Goal: Task Accomplishment & Management: Manage account settings

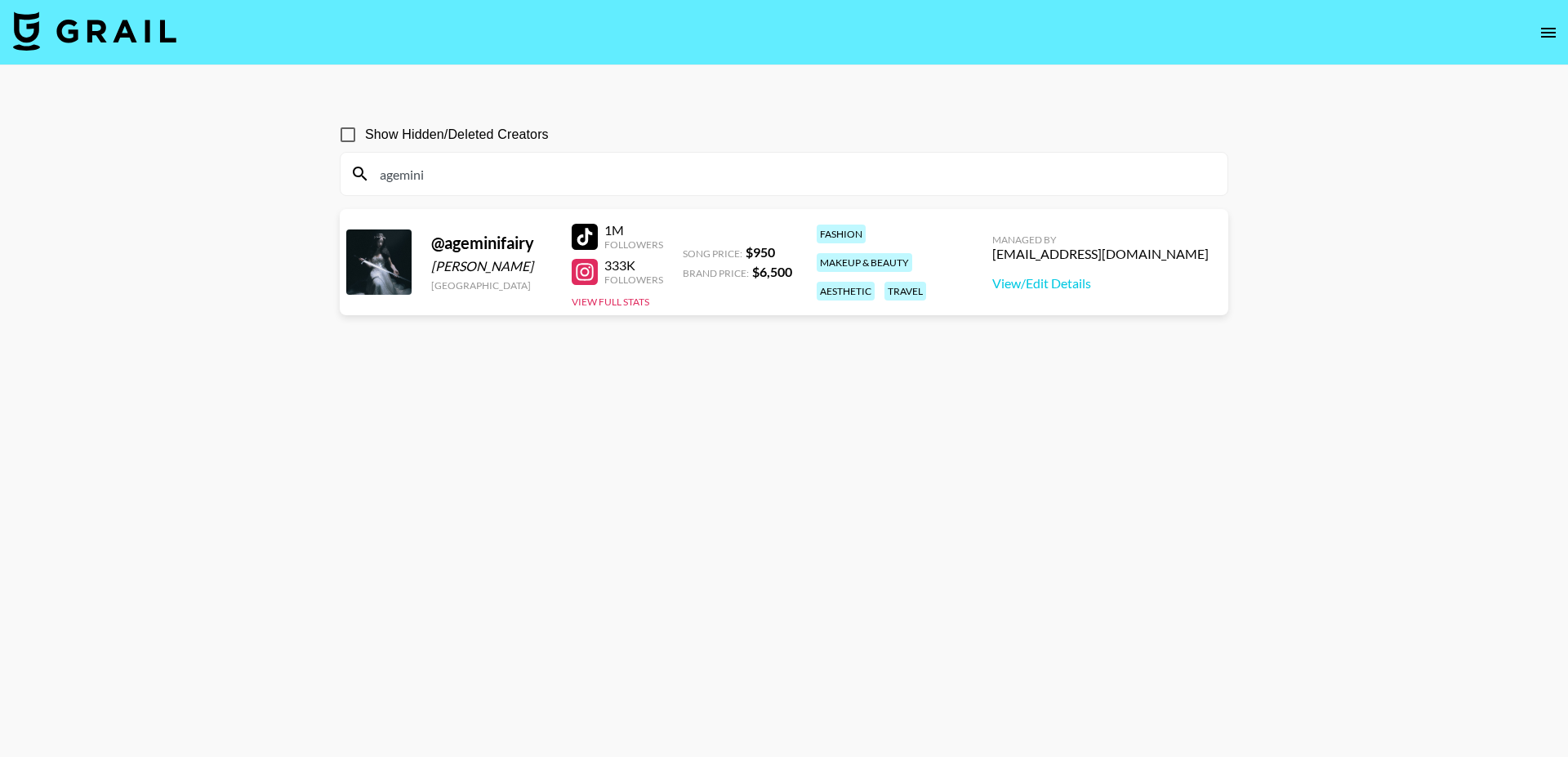
click at [153, 47] on img at bounding box center [94, 31] width 163 height 39
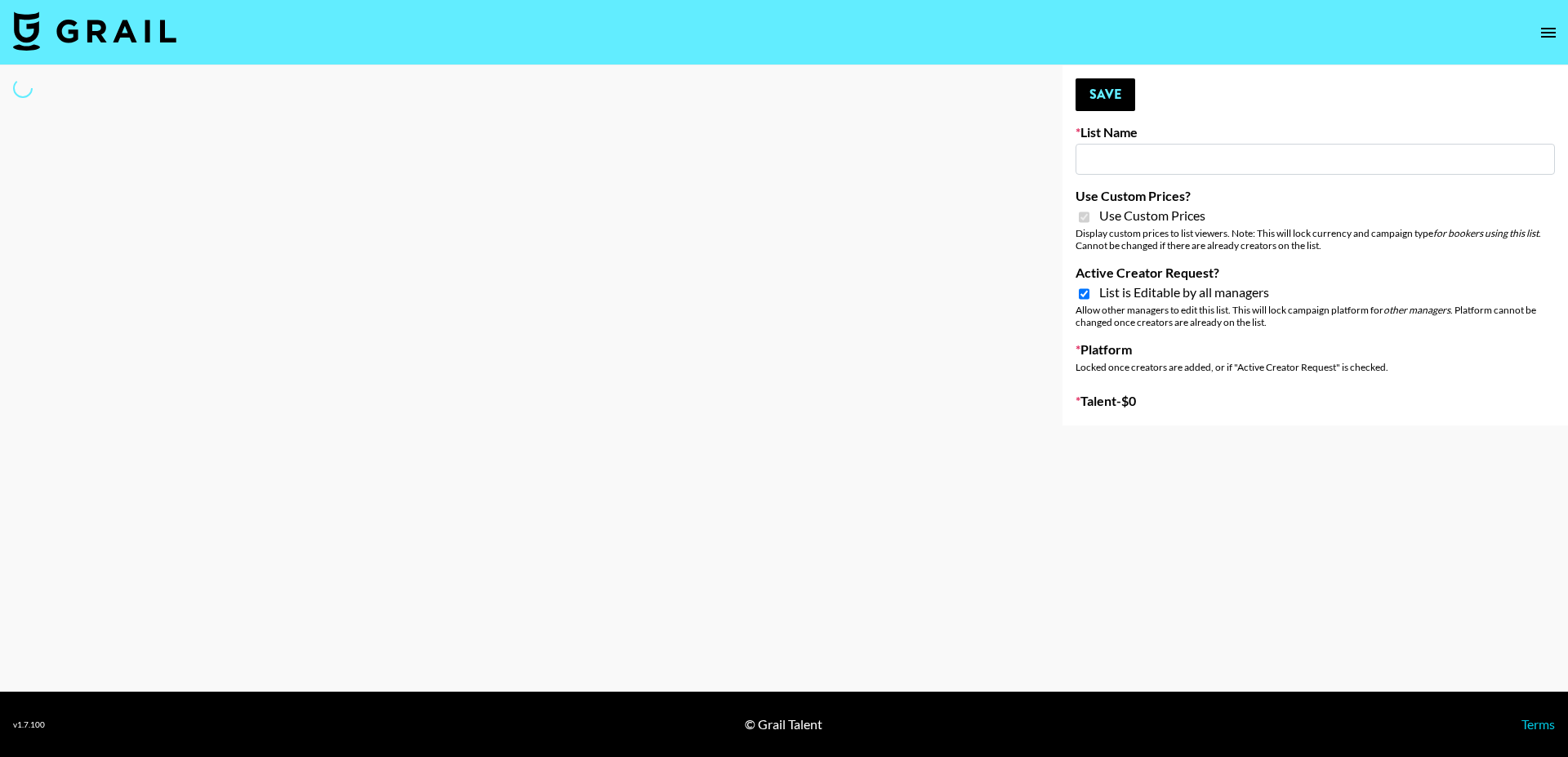
type input "Miniso Sep"
checkbox input "true"
select select "Brand"
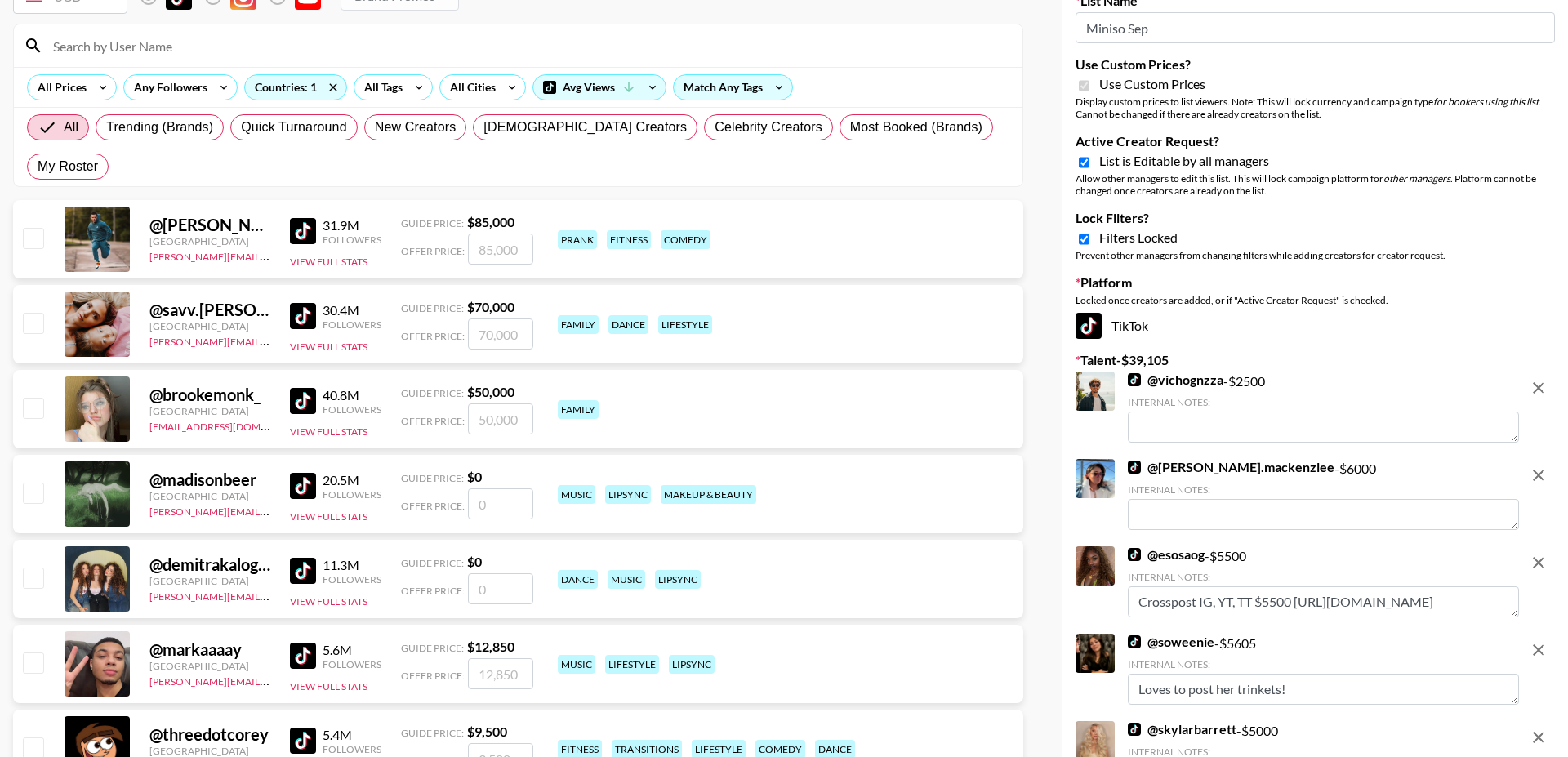
scroll to position [870, 0]
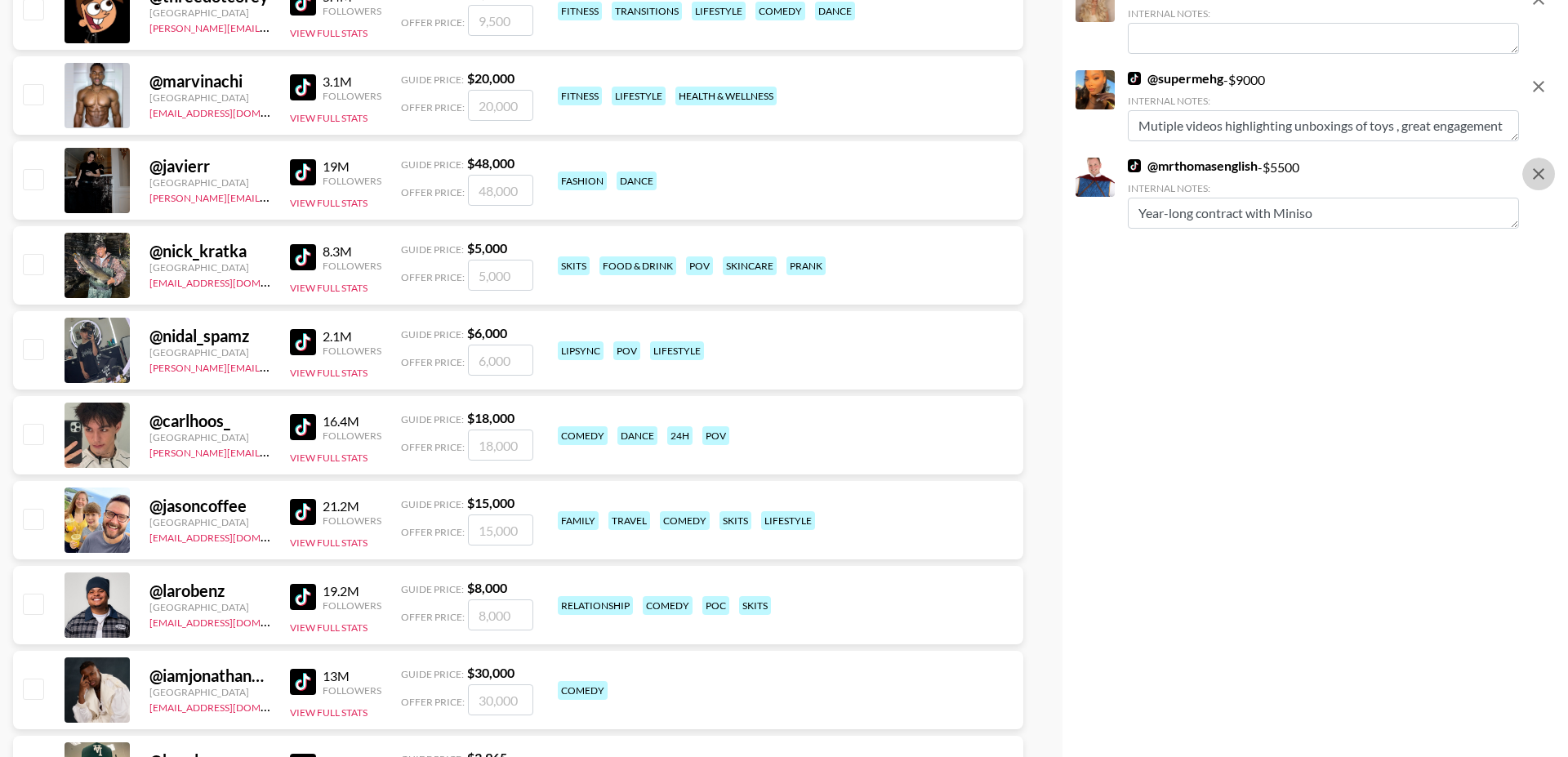
click at [1532, 175] on icon "remove" at bounding box center [1539, 174] width 20 height 20
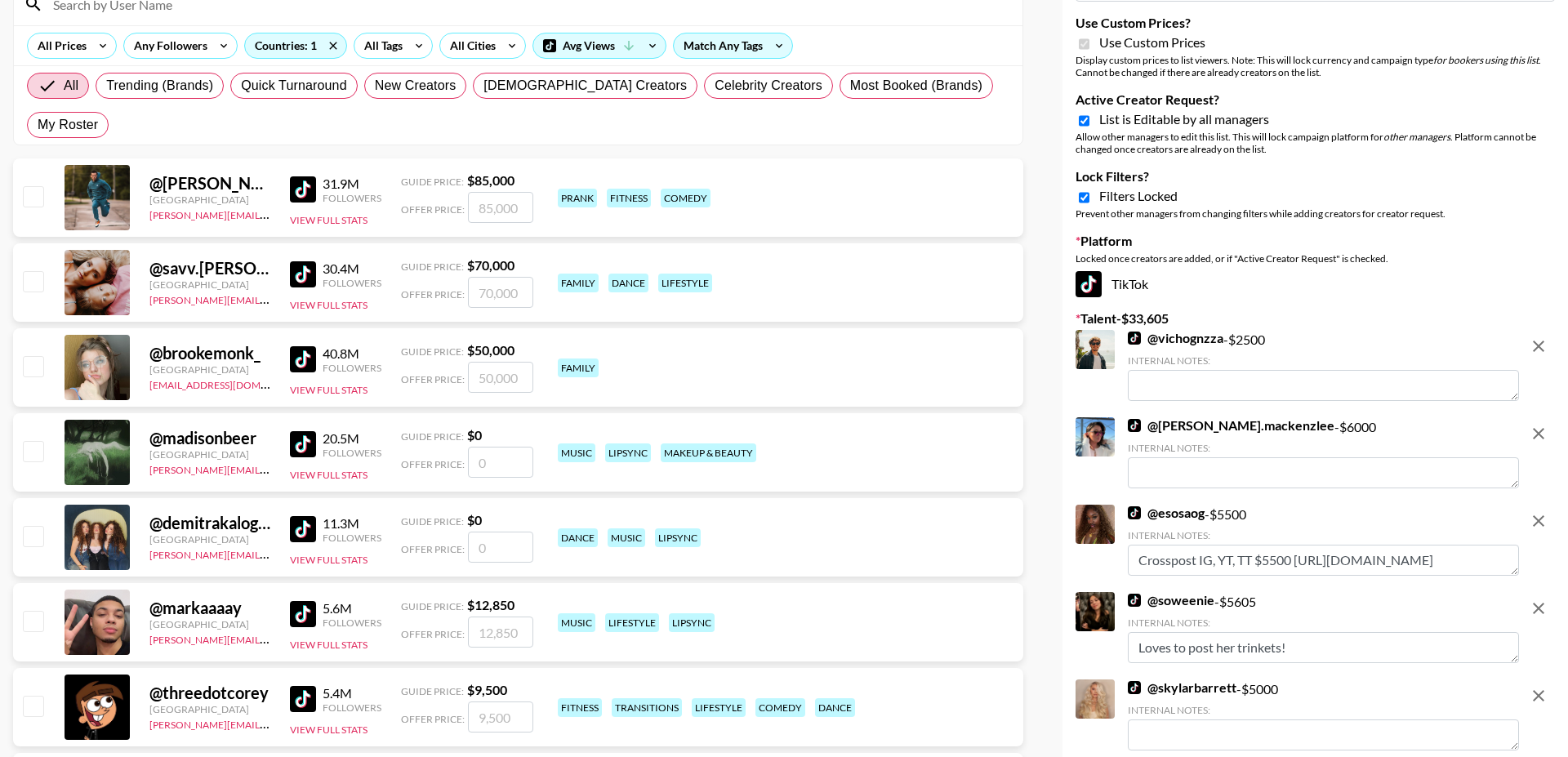
scroll to position [0, 0]
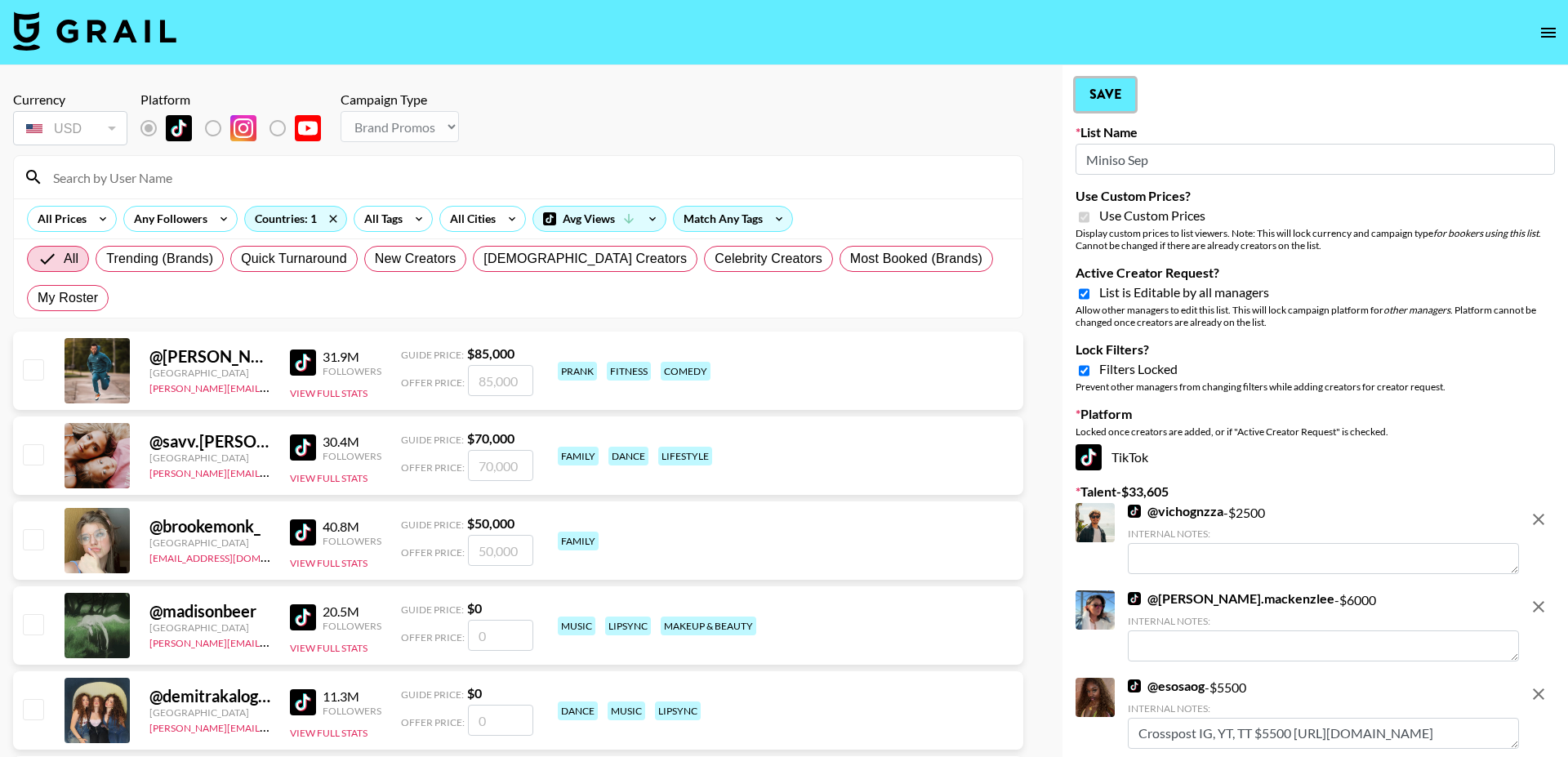
click at [1102, 100] on button "Save" at bounding box center [1105, 95] width 60 height 33
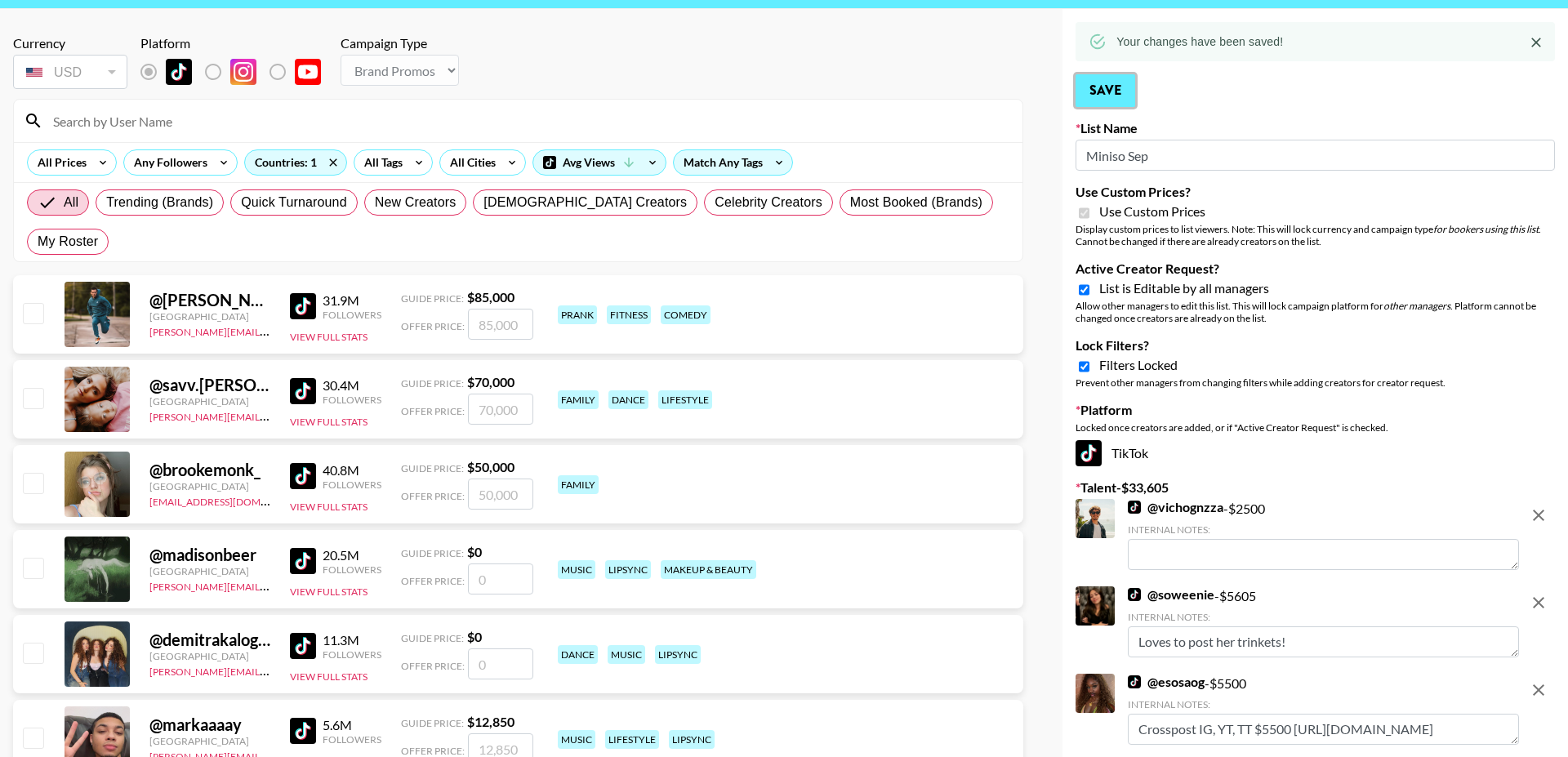
scroll to position [69, 0]
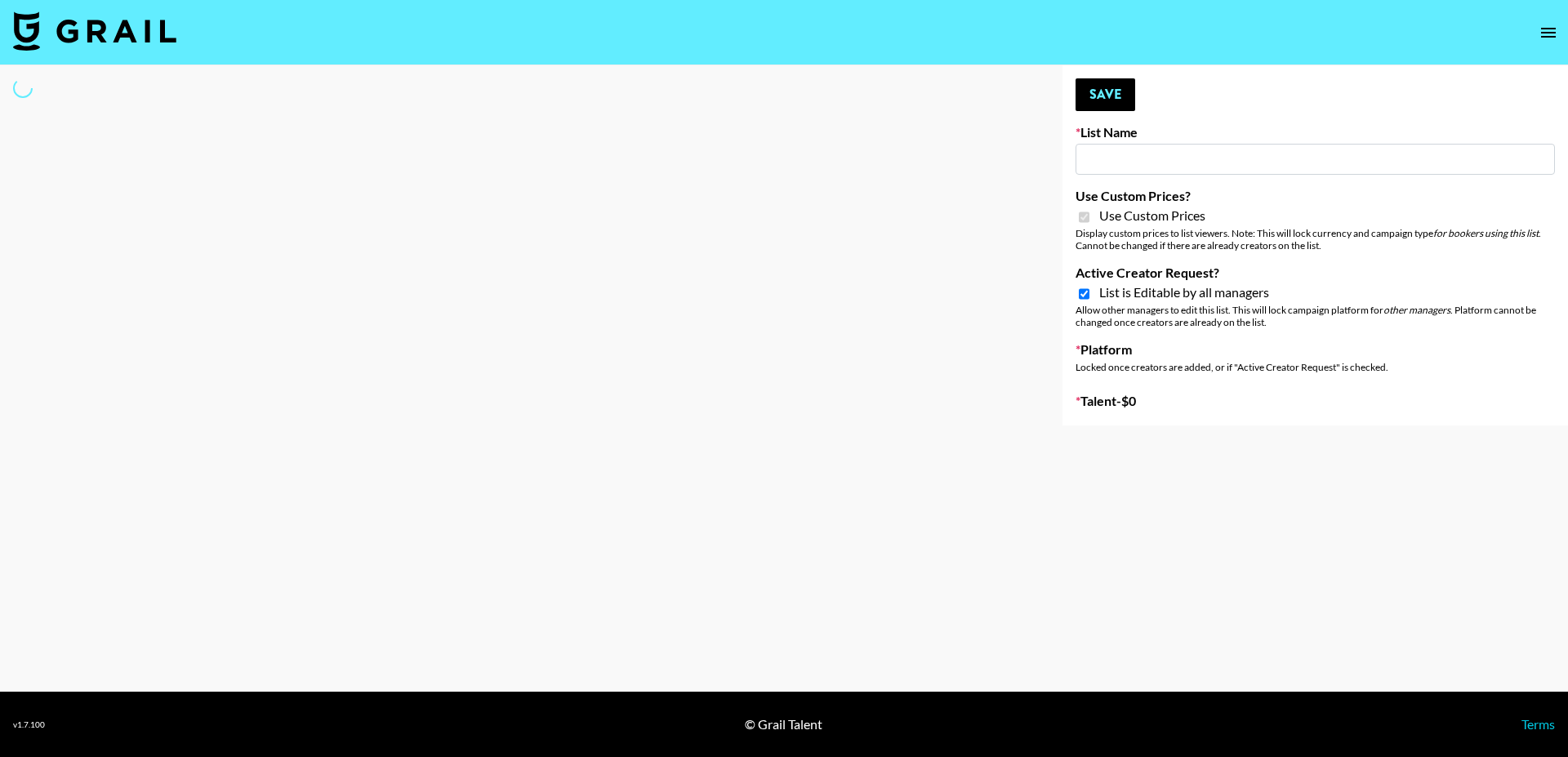
type input "Dietary Supp Brand"
checkbox input "true"
select select "Brand"
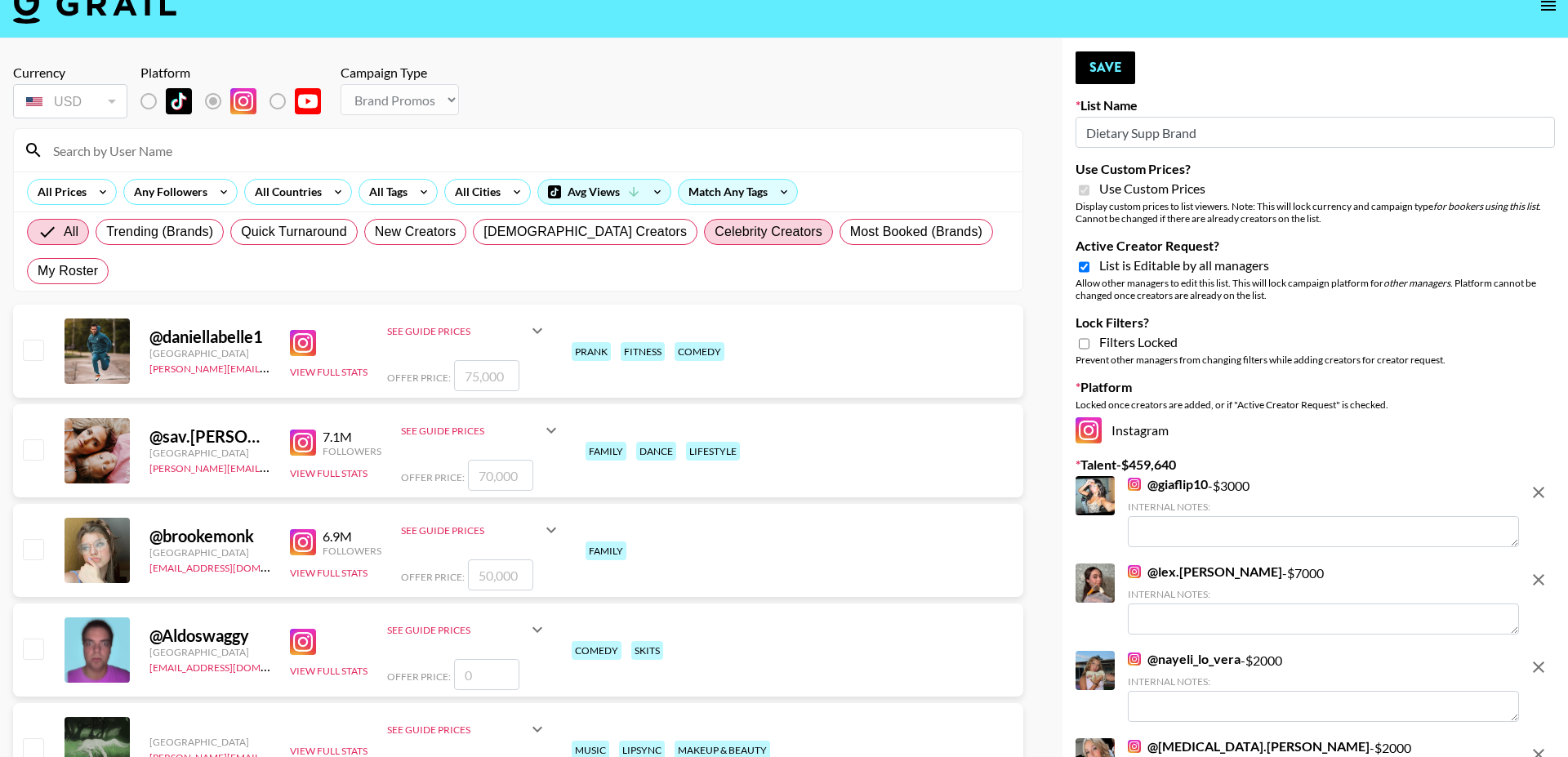
scroll to position [28, 0]
click at [591, 198] on div "Avg Views" at bounding box center [604, 191] width 132 height 25
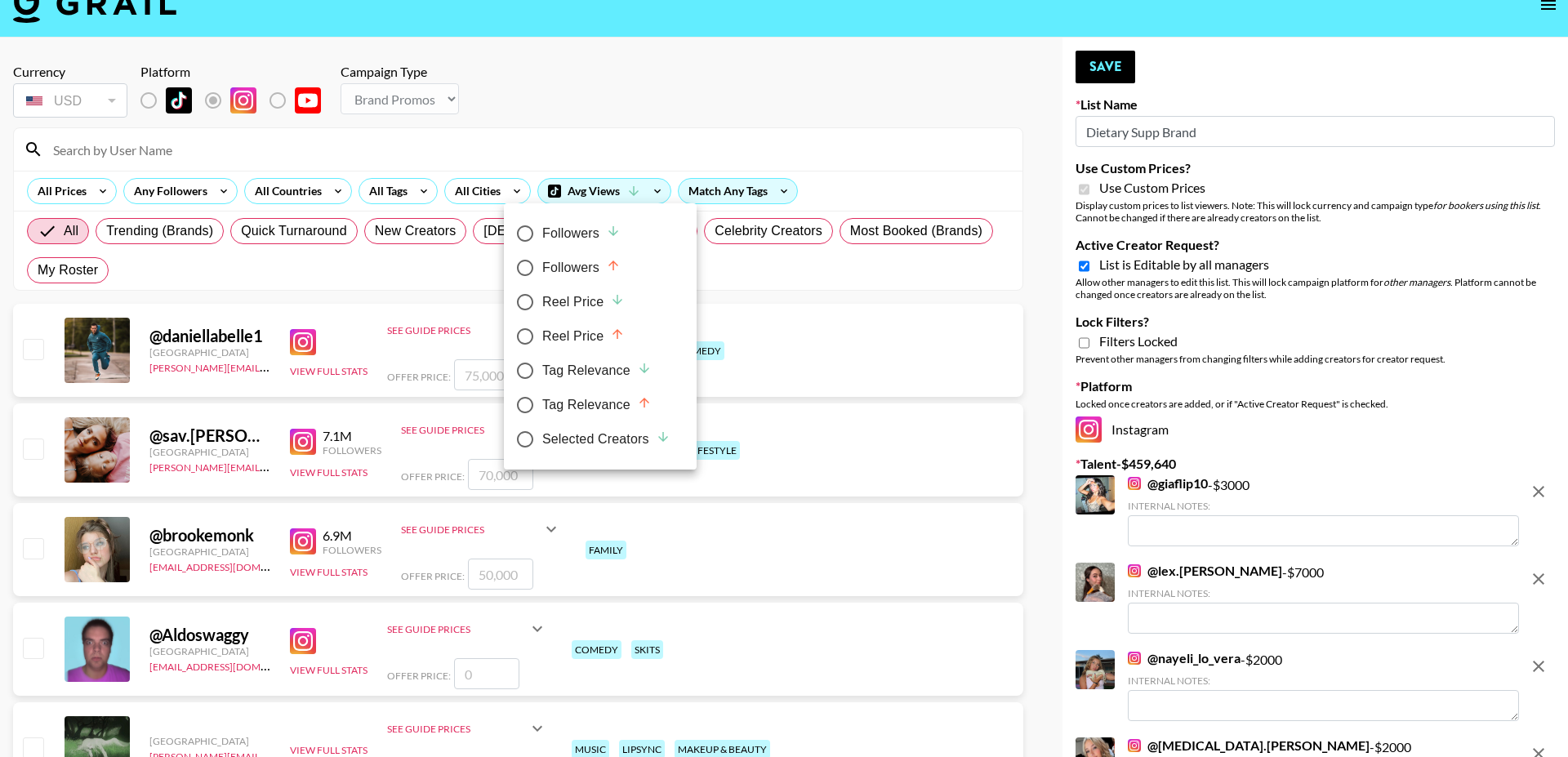
click at [614, 435] on div "Selected Creators" at bounding box center [606, 439] width 128 height 20
click at [542, 435] on input "Selected Creators" at bounding box center [525, 439] width 34 height 34
radio input "true"
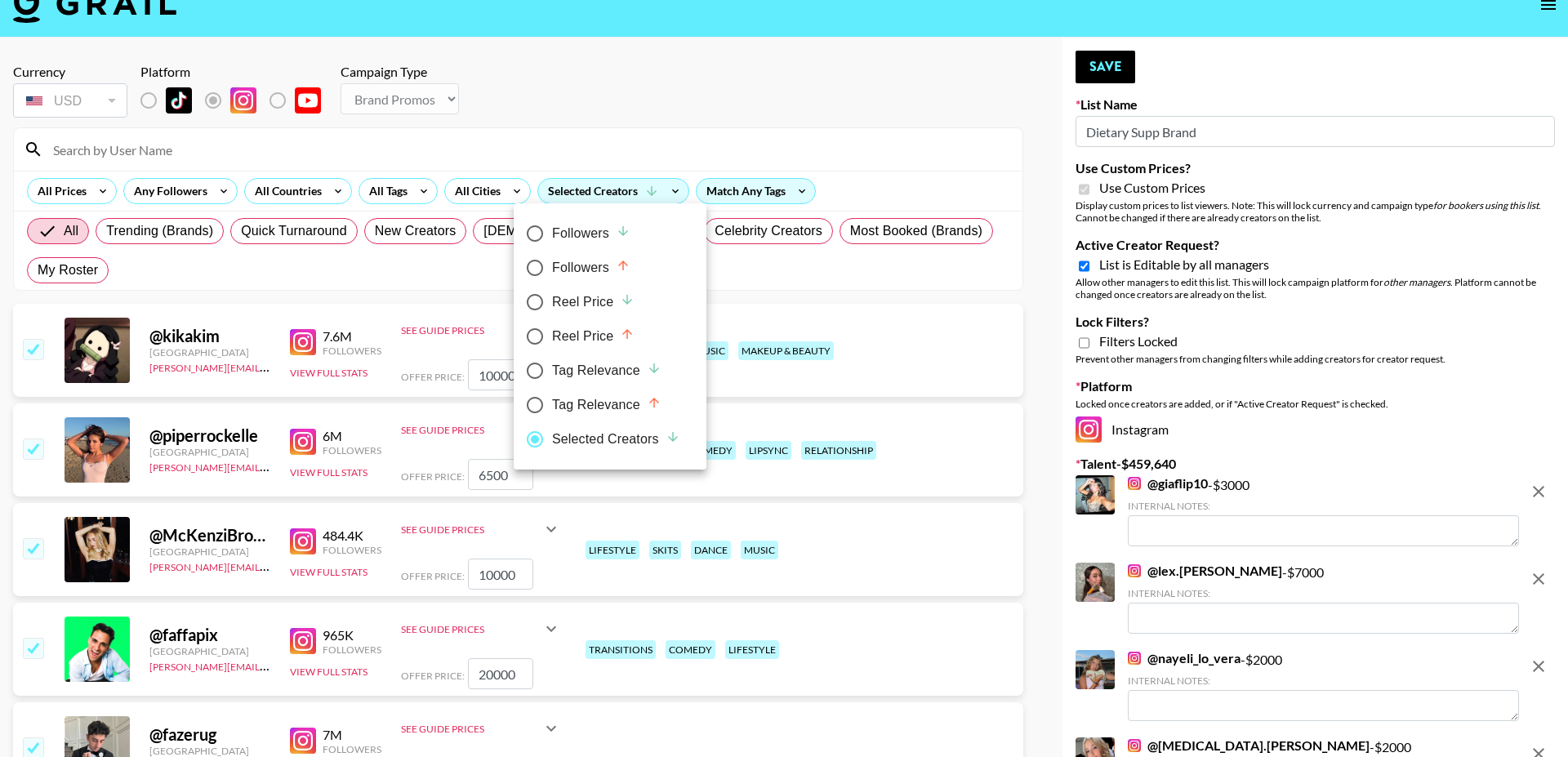
click at [645, 103] on div at bounding box center [784, 378] width 1568 height 757
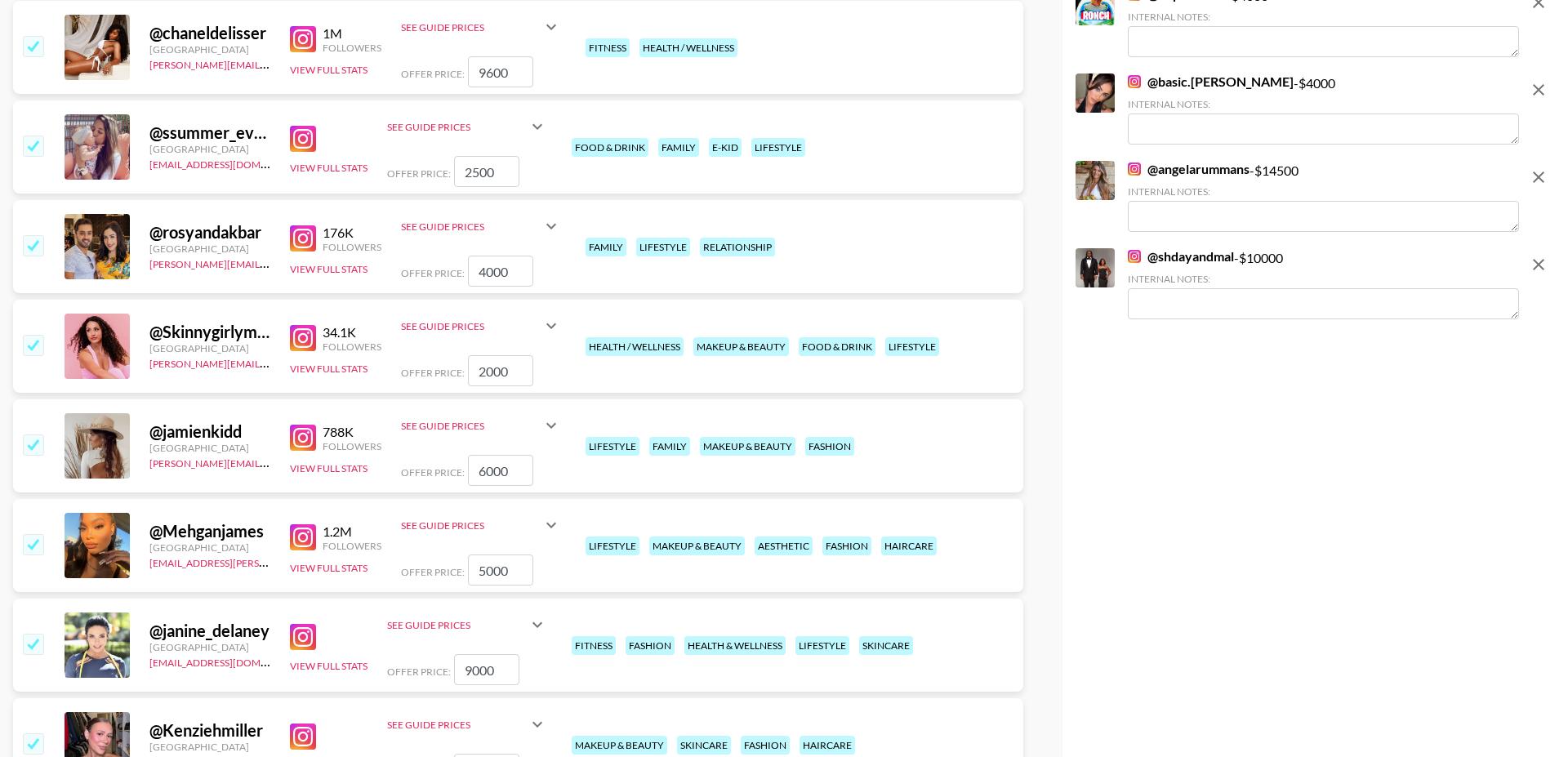
scroll to position [6103, 0]
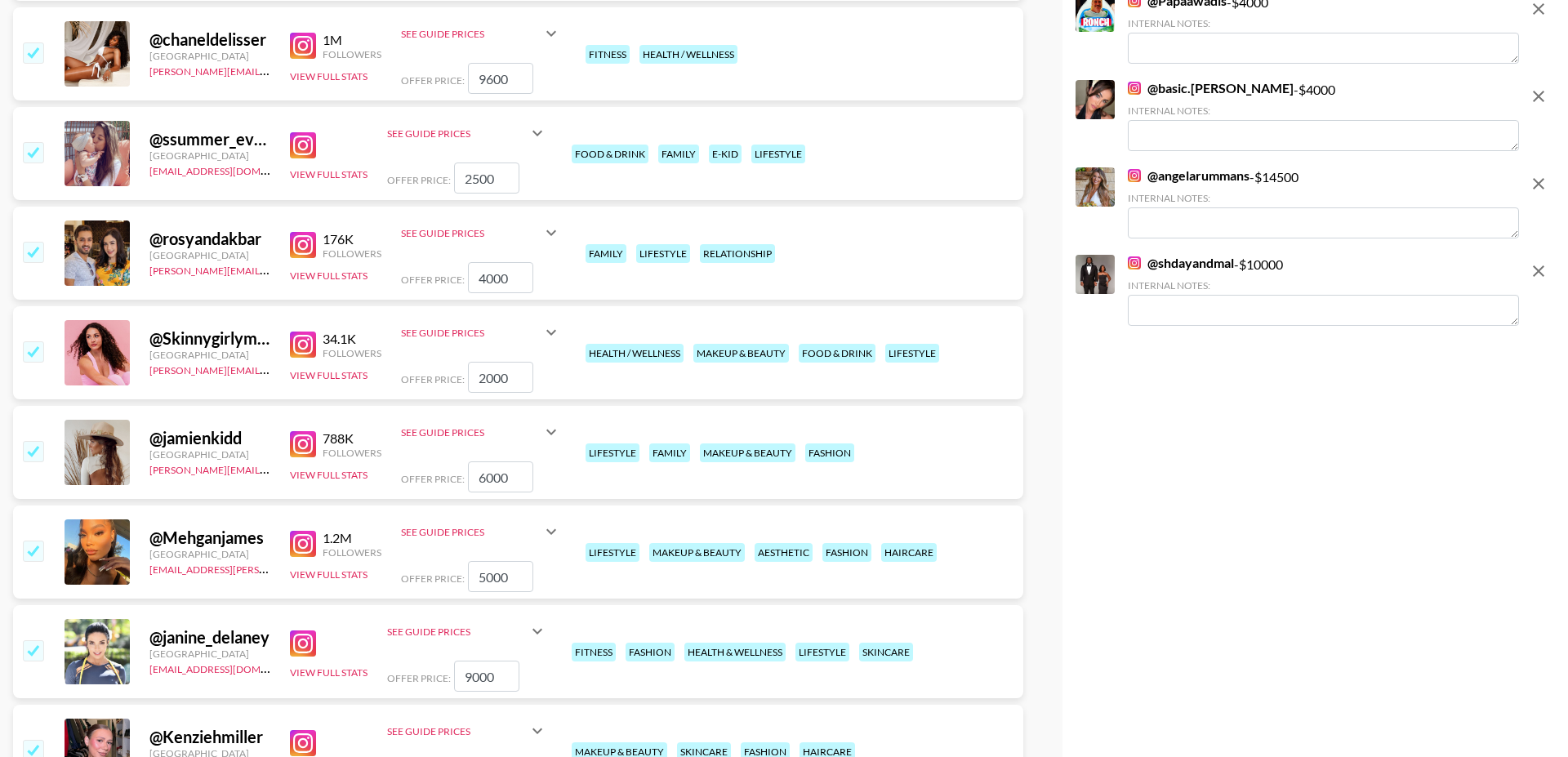
click at [39, 342] on input "checkbox" at bounding box center [33, 351] width 20 height 20
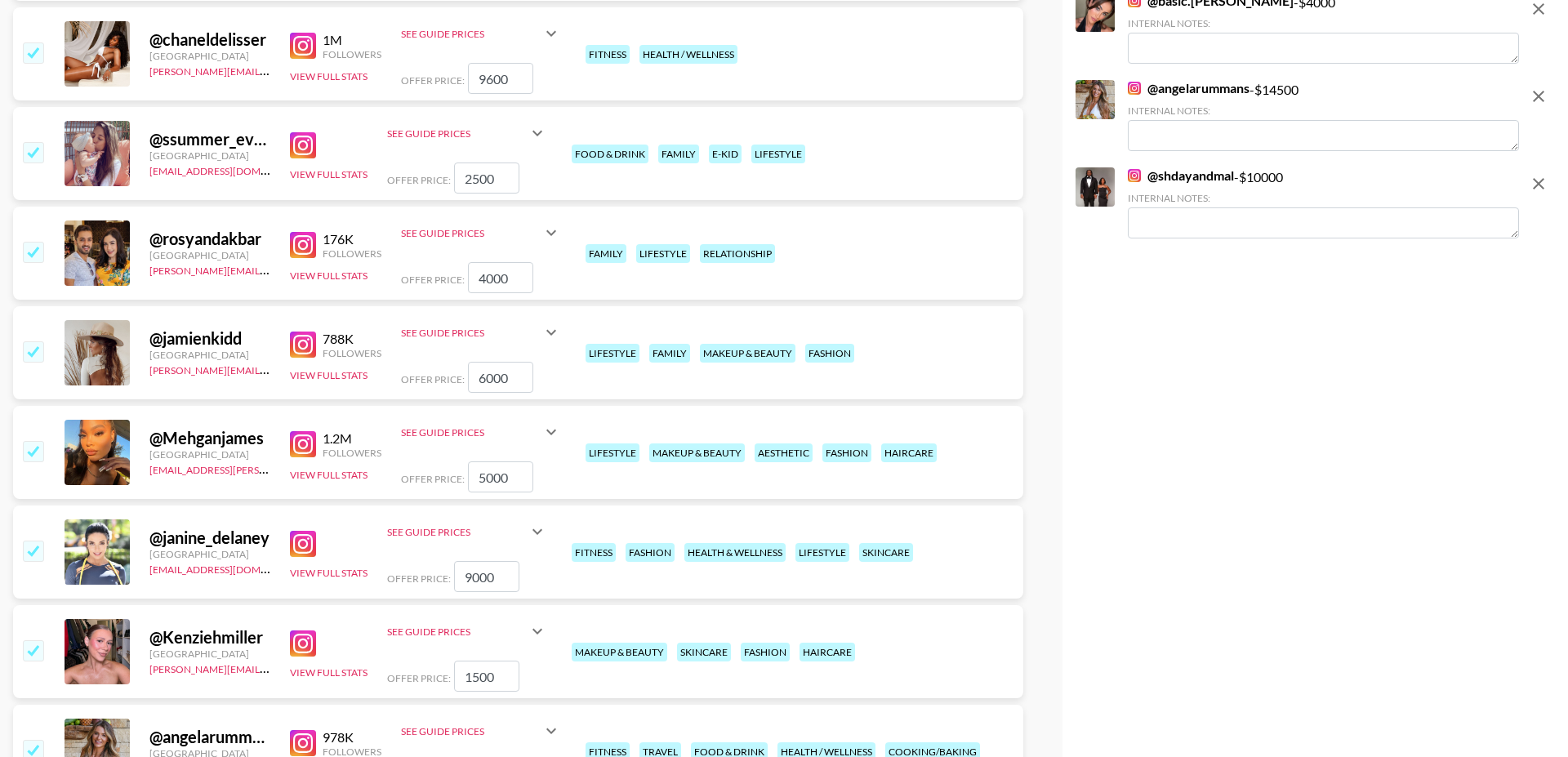
scroll to position [6004, 0]
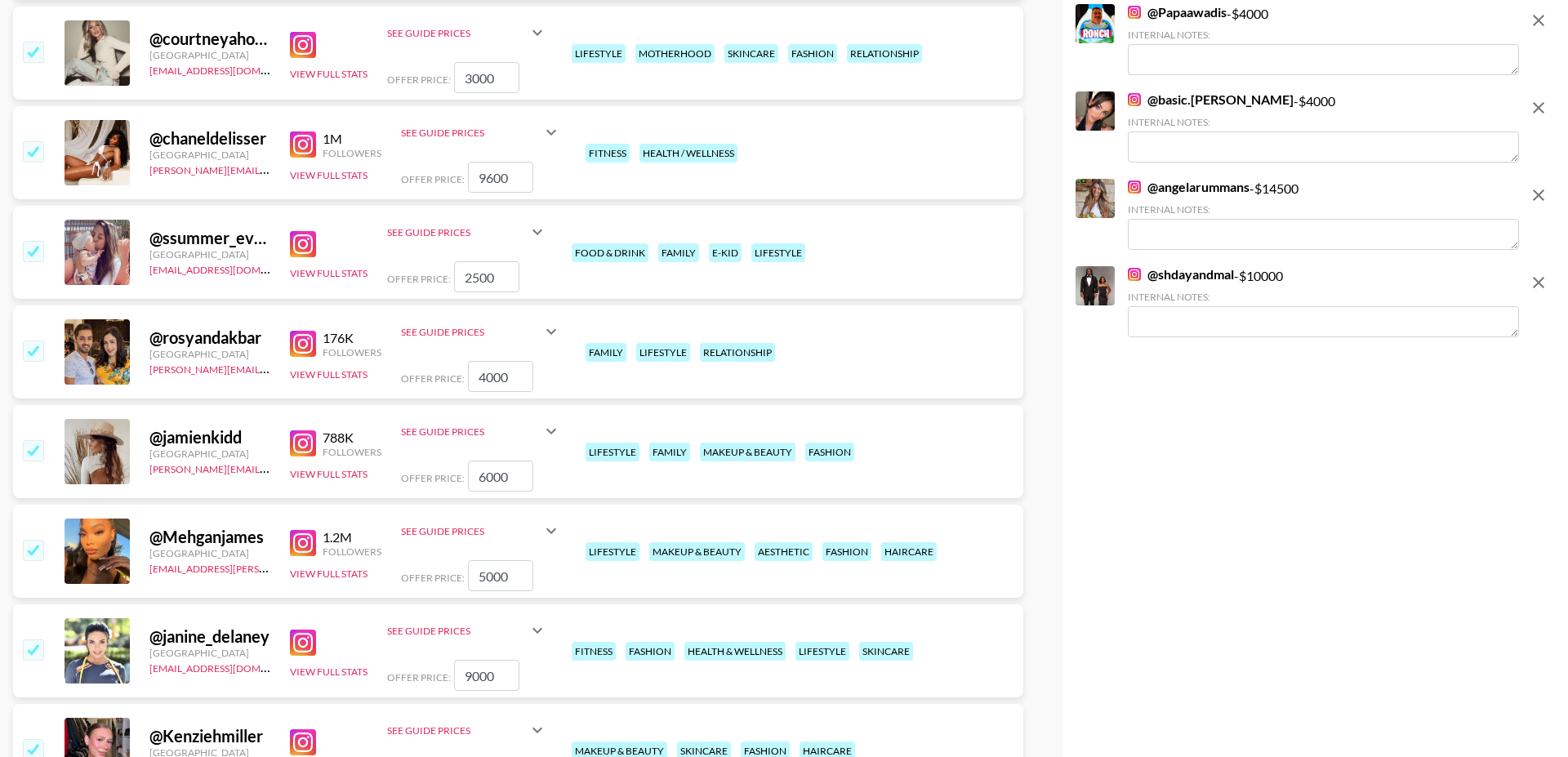
click at [30, 241] on input "checkbox" at bounding box center [33, 251] width 20 height 20
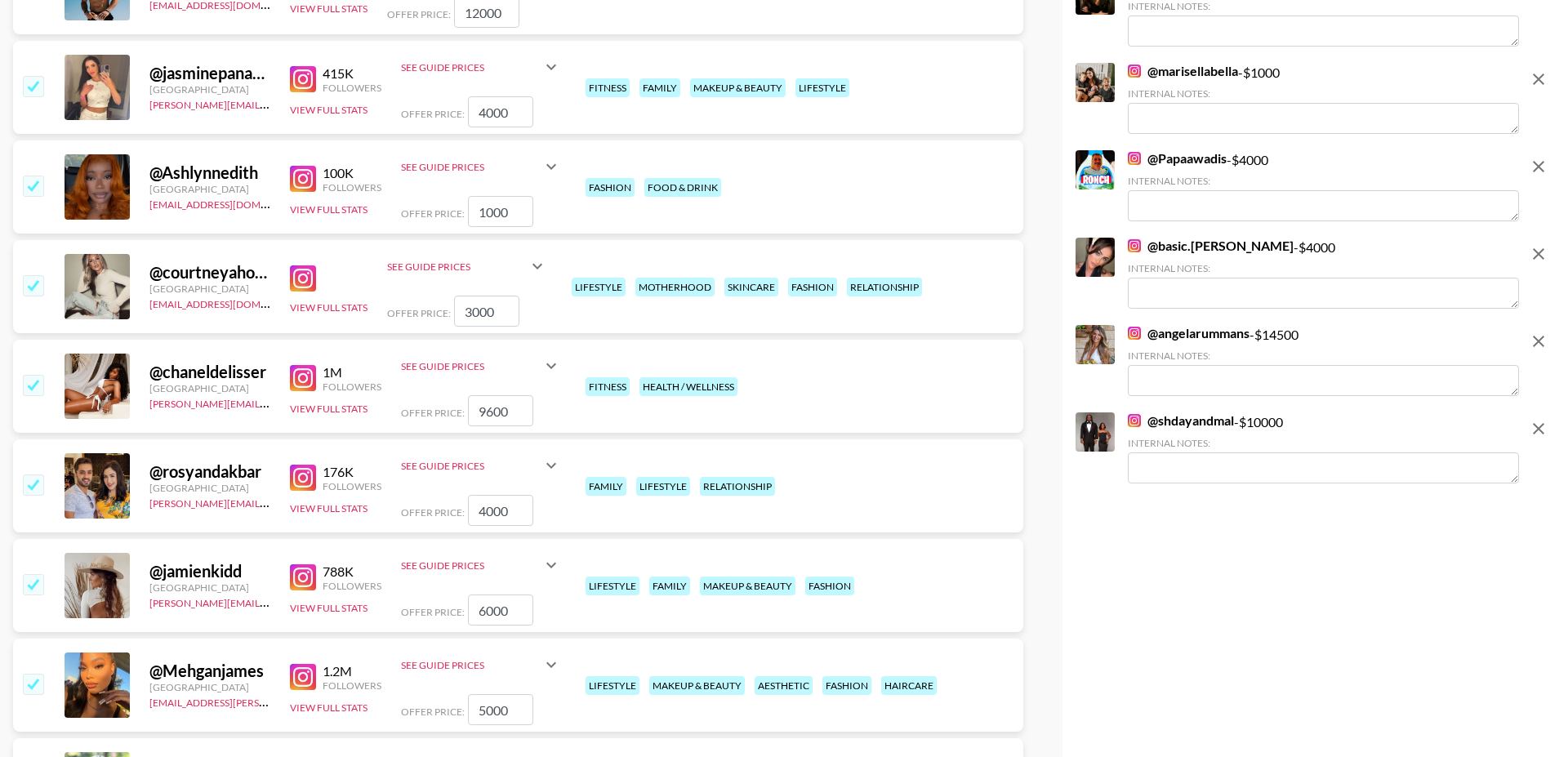
scroll to position [5765, 0]
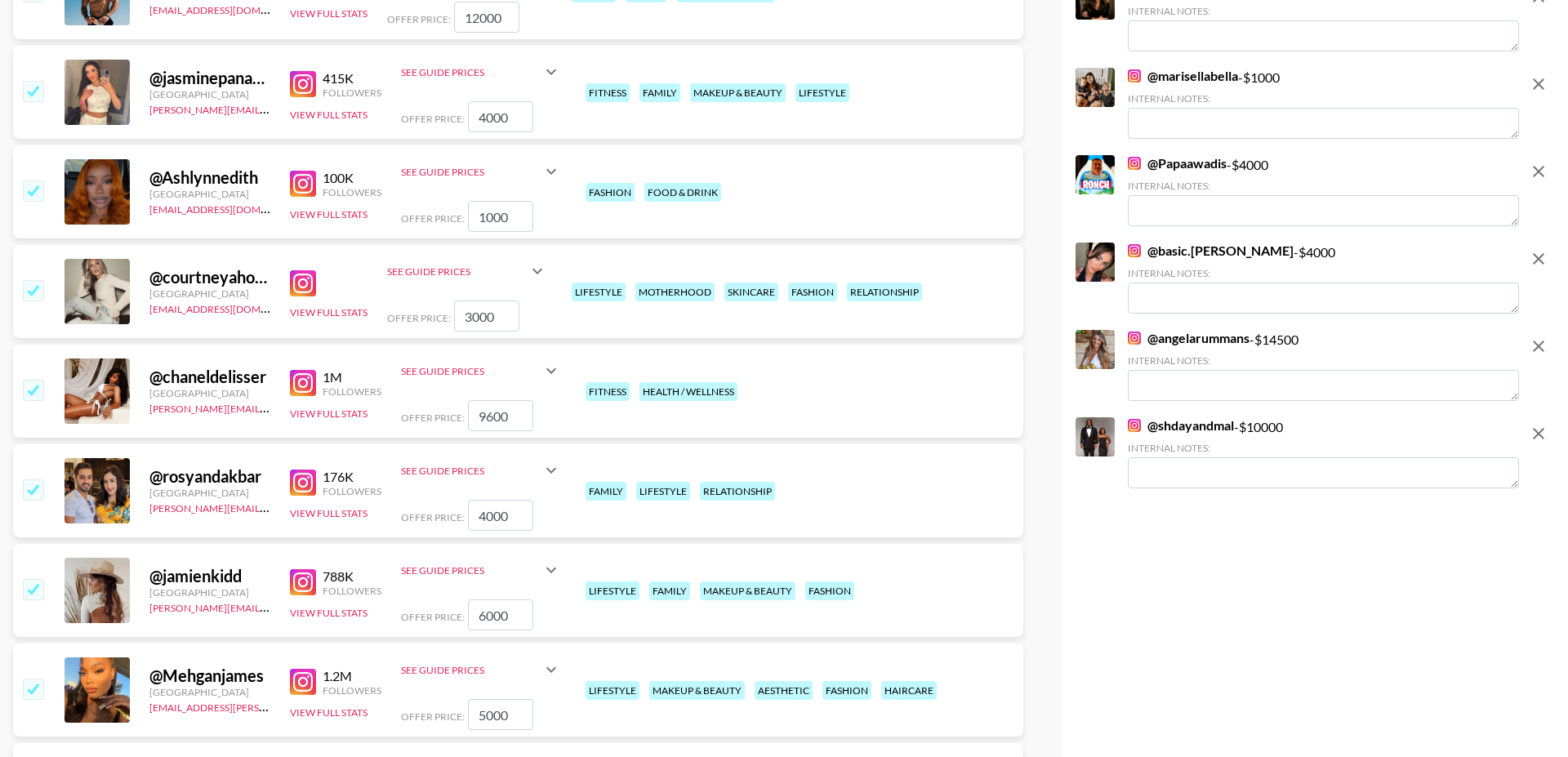
click at [296, 270] on img at bounding box center [303, 283] width 26 height 26
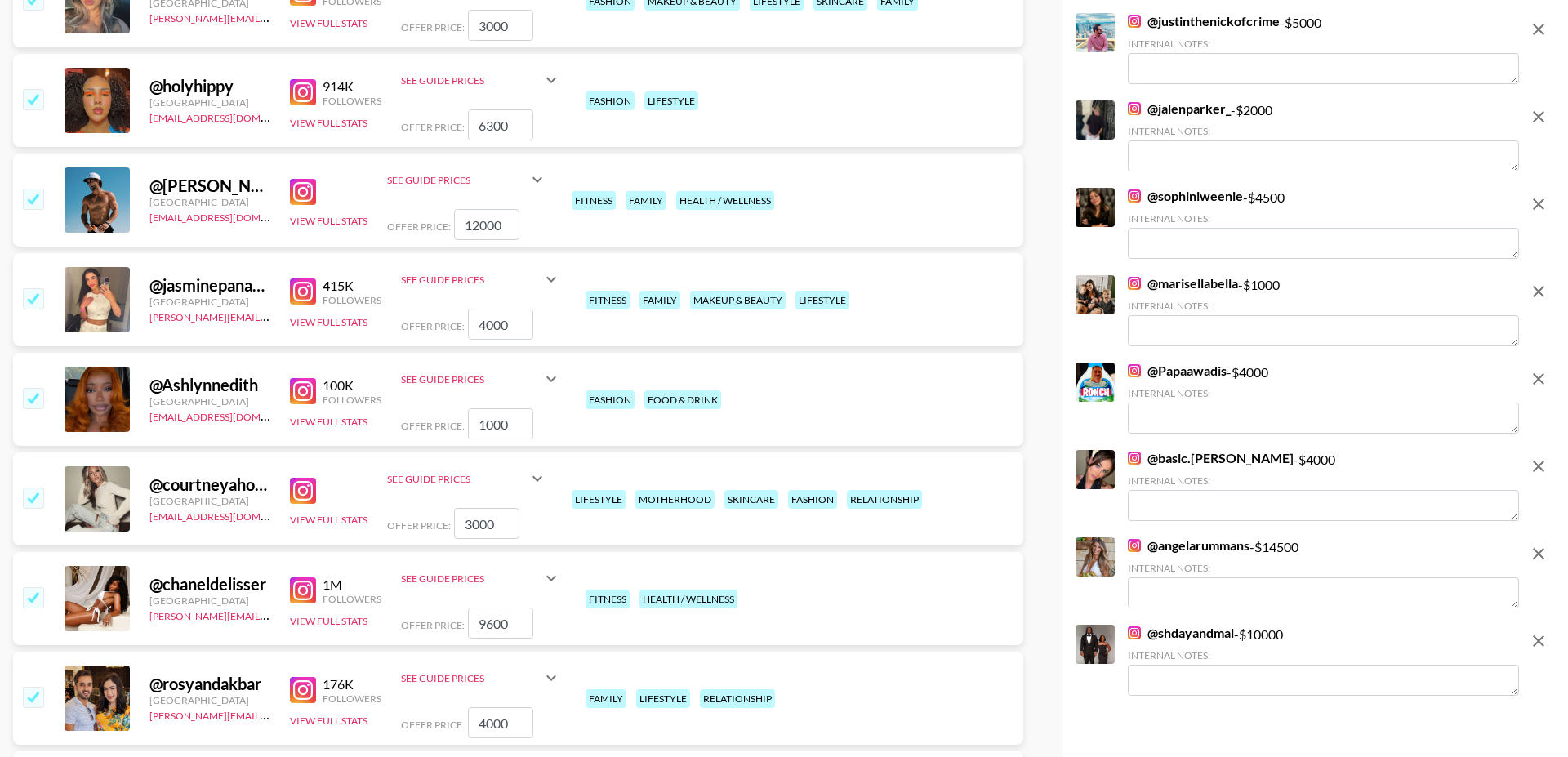
scroll to position [5504, 0]
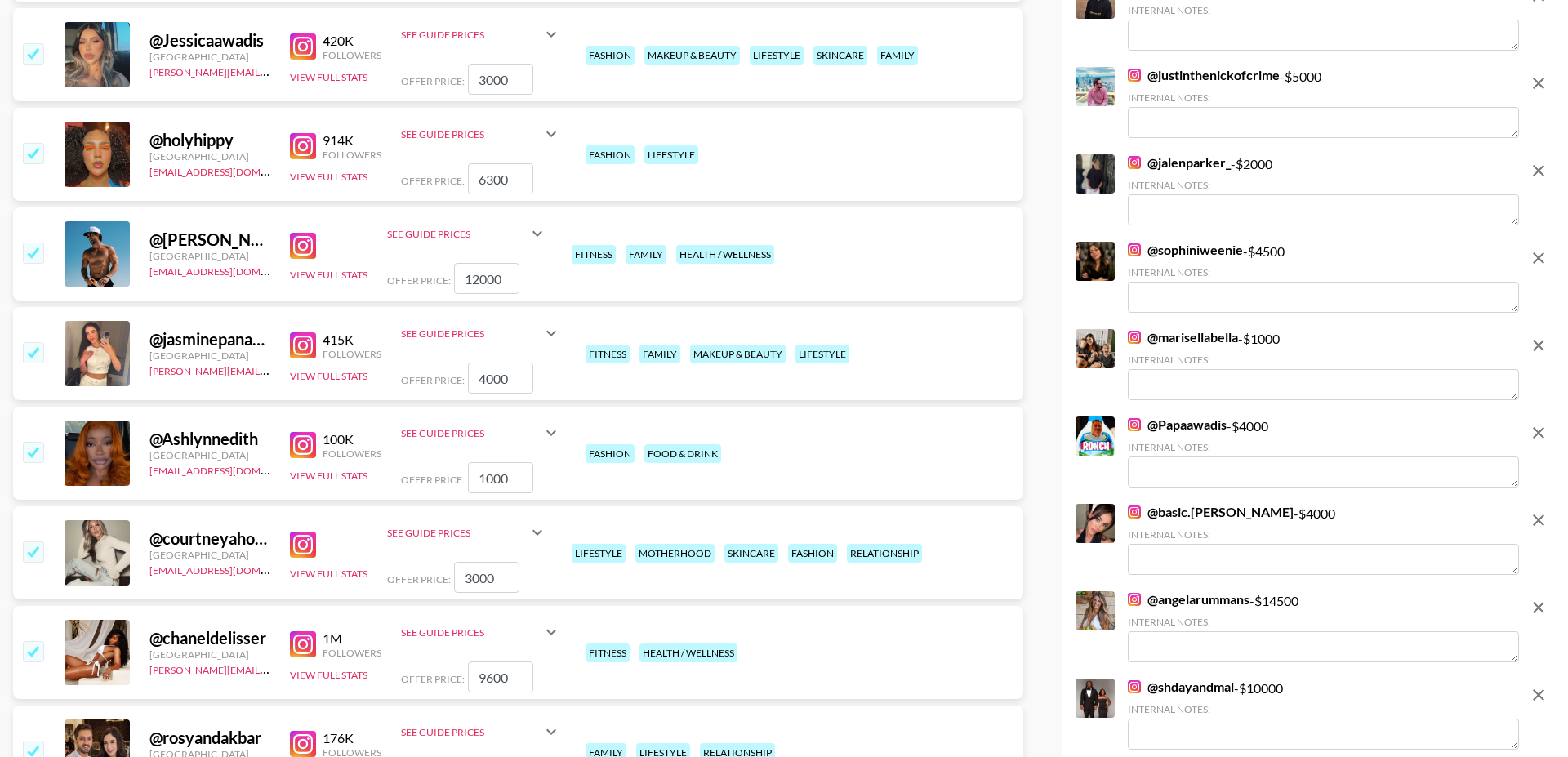
click at [307, 233] on img at bounding box center [303, 246] width 26 height 26
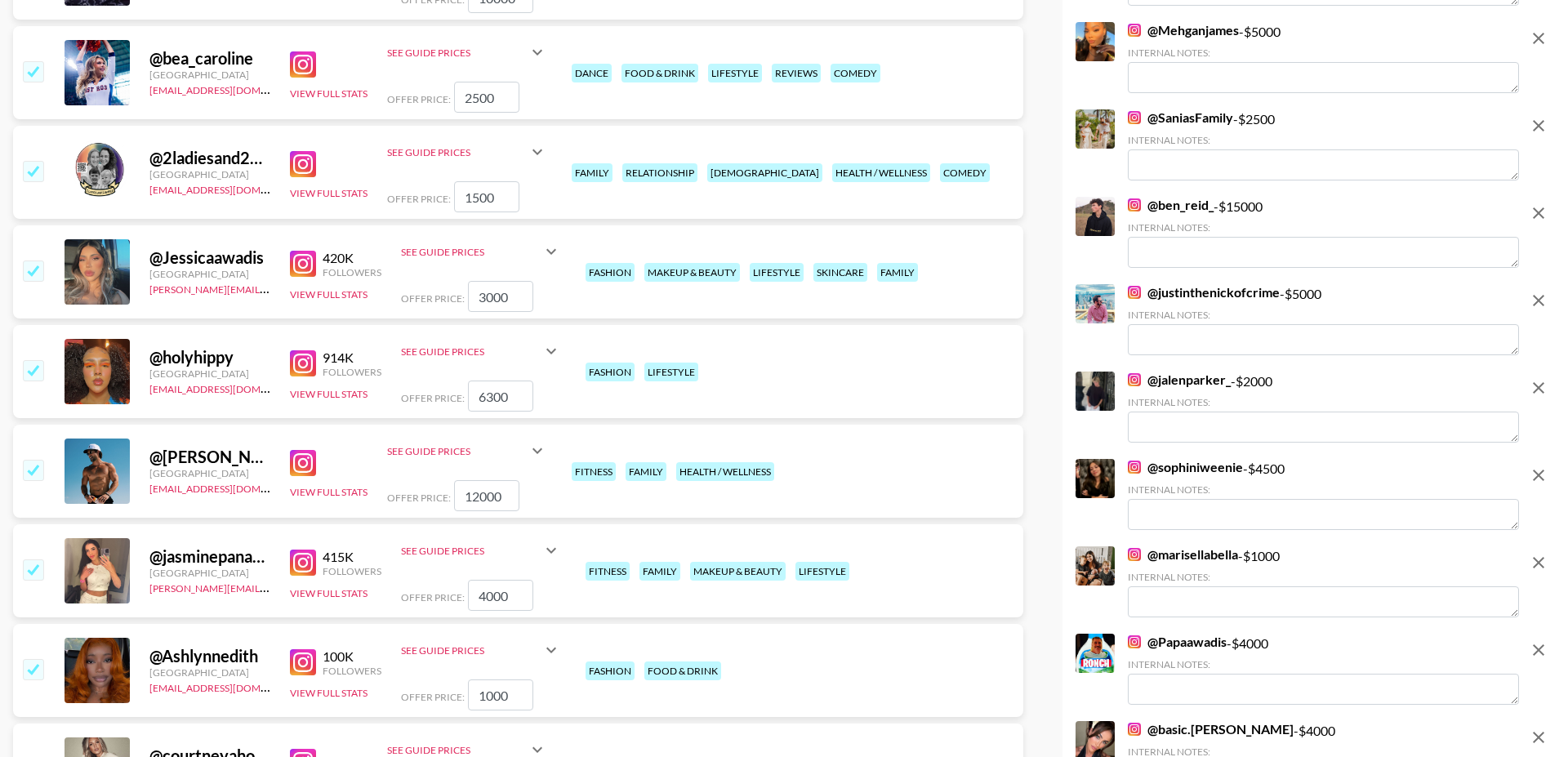
scroll to position [5224, 0]
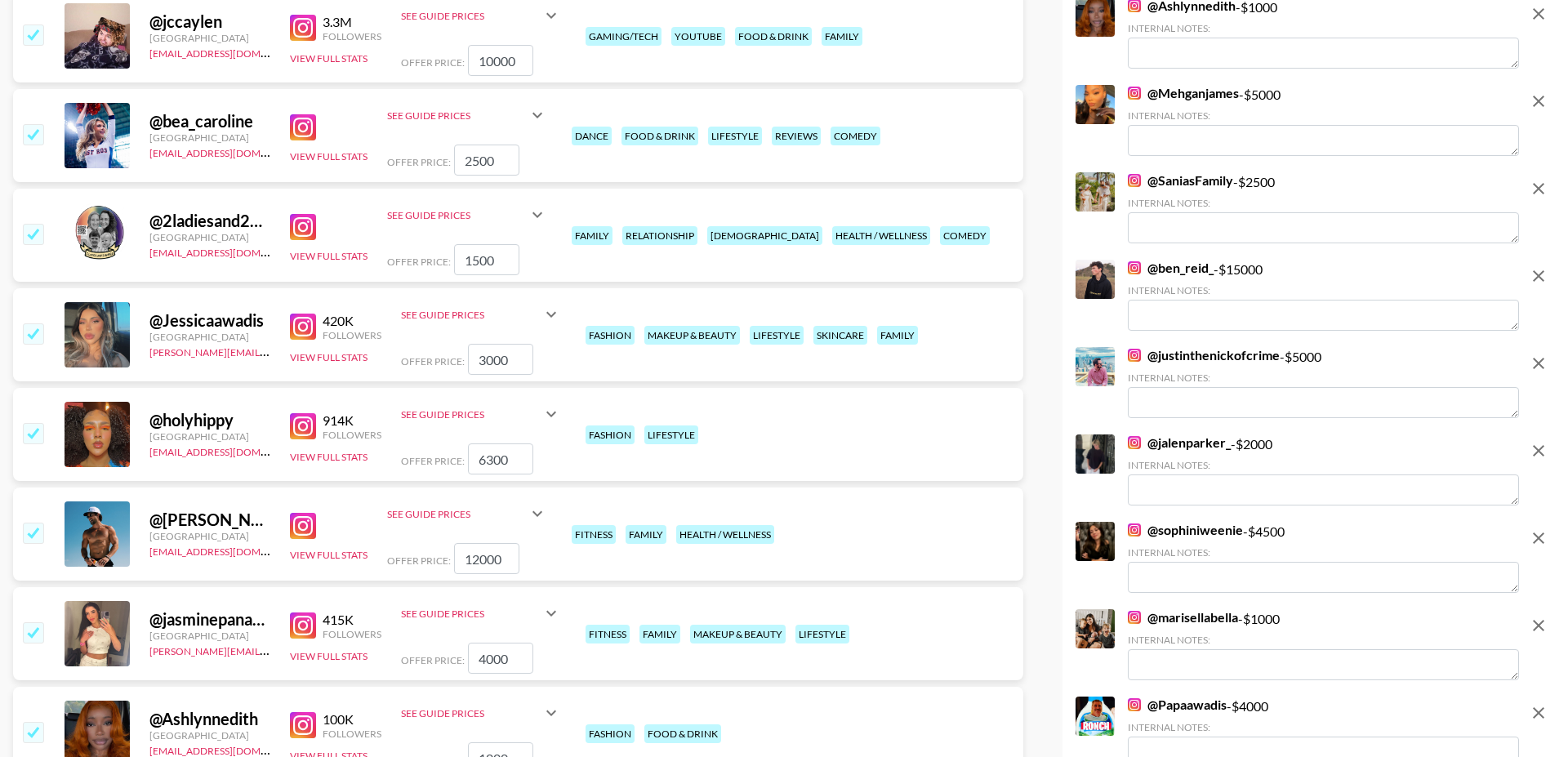
click at [306, 214] on img at bounding box center [303, 227] width 26 height 26
click at [34, 224] on input "checkbox" at bounding box center [33, 233] width 20 height 20
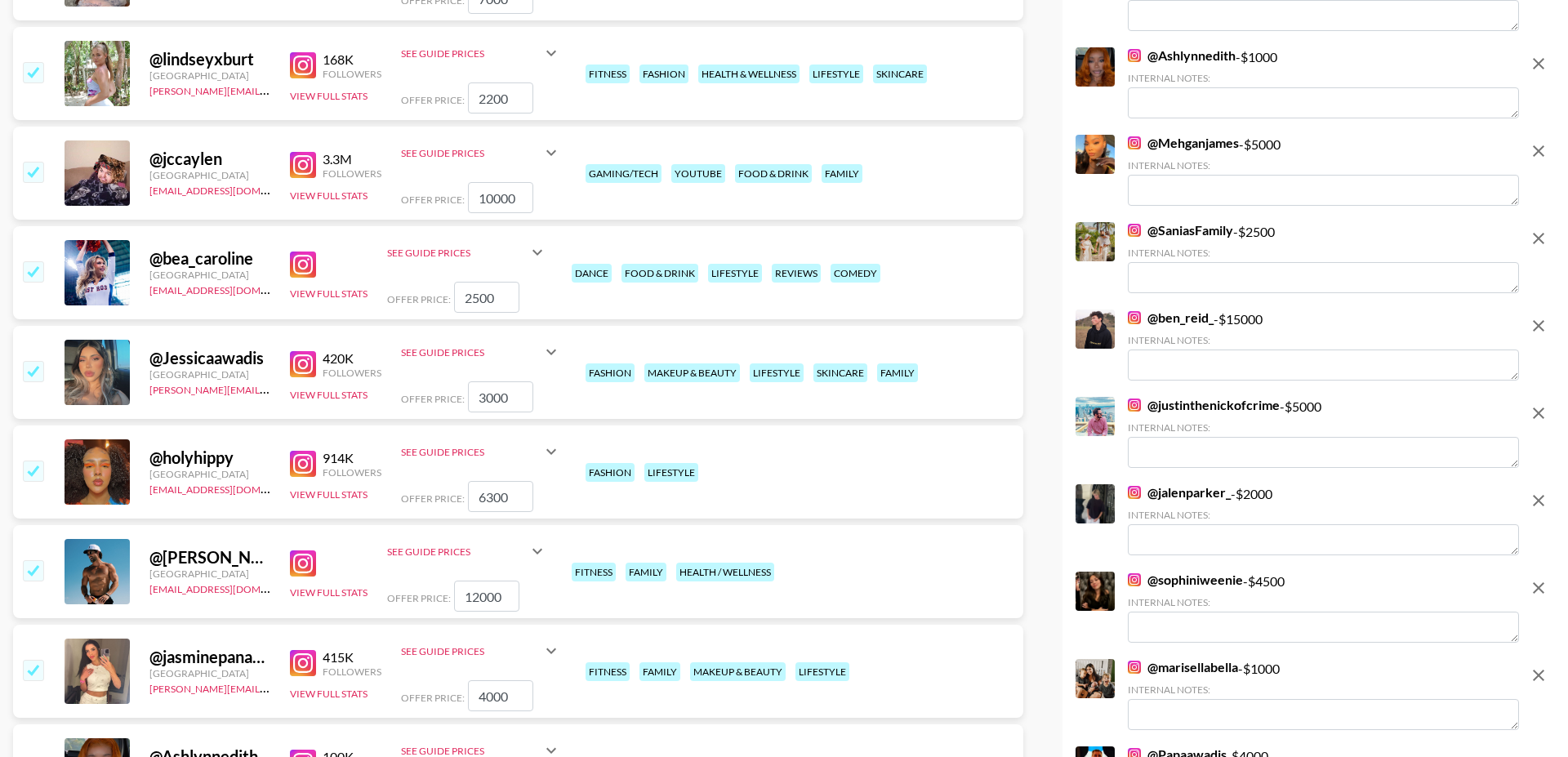
scroll to position [5071, 0]
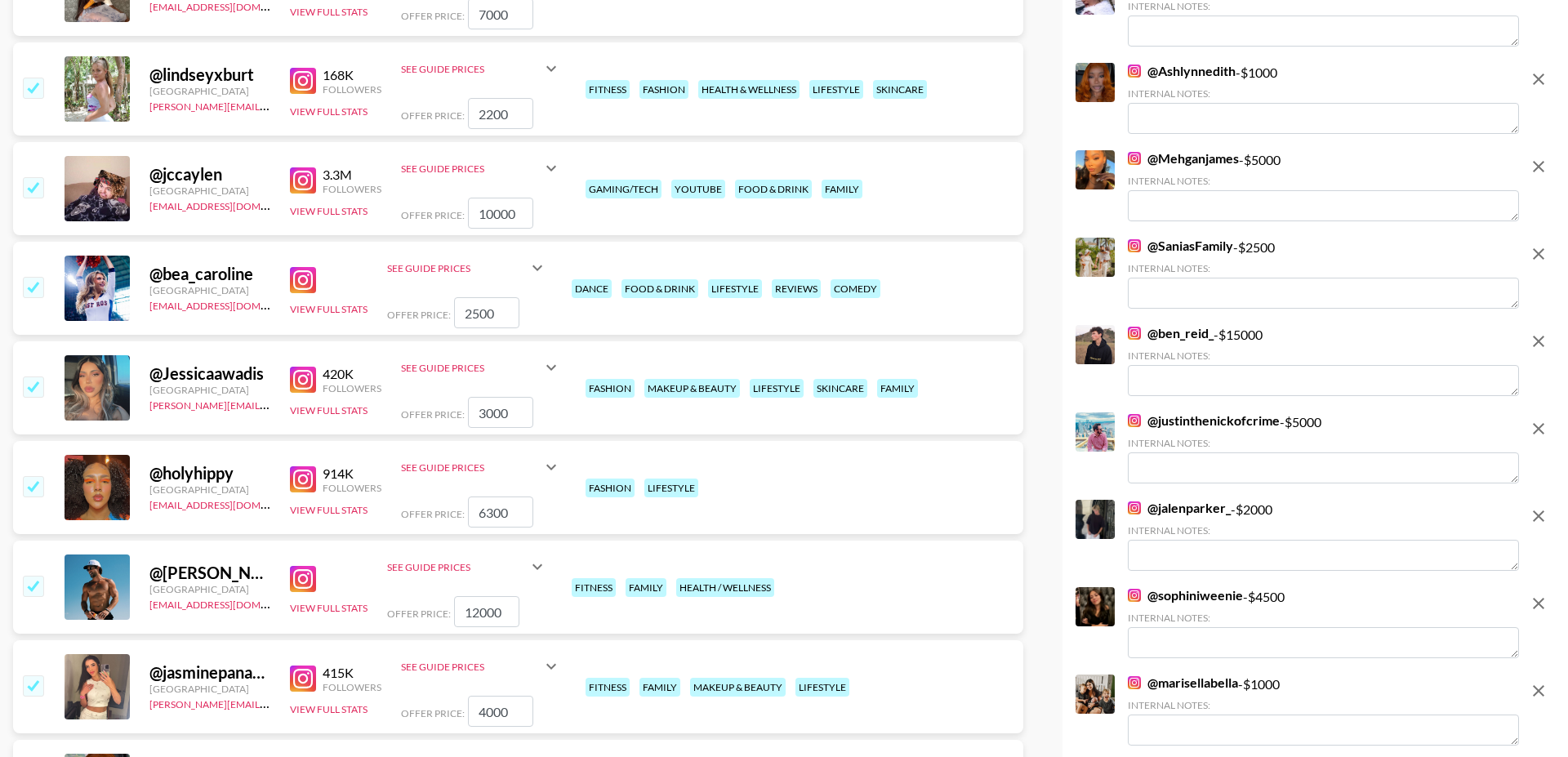
click at [299, 267] on img at bounding box center [303, 280] width 26 height 26
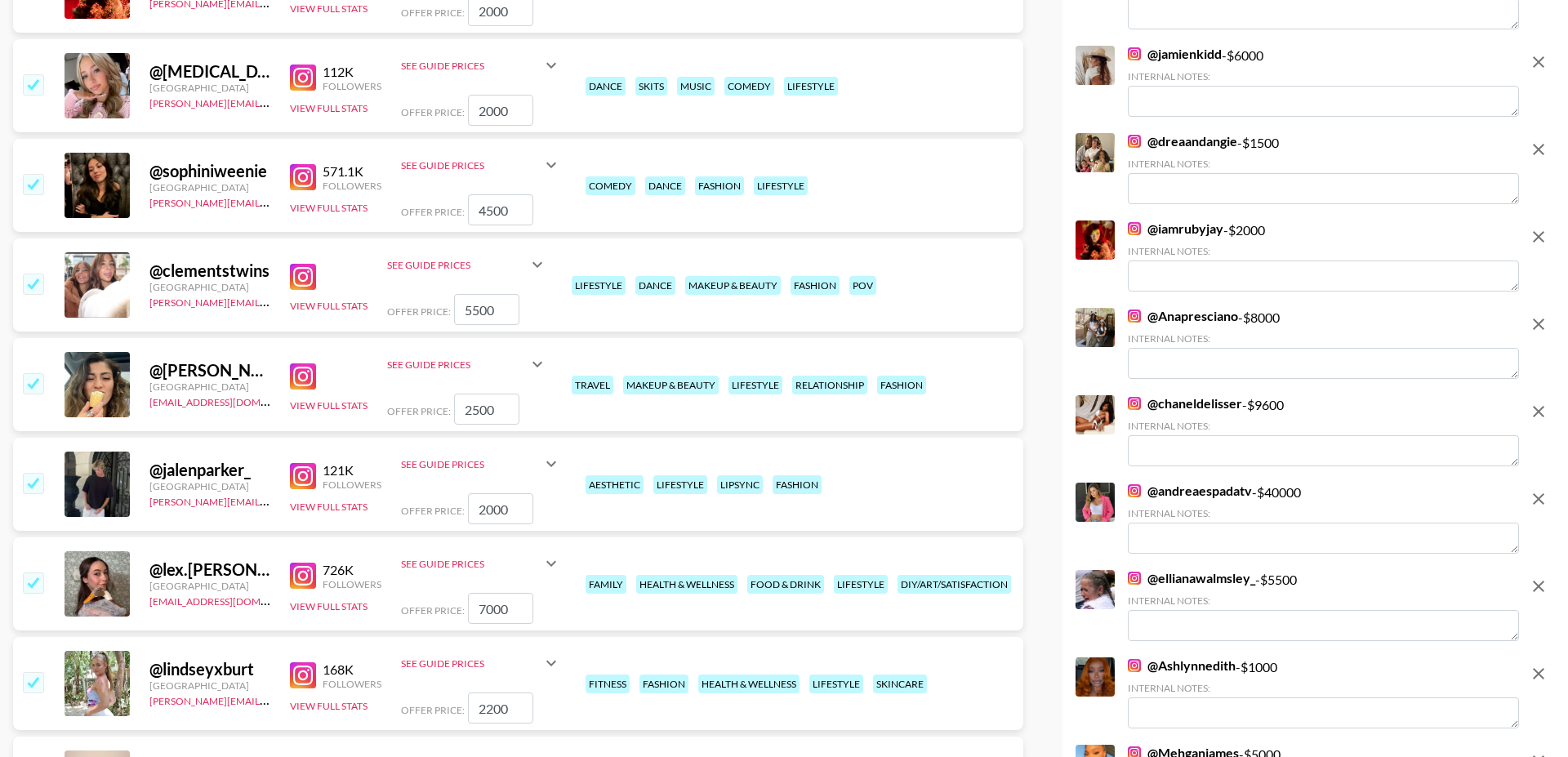
scroll to position [4476, 0]
click at [35, 274] on input "checkbox" at bounding box center [33, 284] width 20 height 20
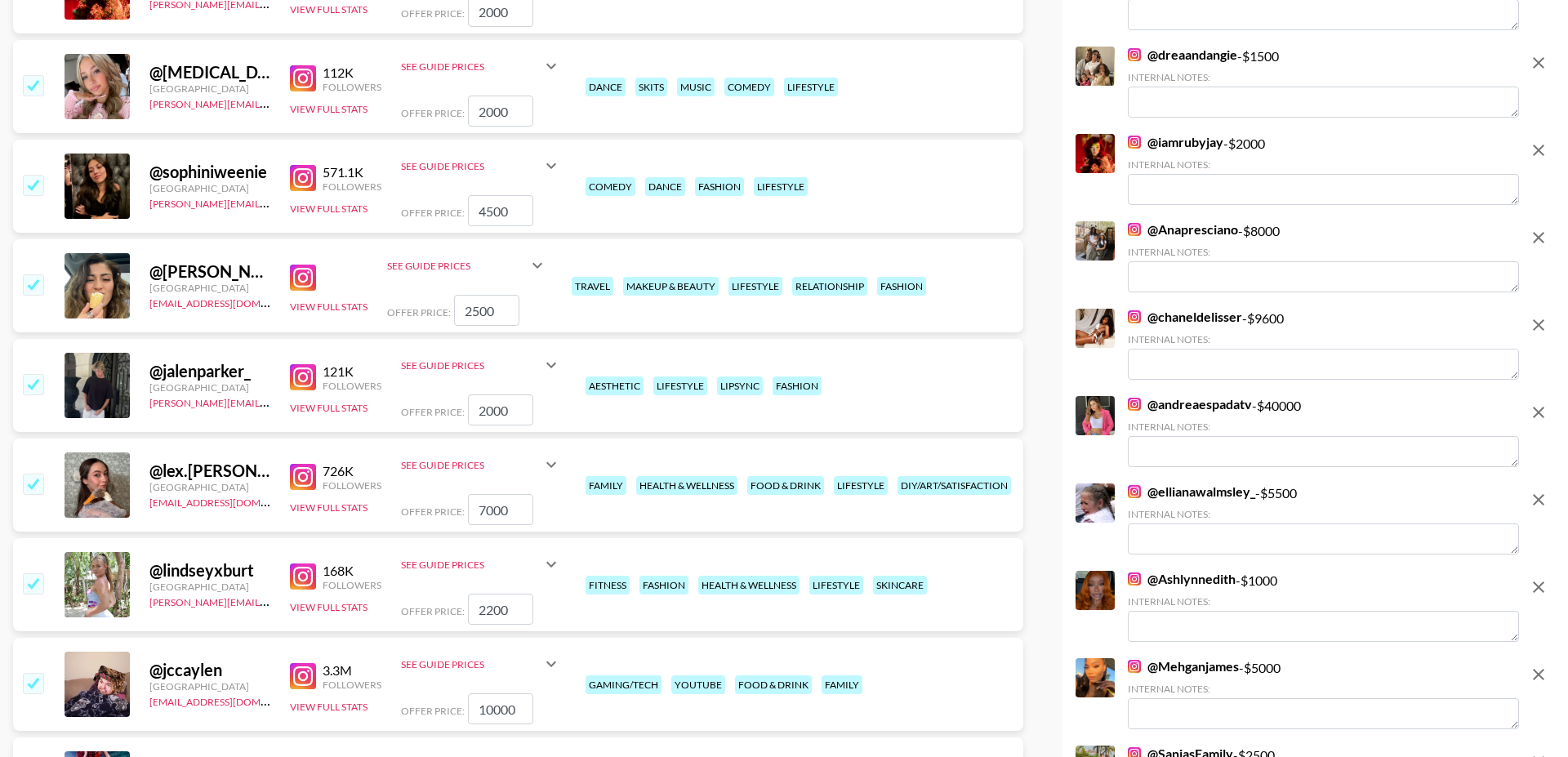
click at [34, 374] on input "checkbox" at bounding box center [33, 384] width 20 height 20
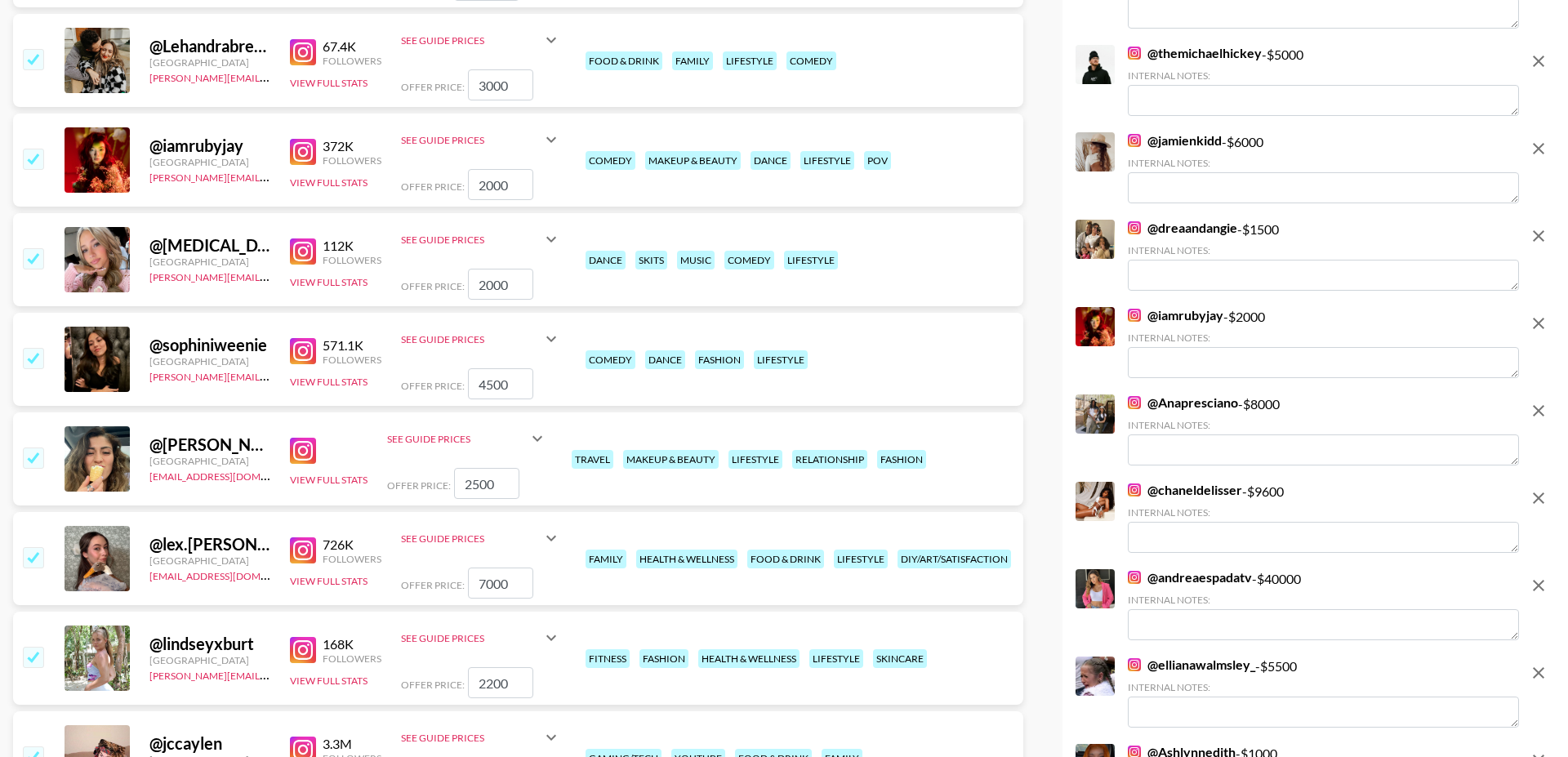
scroll to position [4331, 0]
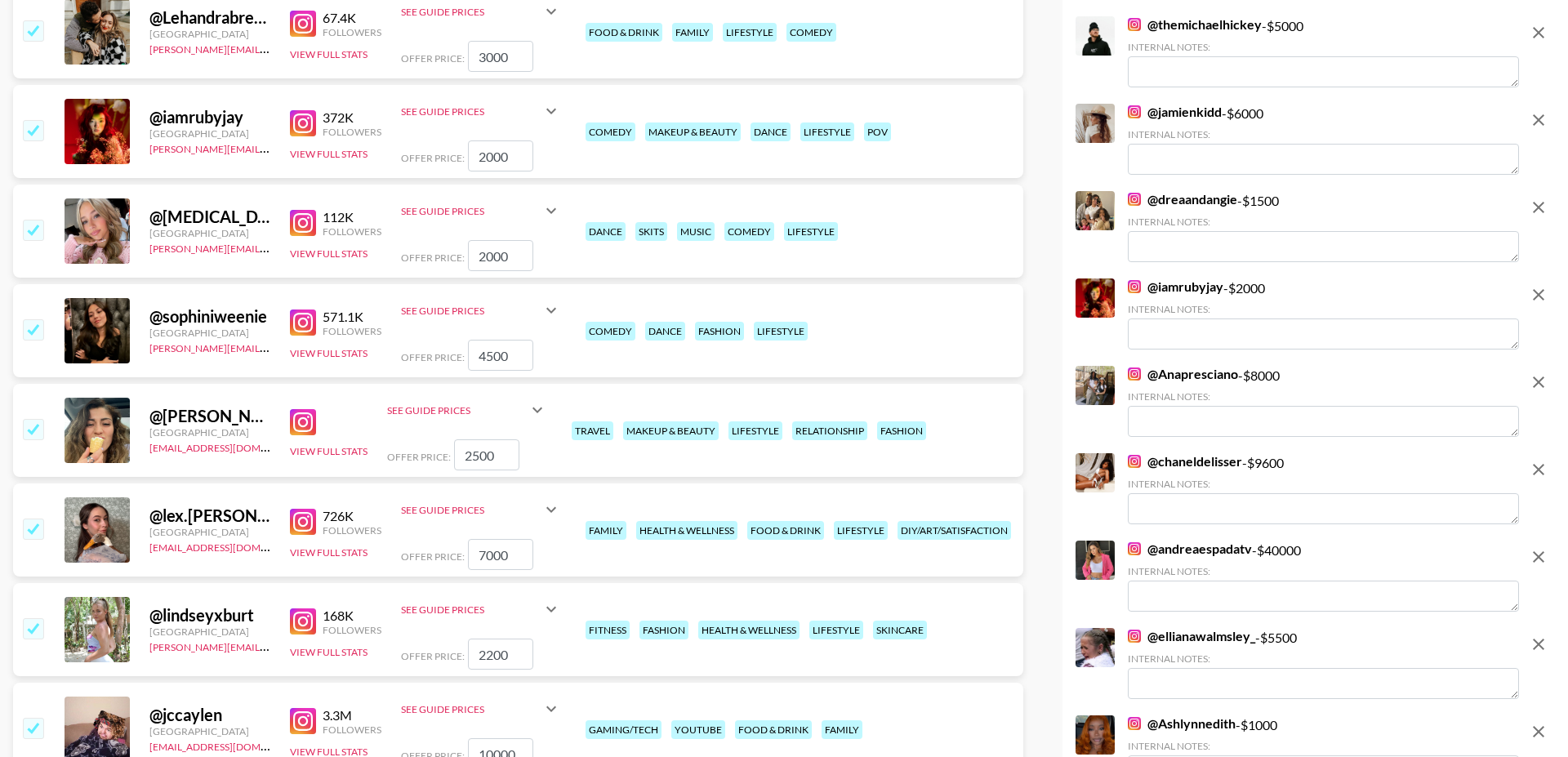
click at [34, 120] on input "checkbox" at bounding box center [33, 130] width 20 height 20
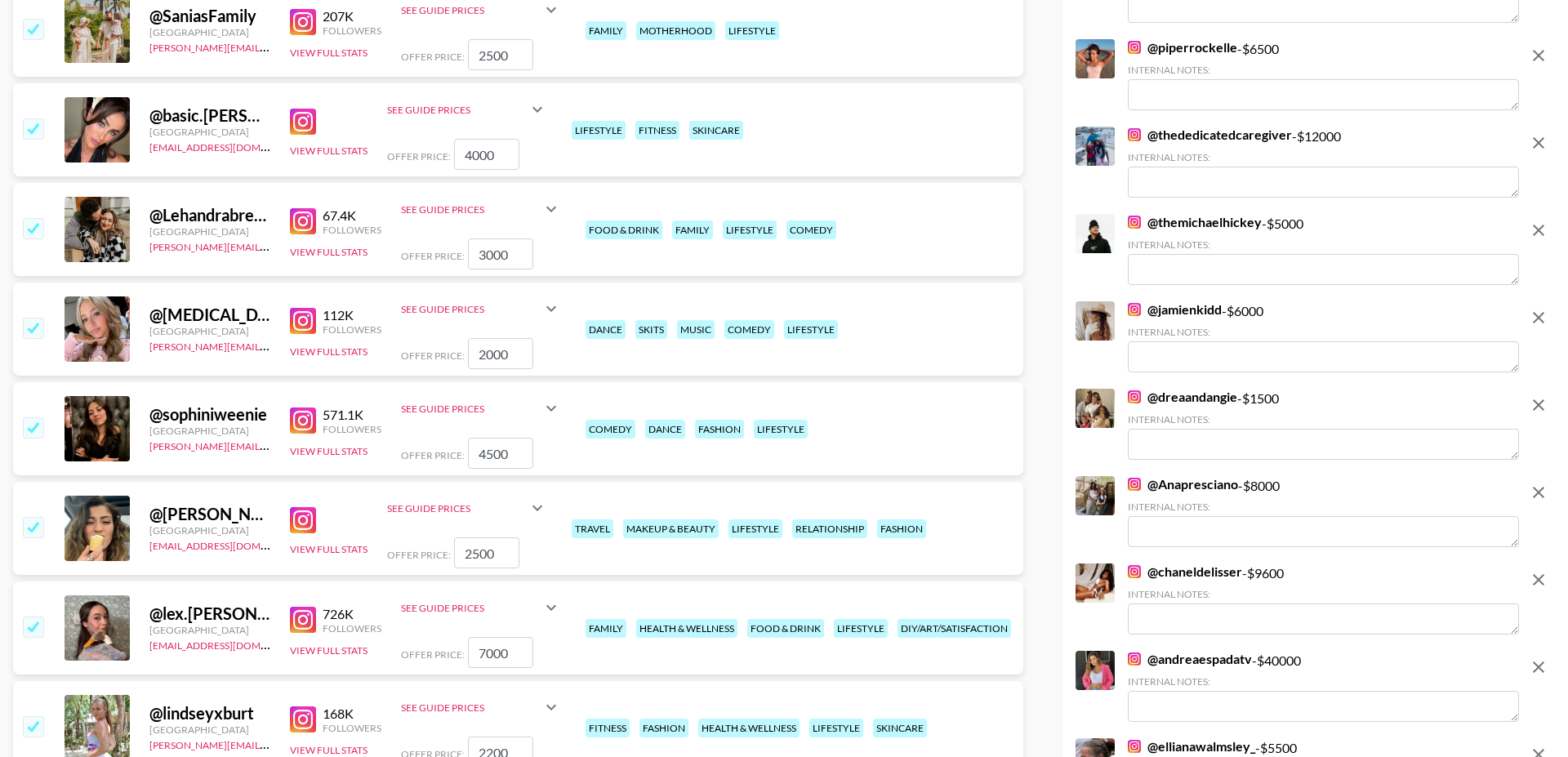
scroll to position [4123, 0]
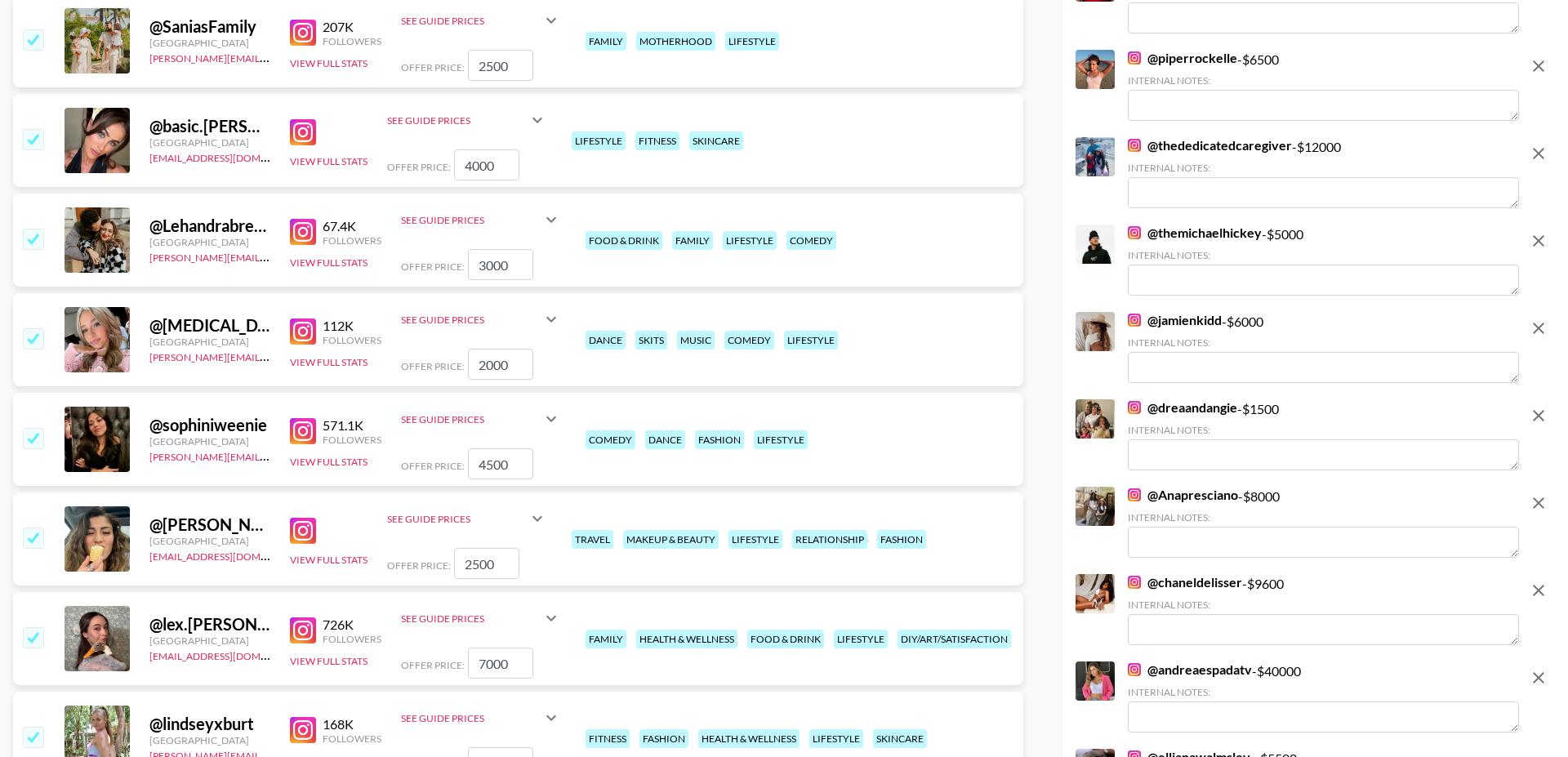
click at [301, 319] on img at bounding box center [303, 332] width 26 height 26
click at [34, 329] on input "checkbox" at bounding box center [33, 338] width 20 height 20
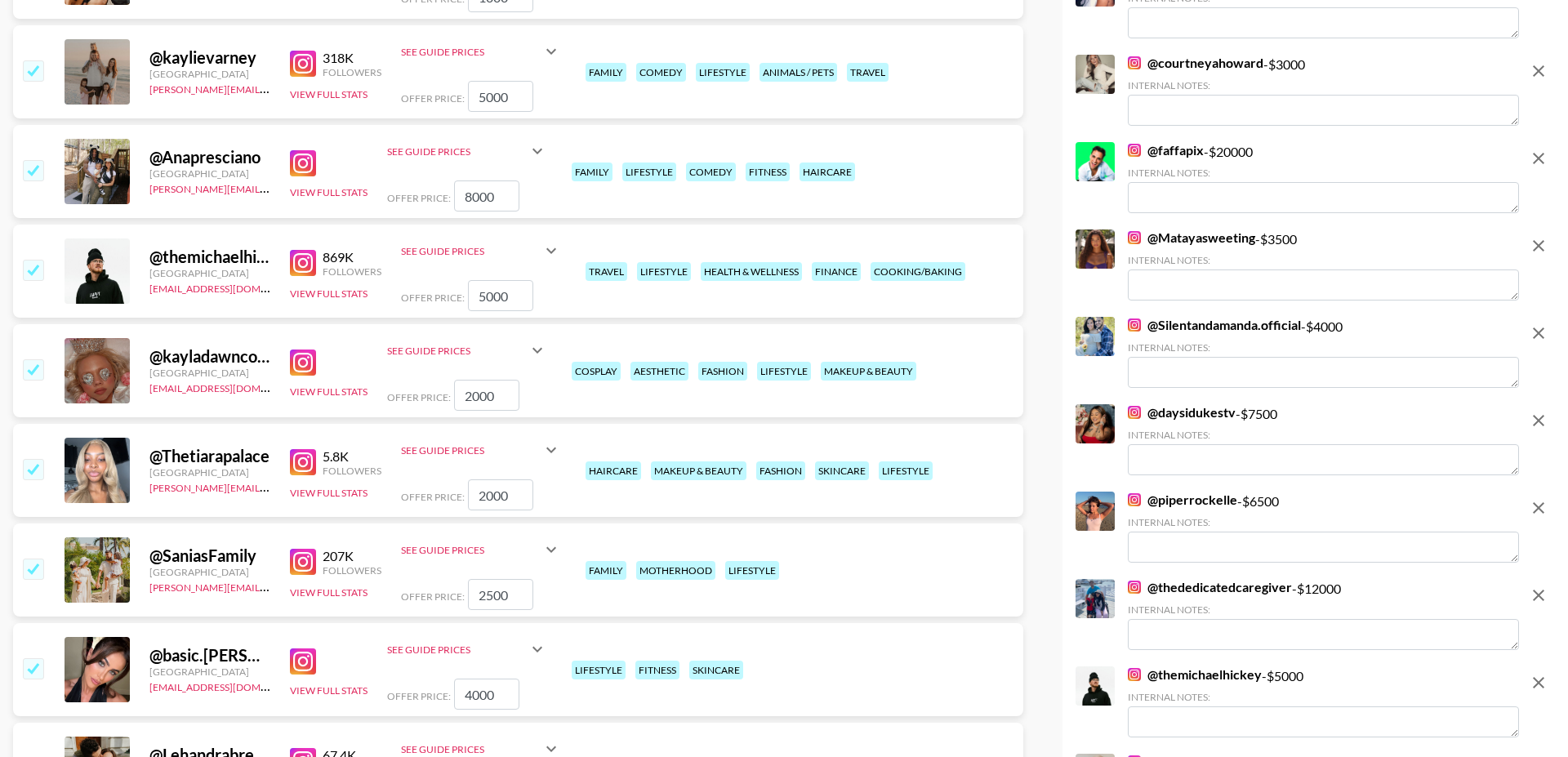
scroll to position [3574, 0]
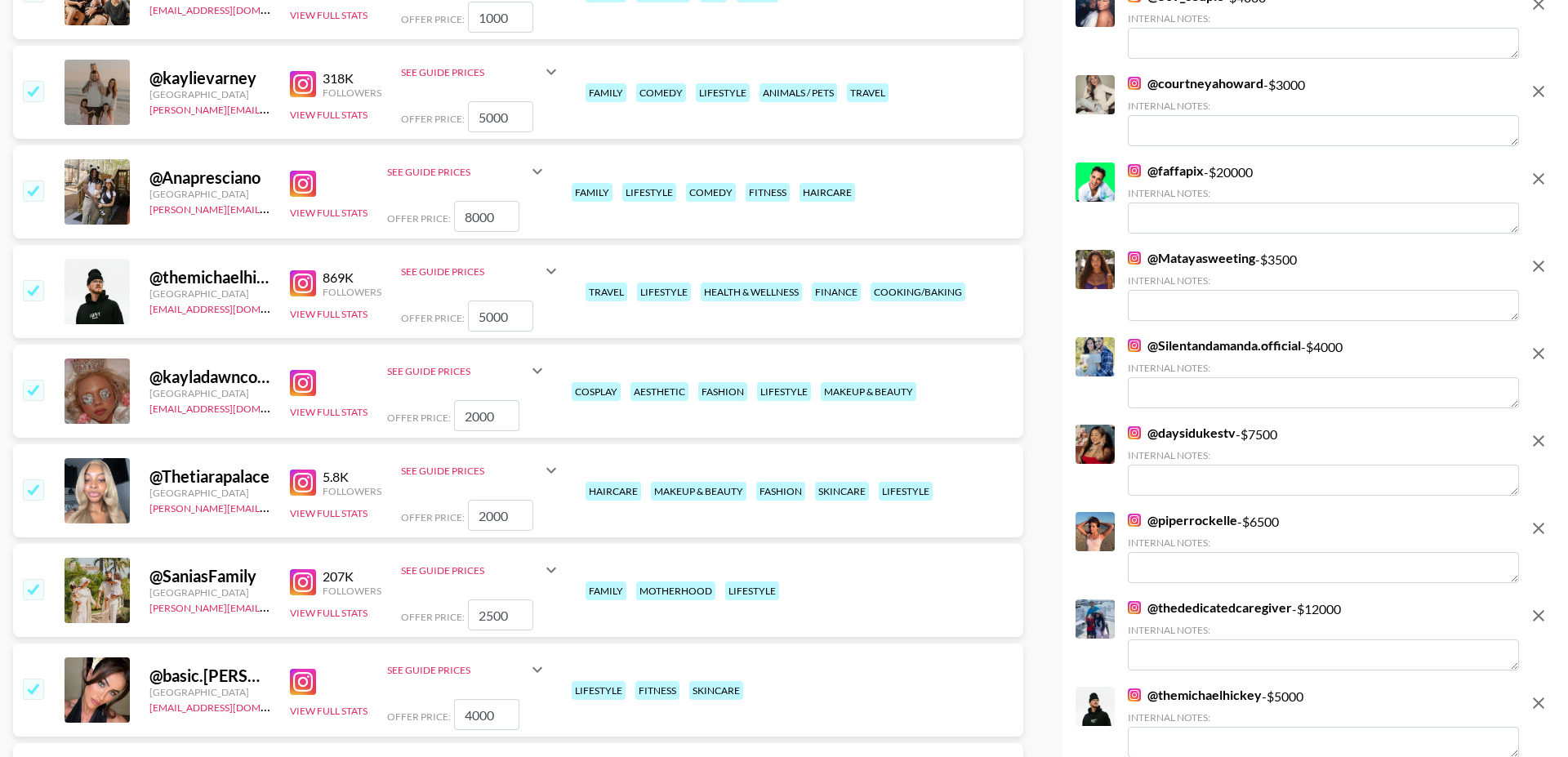
click at [298, 270] on img at bounding box center [303, 283] width 26 height 26
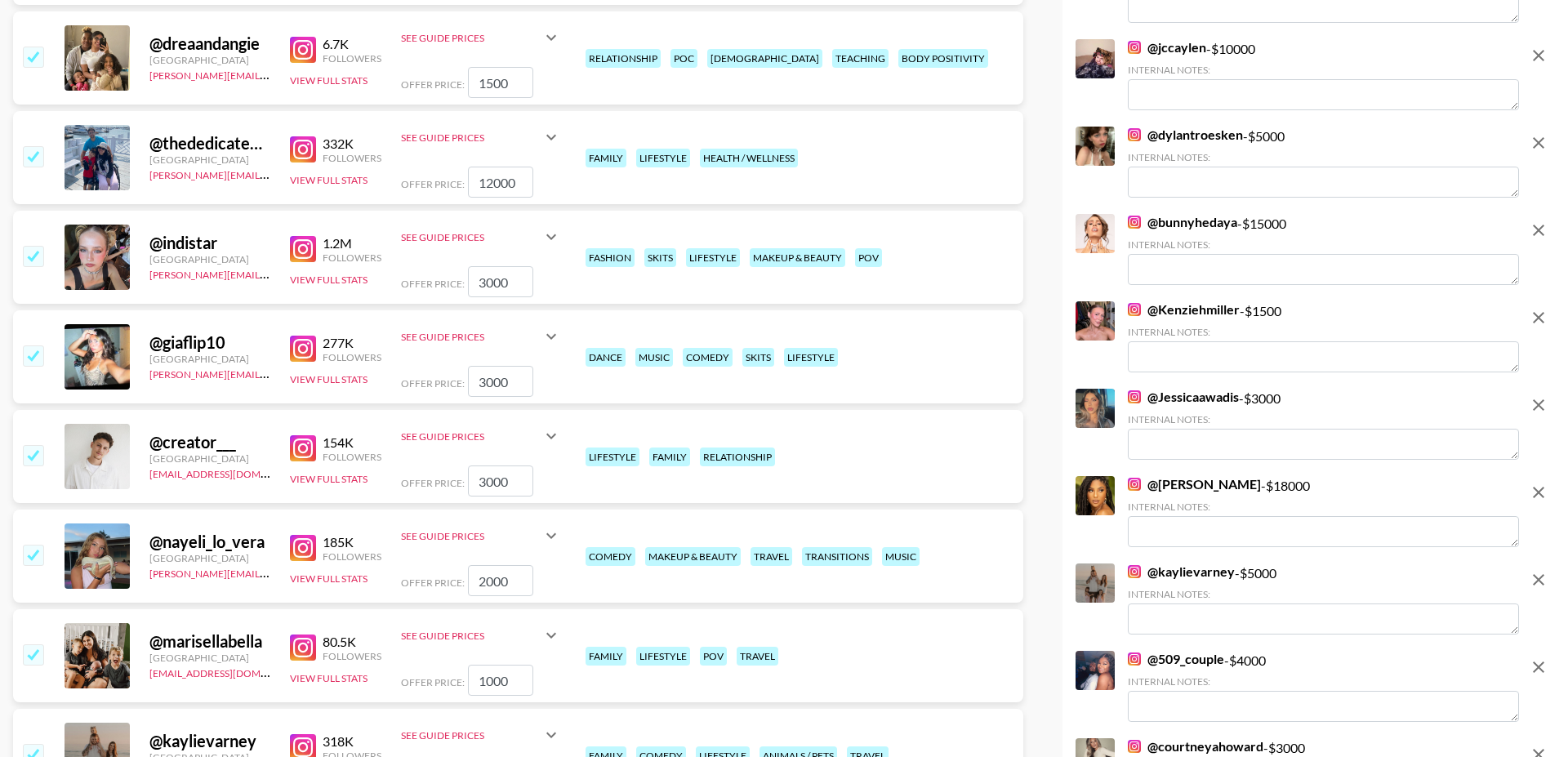
scroll to position [2904, 0]
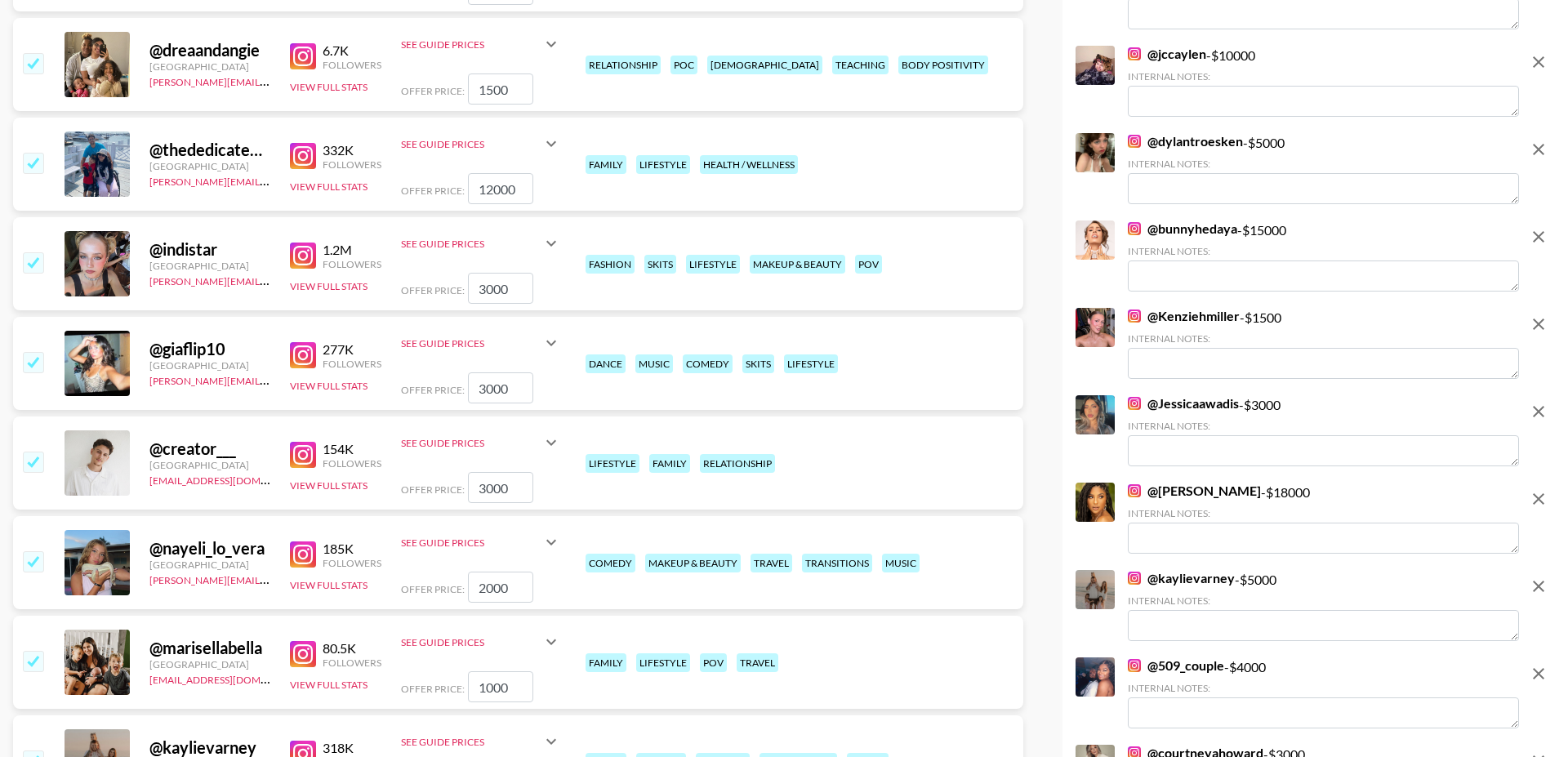
click at [31, 352] on input "checkbox" at bounding box center [33, 362] width 20 height 20
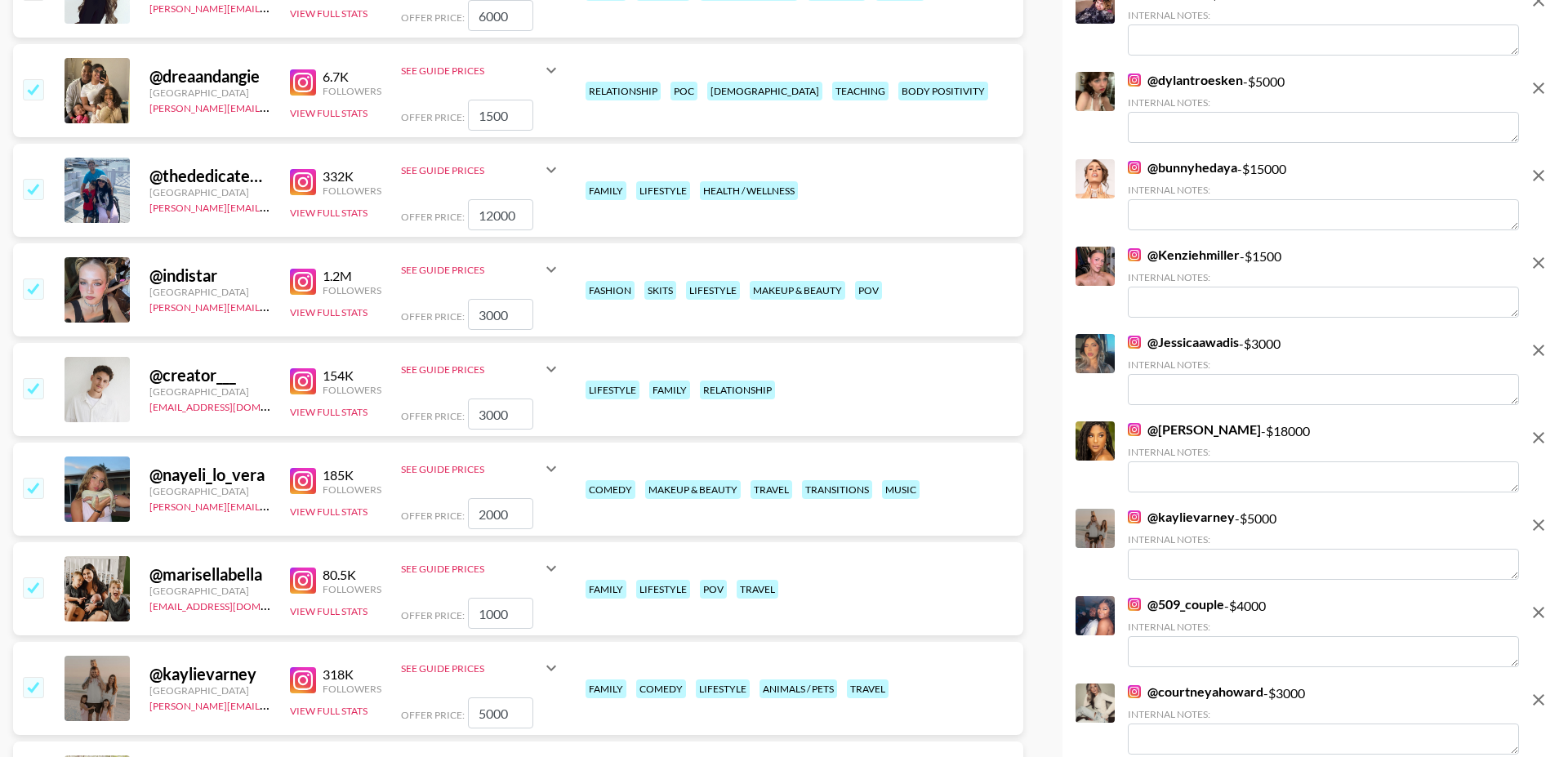
scroll to position [2846, 0]
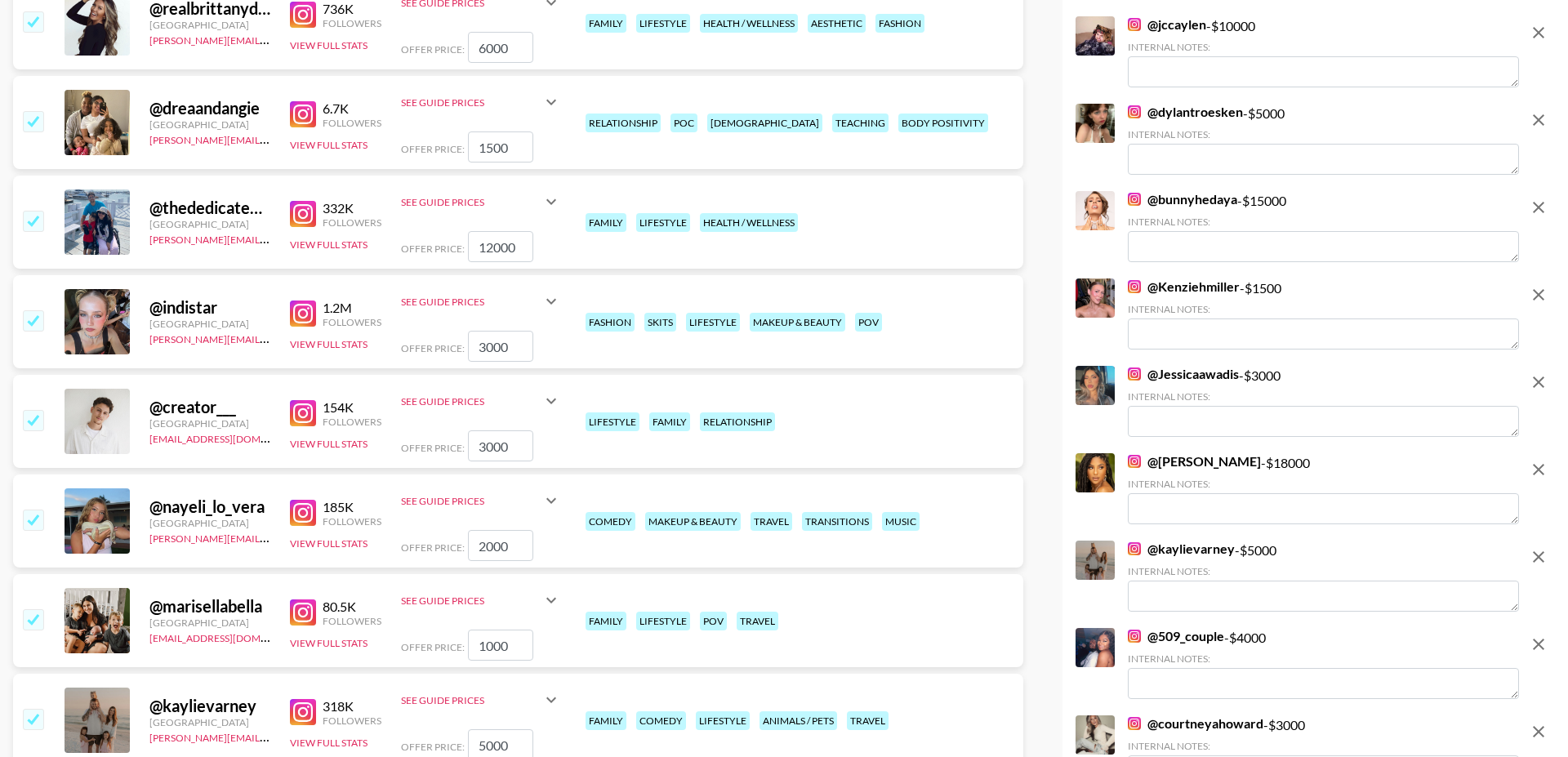
click at [33, 311] on input "checkbox" at bounding box center [33, 320] width 20 height 20
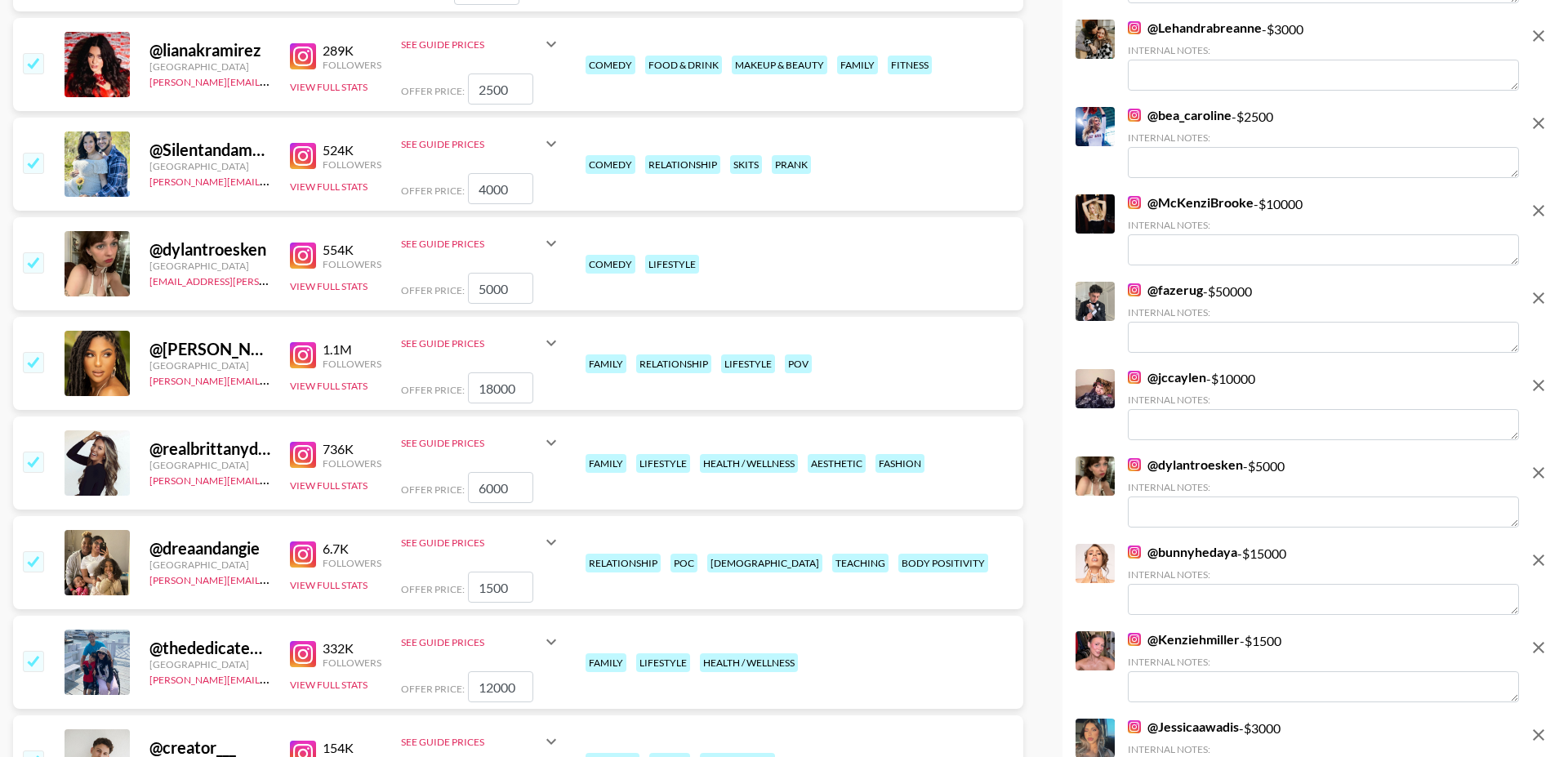
scroll to position [2392, 0]
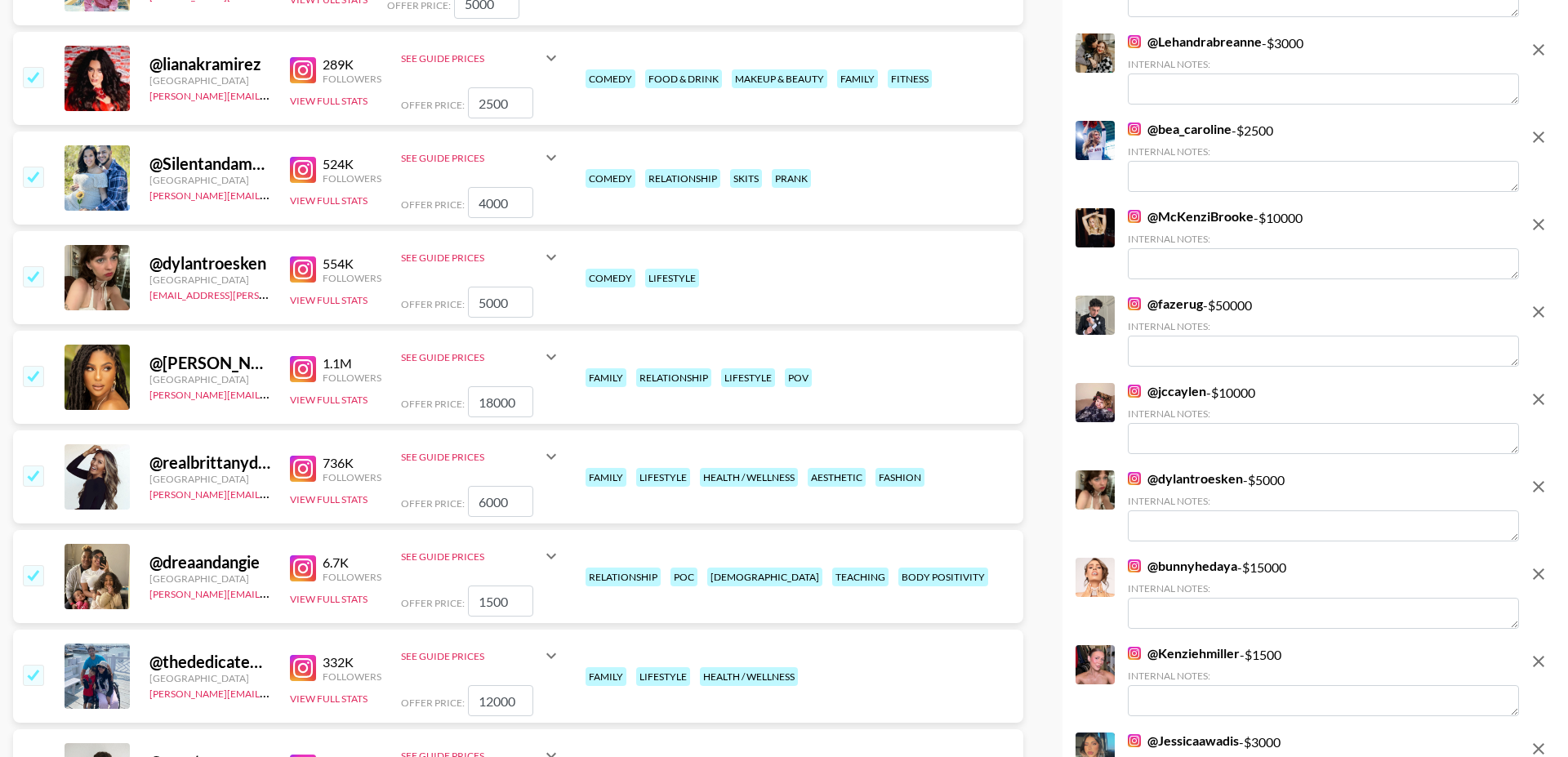
click at [37, 266] on input "checkbox" at bounding box center [33, 276] width 20 height 20
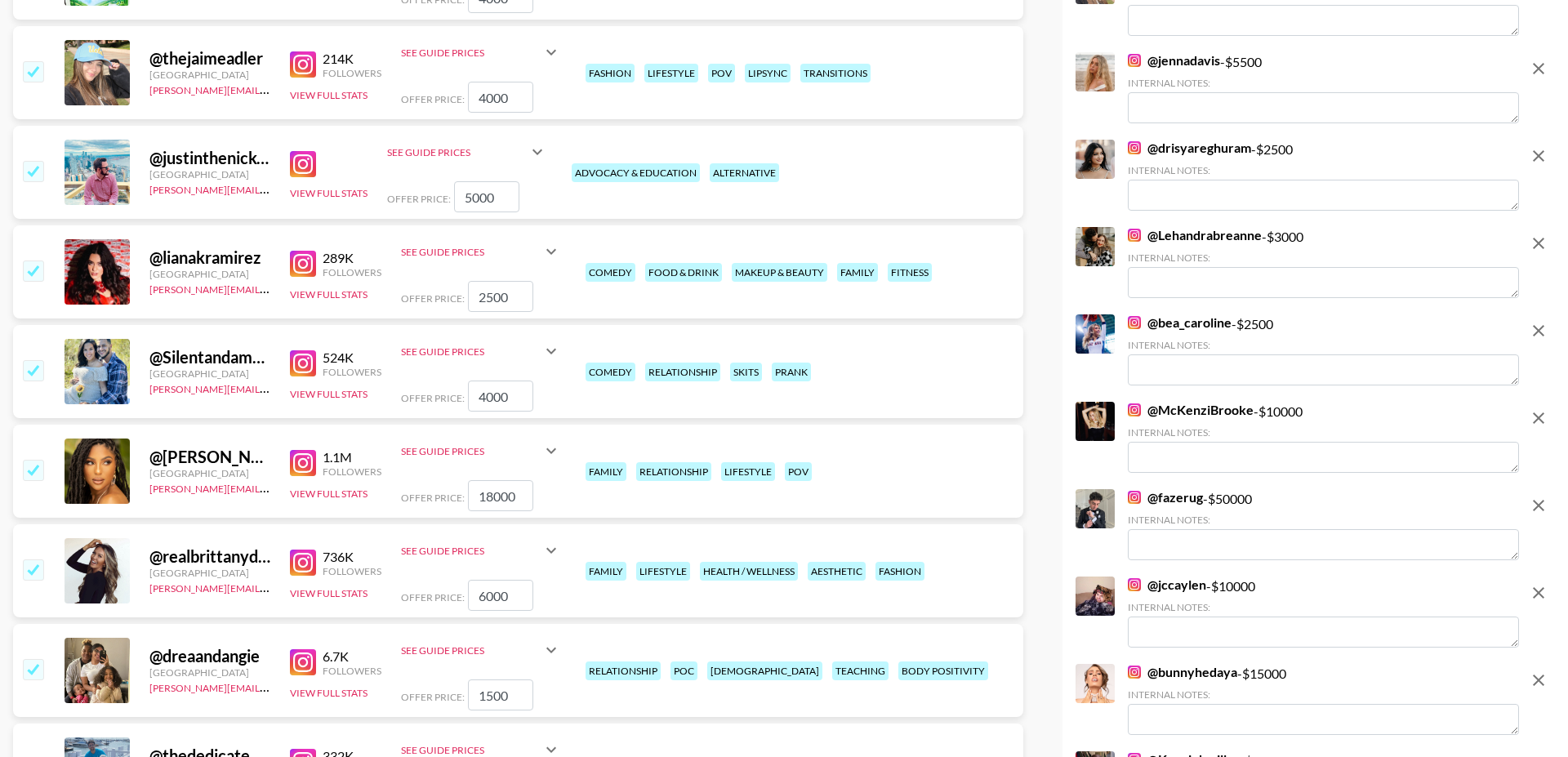
scroll to position [2174, 0]
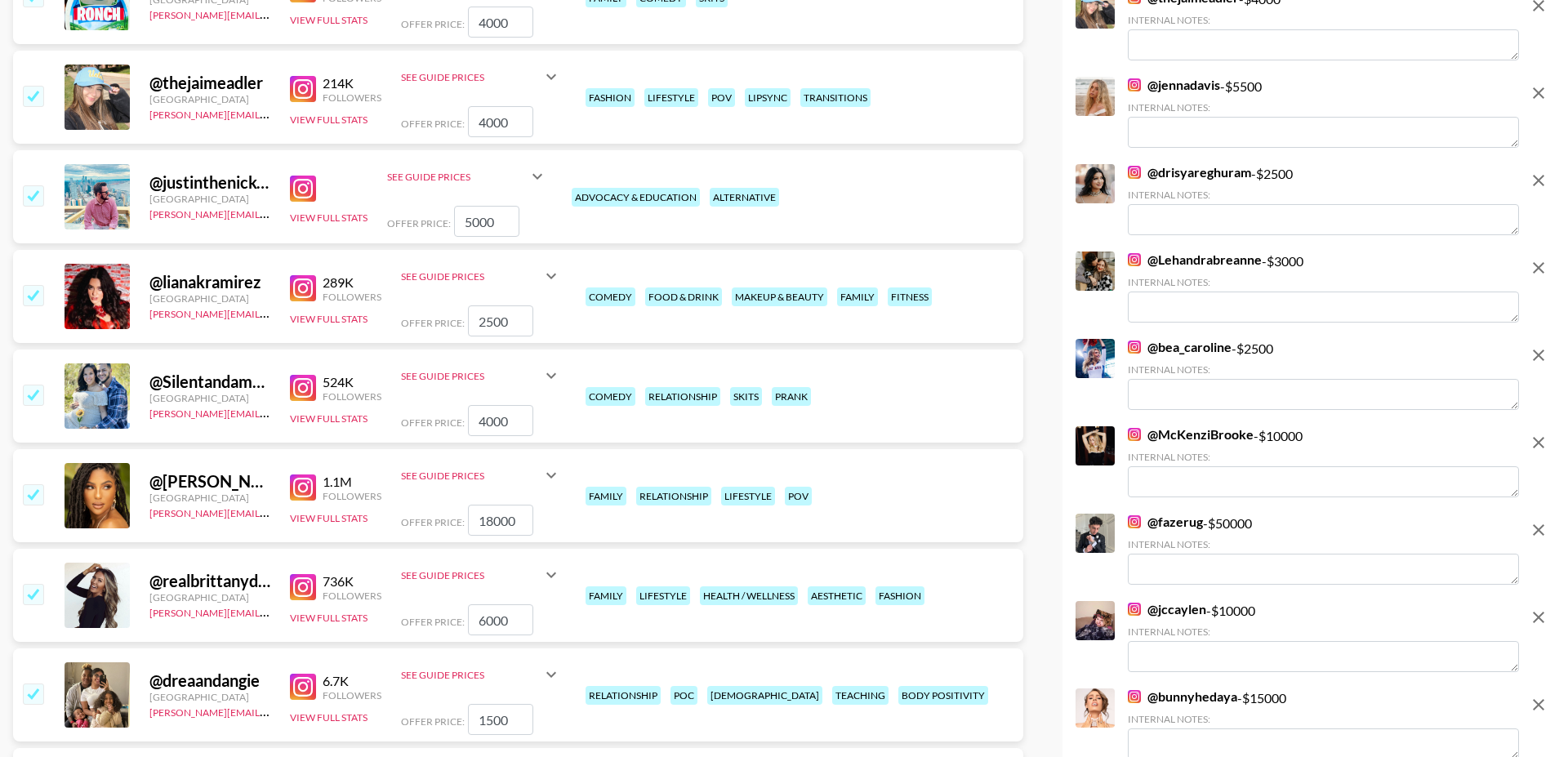
click at [34, 285] on input "checkbox" at bounding box center [33, 295] width 20 height 20
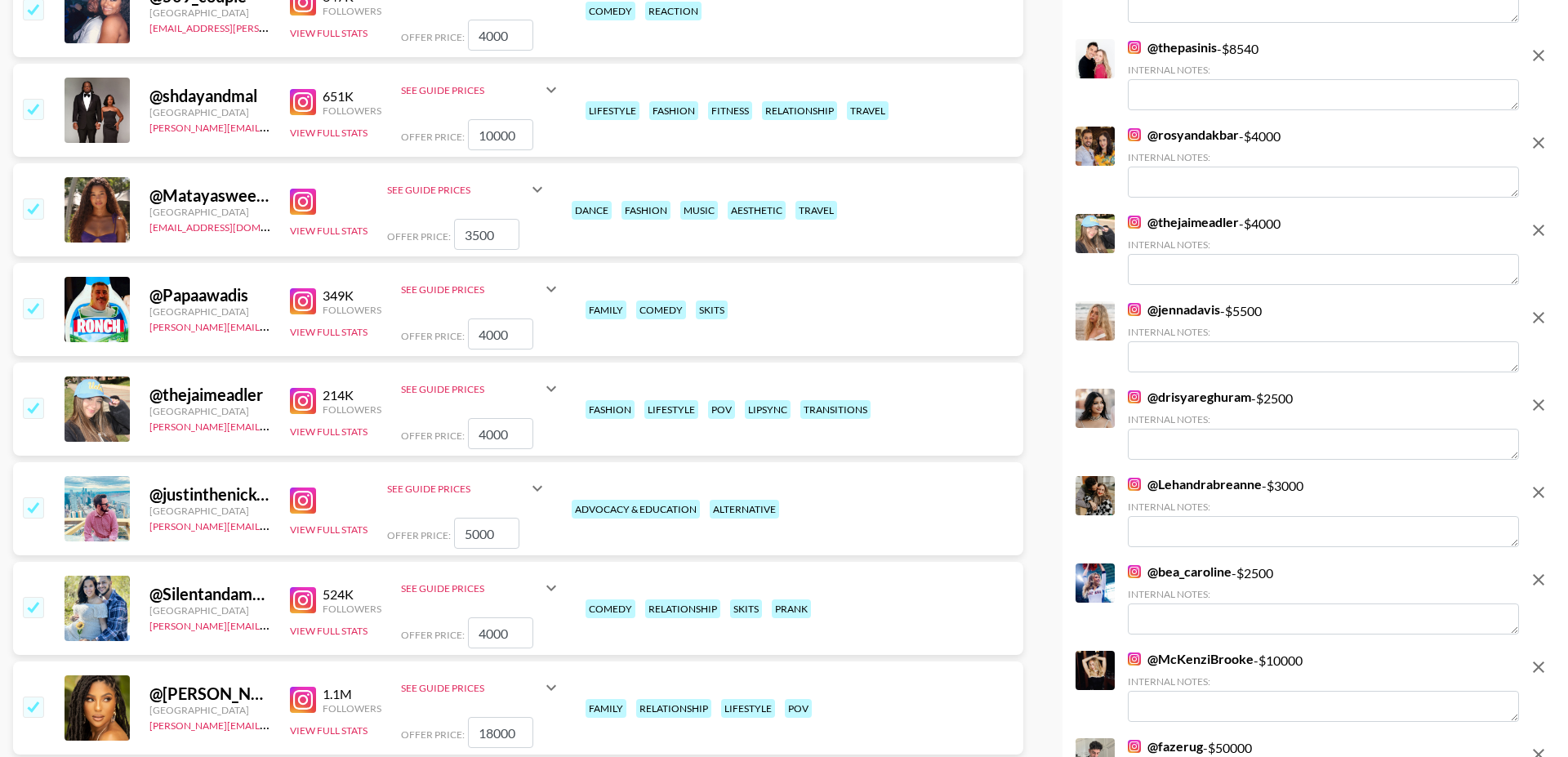
scroll to position [1850, 0]
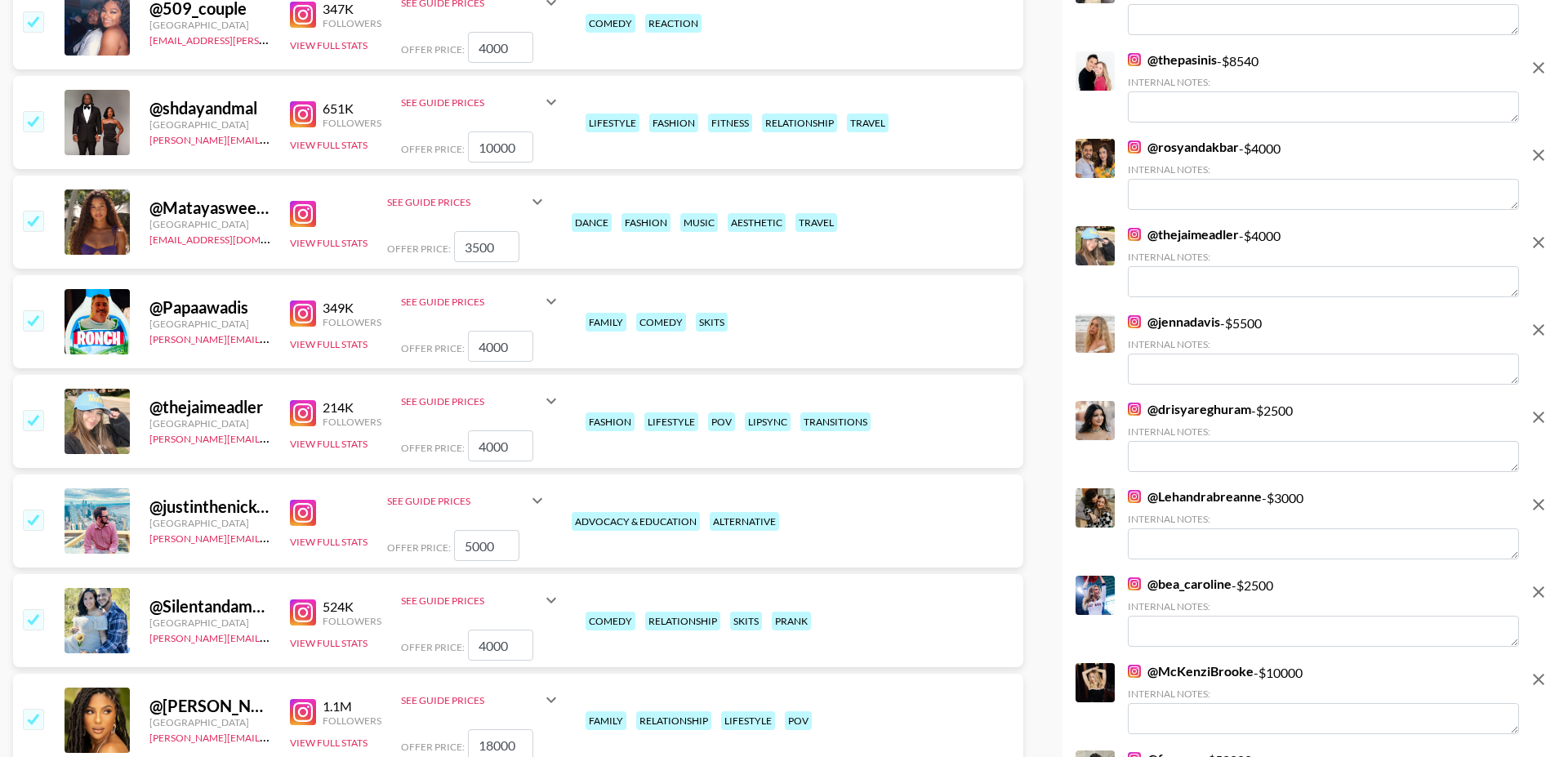
click at [34, 211] on input "checkbox" at bounding box center [33, 220] width 20 height 20
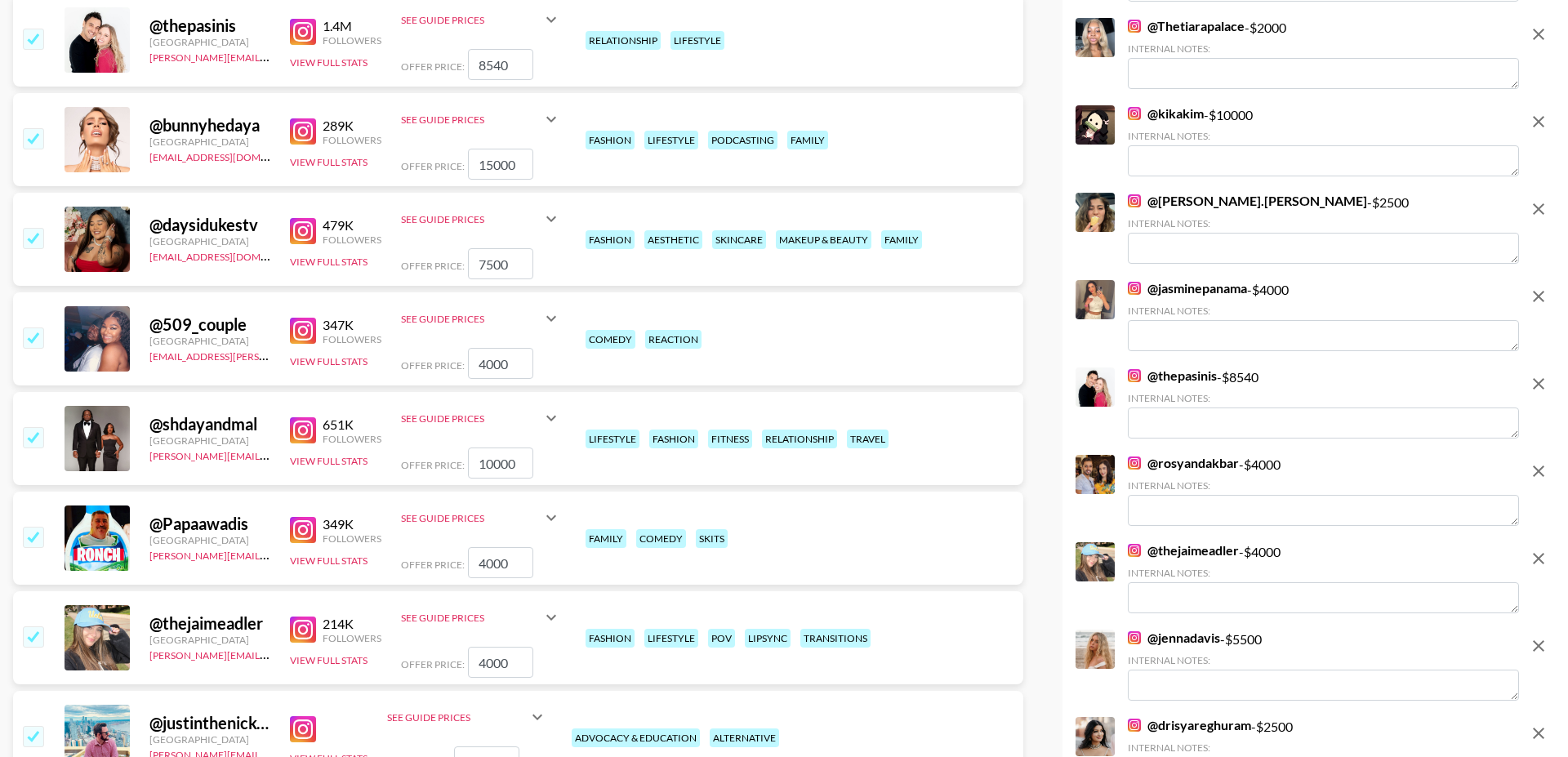
scroll to position [1512, 0]
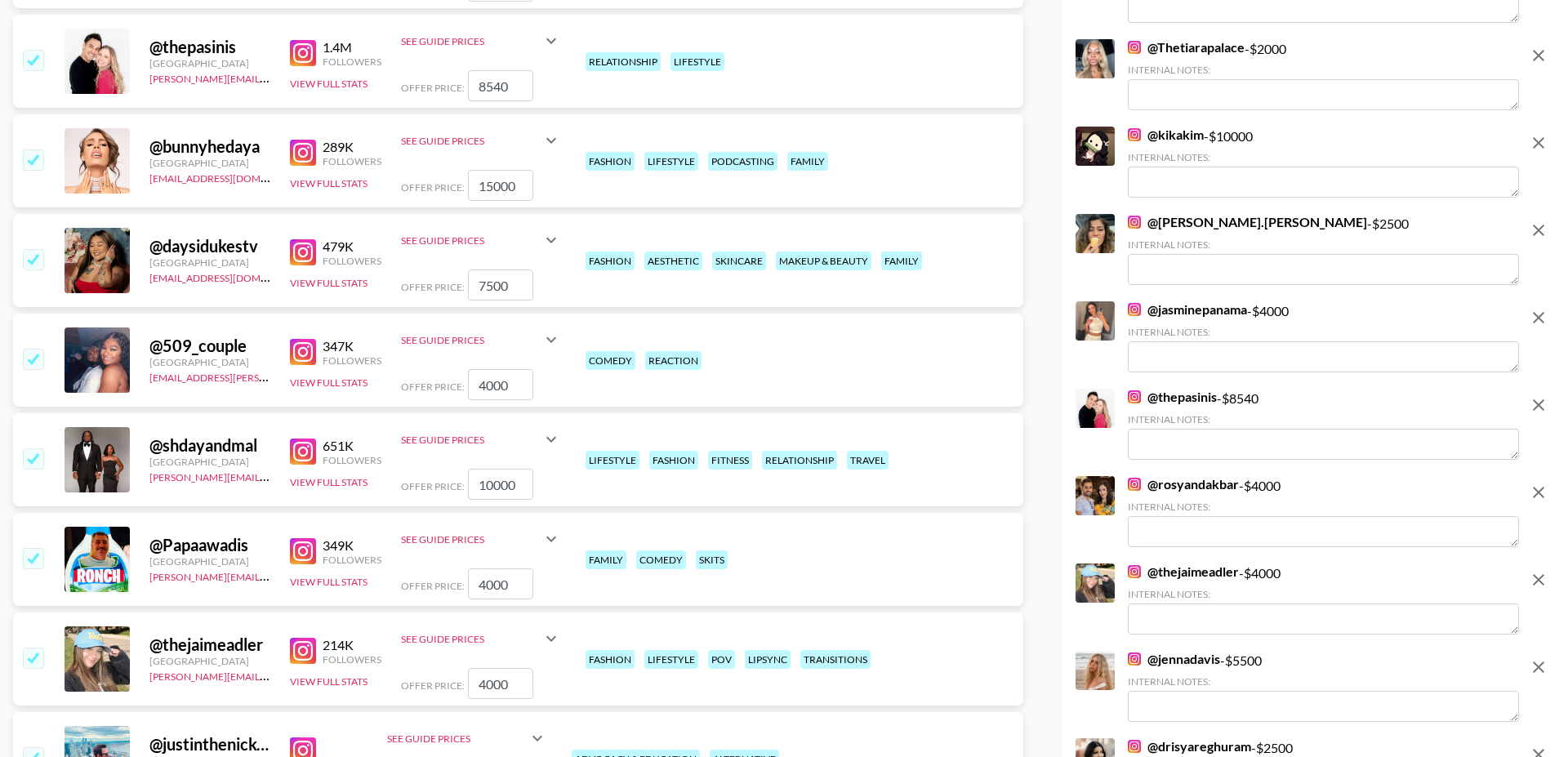
click at [39, 249] on input "checkbox" at bounding box center [33, 259] width 20 height 20
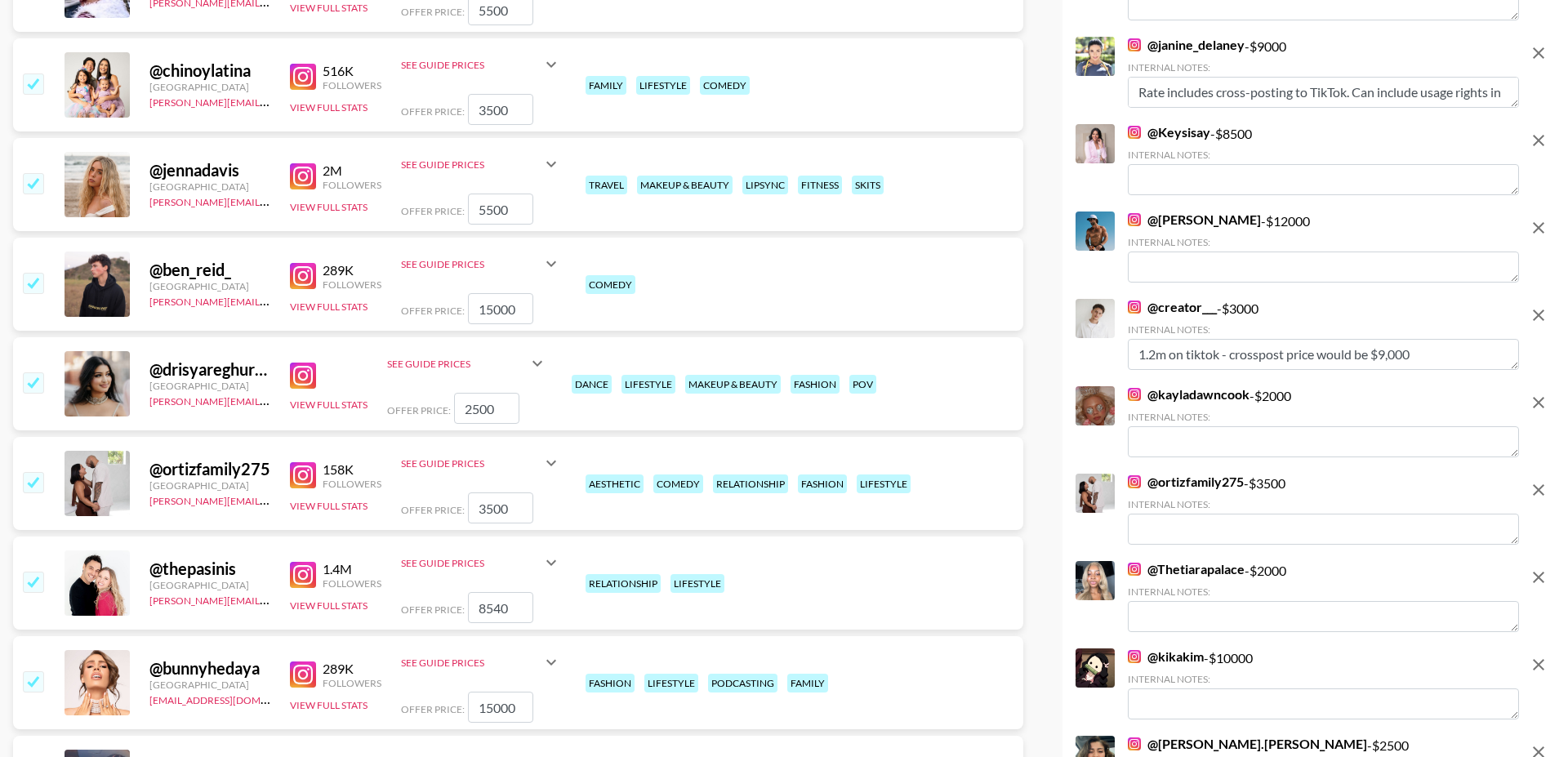
scroll to position [980, 0]
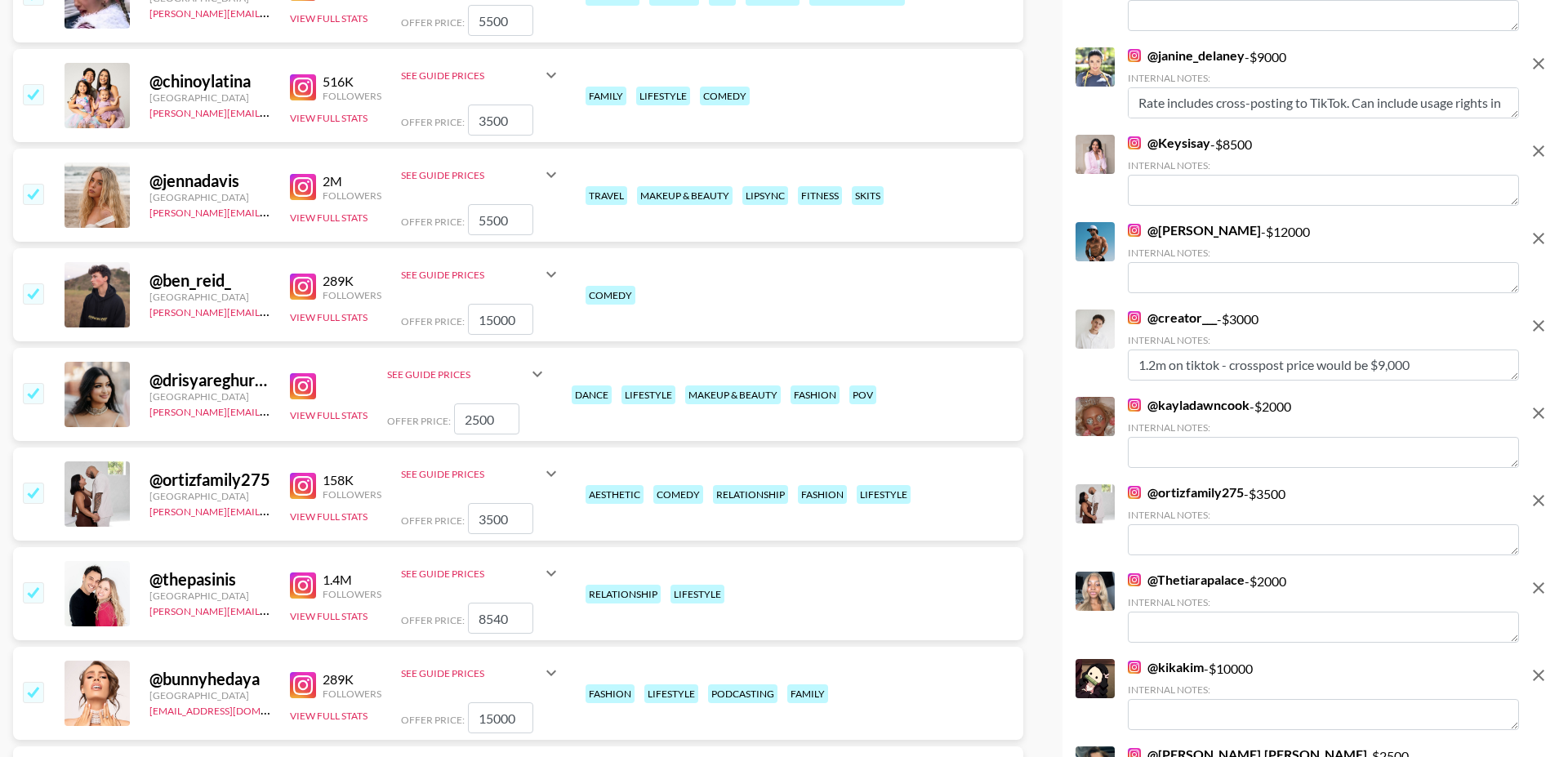
click at [39, 283] on input "checkbox" at bounding box center [33, 293] width 20 height 20
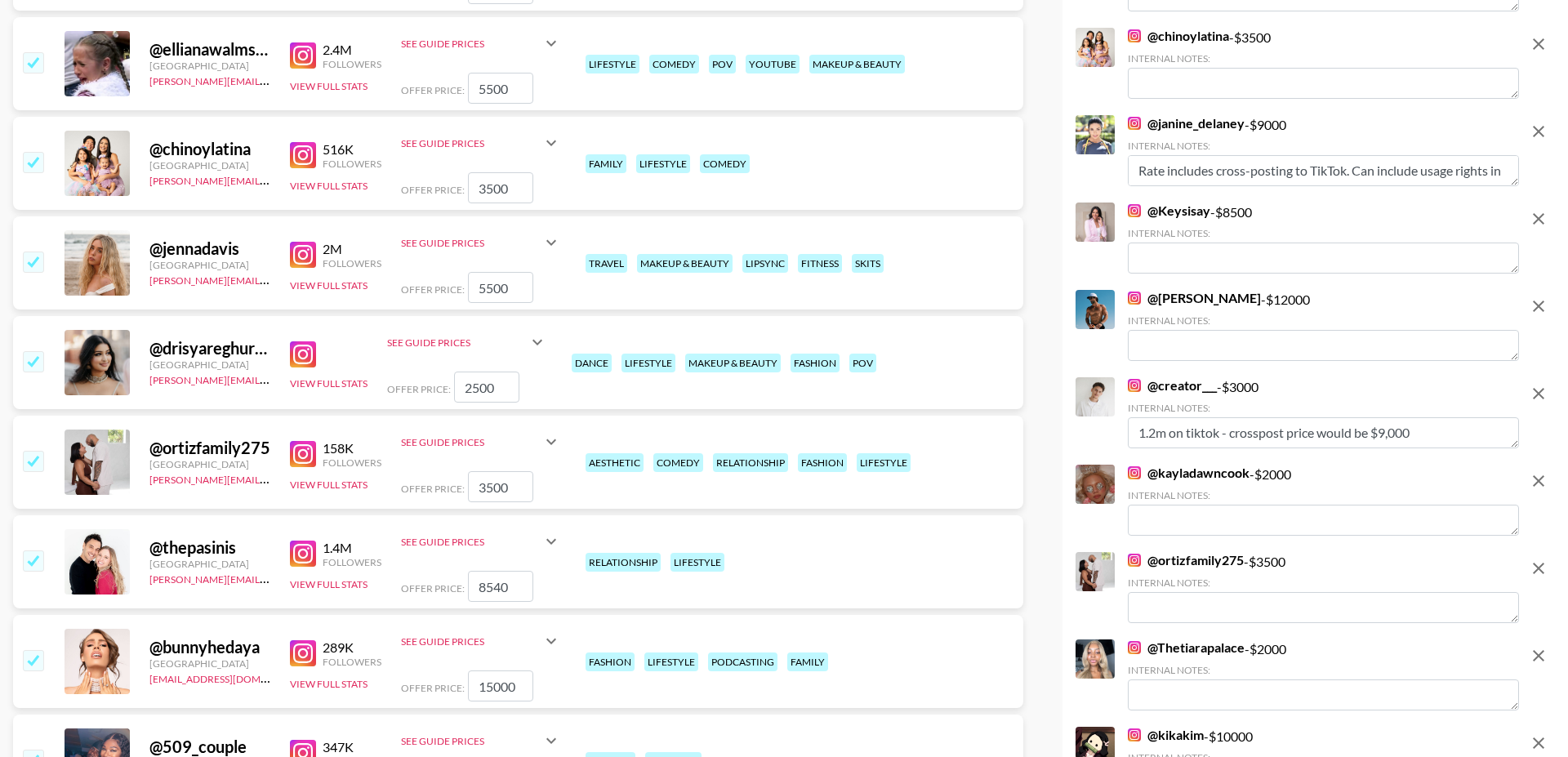
scroll to position [911, 0]
click at [28, 252] on input "checkbox" at bounding box center [33, 262] width 20 height 20
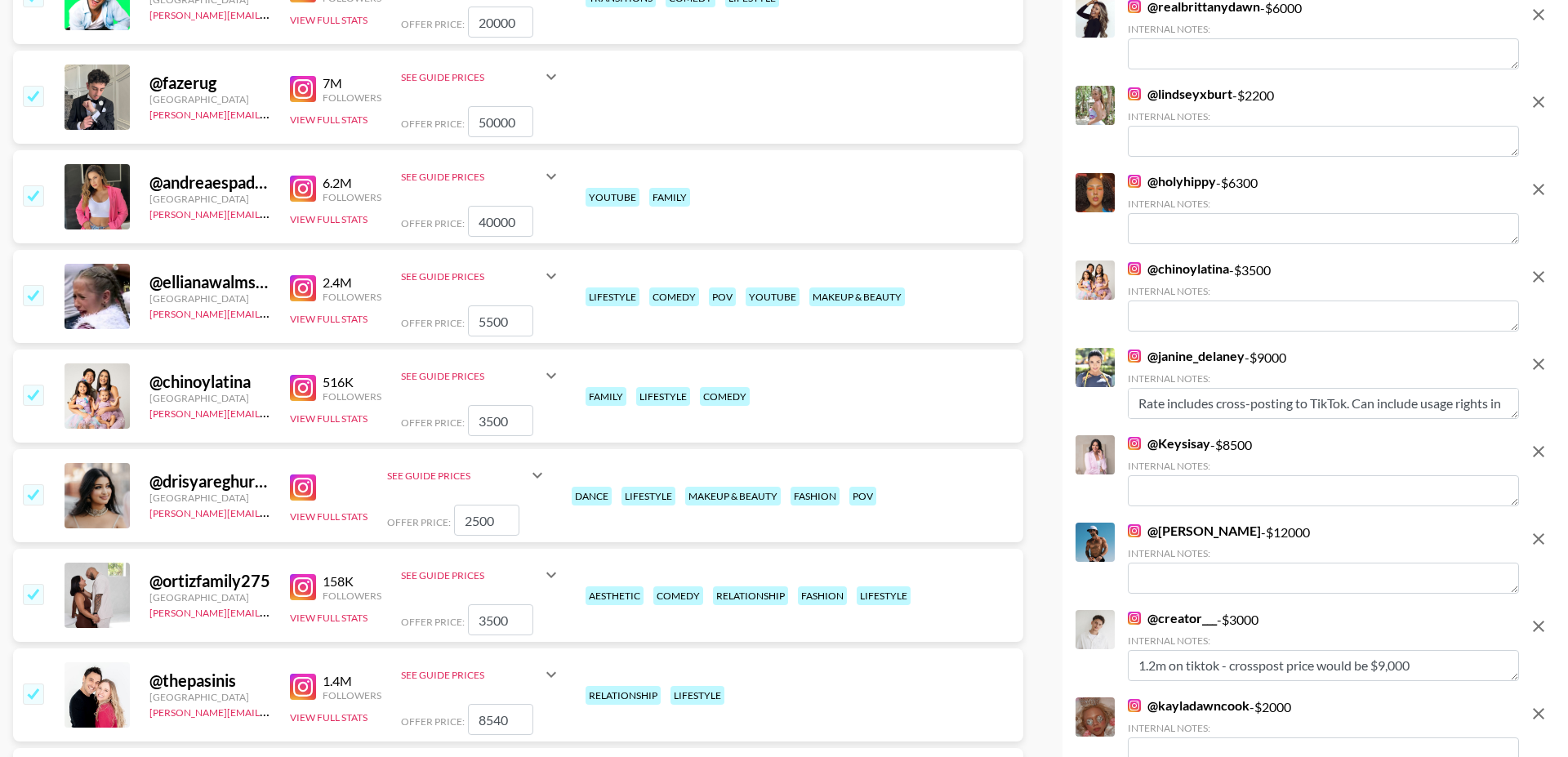
scroll to position [670, 0]
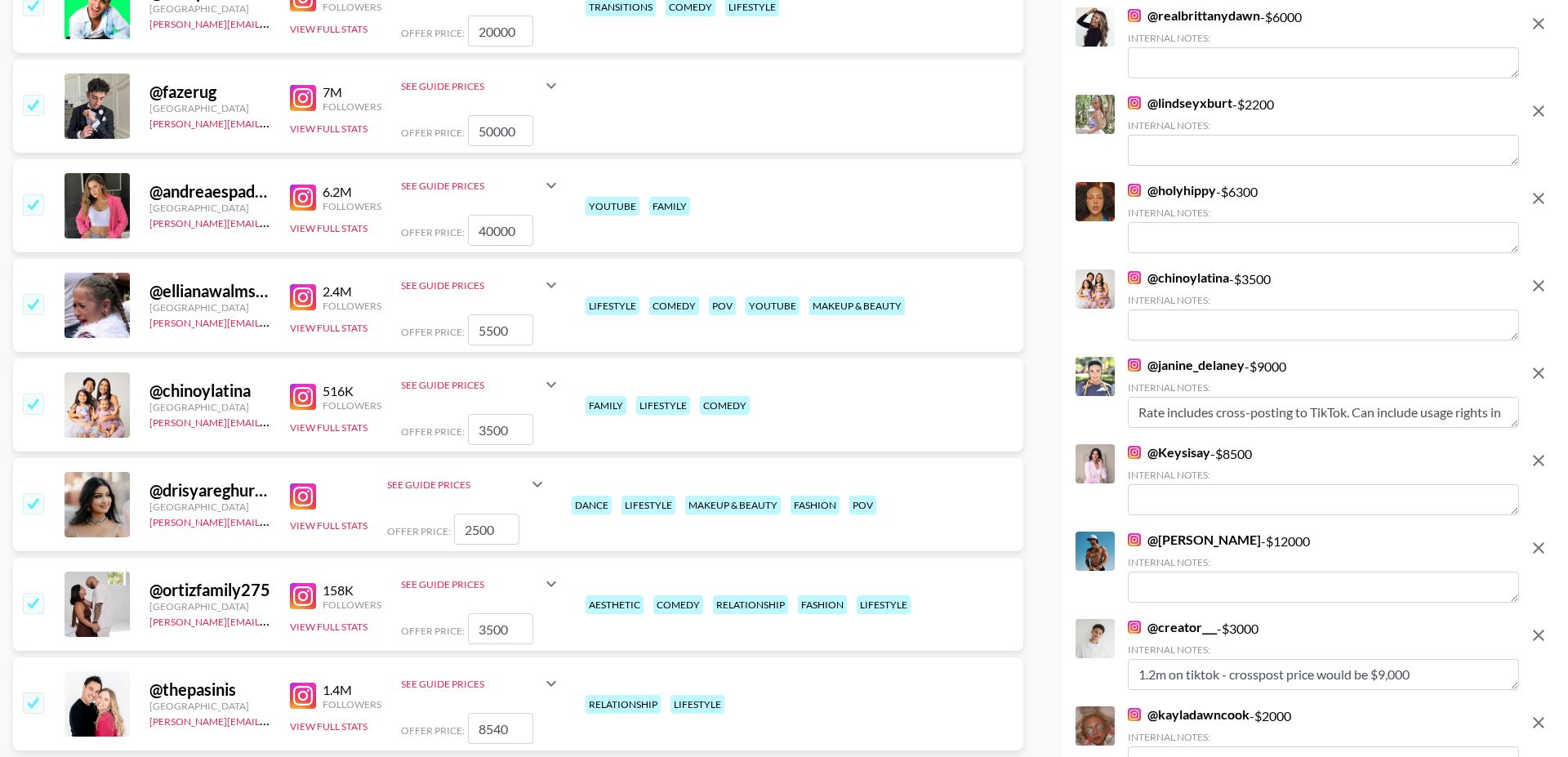
click at [35, 294] on input "checkbox" at bounding box center [33, 304] width 20 height 20
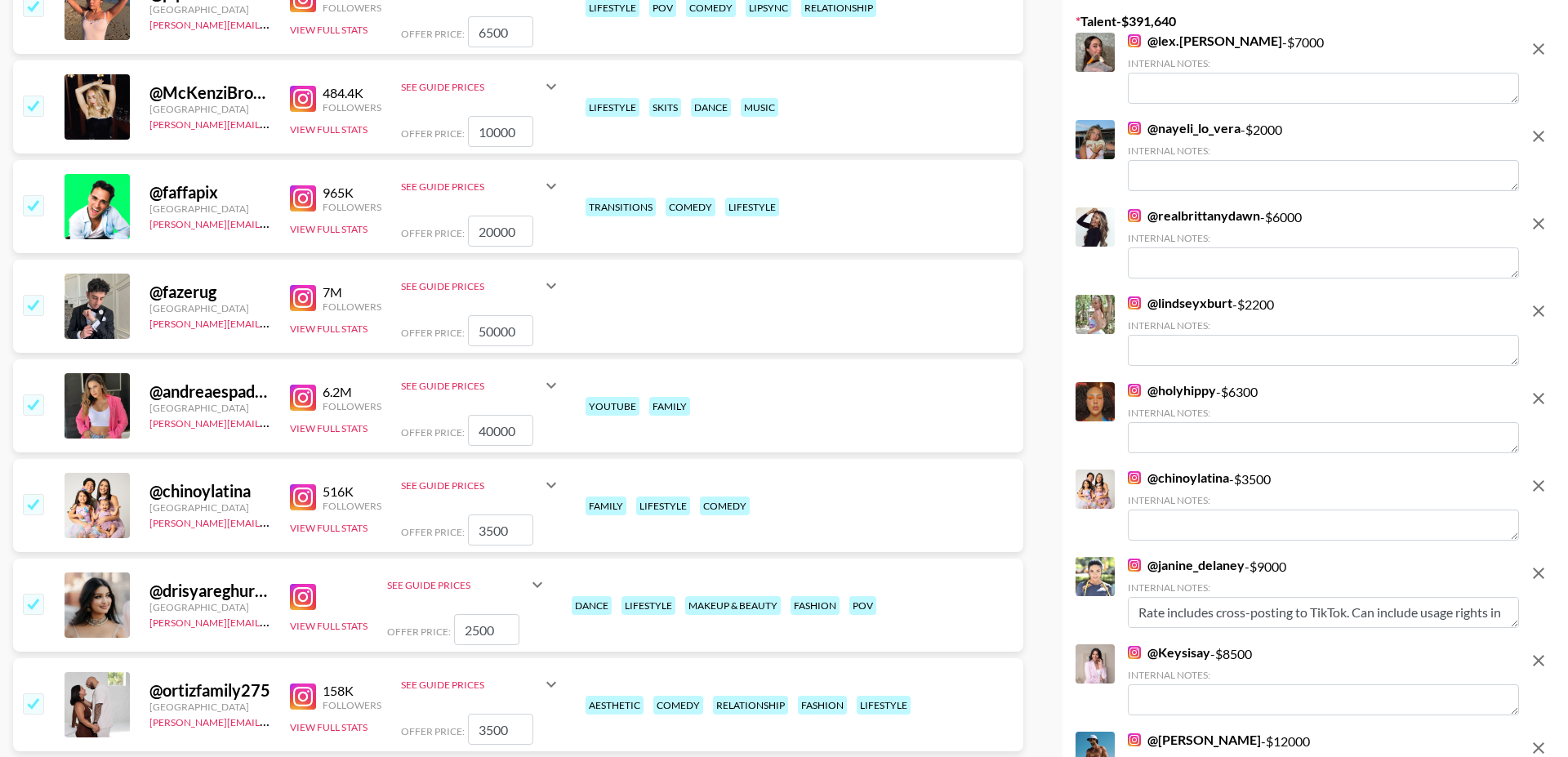
scroll to position [467, 0]
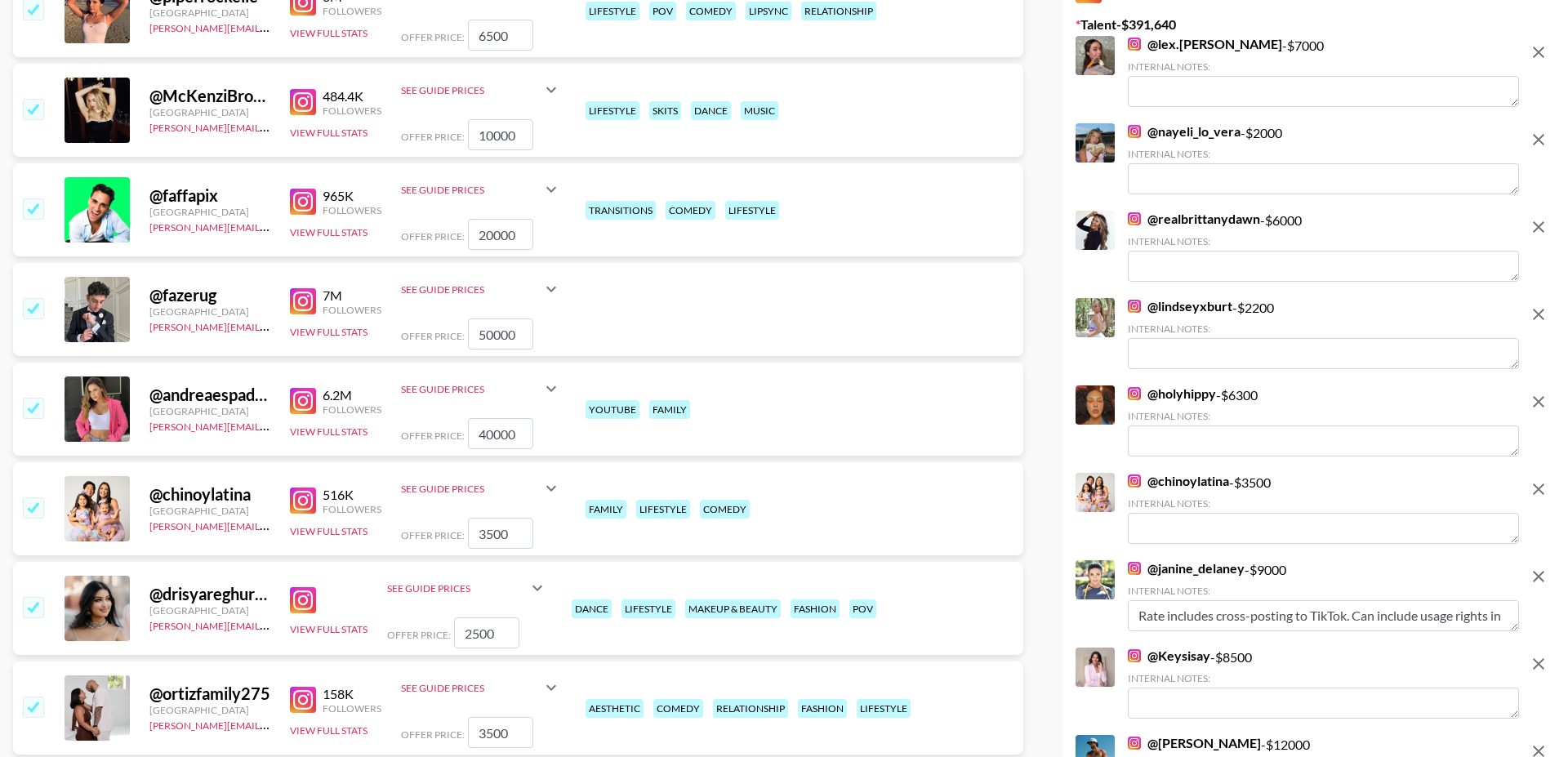
click at [36, 298] on input "checkbox" at bounding box center [33, 308] width 20 height 20
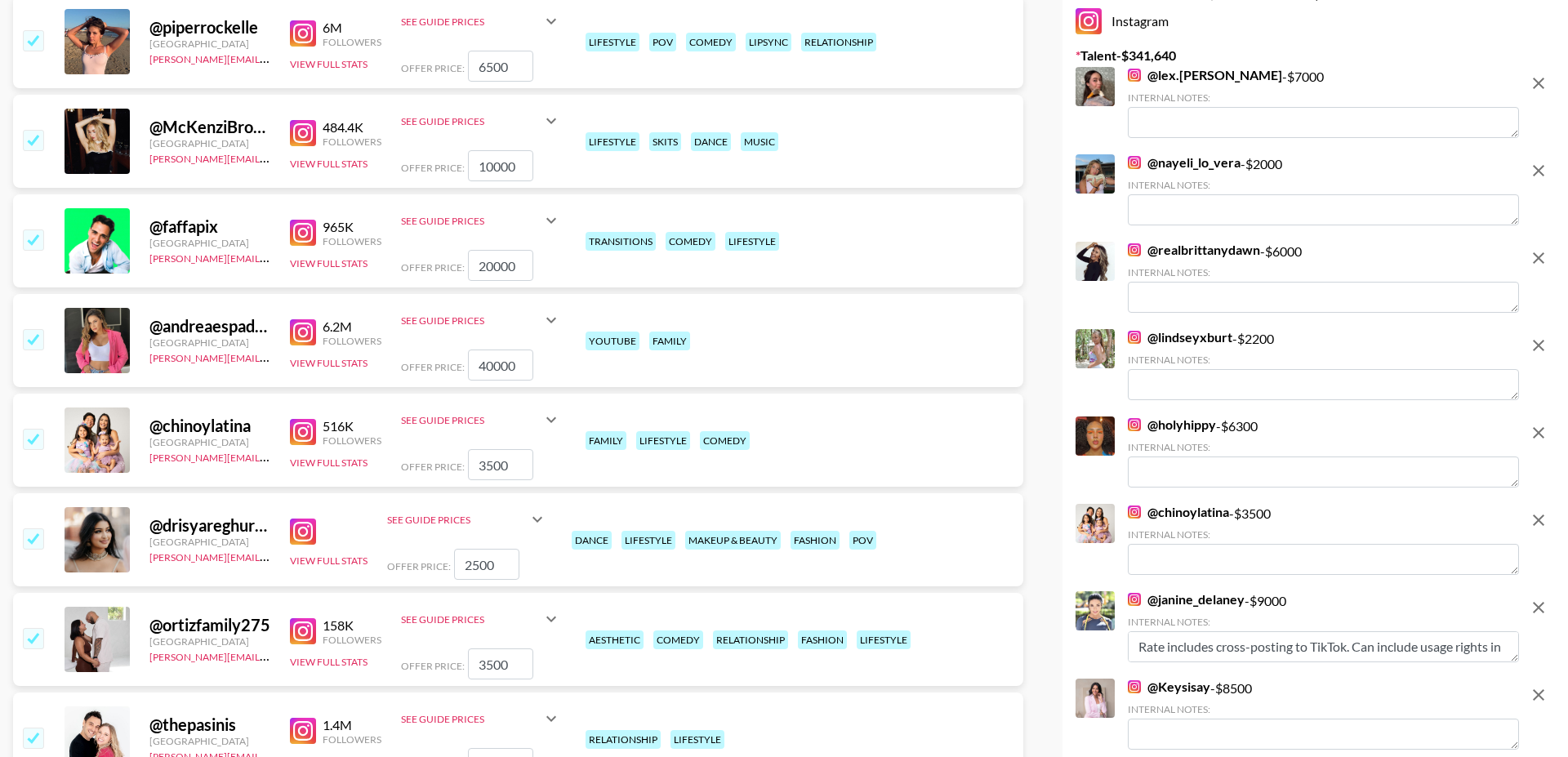
scroll to position [424, 0]
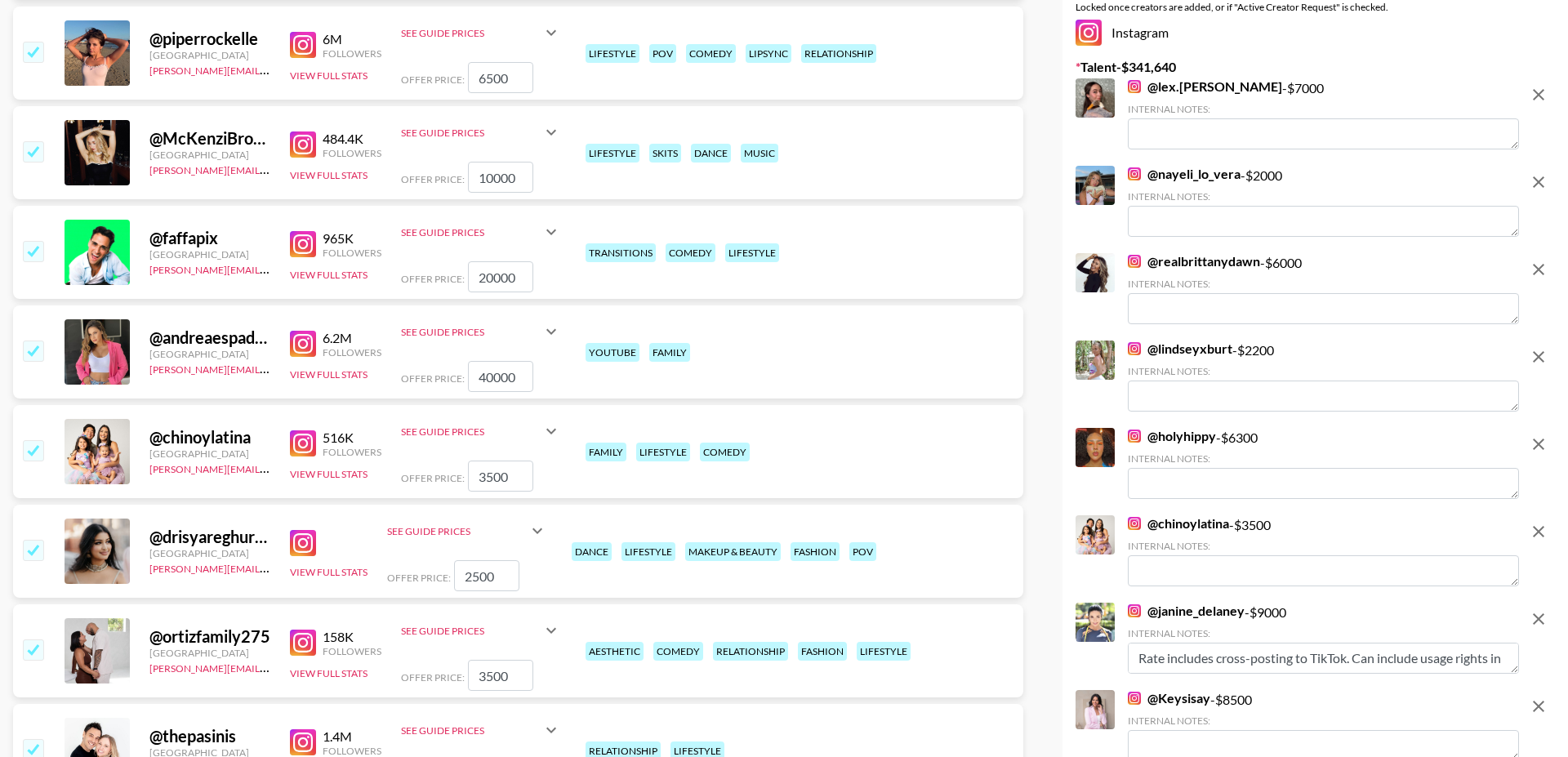
click at [39, 241] on input "checkbox" at bounding box center [33, 251] width 20 height 20
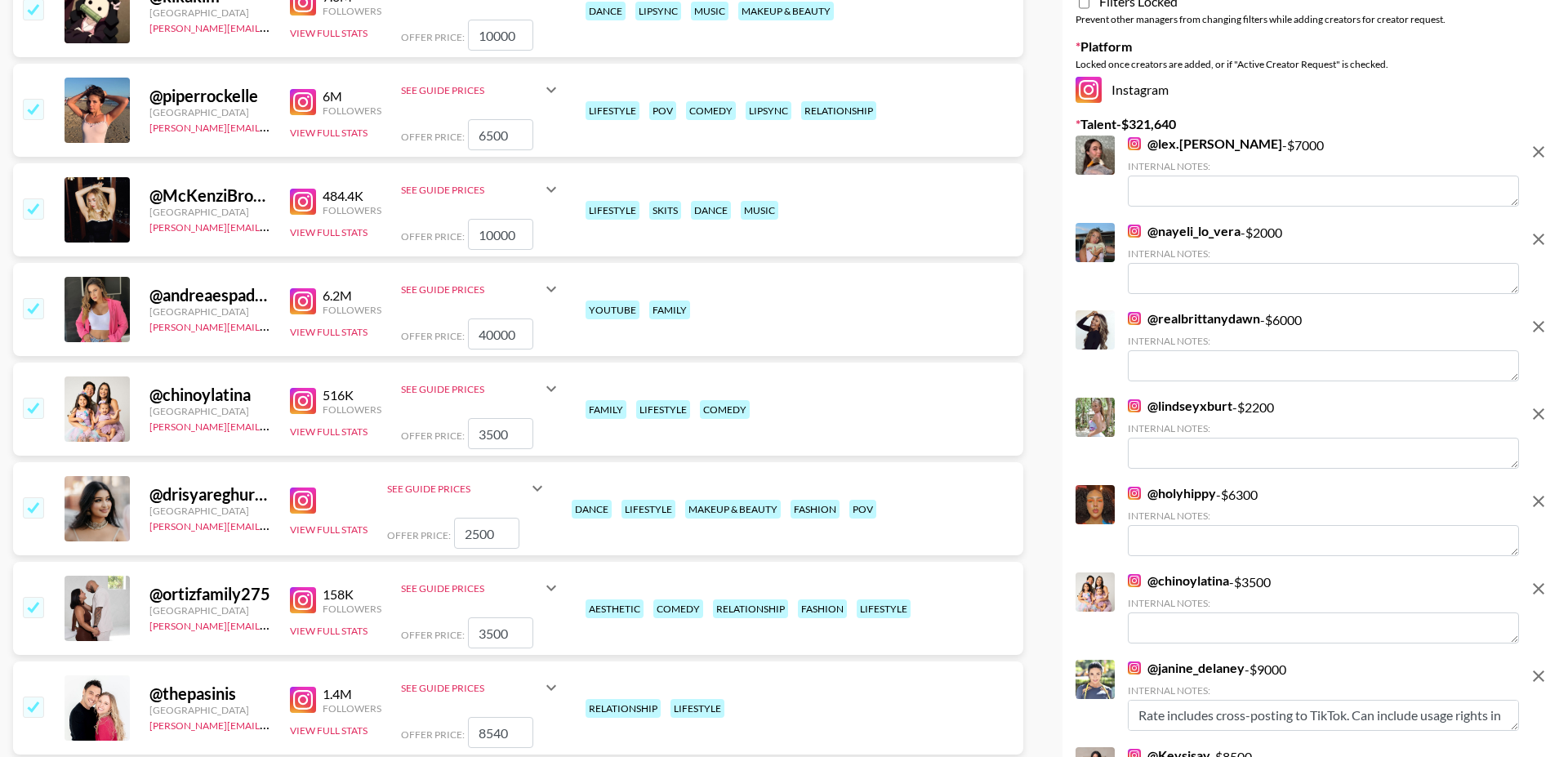
click at [35, 198] on input "checkbox" at bounding box center [33, 208] width 20 height 20
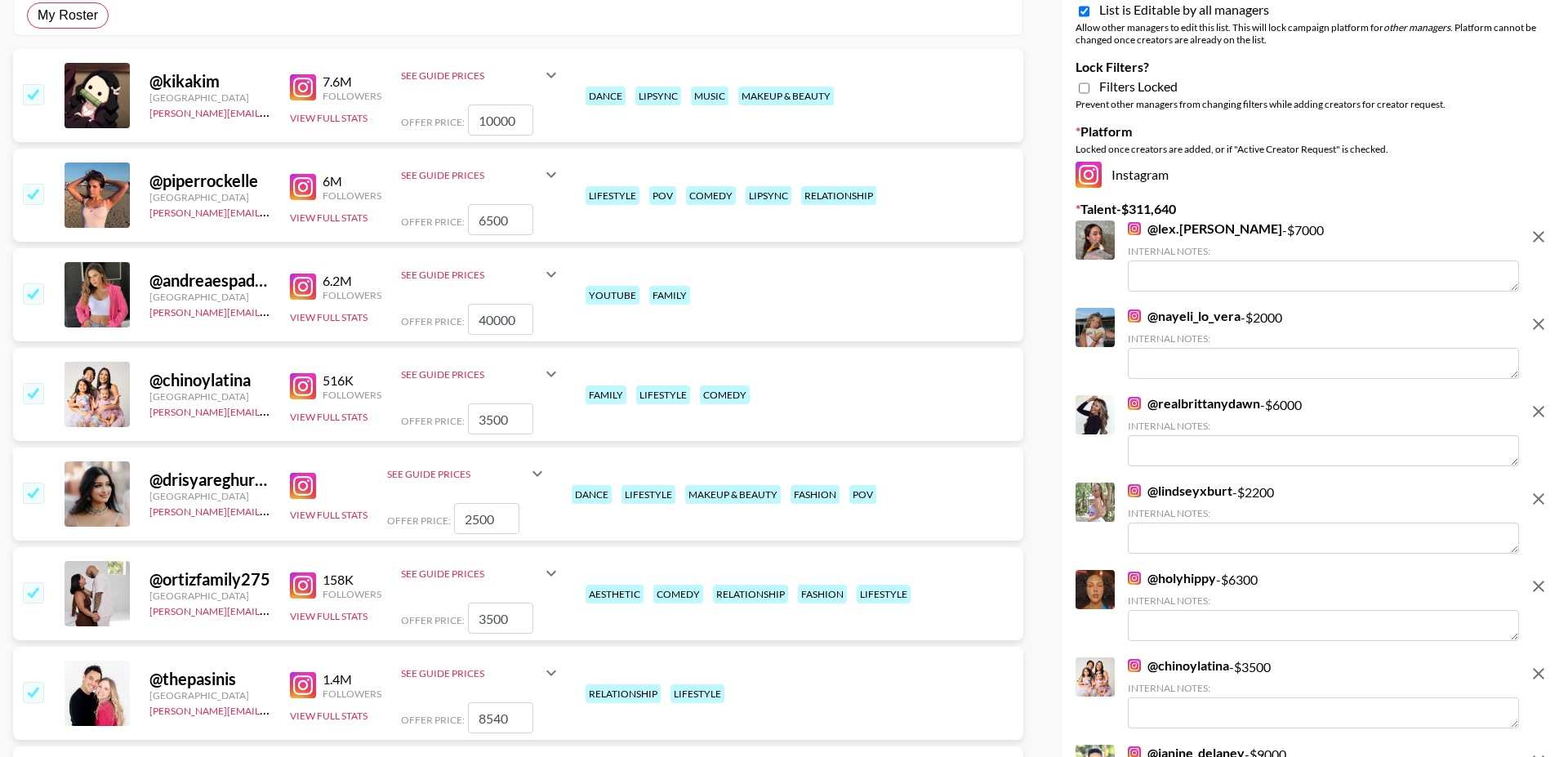
click at [35, 184] on input "checkbox" at bounding box center [33, 193] width 20 height 20
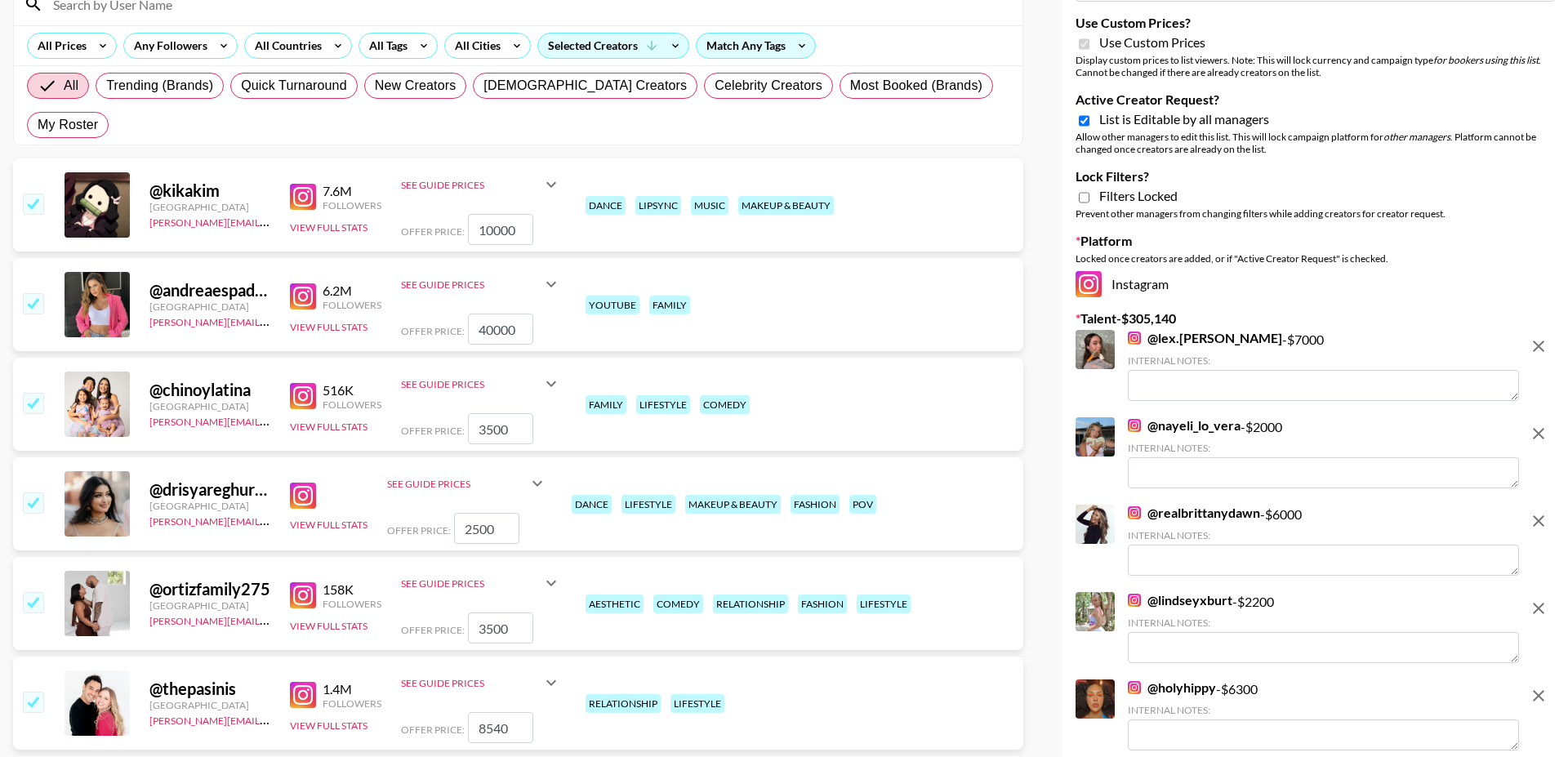
scroll to position [157, 0]
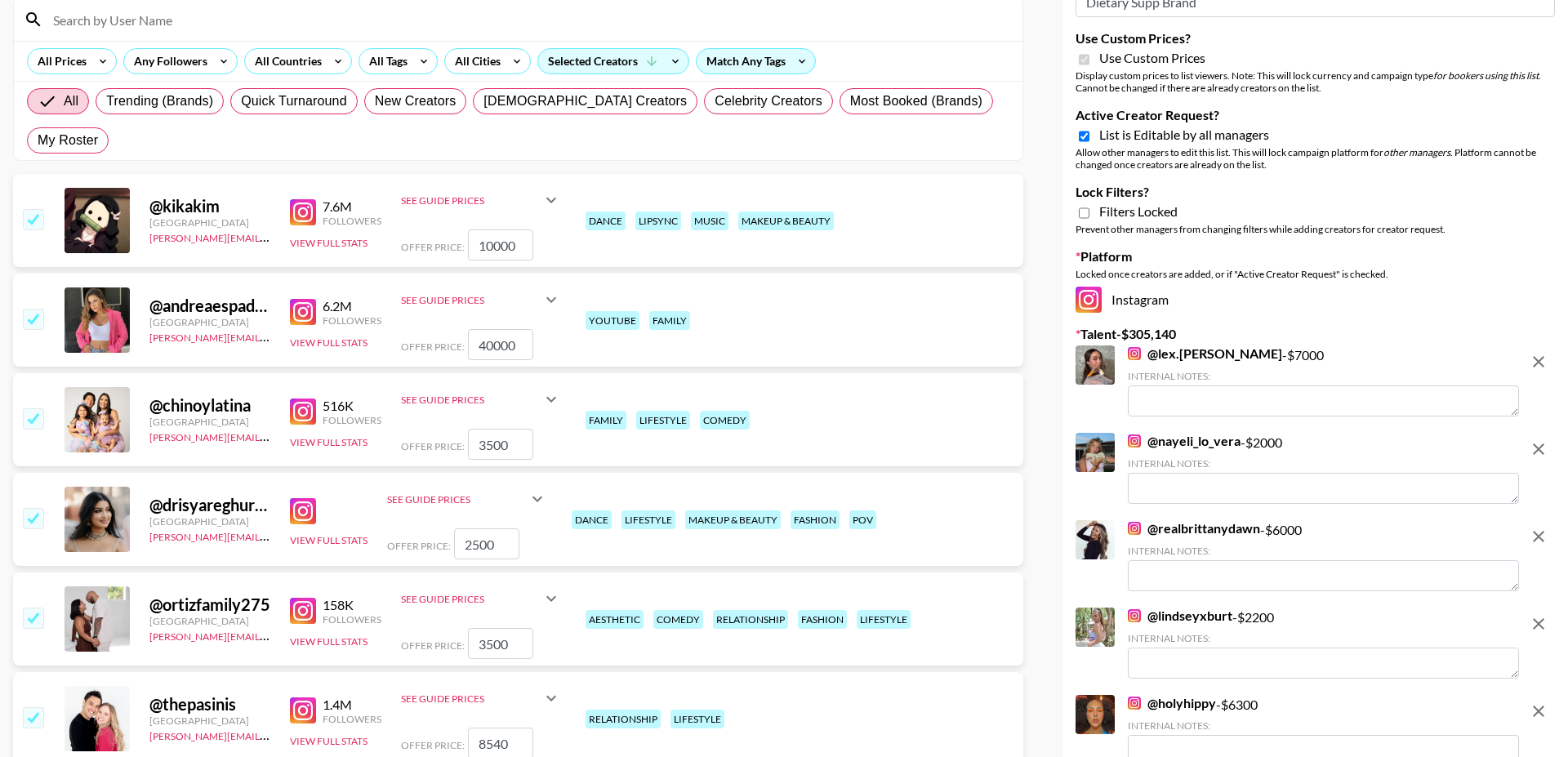
click at [305, 199] on img at bounding box center [303, 212] width 26 height 26
click at [38, 209] on input "checkbox" at bounding box center [33, 219] width 20 height 20
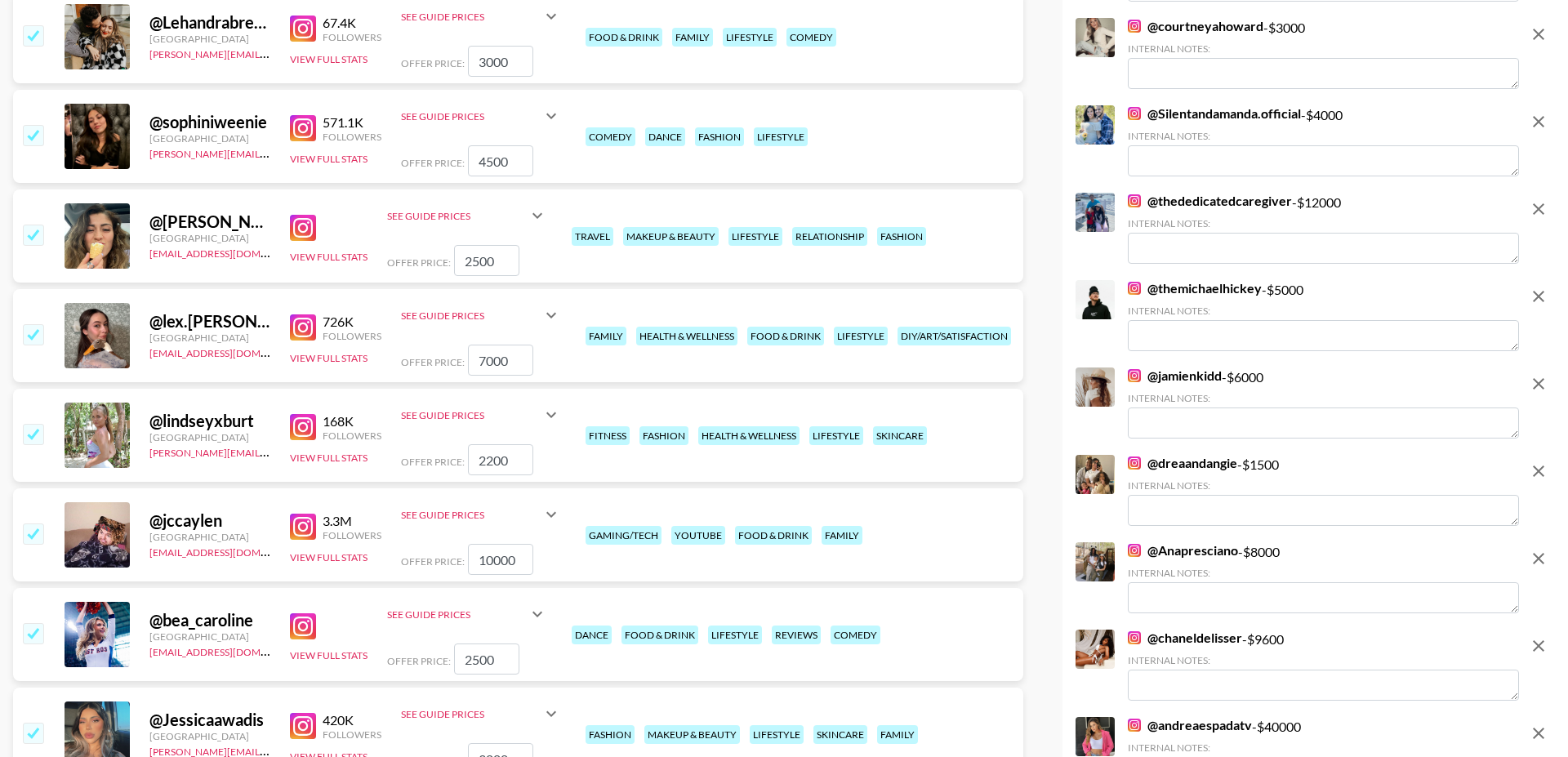
scroll to position [2944, 0]
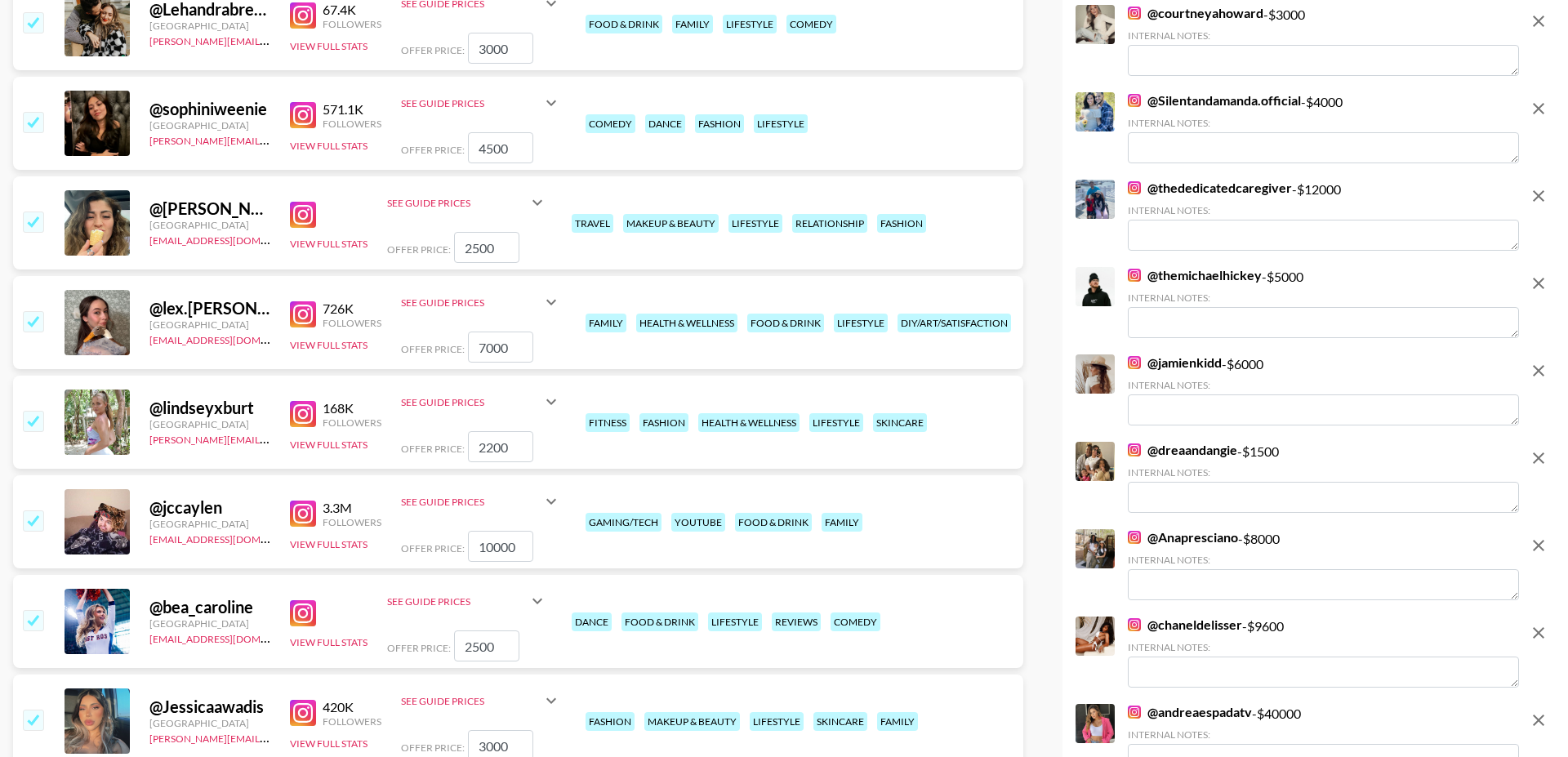
click at [298, 501] on img at bounding box center [303, 514] width 26 height 26
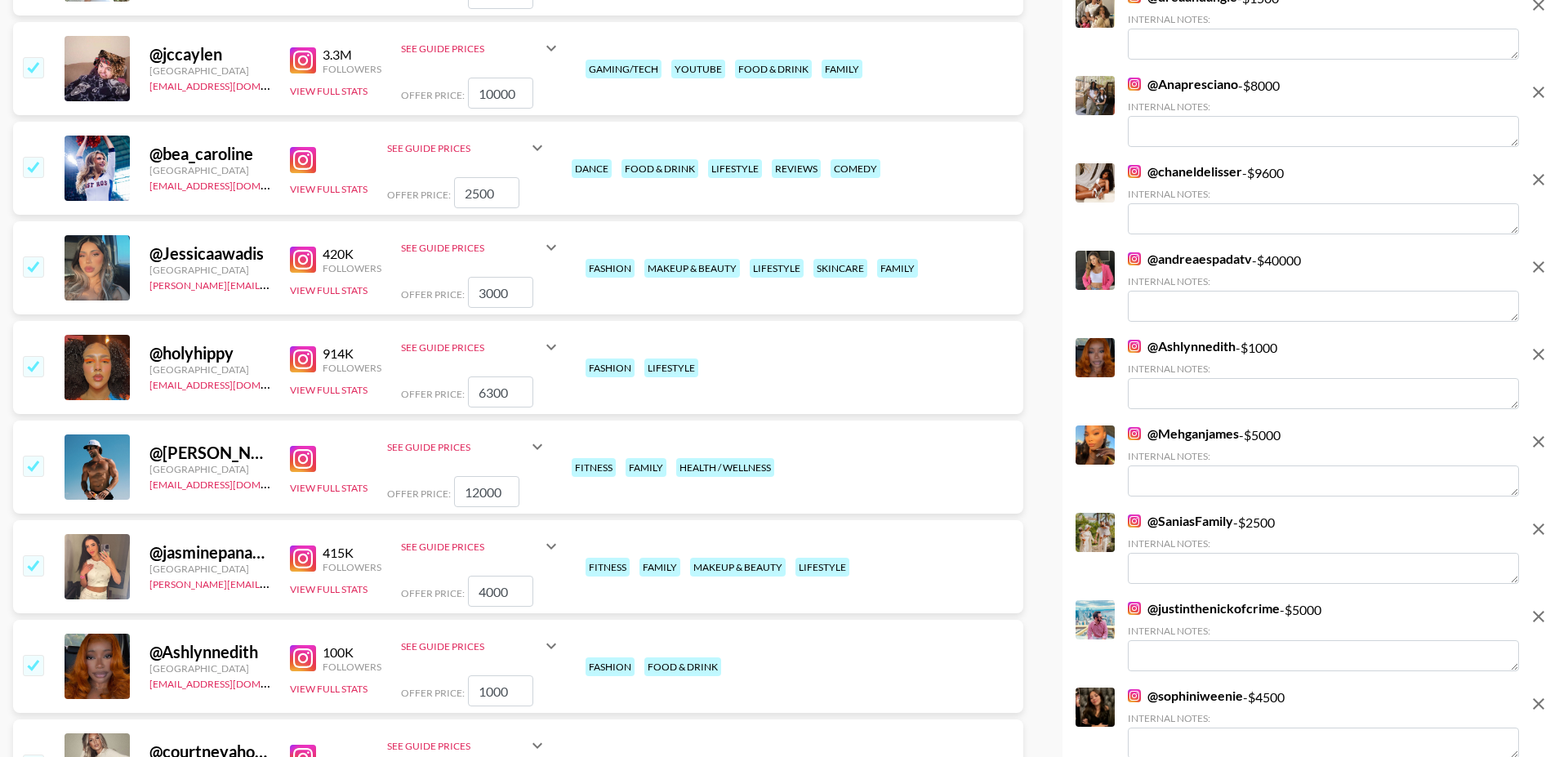
scroll to position [3402, 0]
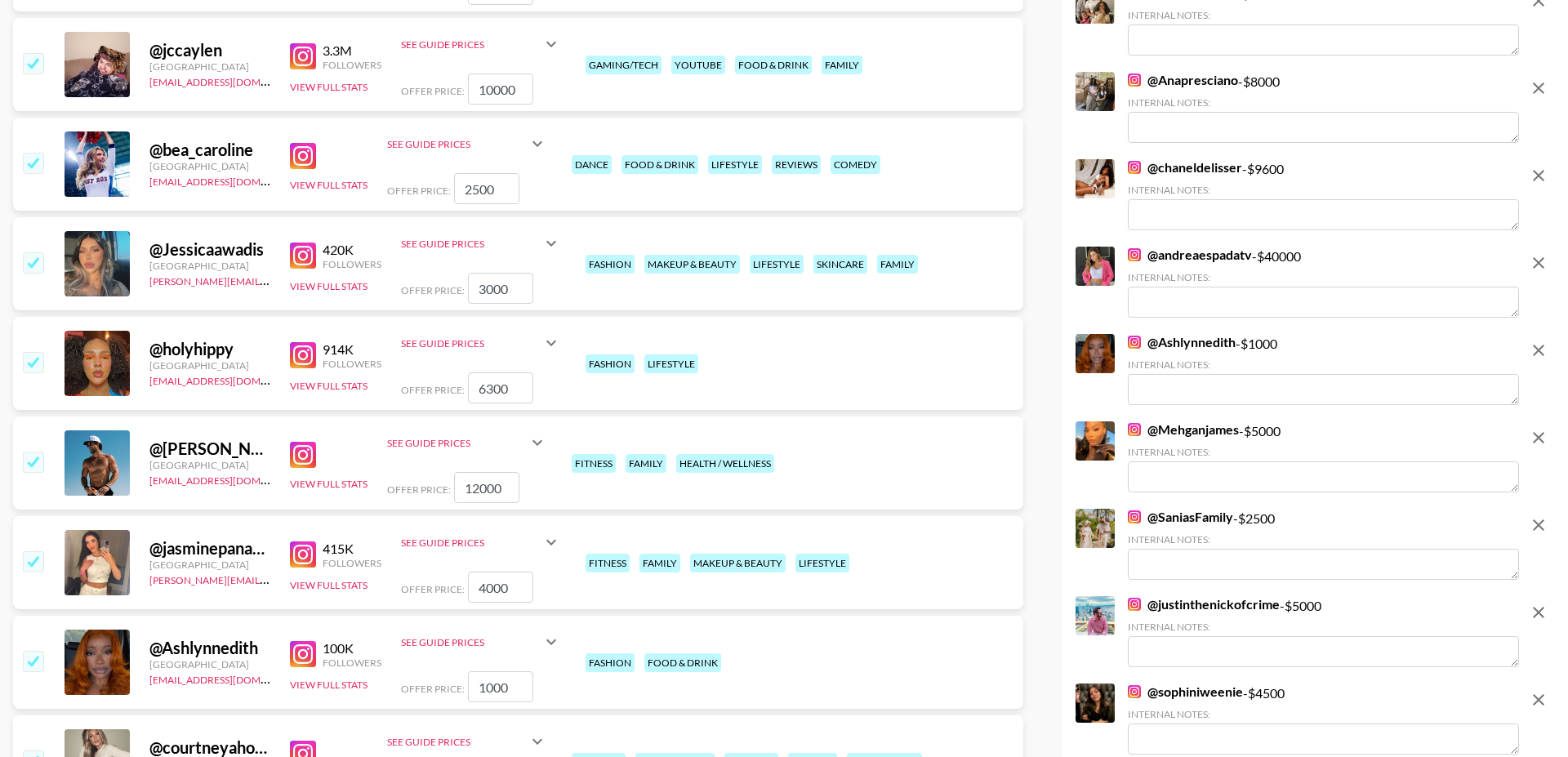
click at [33, 352] on input "checkbox" at bounding box center [33, 362] width 20 height 20
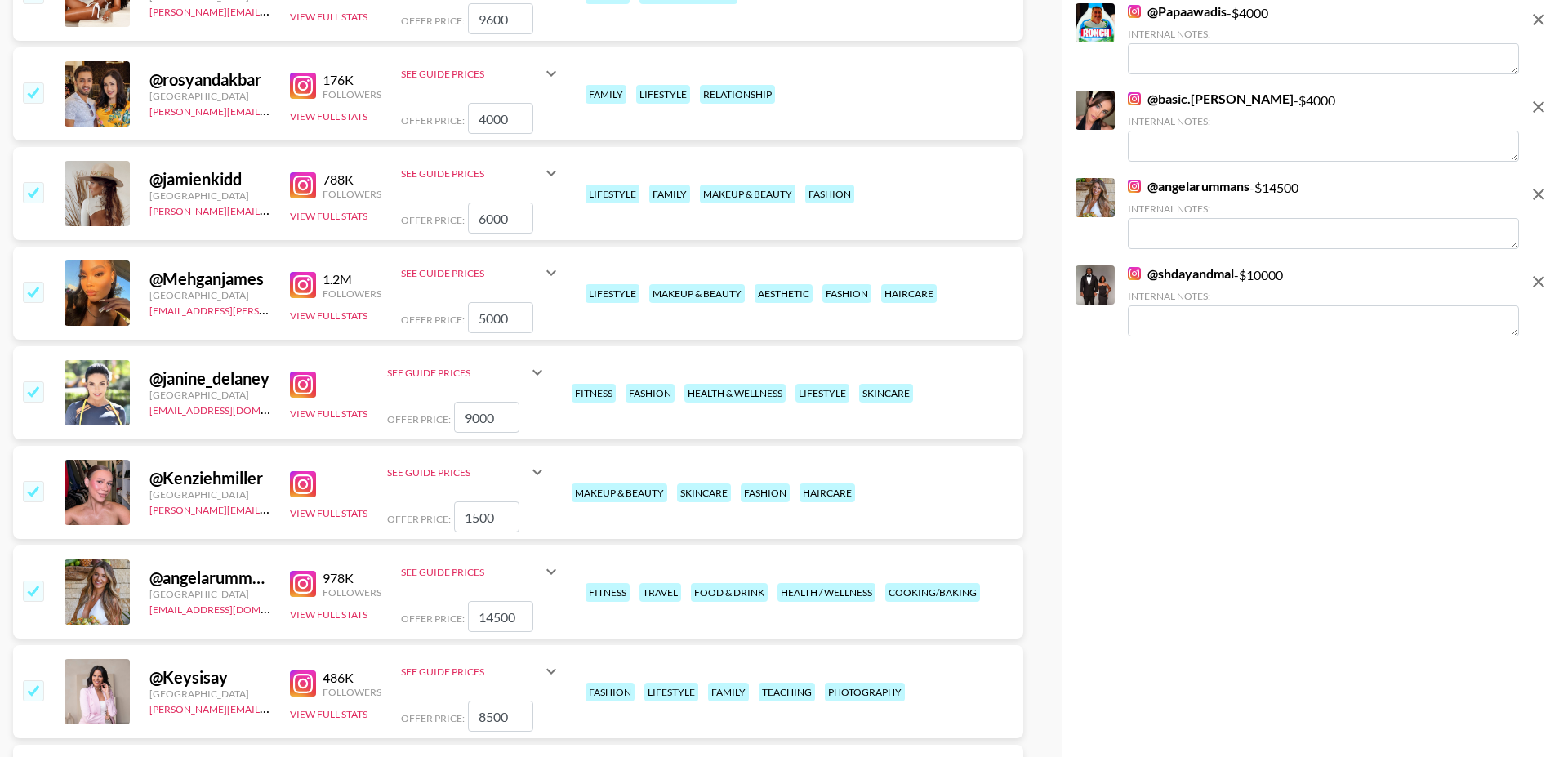
scroll to position [4329, 0]
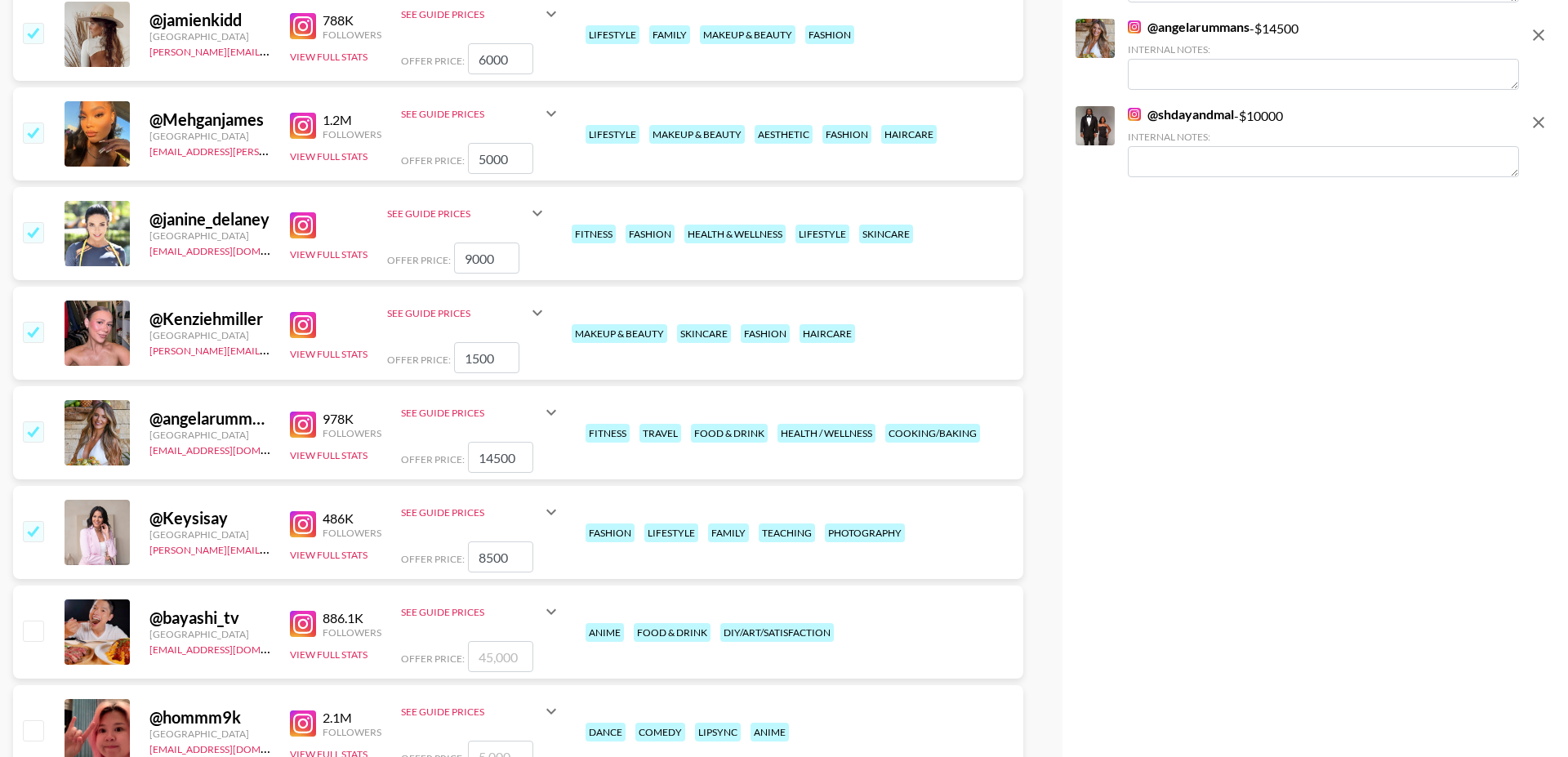
click at [35, 322] on input "checkbox" at bounding box center [33, 332] width 20 height 20
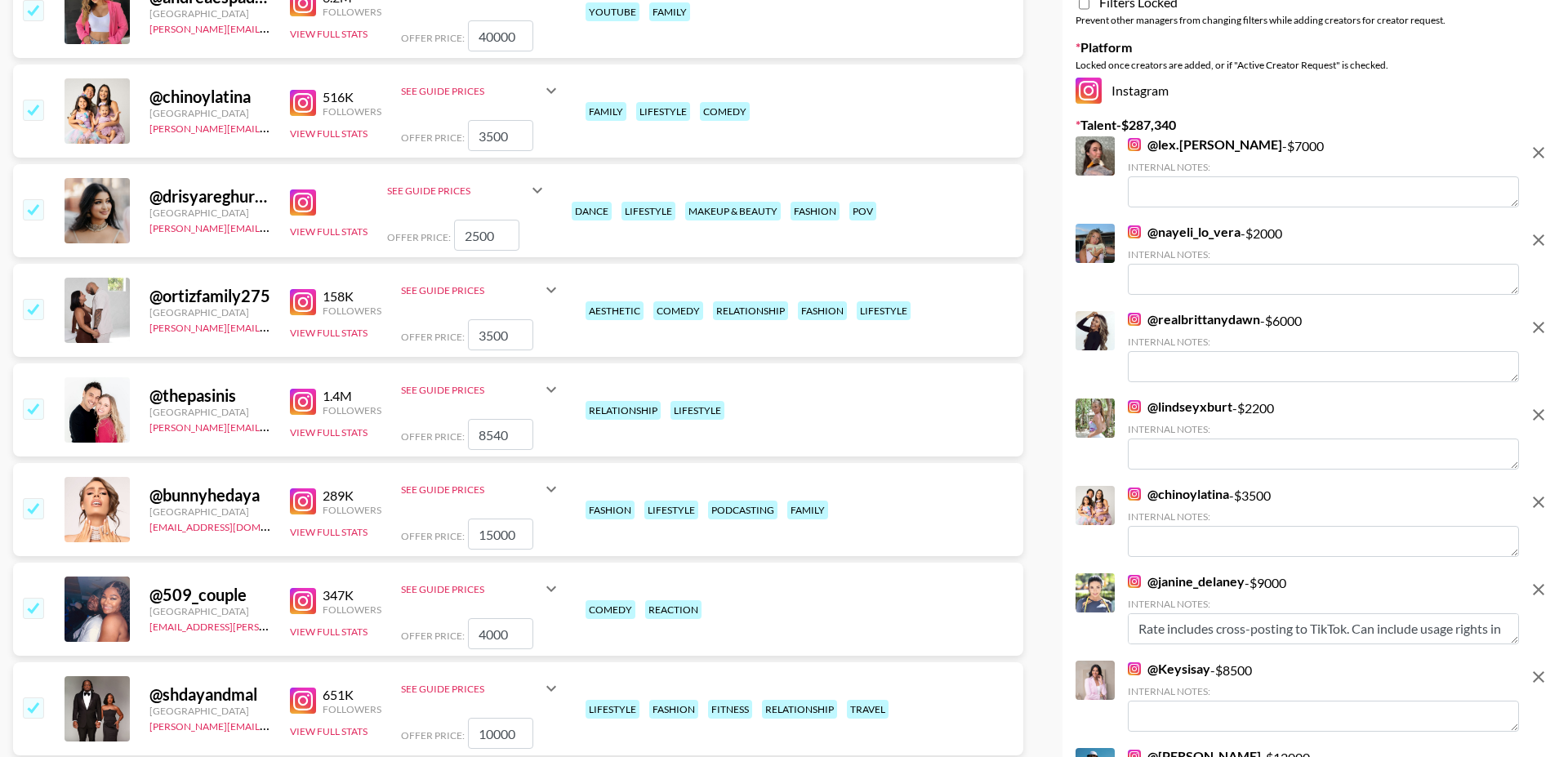
scroll to position [0, 0]
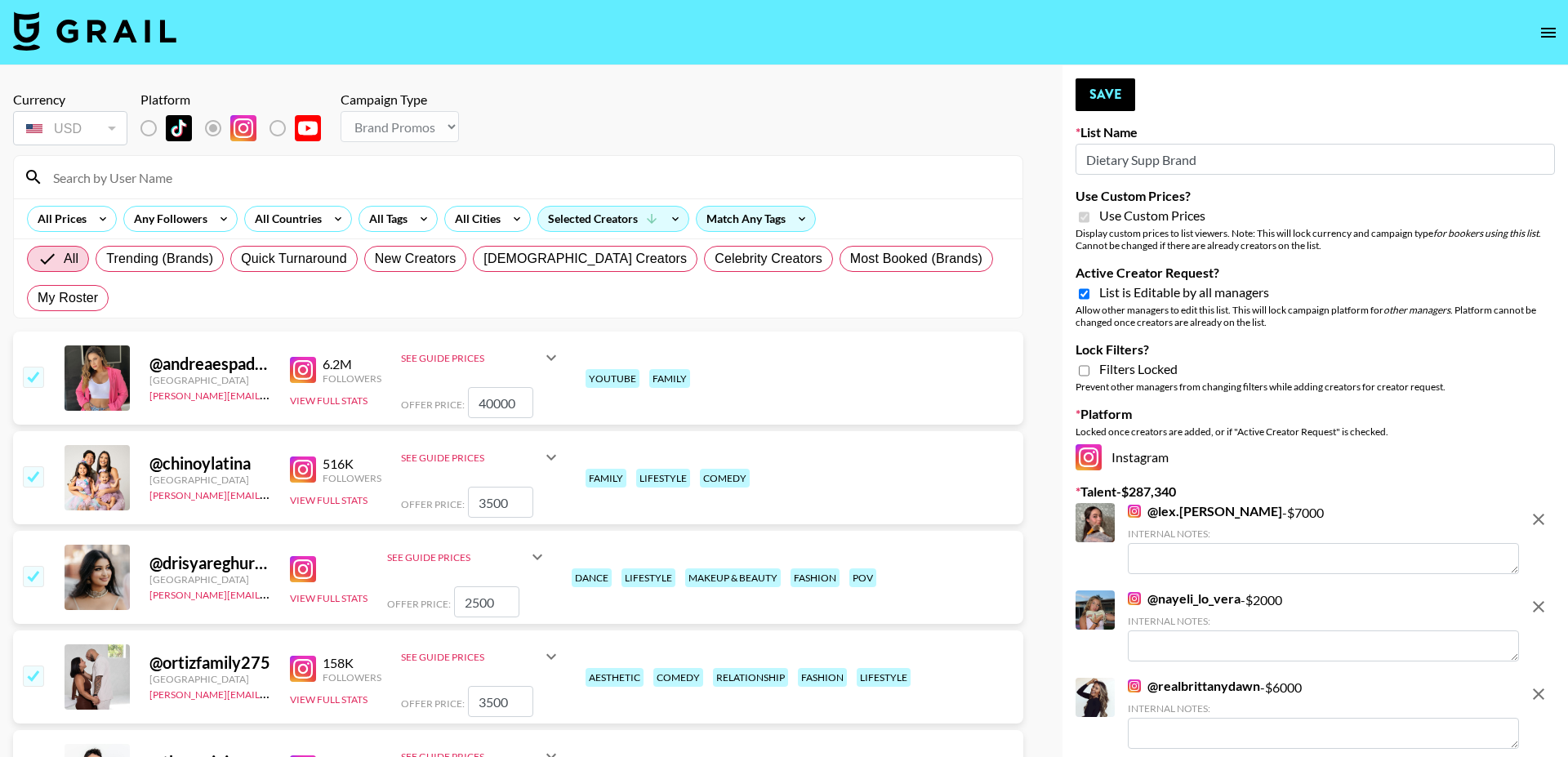
click at [550, 356] on icon at bounding box center [551, 358] width 10 height 6
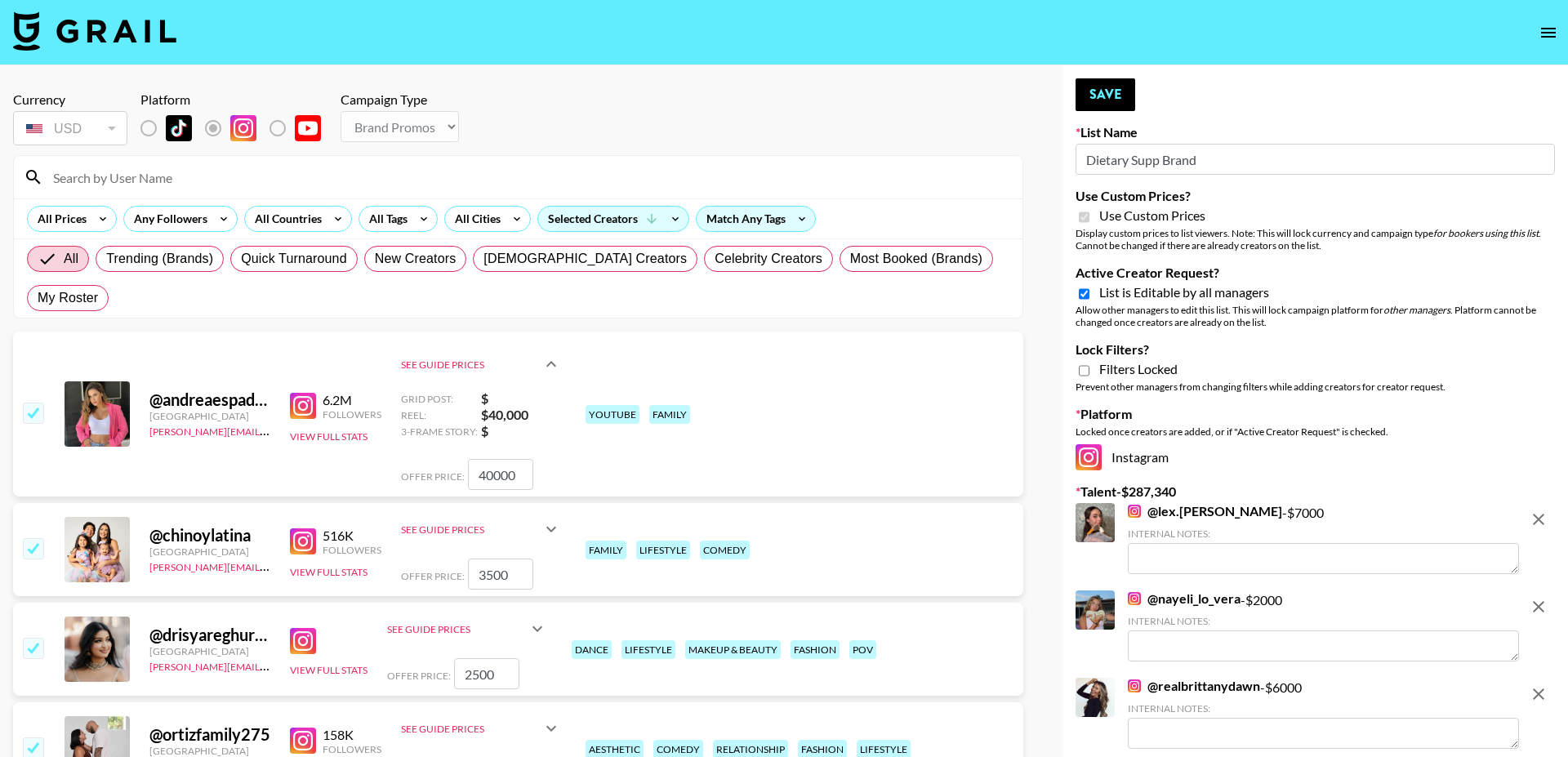
click at [550, 355] on icon at bounding box center [551, 365] width 20 height 20
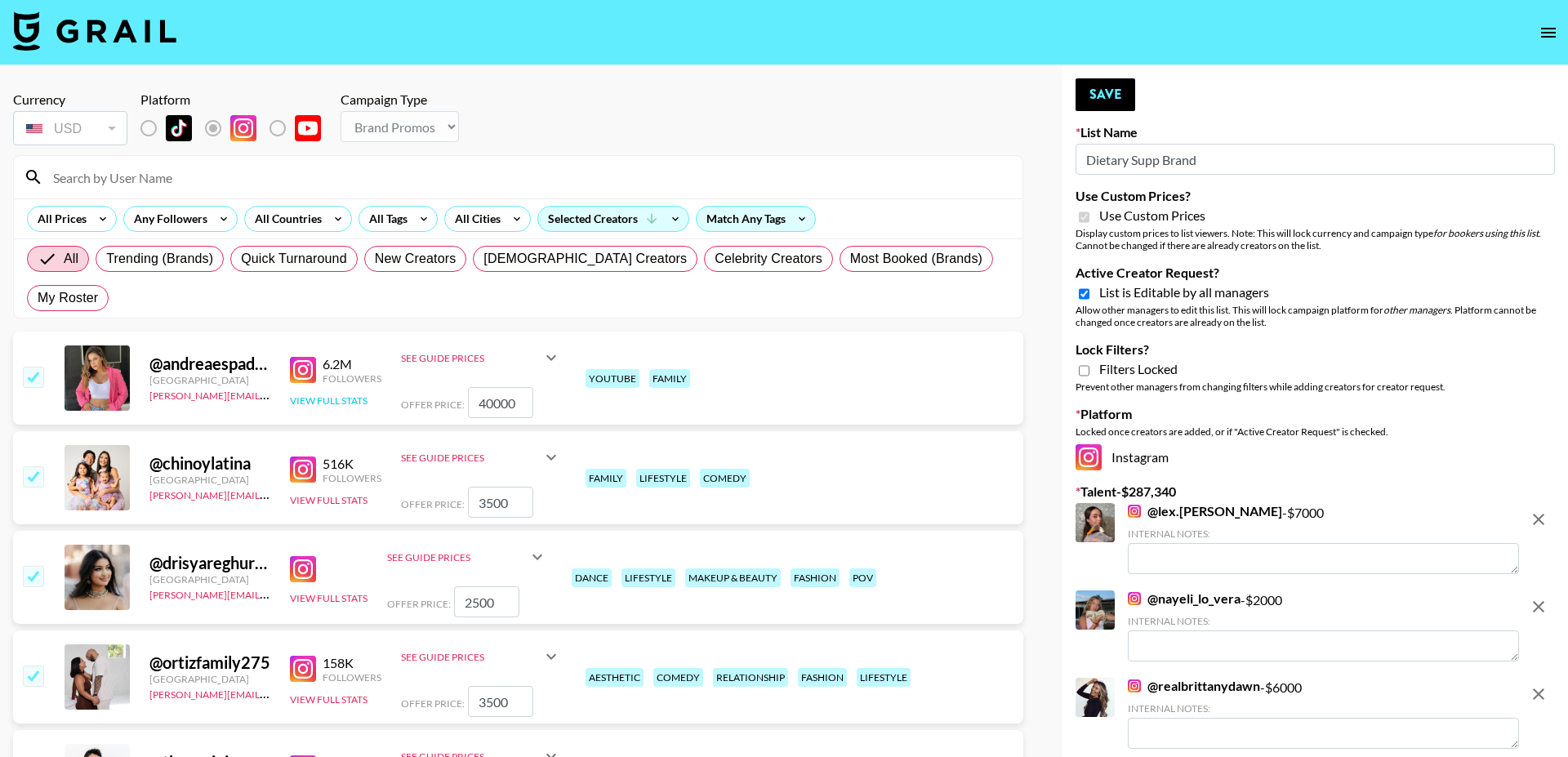
click at [353, 394] on button "View Full Stats" at bounding box center [329, 400] width 78 height 12
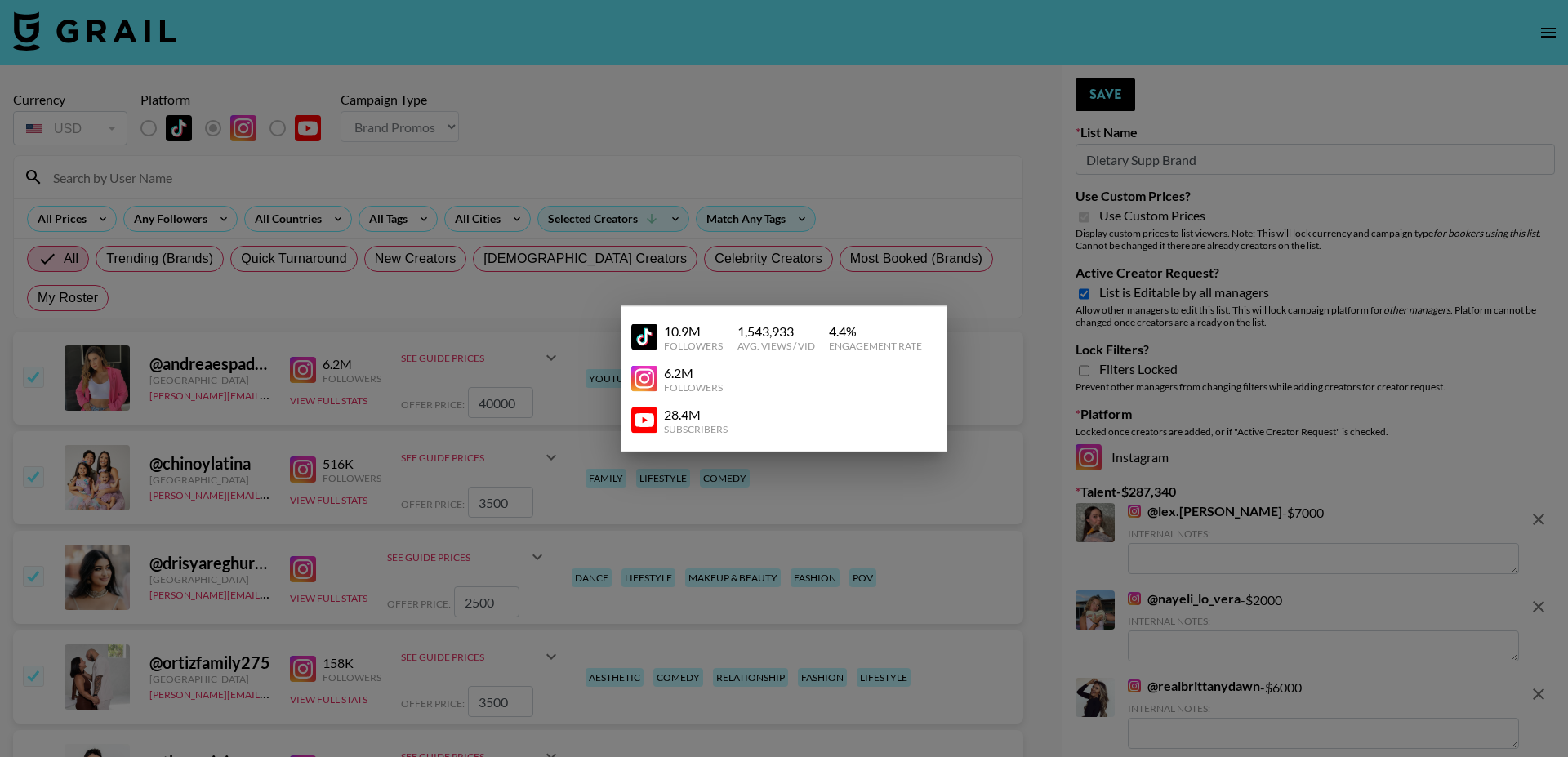
click at [796, 140] on div at bounding box center [784, 378] width 1568 height 757
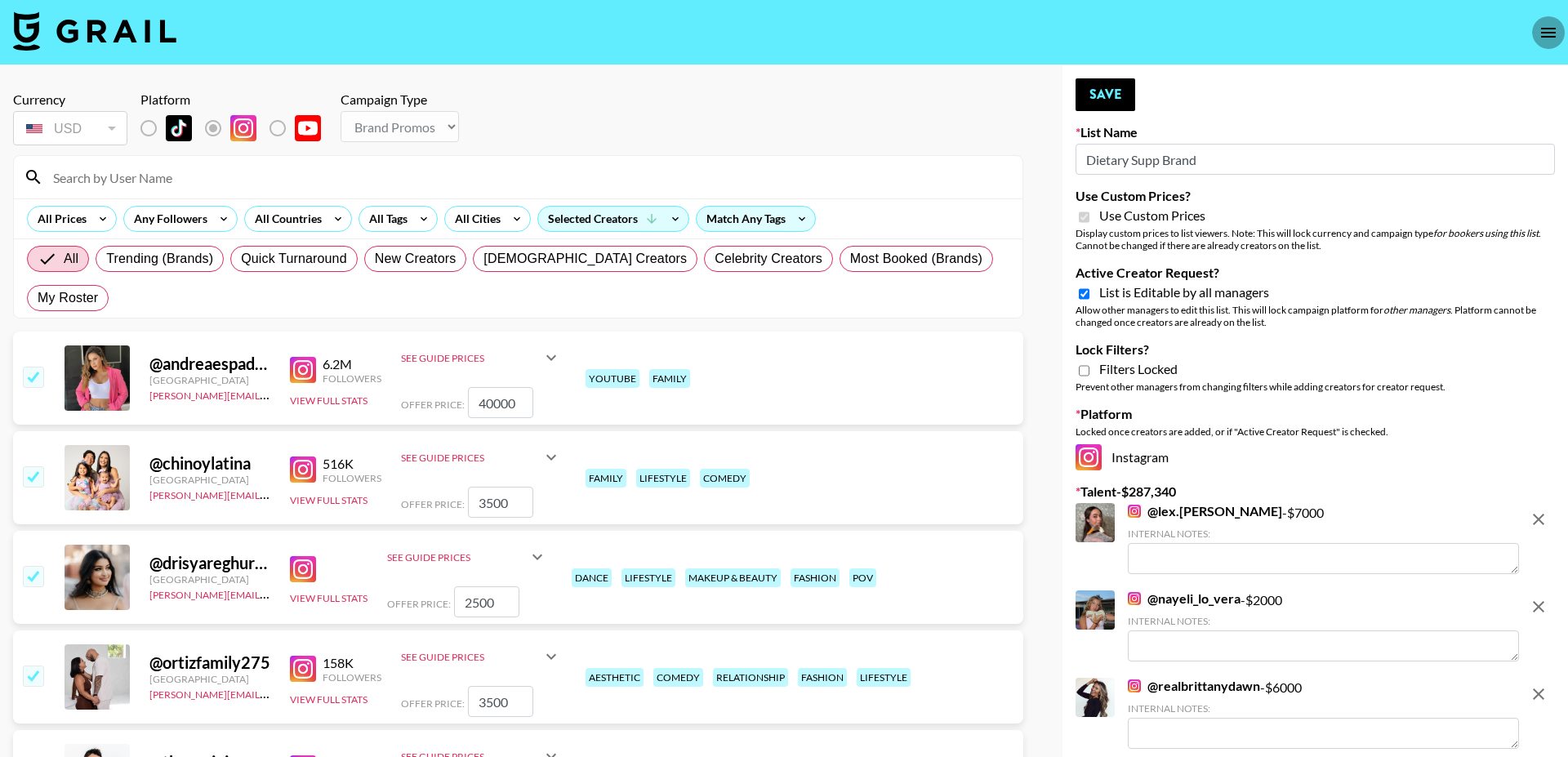
click at [1542, 24] on icon "open drawer" at bounding box center [1548, 33] width 20 height 20
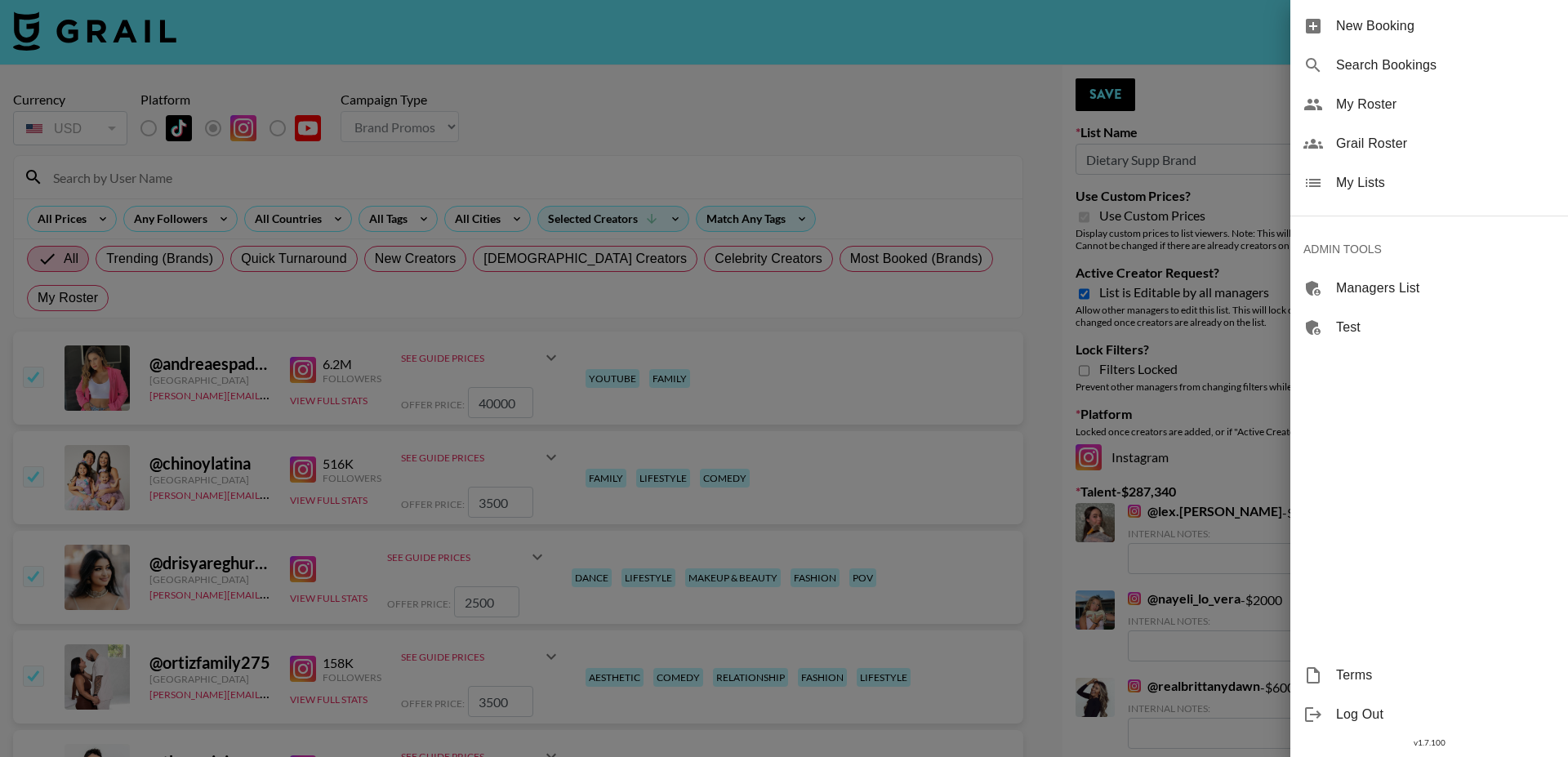
click at [1392, 147] on span "Grail Roster" at bounding box center [1445, 143] width 219 height 20
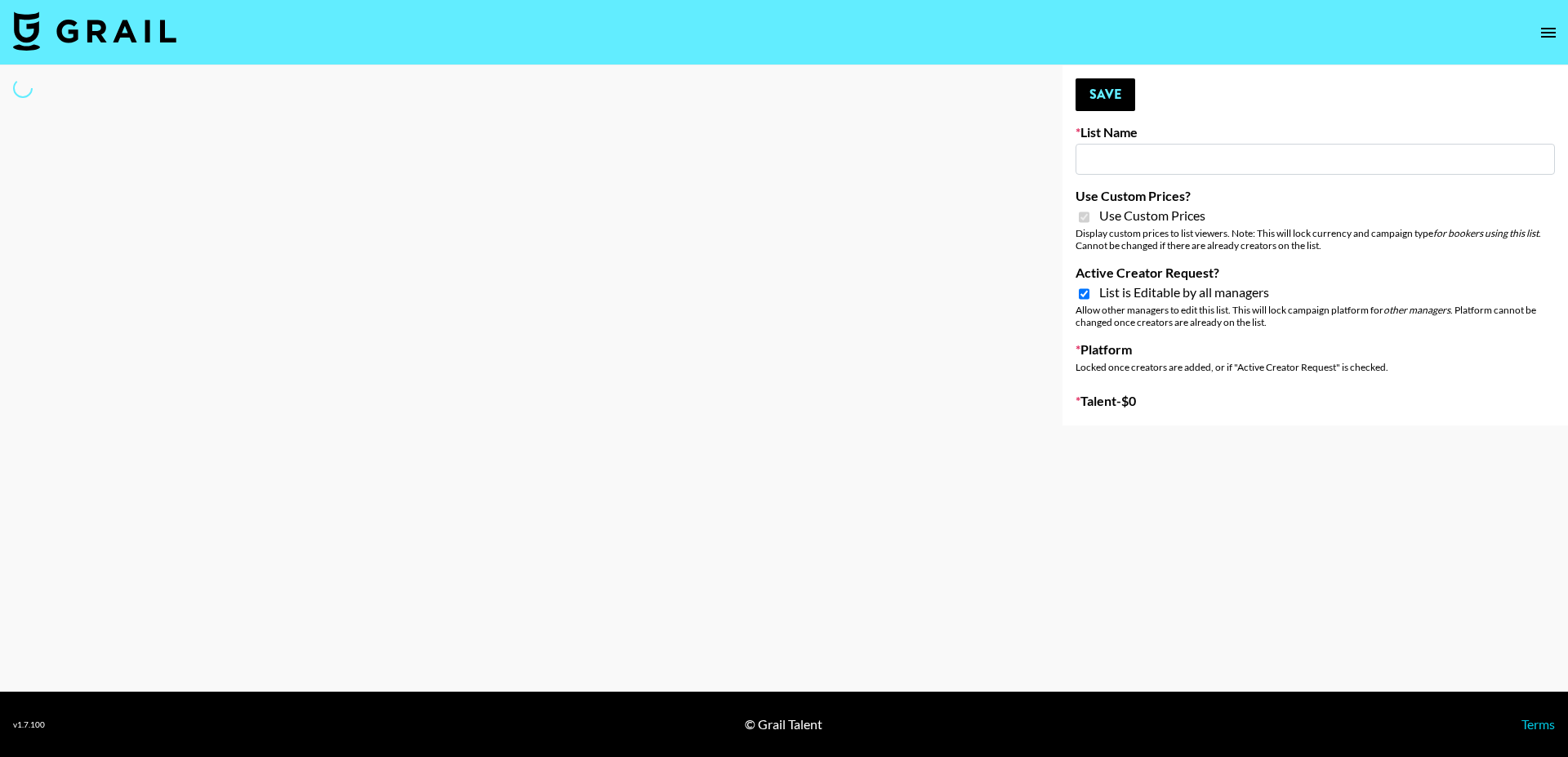
type input "Dietary Supp Brand"
checkbox input "true"
select select "Brand"
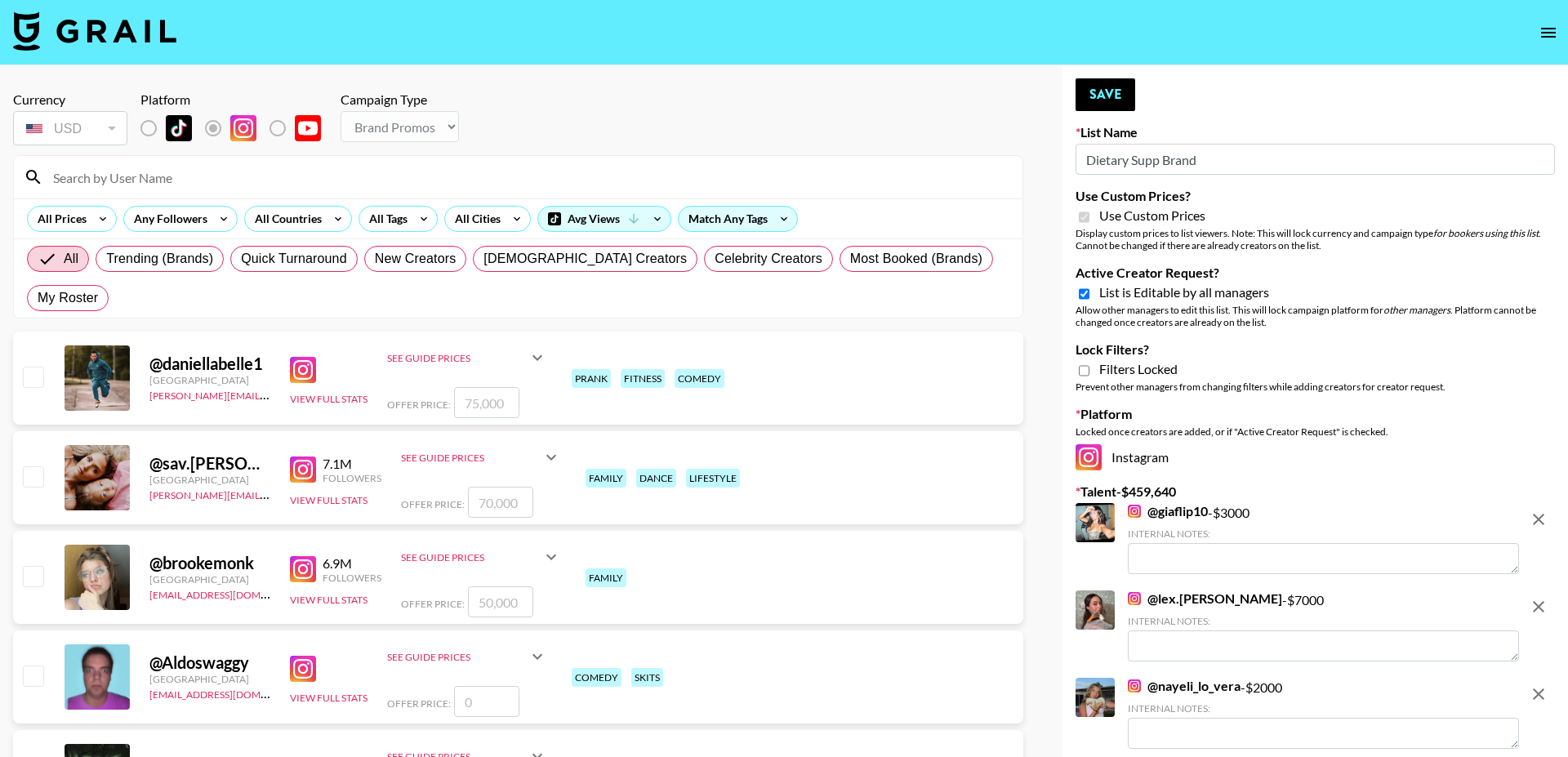
scroll to position [11, 0]
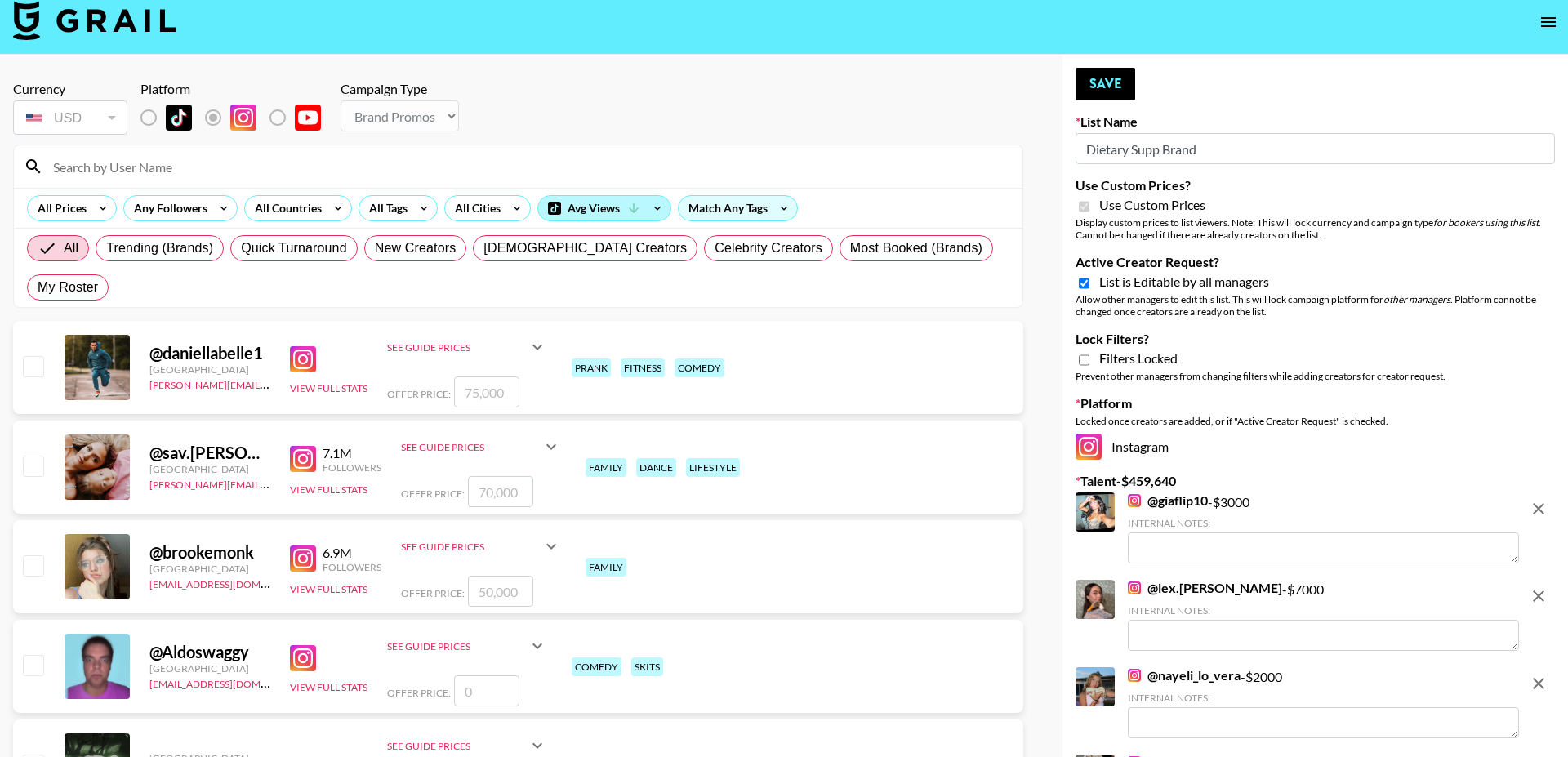
click at [573, 205] on div "Avg Views" at bounding box center [604, 208] width 132 height 25
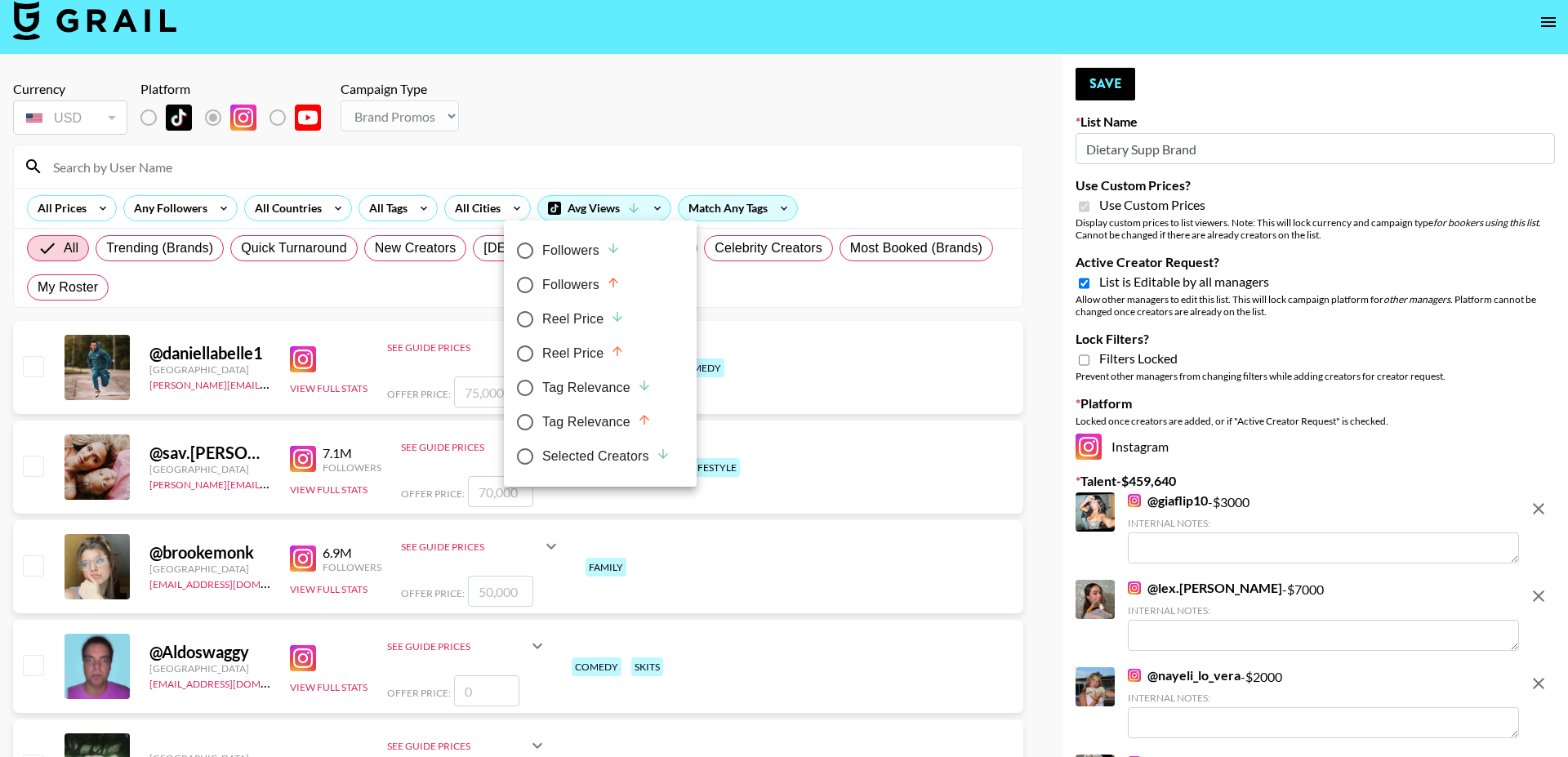
click at [575, 456] on div "Selected Creators" at bounding box center [606, 456] width 128 height 20
click at [542, 456] on input "Selected Creators" at bounding box center [525, 456] width 34 height 34
radio input "true"
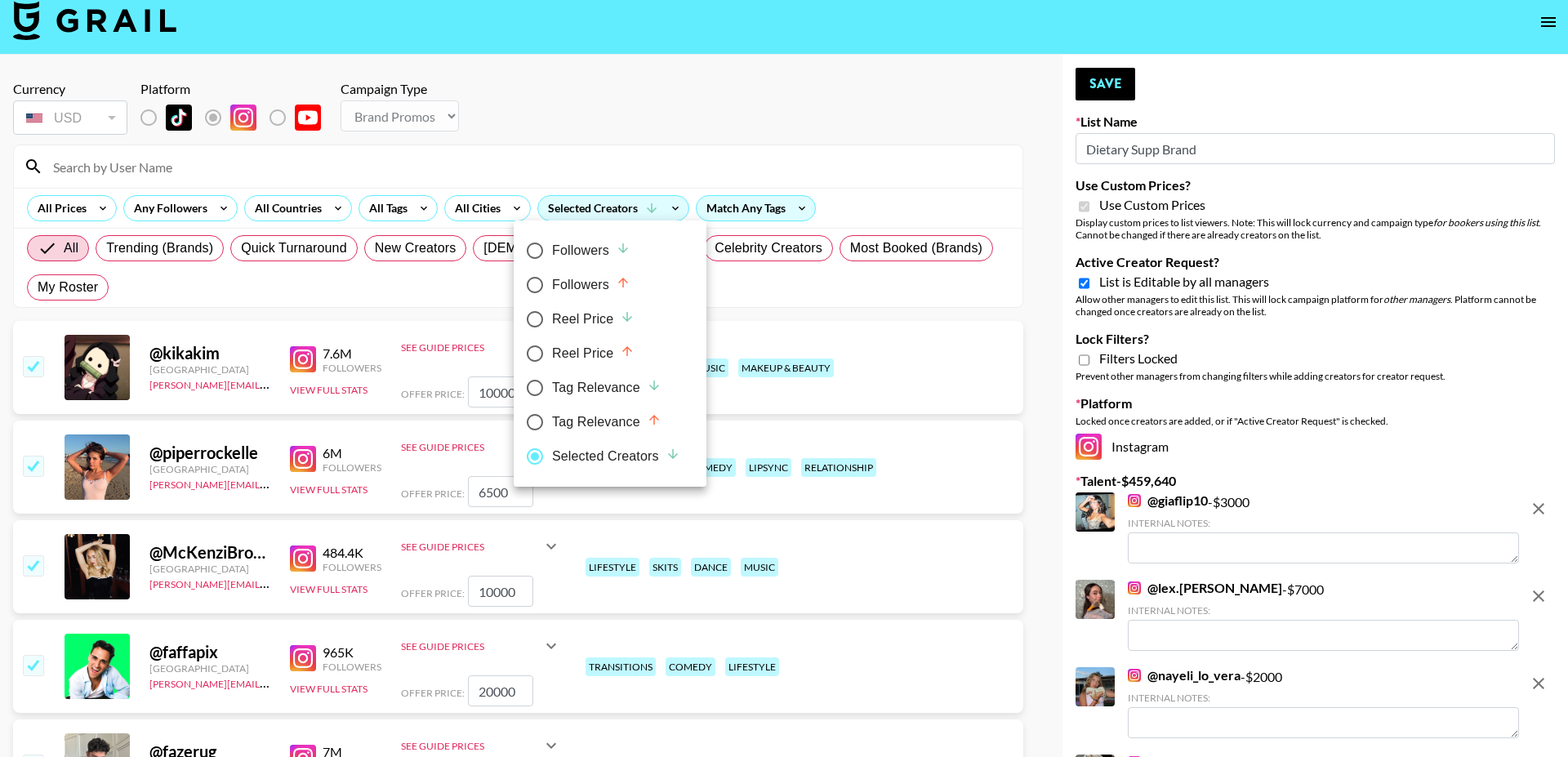
click at [490, 138] on div at bounding box center [784, 378] width 1568 height 757
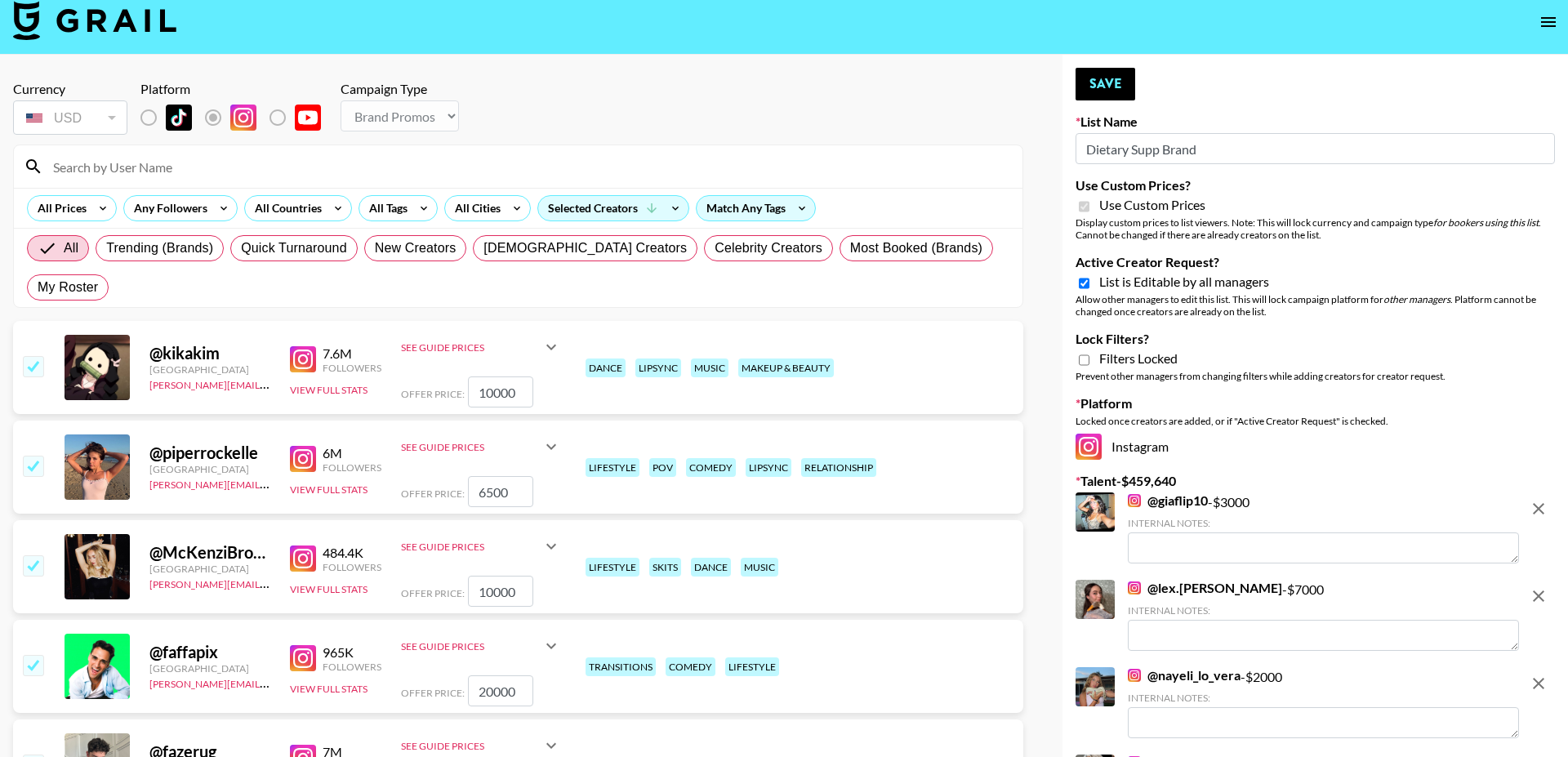
click at [23, 356] on input "checkbox" at bounding box center [33, 366] width 20 height 20
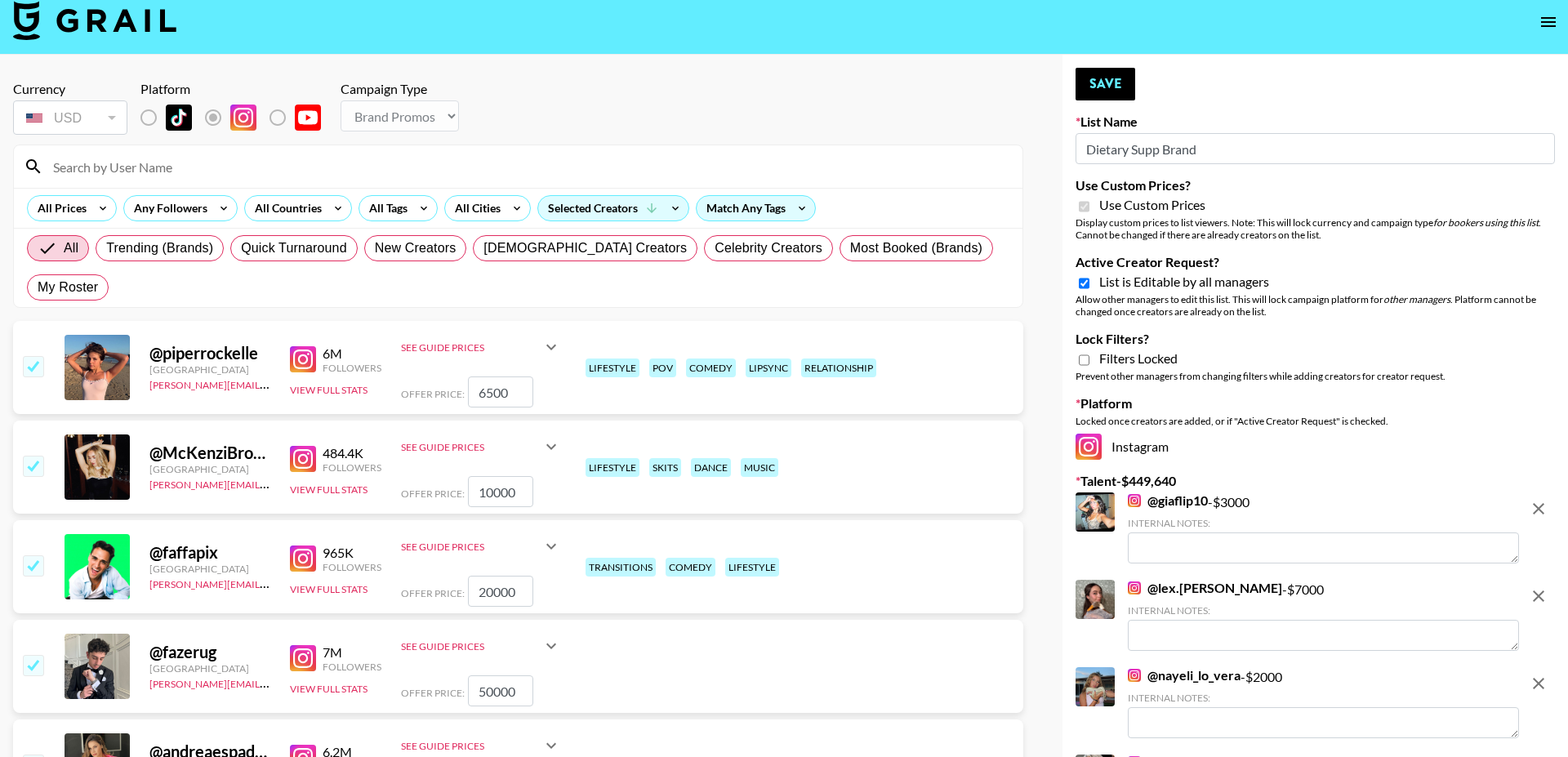
click at [25, 356] on input "checkbox" at bounding box center [33, 366] width 20 height 20
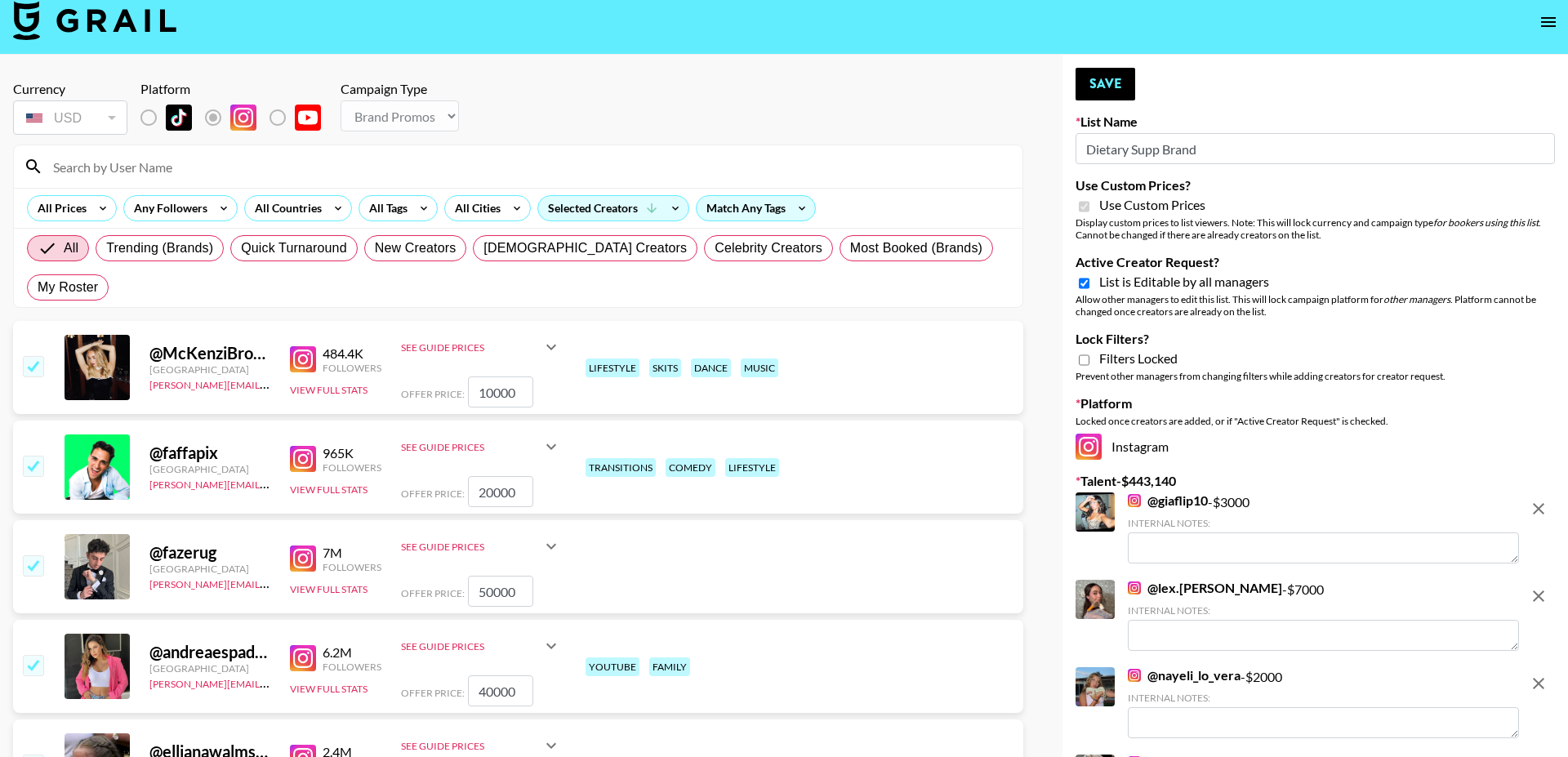
click at [26, 356] on input "checkbox" at bounding box center [33, 366] width 20 height 20
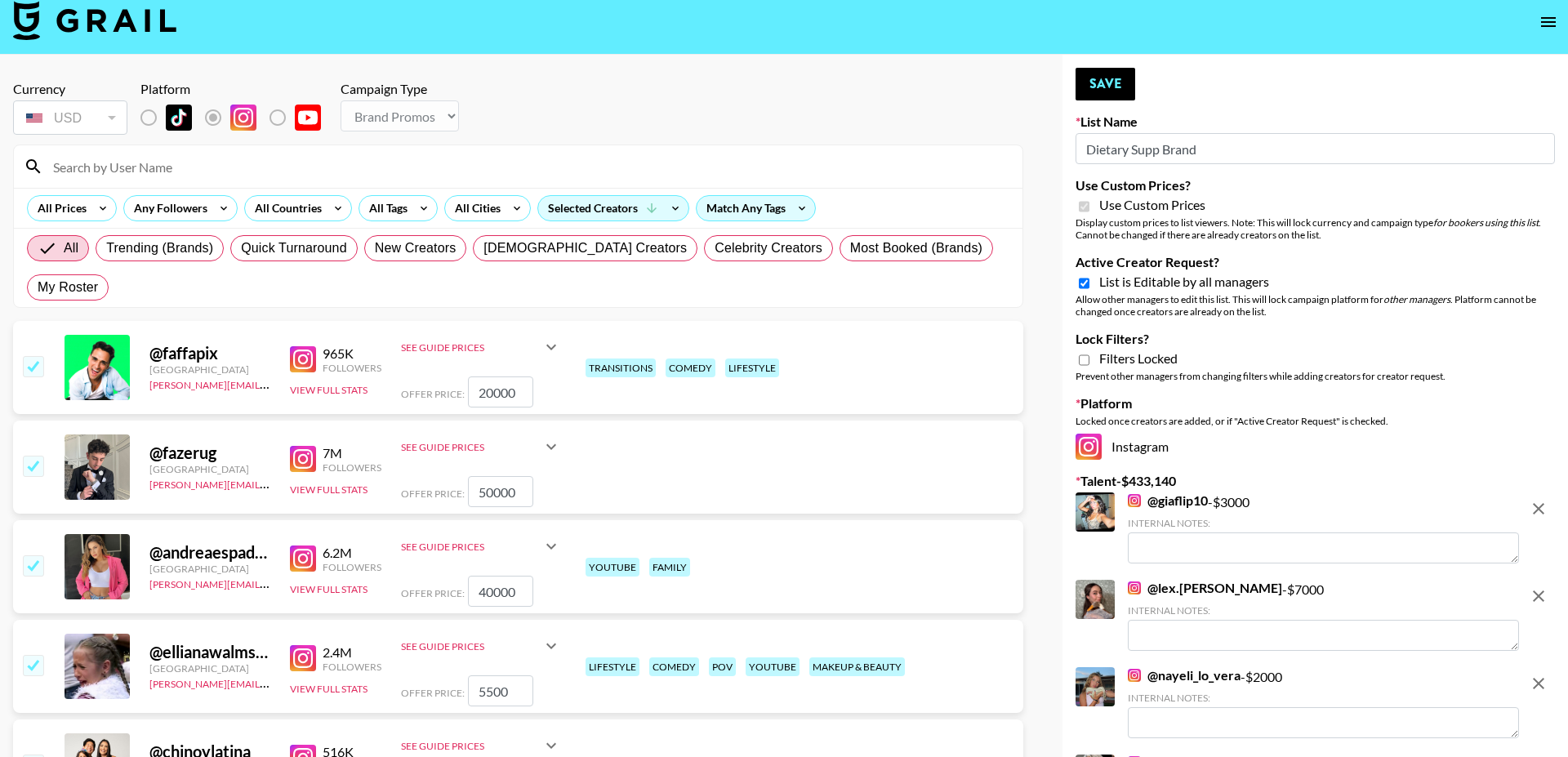
click at [26, 356] on input "checkbox" at bounding box center [33, 366] width 20 height 20
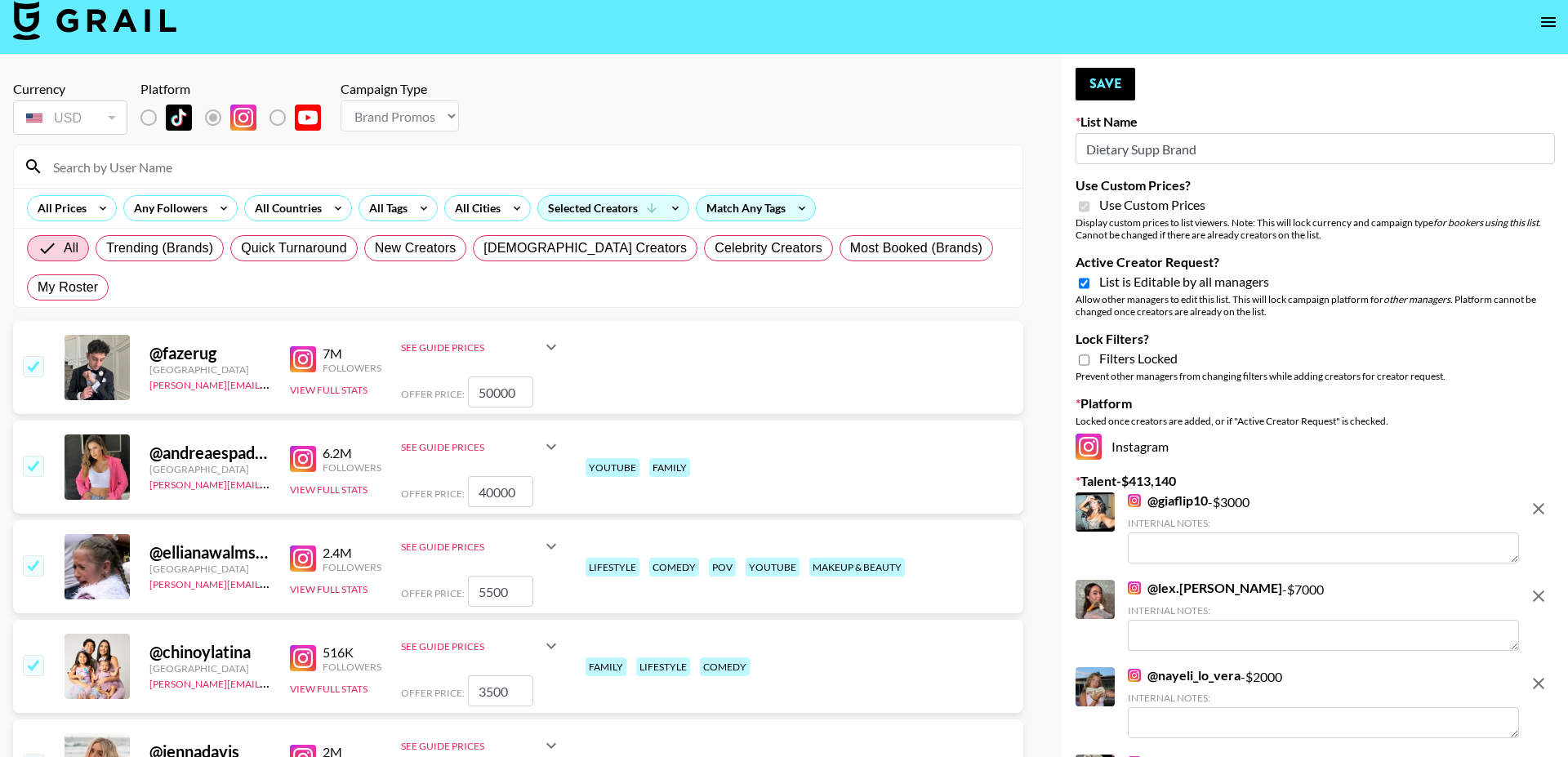
click at [26, 356] on input "checkbox" at bounding box center [33, 366] width 20 height 20
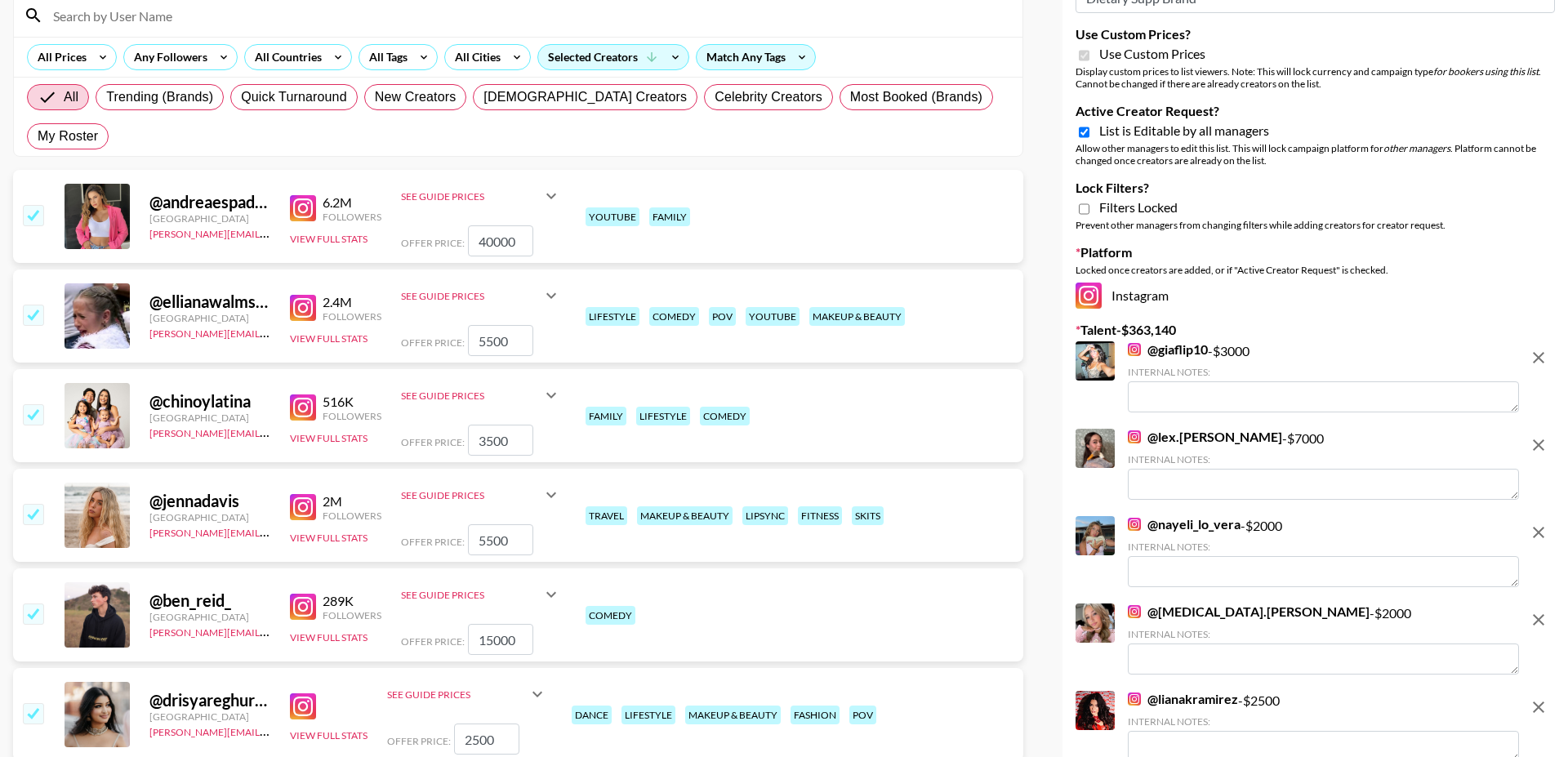
click at [31, 305] on input "checkbox" at bounding box center [33, 315] width 20 height 20
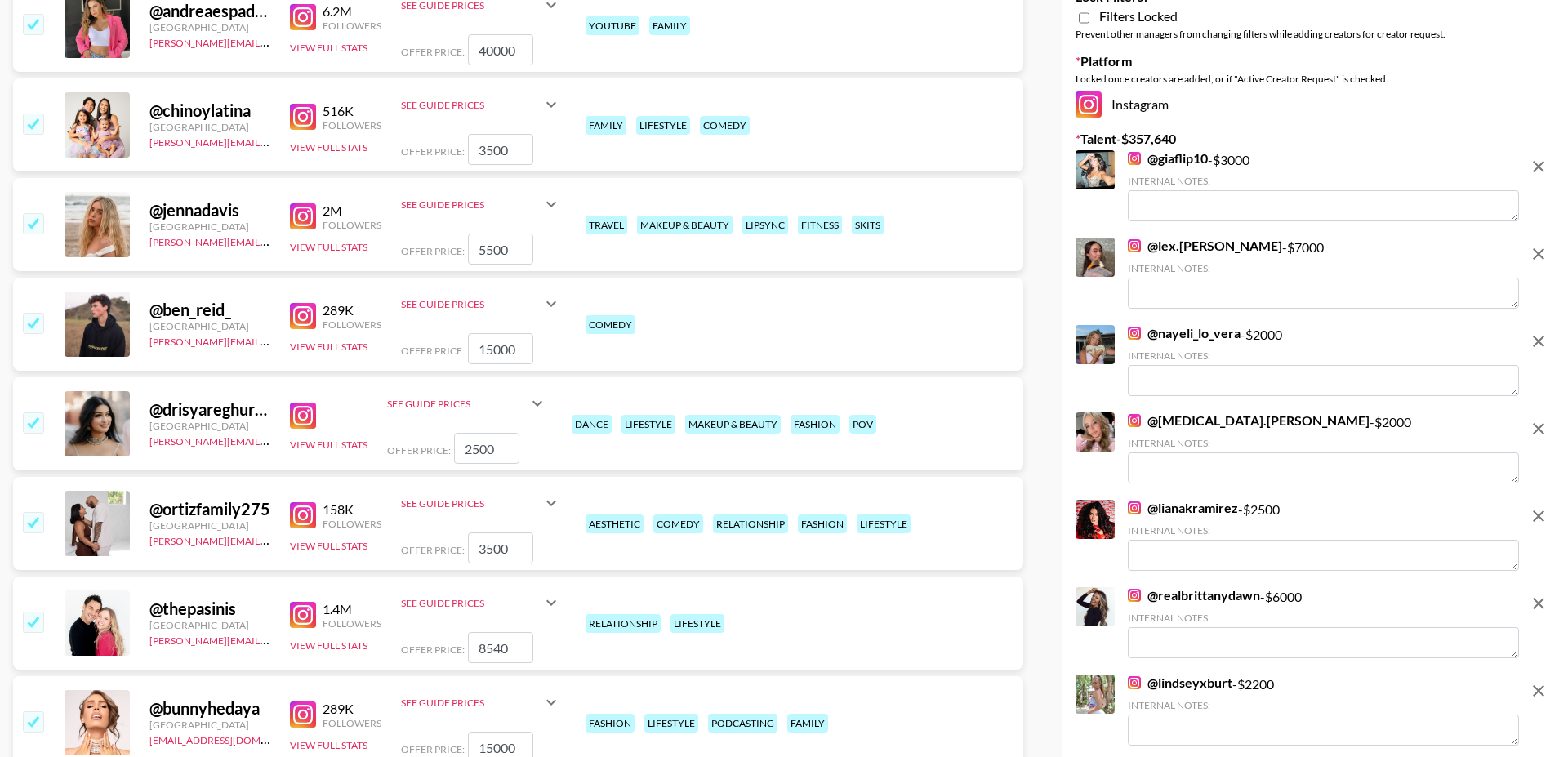
scroll to position [361, 0]
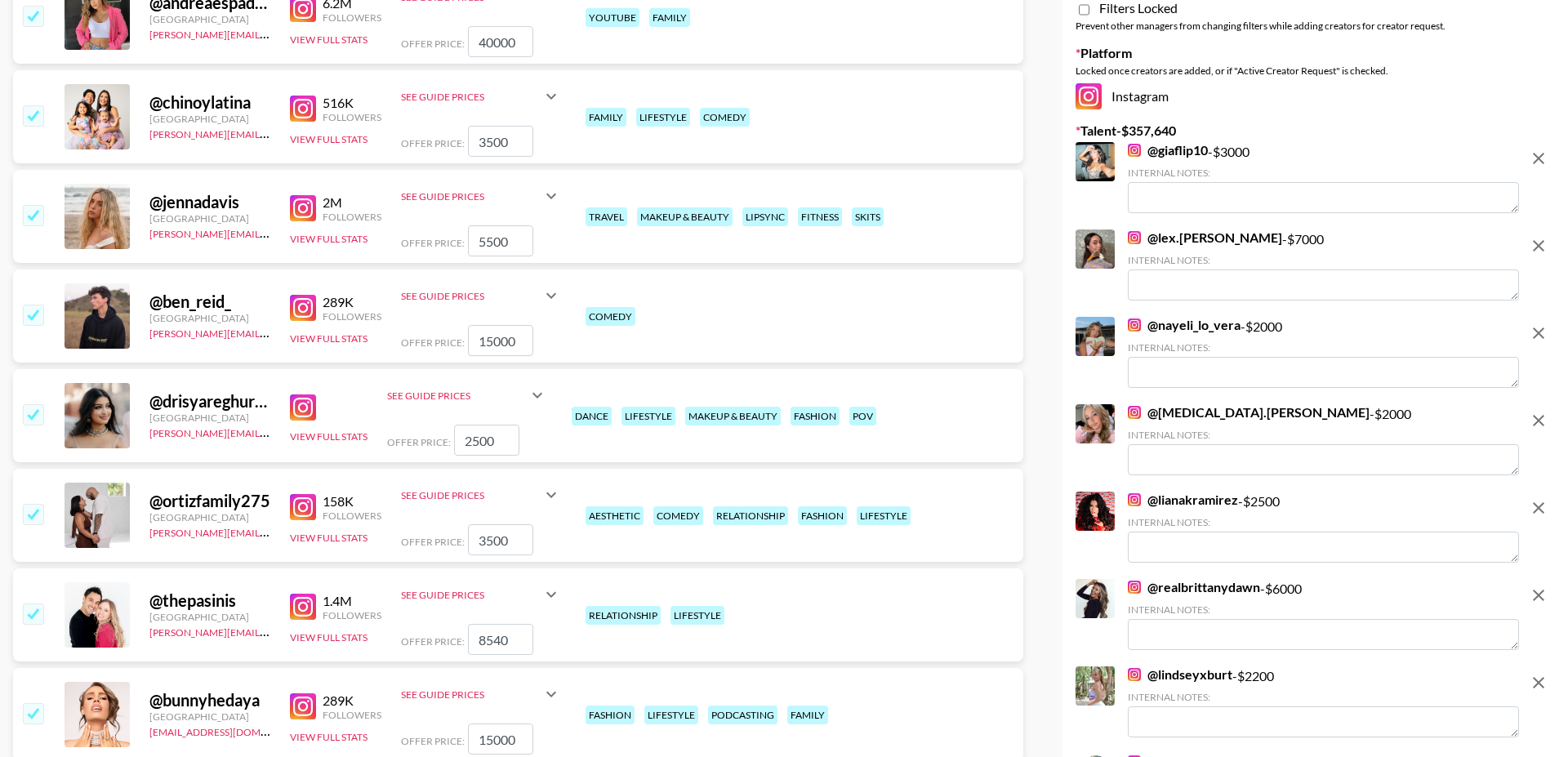
click at [35, 305] on input "checkbox" at bounding box center [33, 315] width 20 height 20
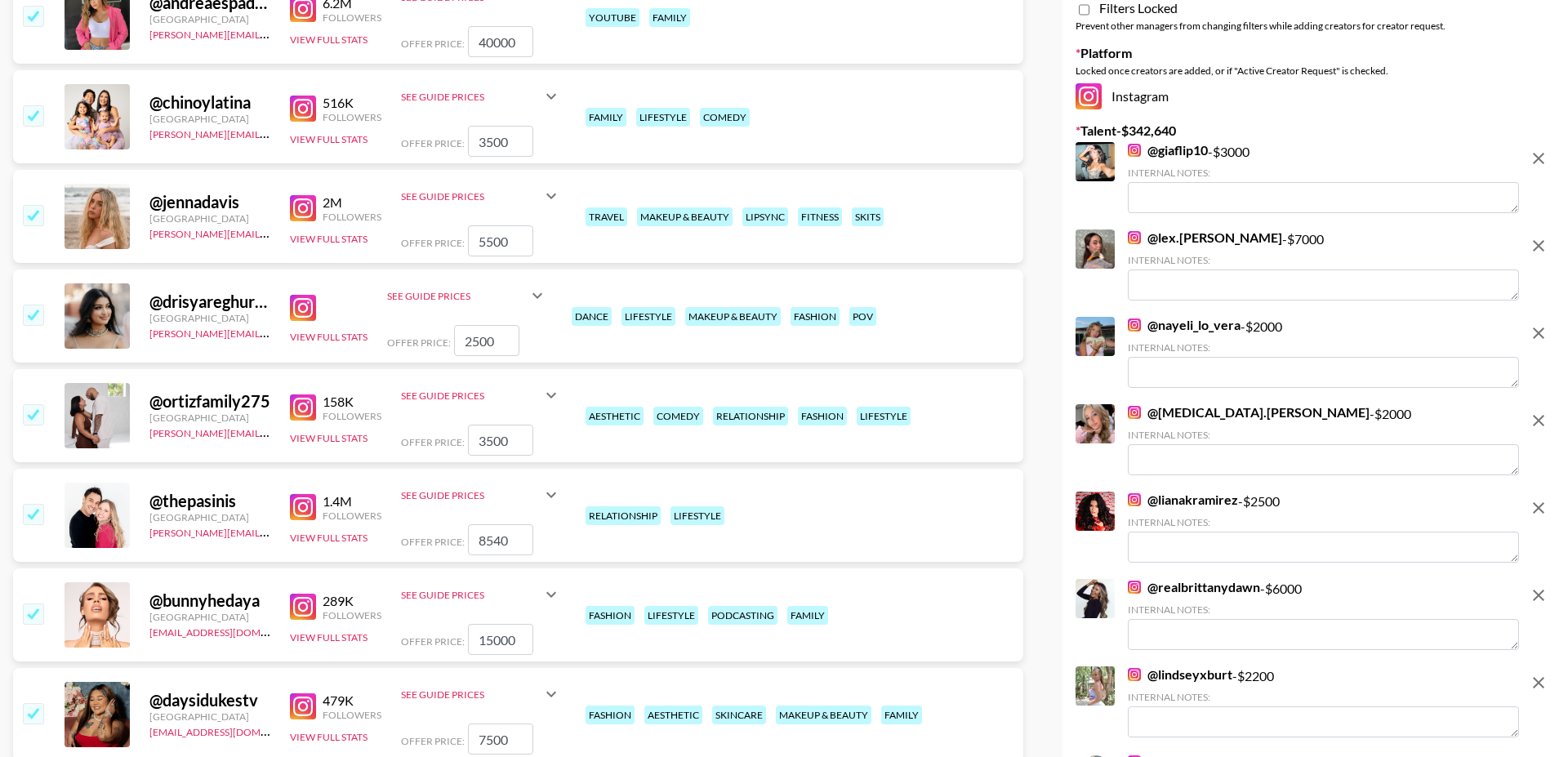
click at [29, 205] on input "checkbox" at bounding box center [33, 215] width 20 height 20
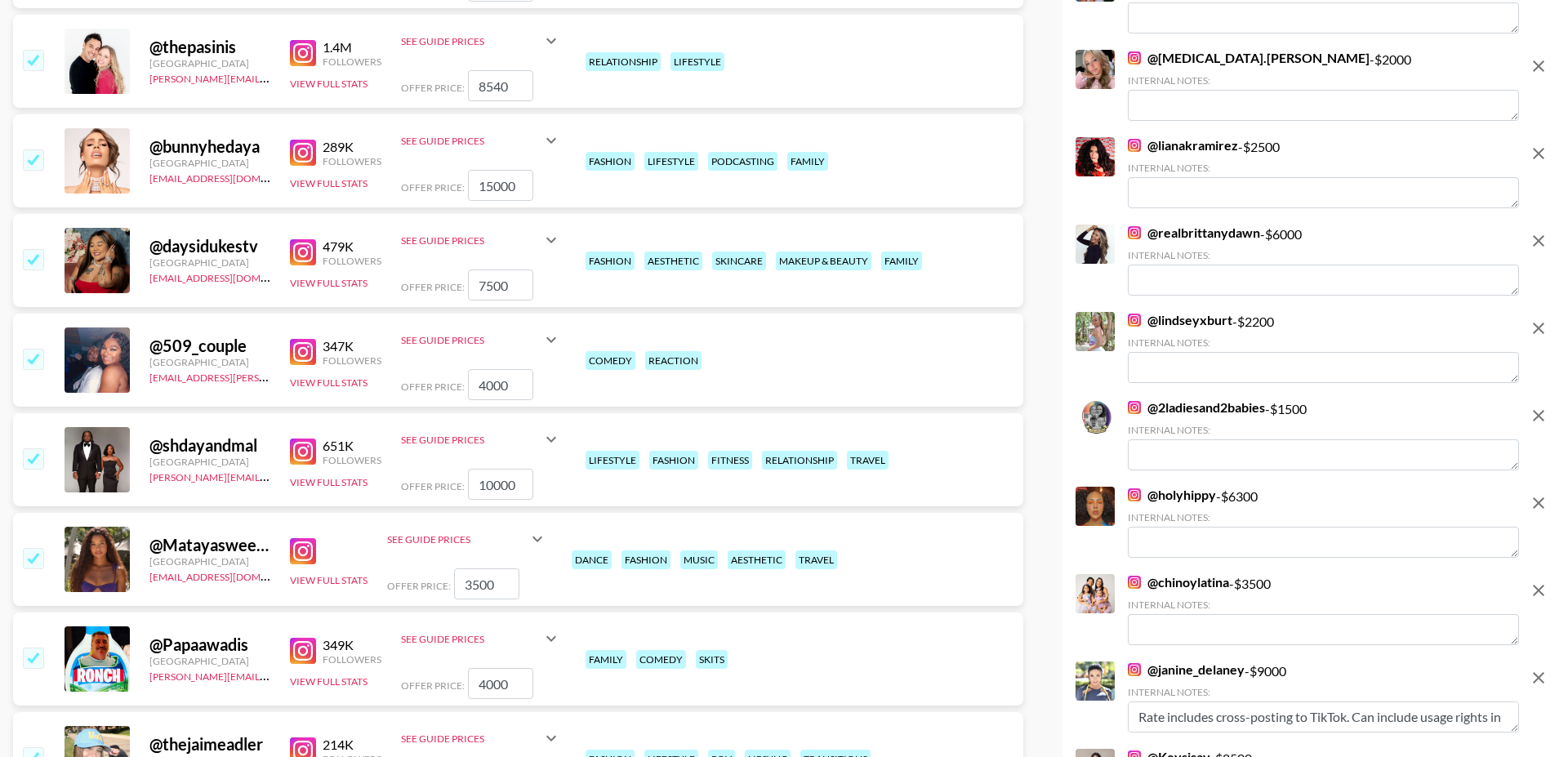
scroll to position [738, 0]
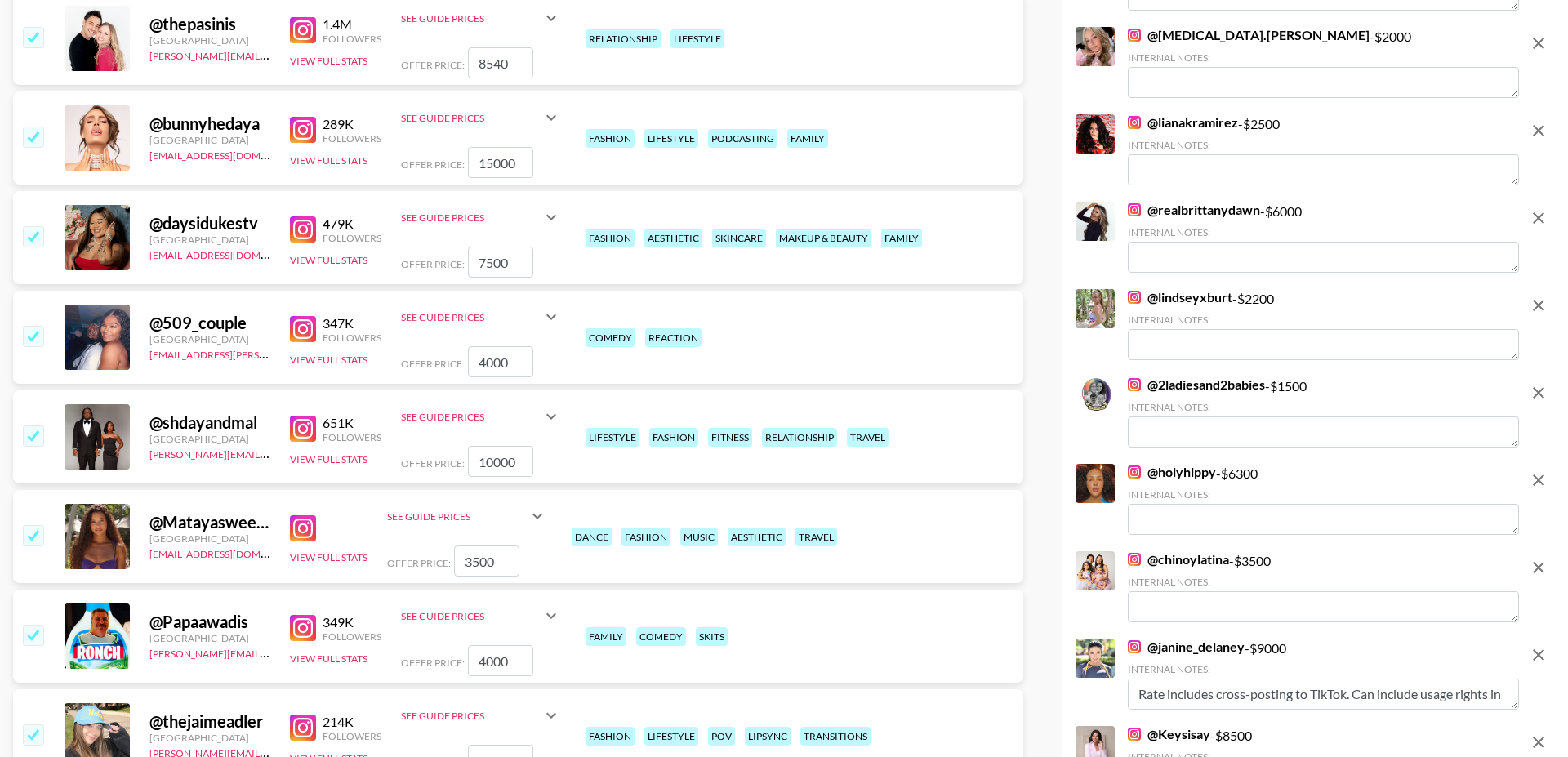
click at [28, 226] on input "checkbox" at bounding box center [33, 236] width 20 height 20
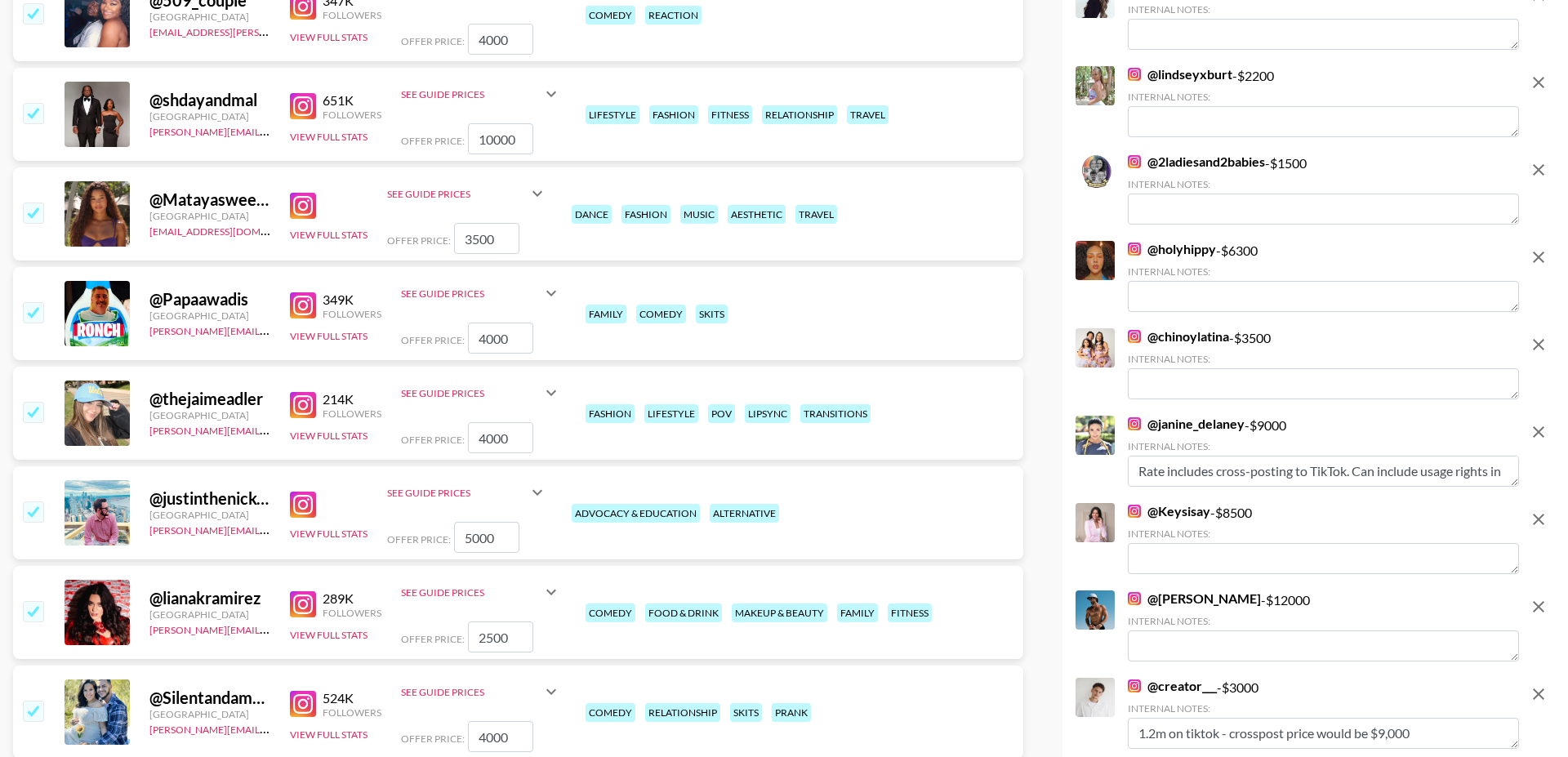
scroll to position [981, 0]
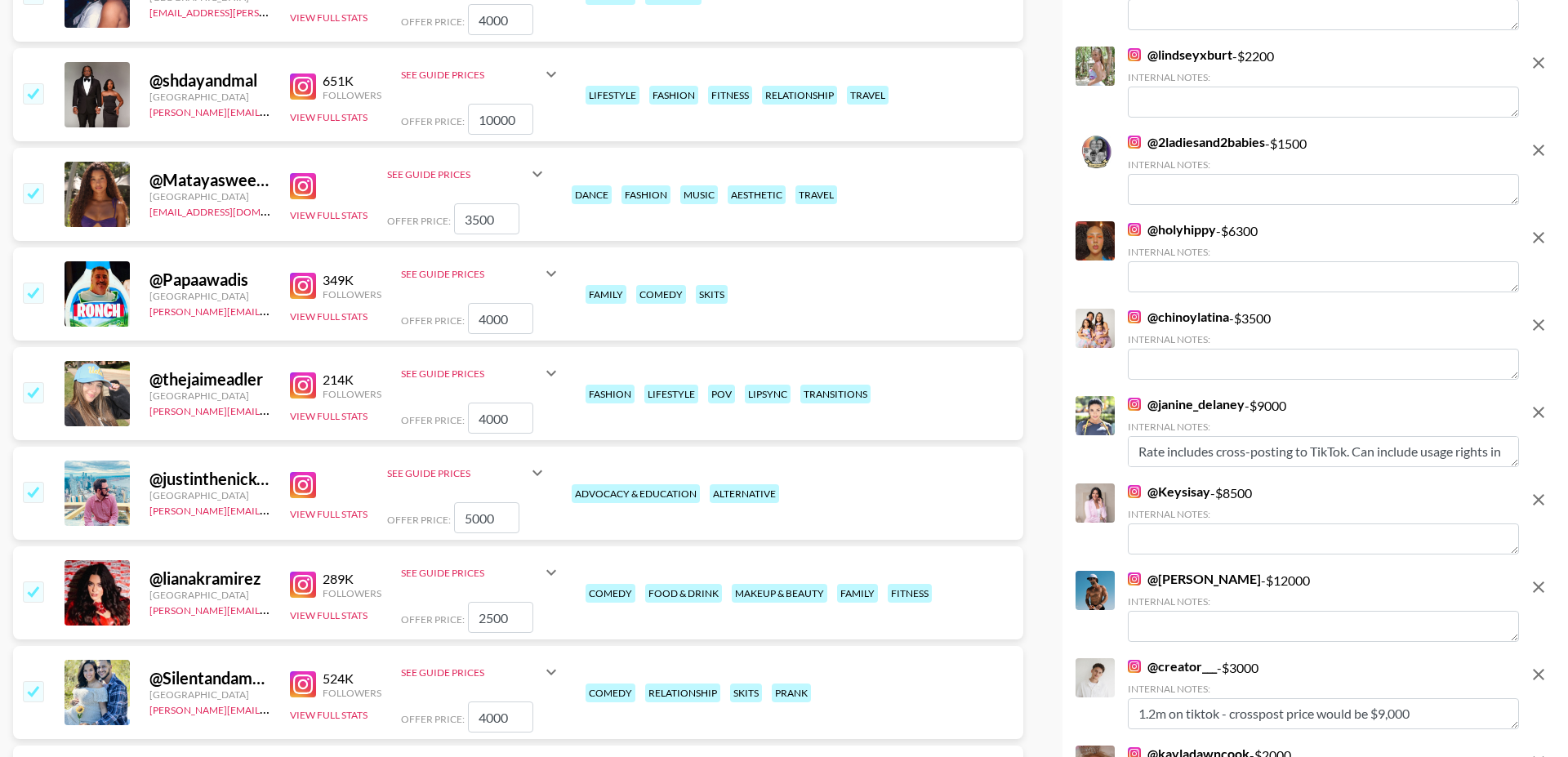
click at [30, 183] on input "checkbox" at bounding box center [33, 193] width 20 height 20
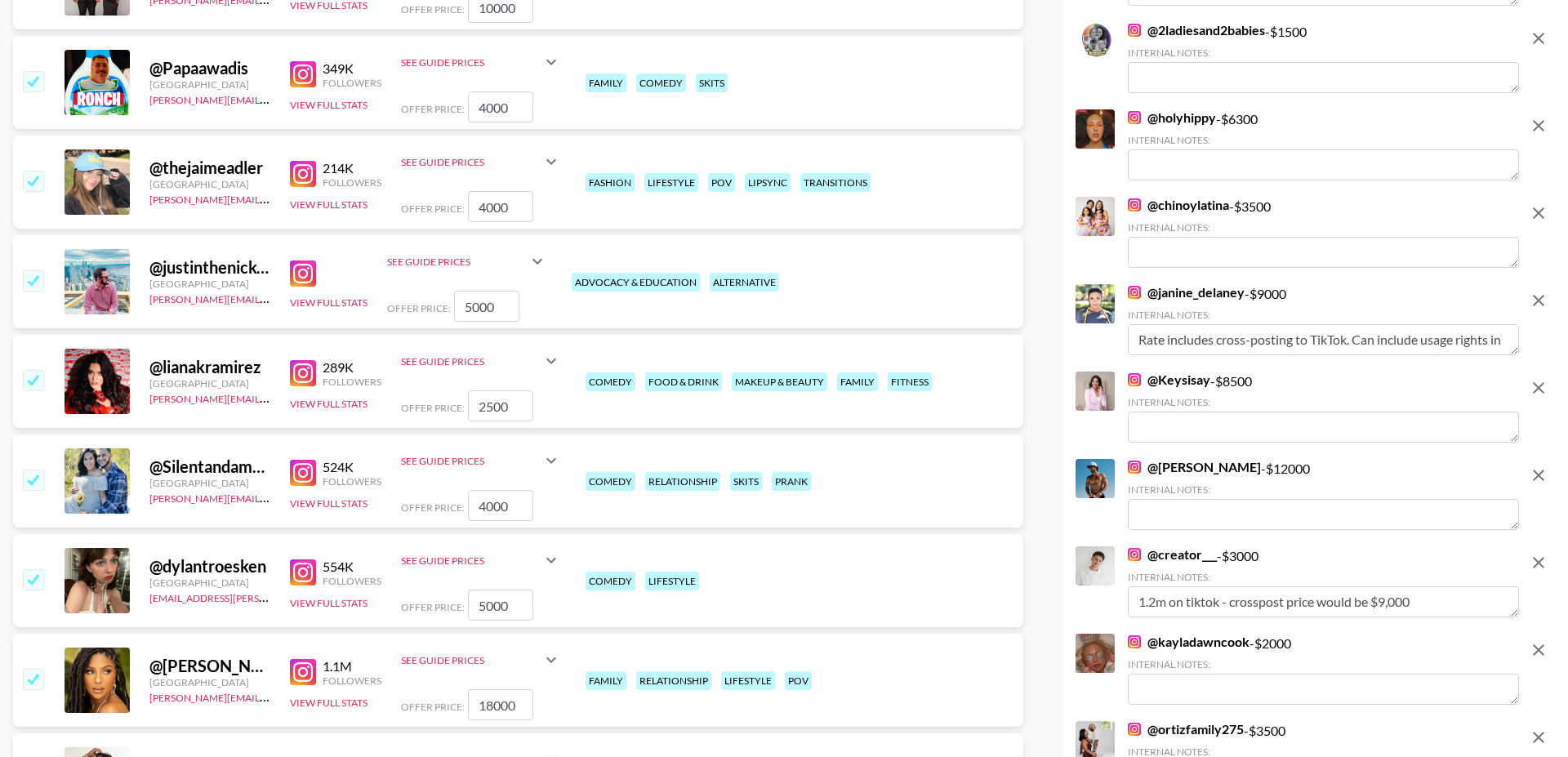
scroll to position [1105, 0]
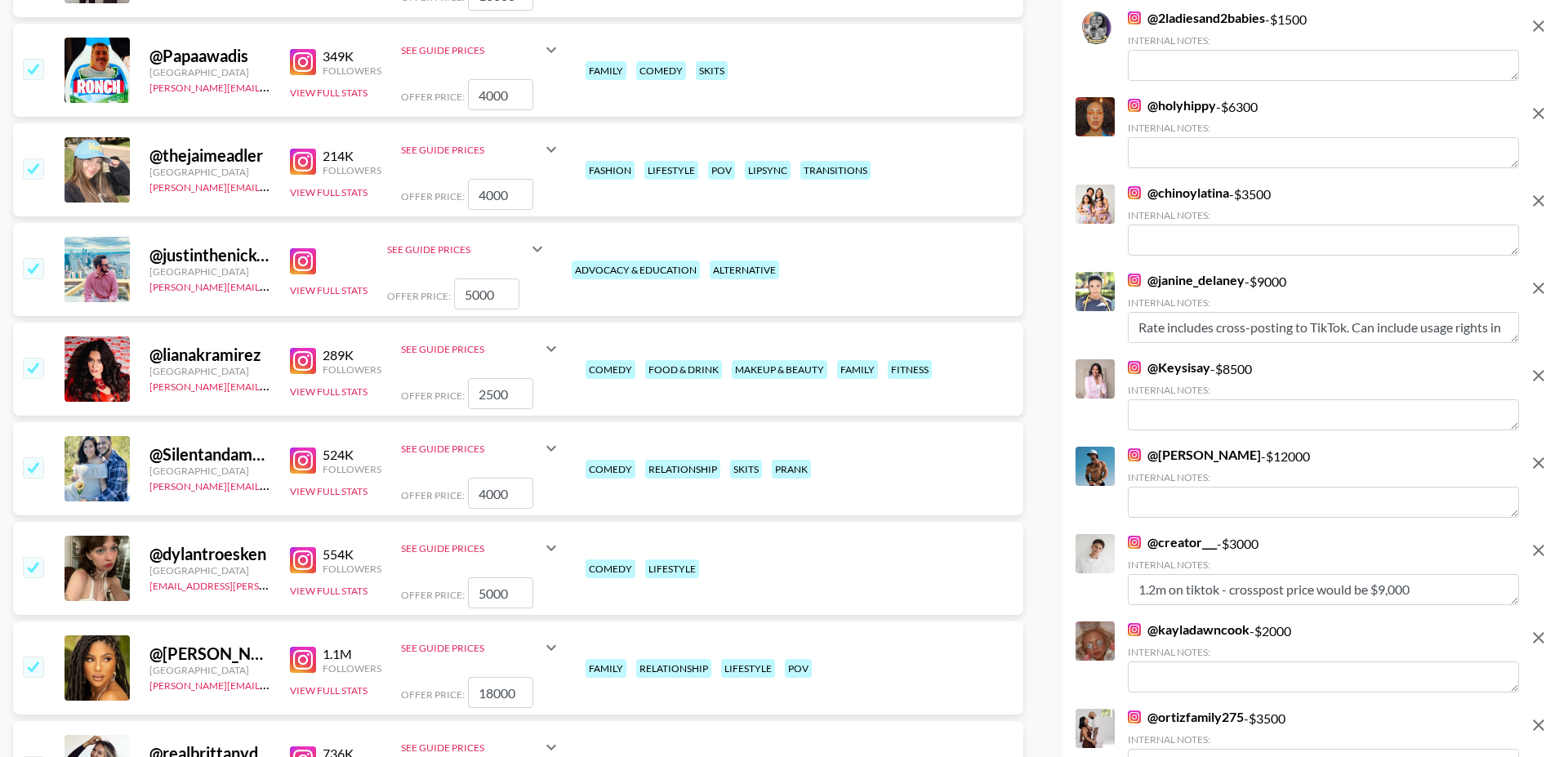
click at [39, 158] on input "checkbox" at bounding box center [33, 168] width 20 height 20
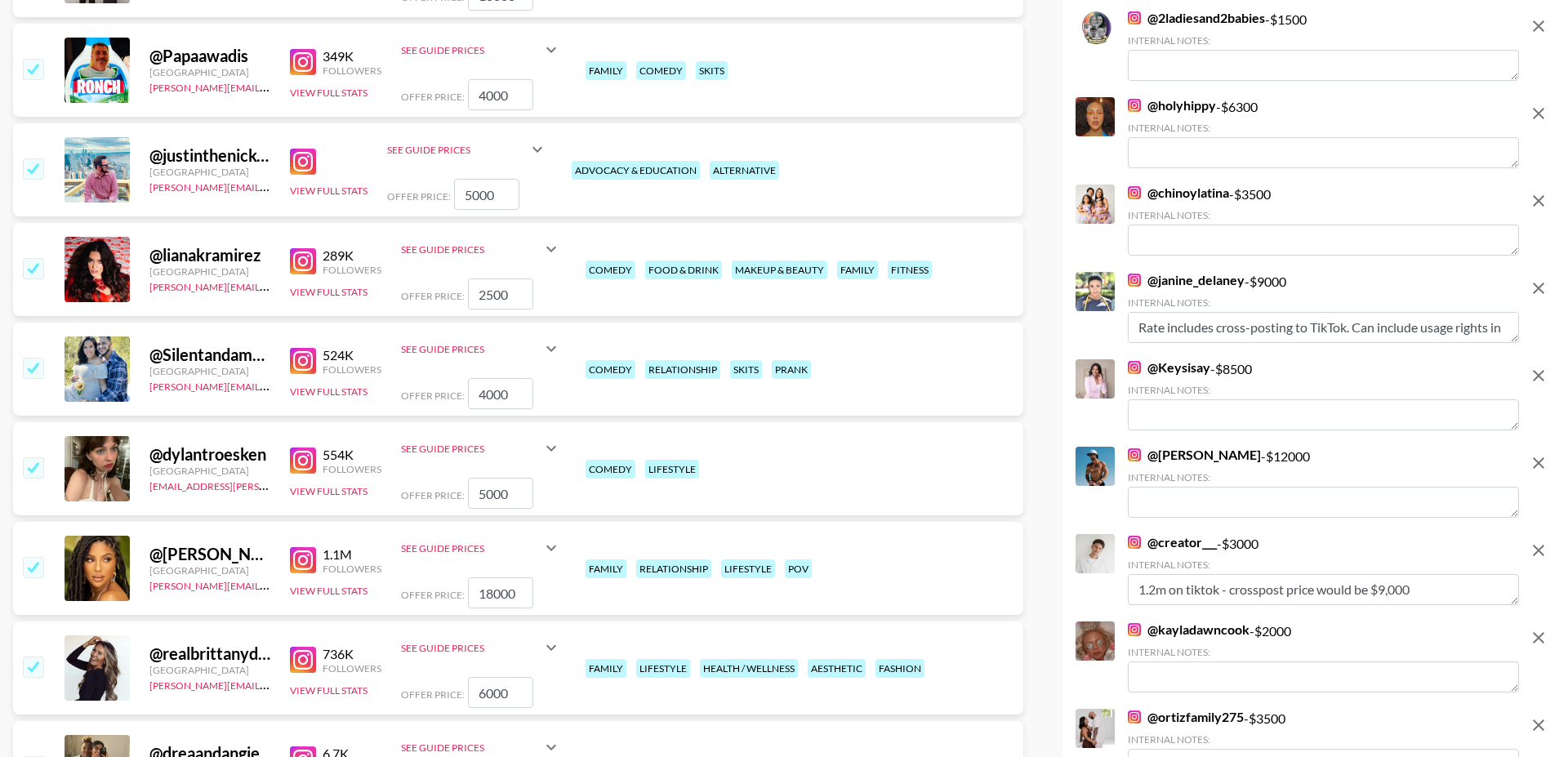
scroll to position [1125, 0]
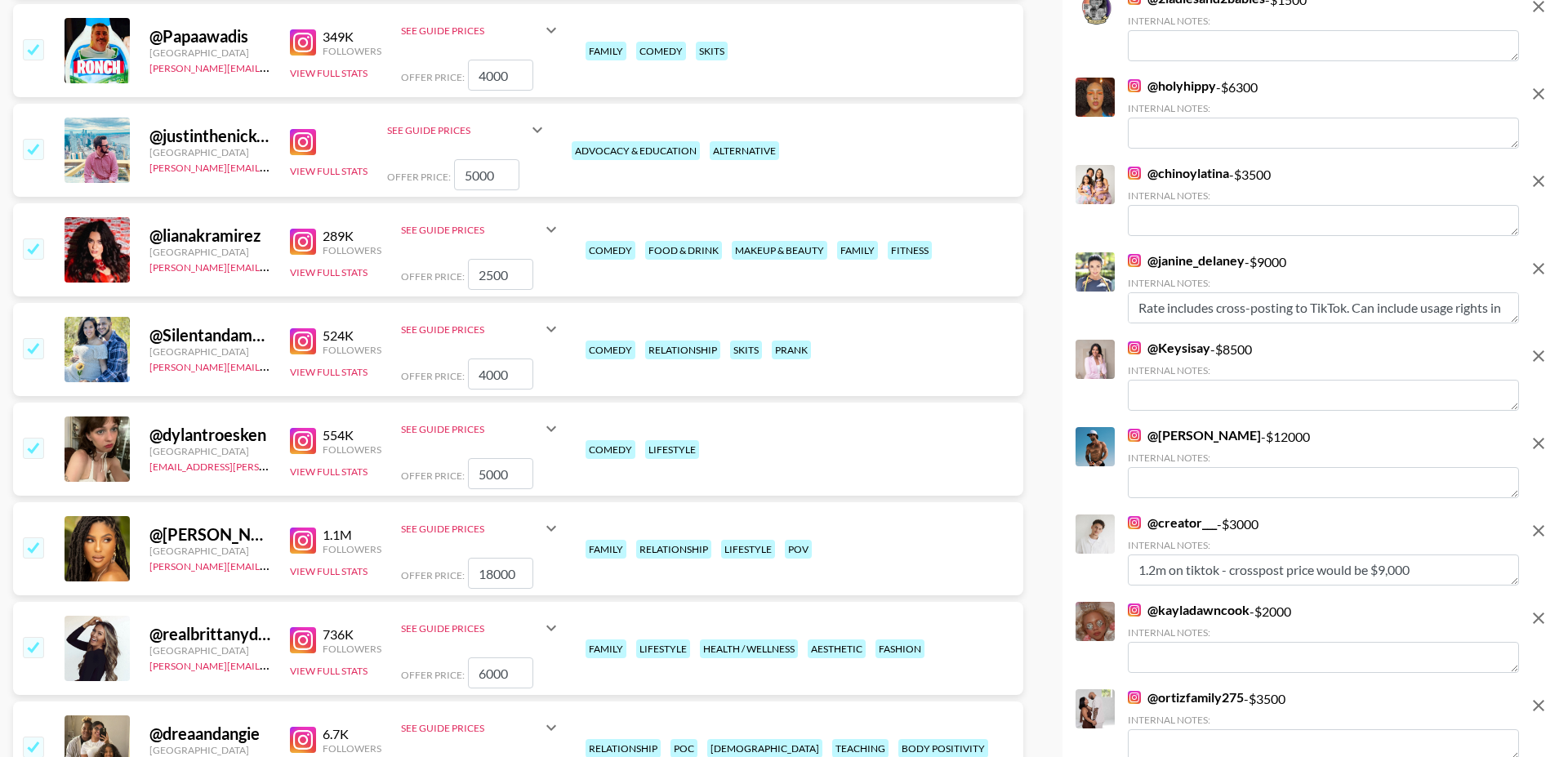
click at [39, 238] on input "checkbox" at bounding box center [33, 248] width 20 height 20
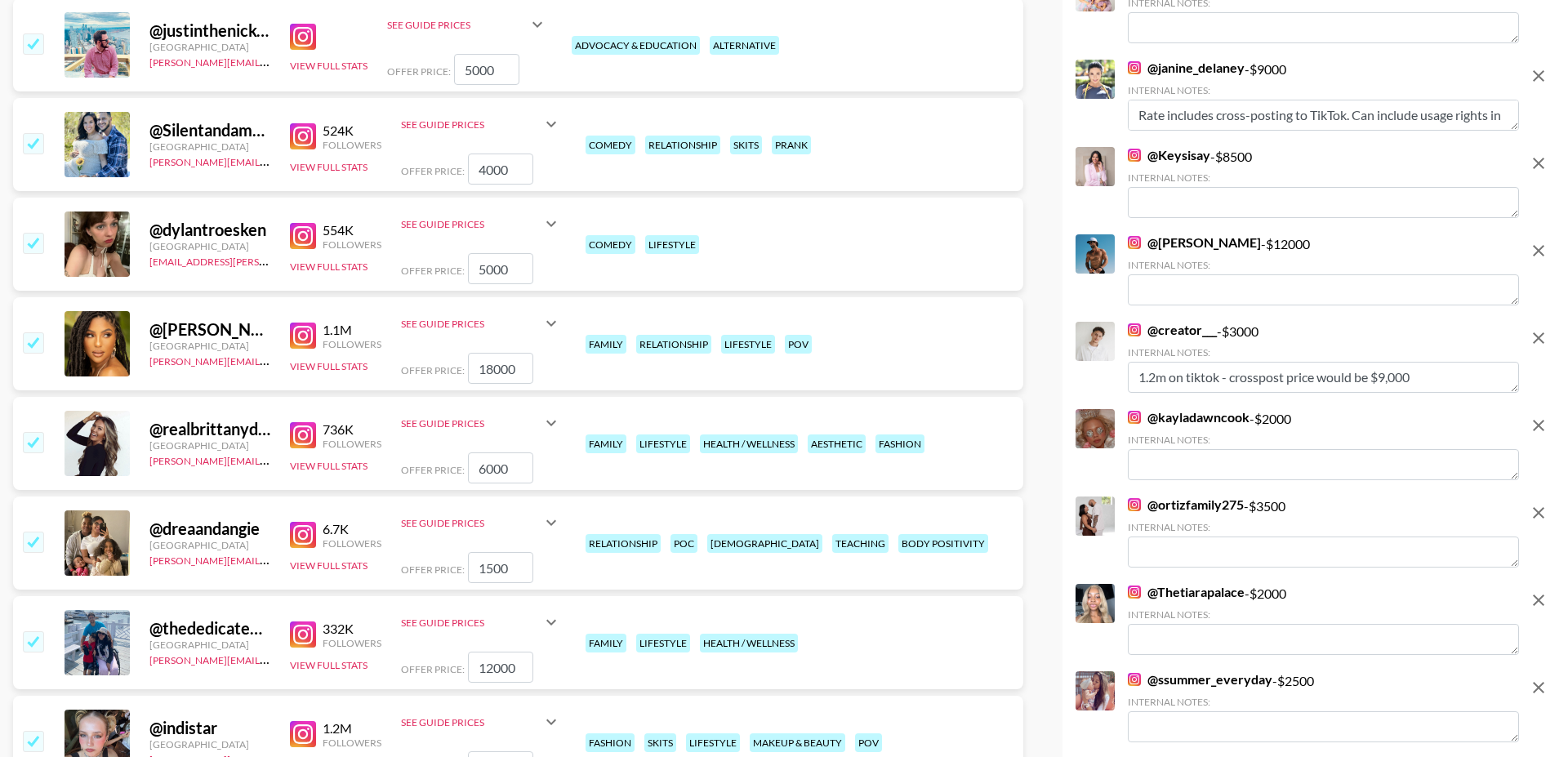
scroll to position [1239, 0]
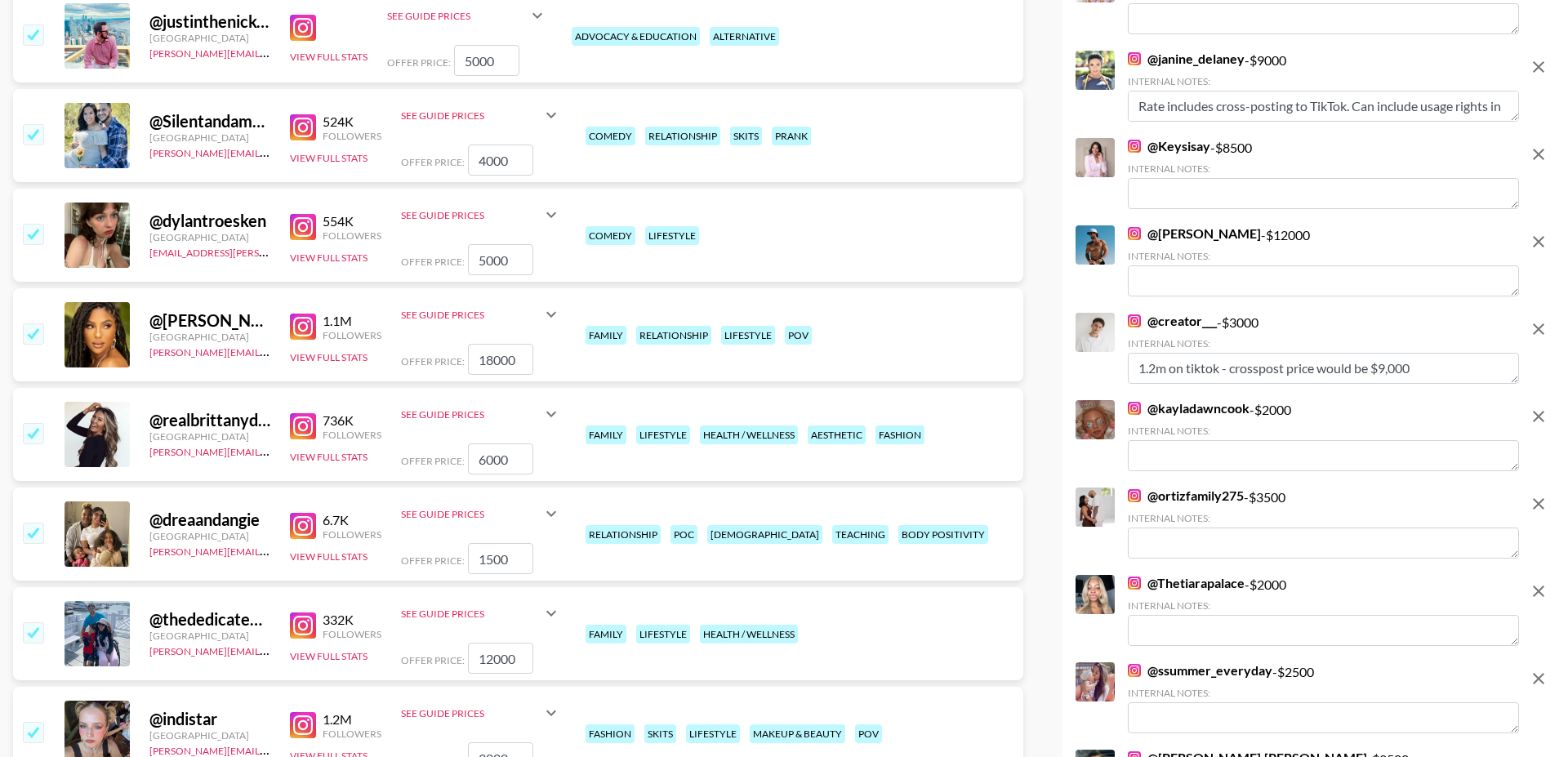
click at [40, 224] on input "checkbox" at bounding box center [33, 233] width 20 height 20
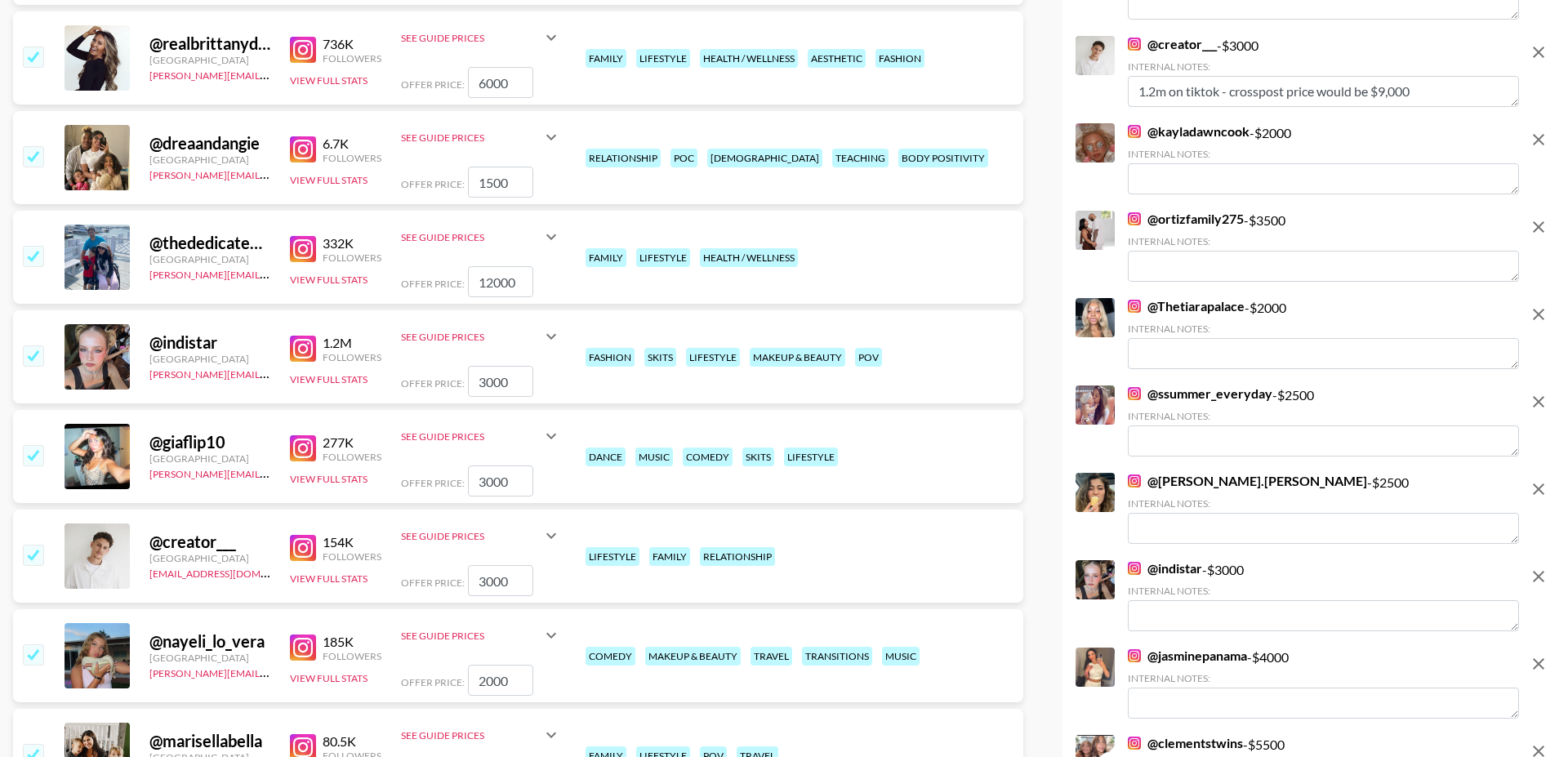
scroll to position [1535, 0]
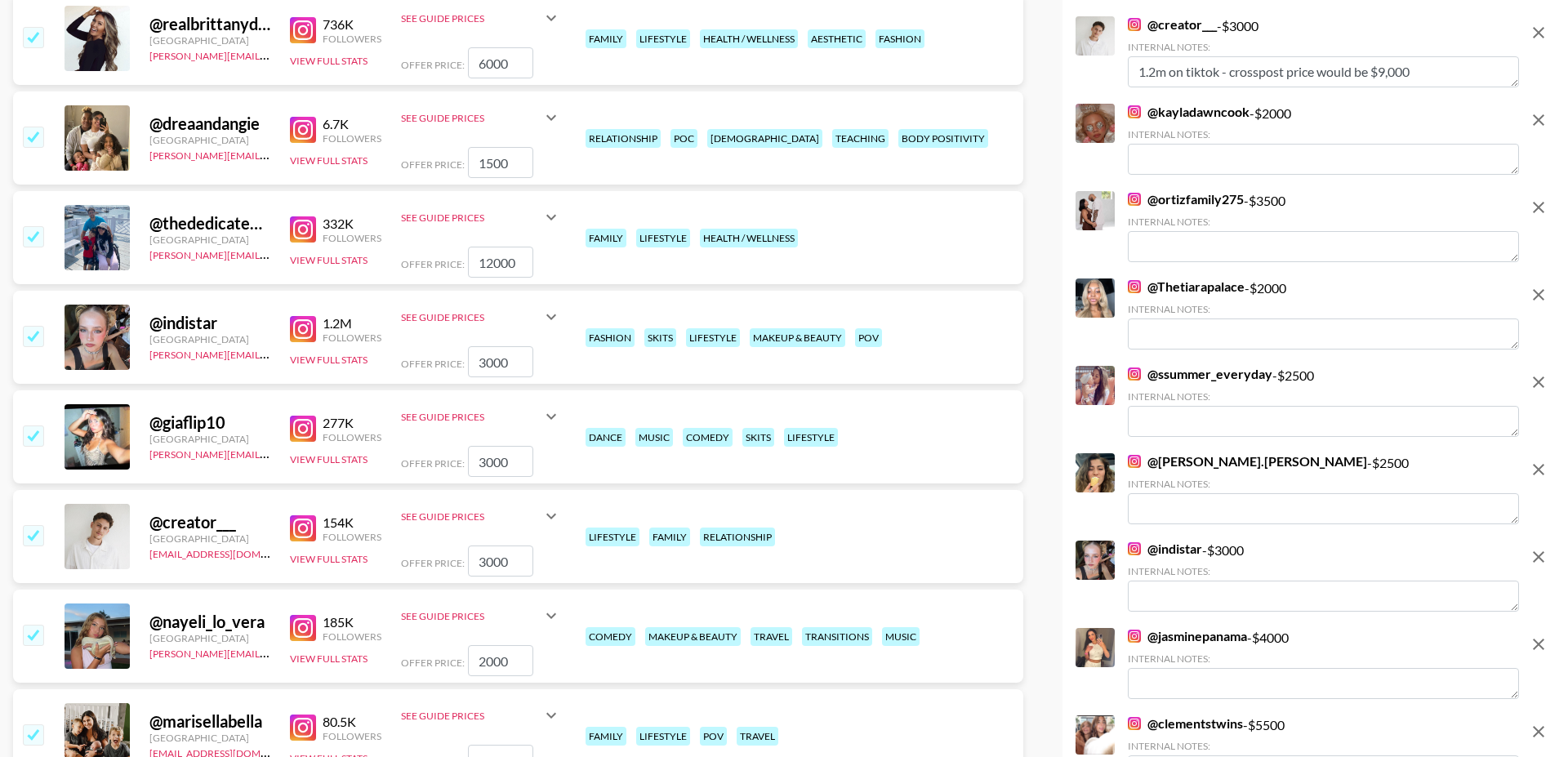
click at [36, 326] on input "checkbox" at bounding box center [33, 336] width 20 height 20
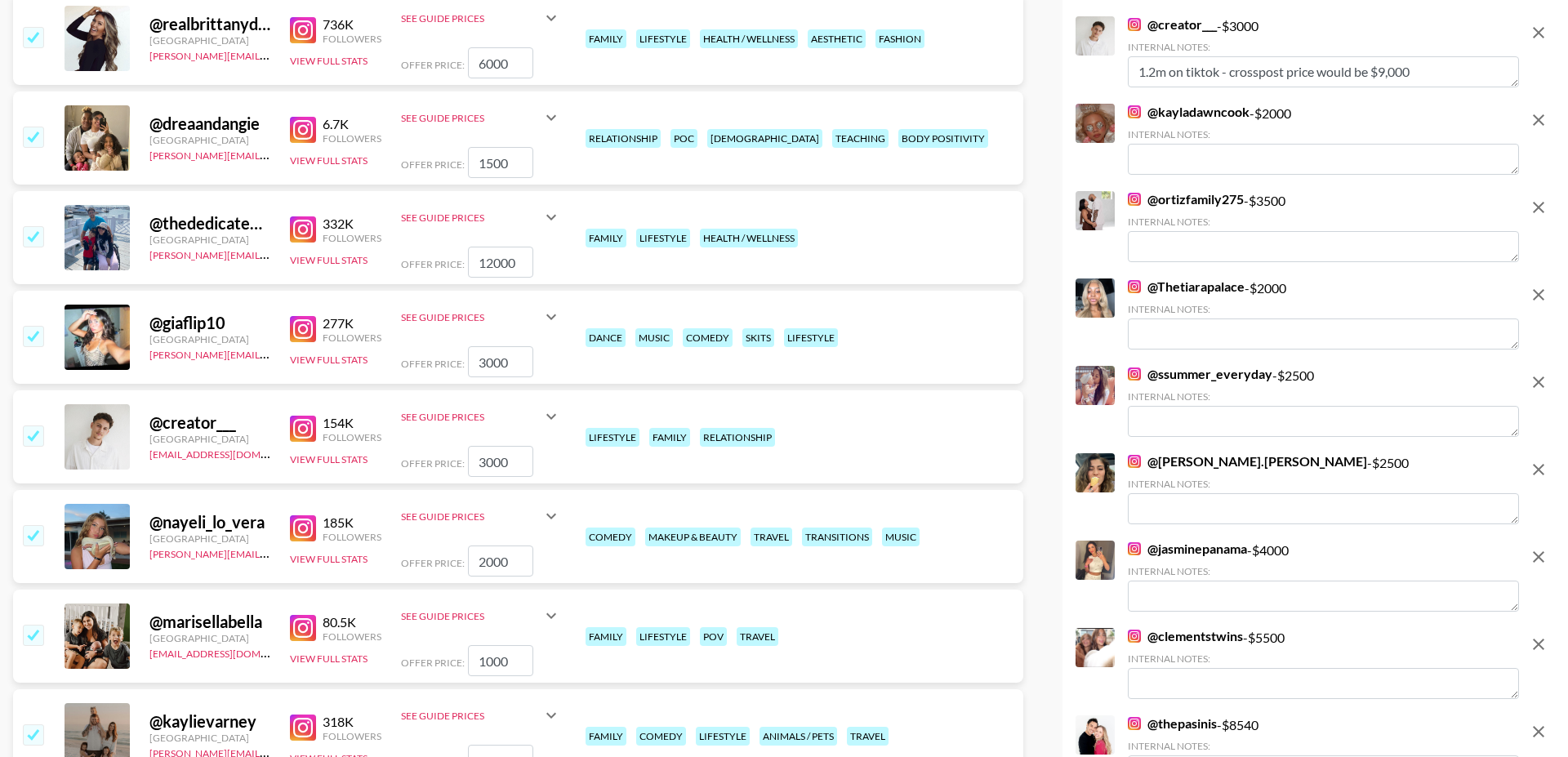
click at [36, 326] on input "checkbox" at bounding box center [33, 336] width 20 height 20
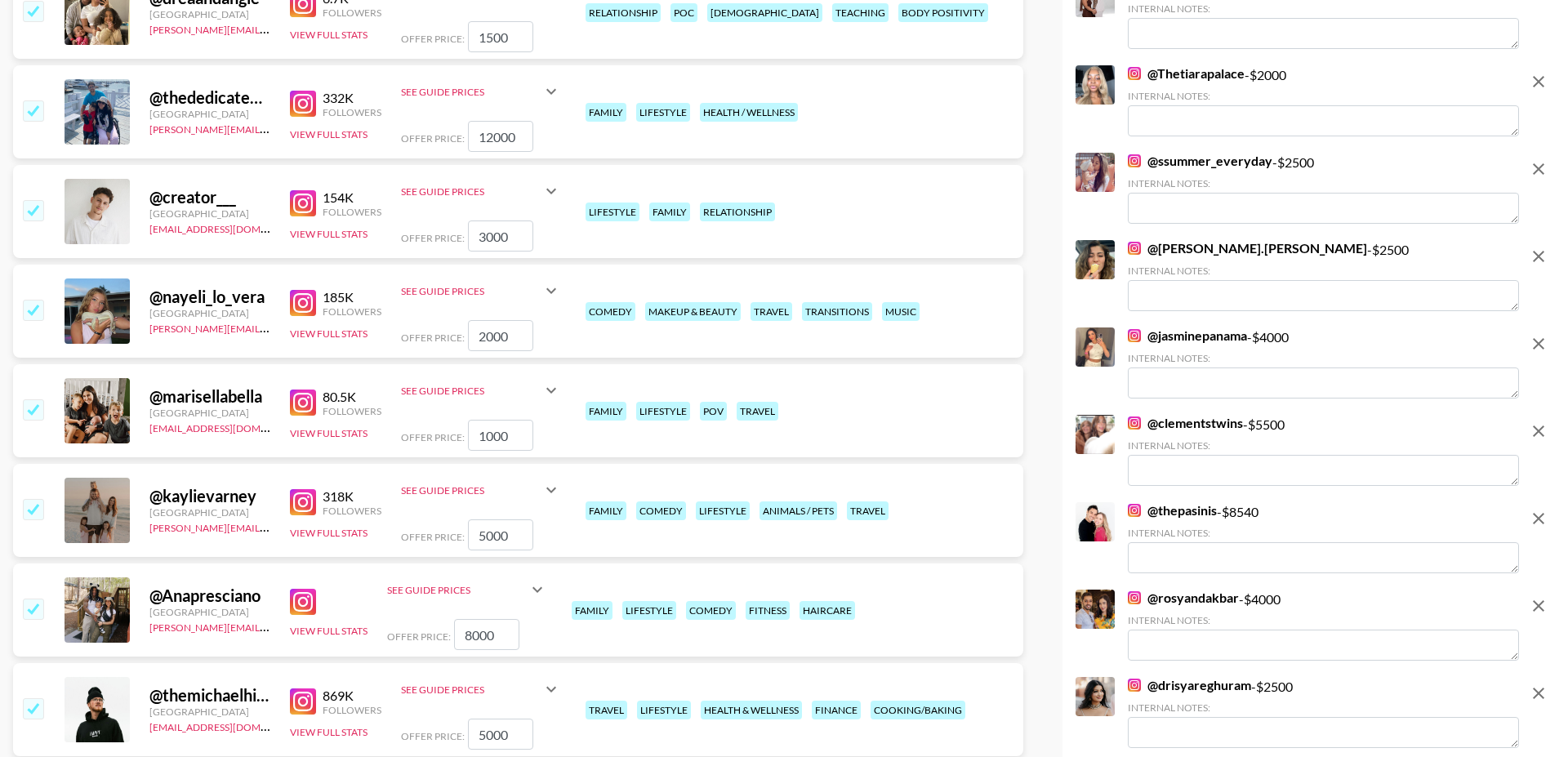
scroll to position [1664, 0]
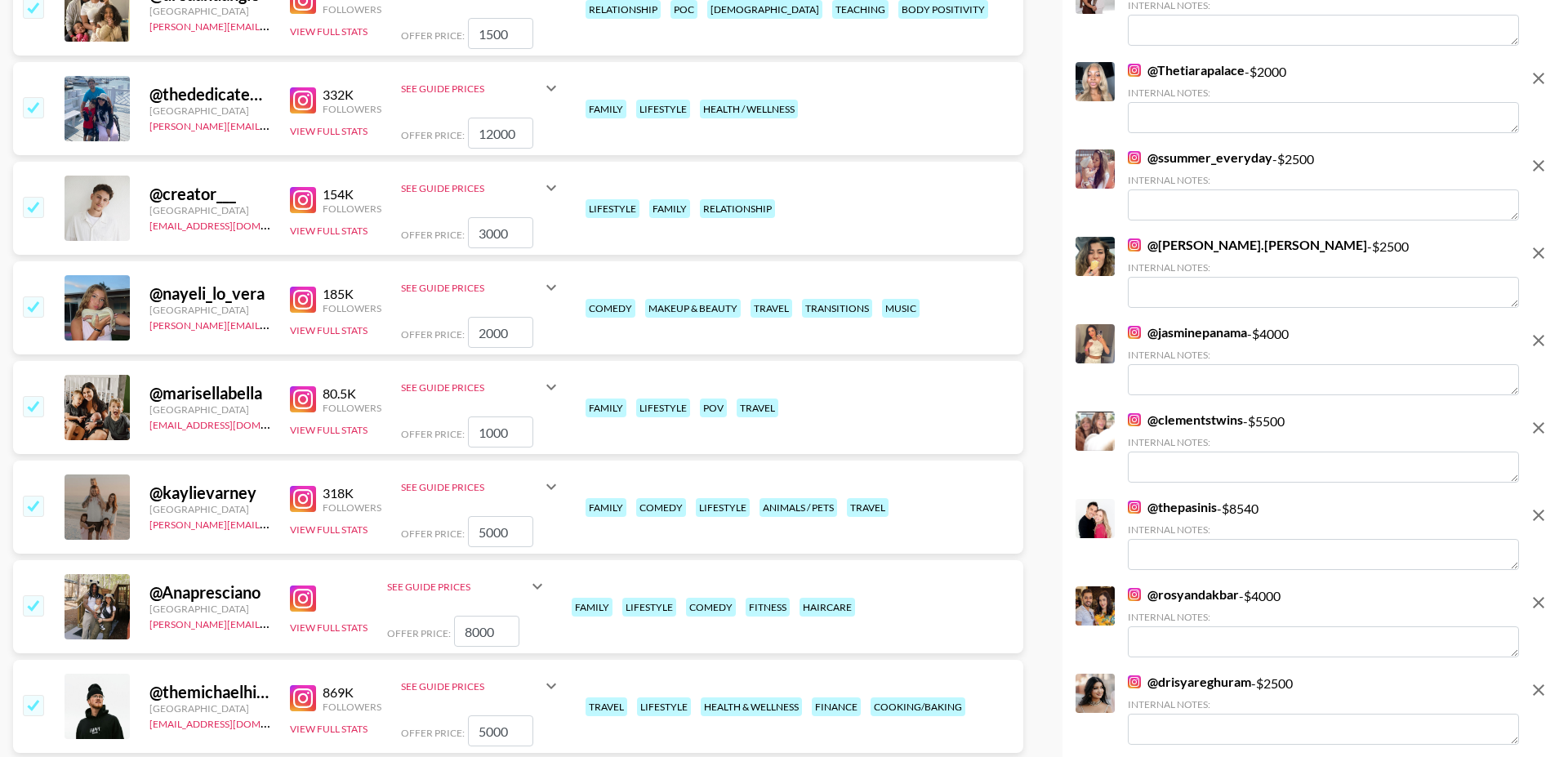
click at [38, 297] on input "checkbox" at bounding box center [33, 306] width 20 height 20
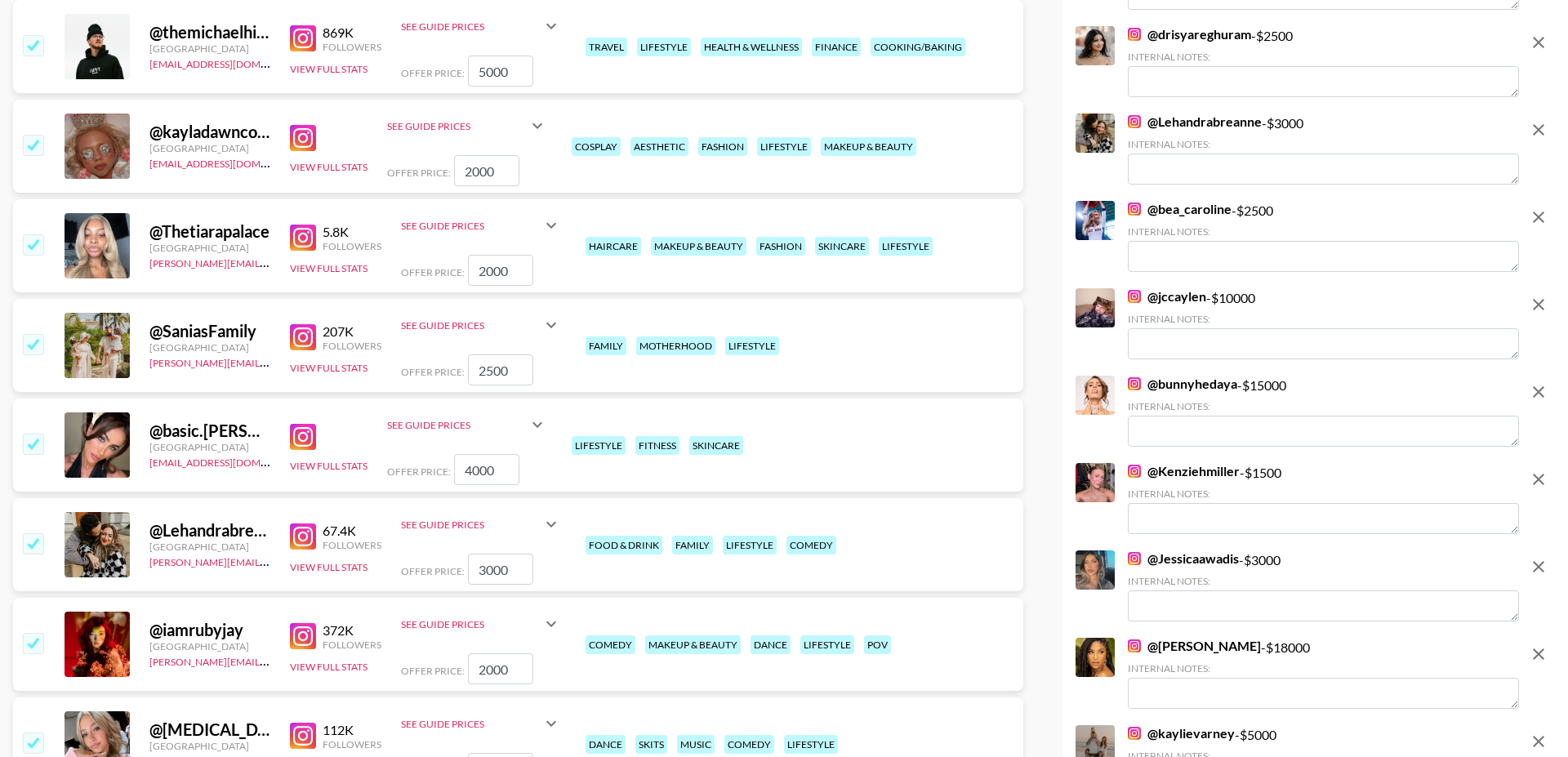
scroll to position [2236, 0]
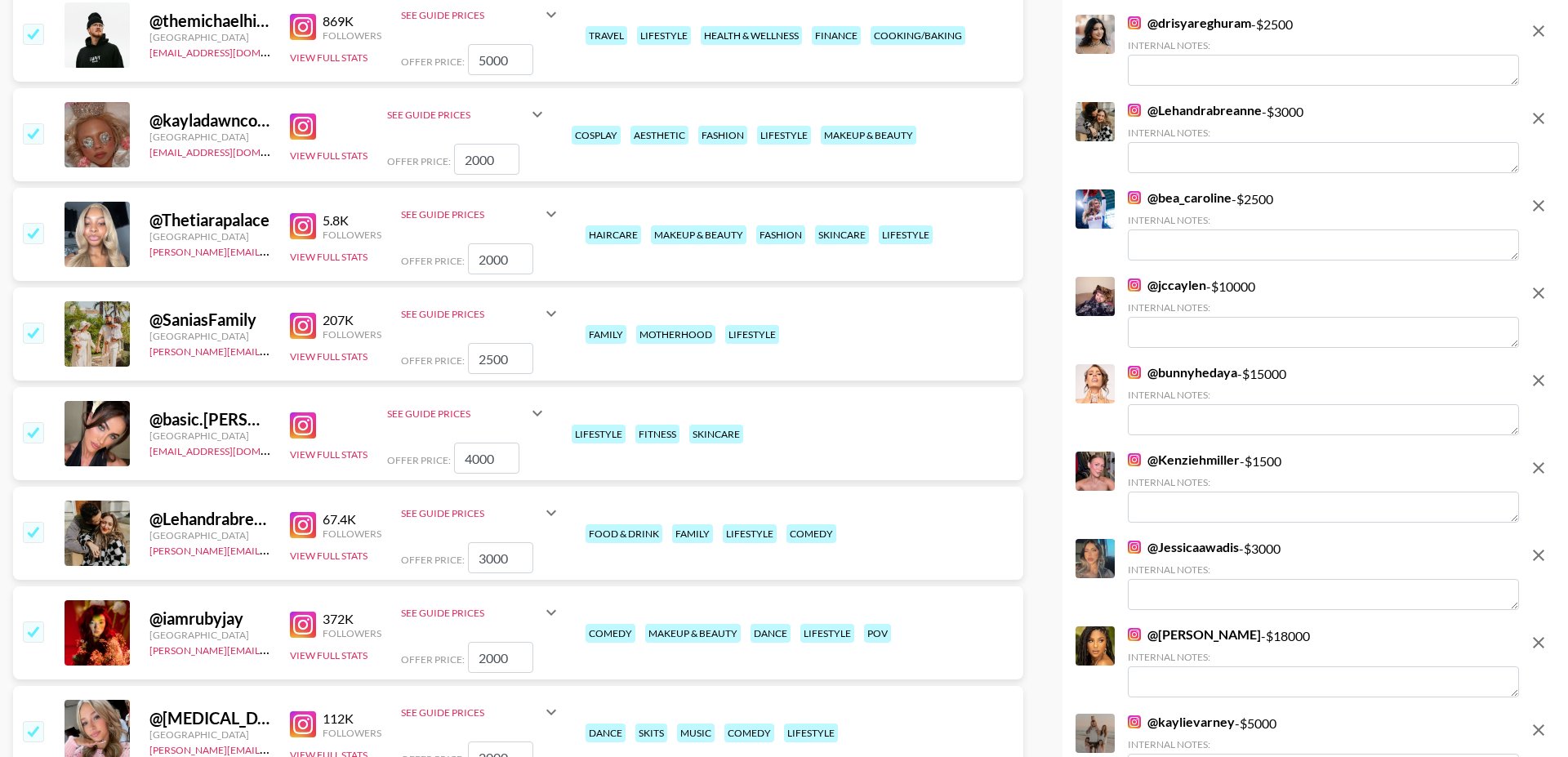
click at [312, 213] on img at bounding box center [303, 226] width 26 height 26
click at [39, 223] on input "checkbox" at bounding box center [33, 233] width 20 height 20
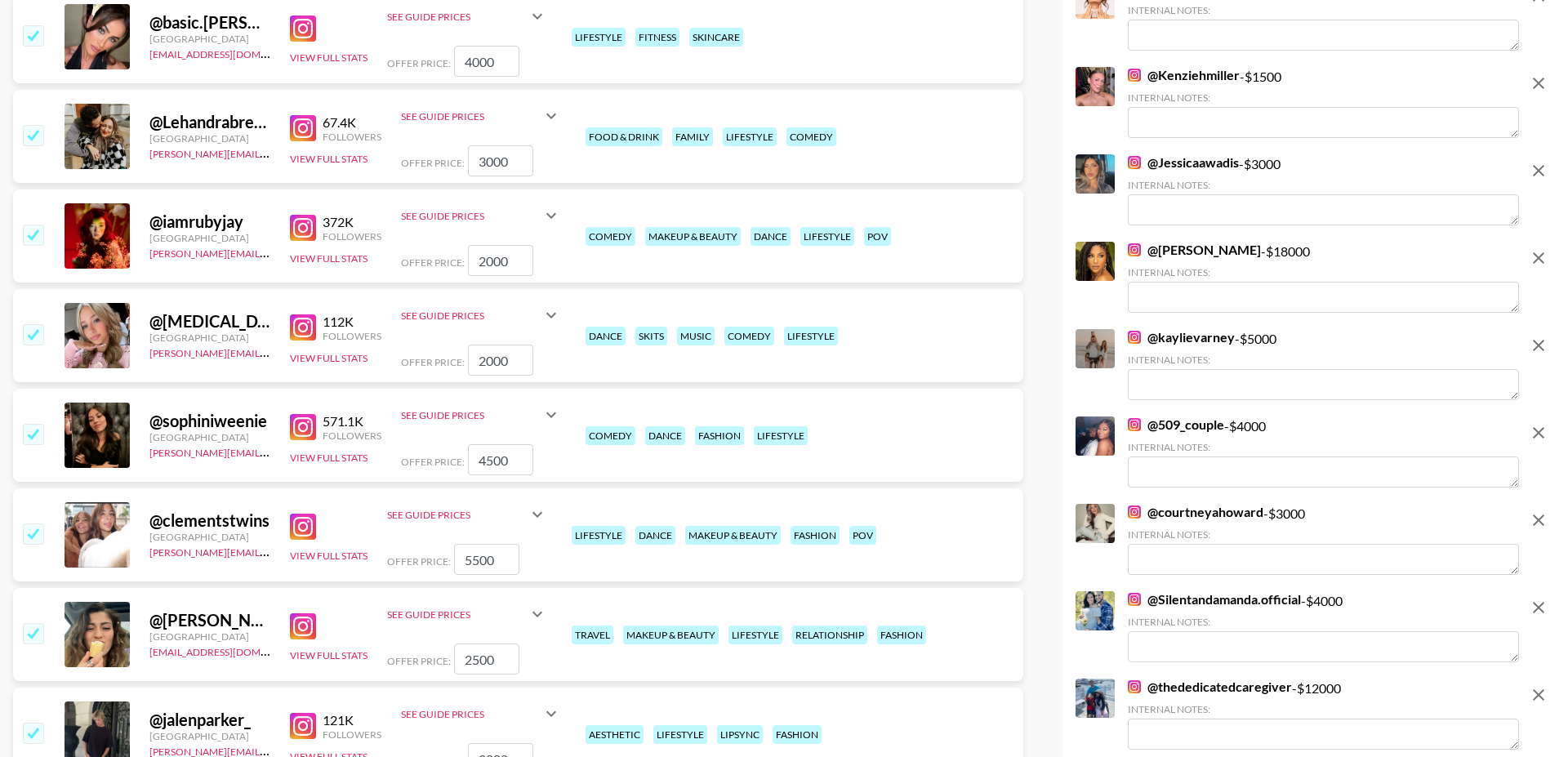
scroll to position [2546, 0]
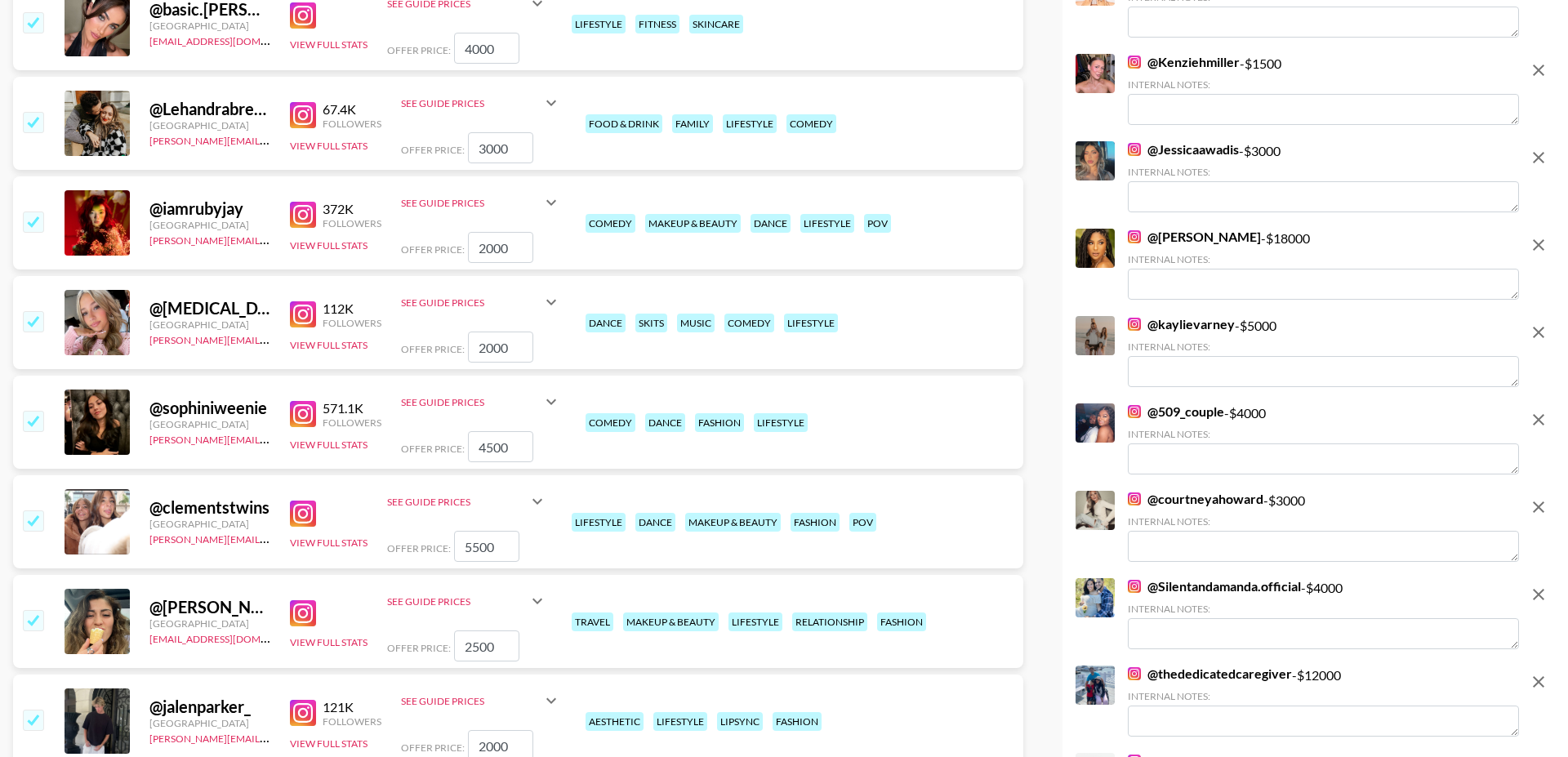
click at [26, 211] on input "checkbox" at bounding box center [33, 221] width 20 height 20
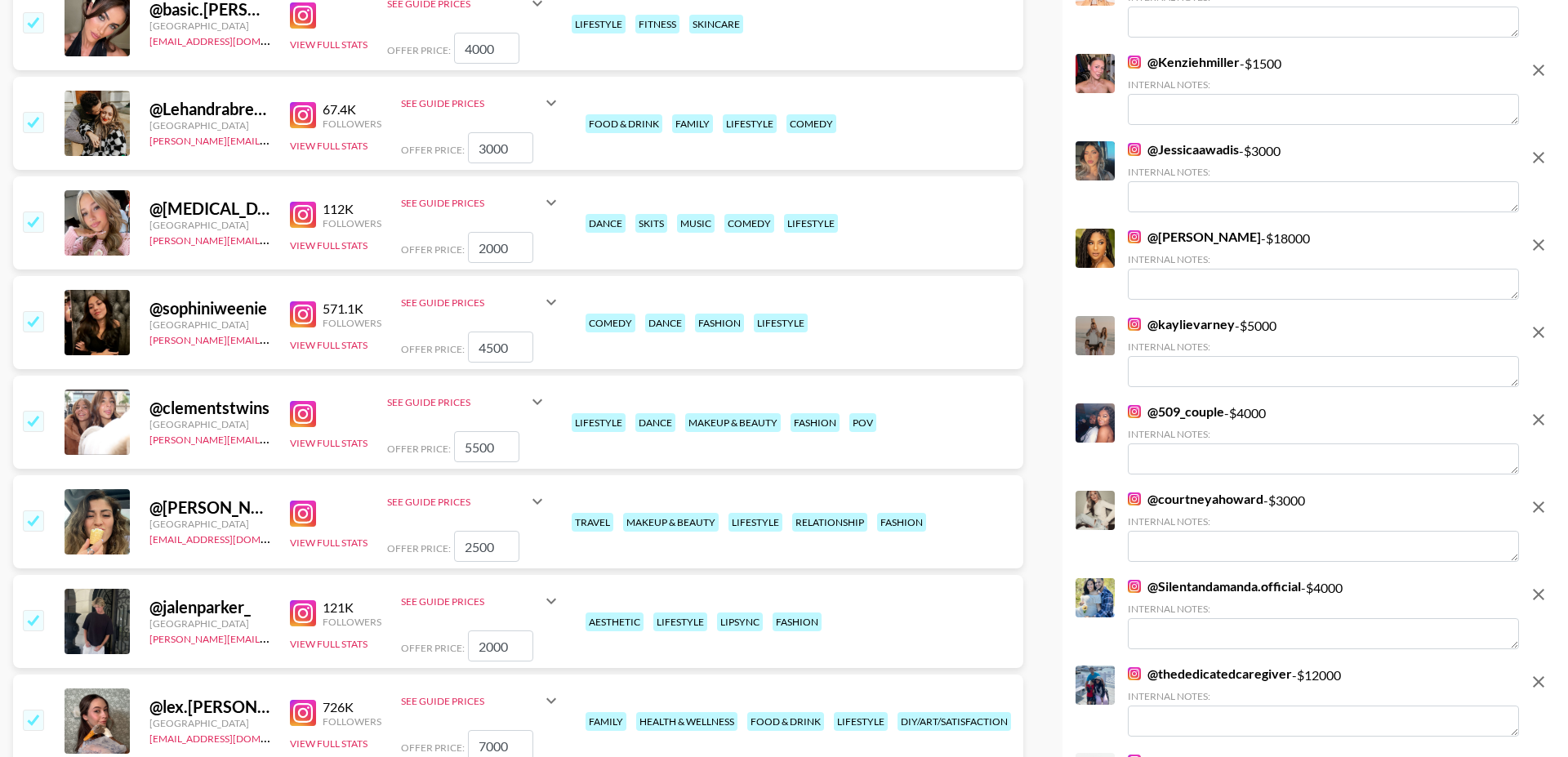
click at [26, 211] on input "checkbox" at bounding box center [33, 221] width 20 height 20
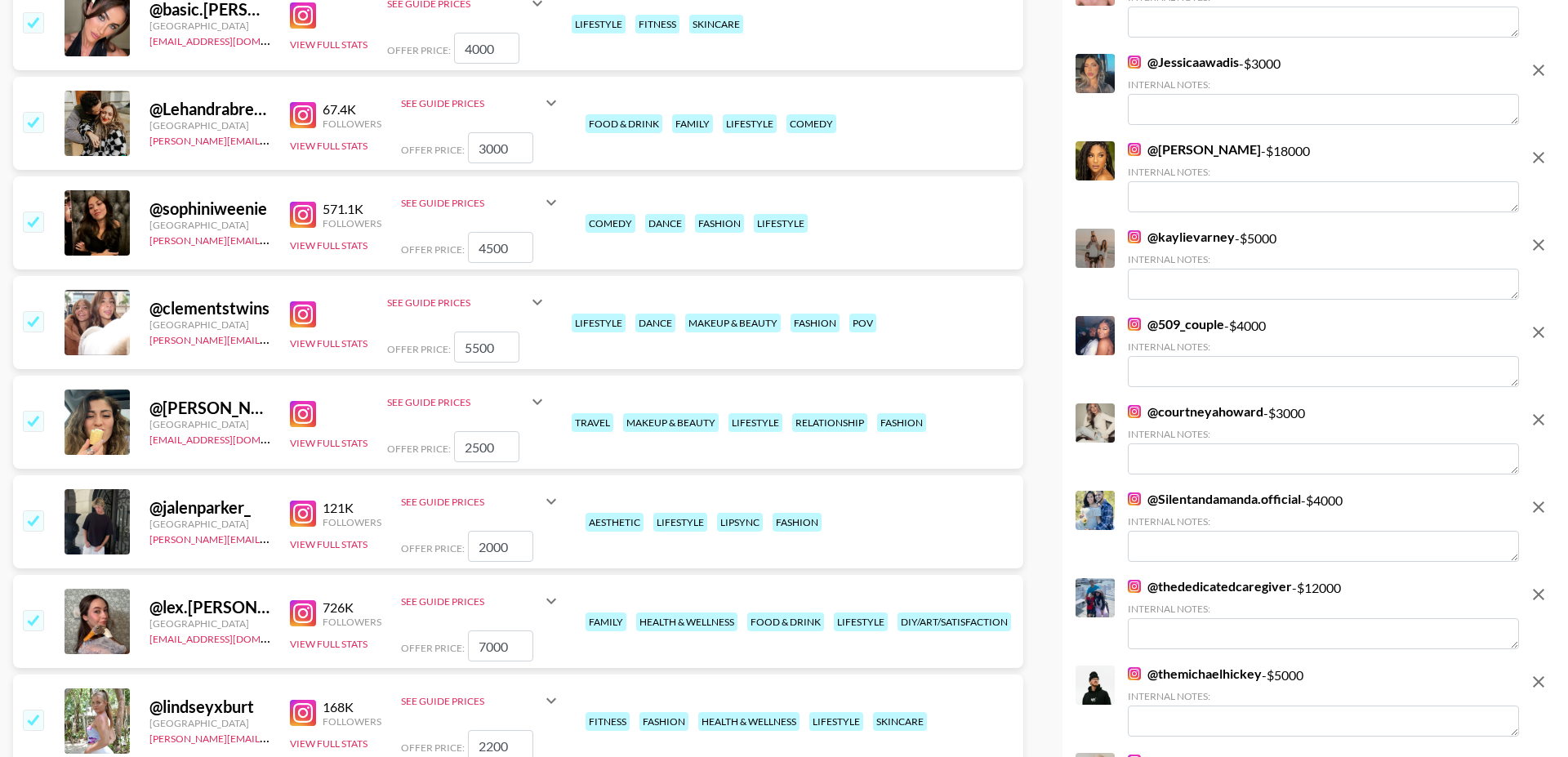
click at [26, 211] on input "checkbox" at bounding box center [33, 221] width 20 height 20
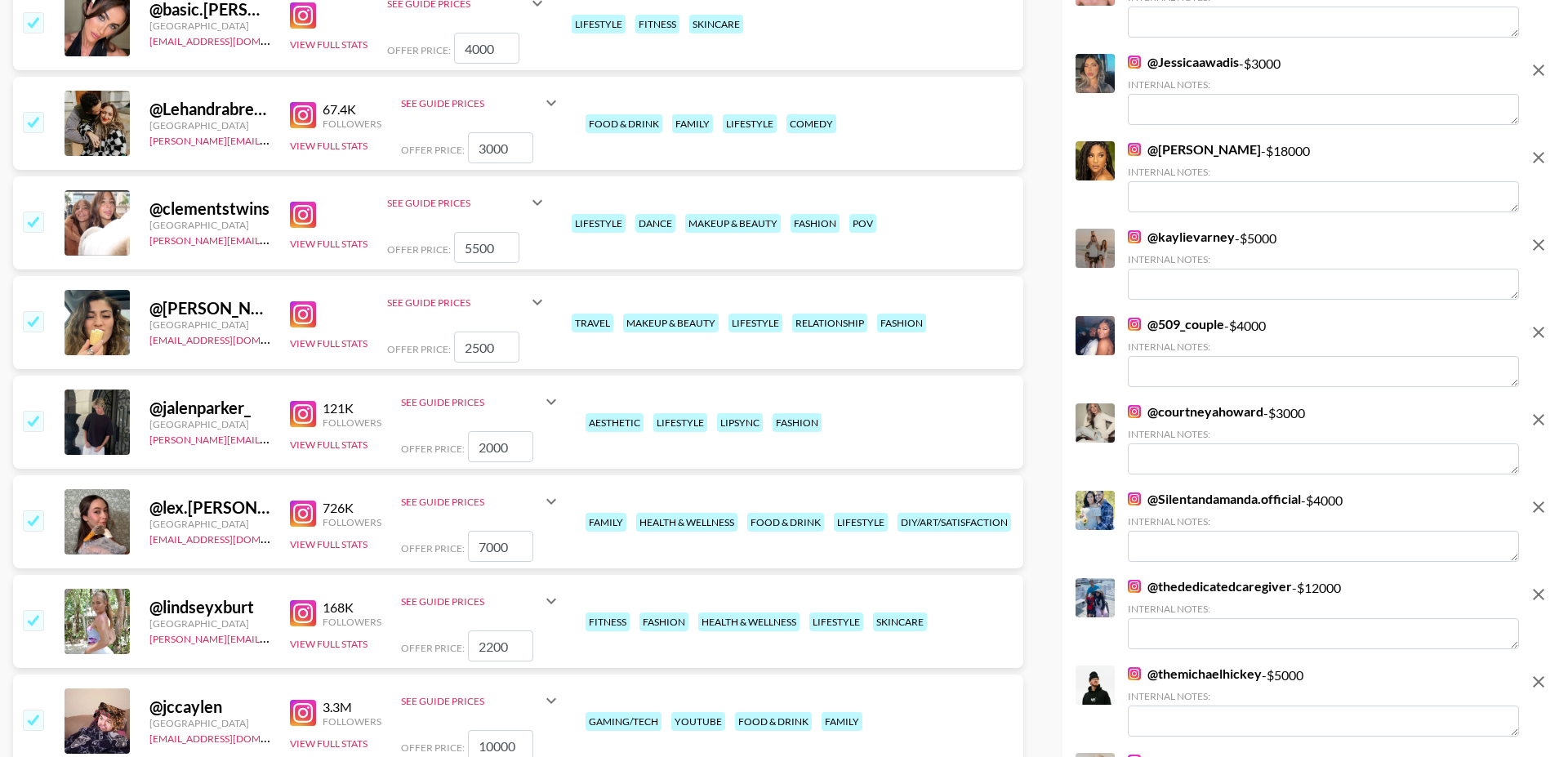
click at [26, 211] on input "checkbox" at bounding box center [33, 221] width 20 height 20
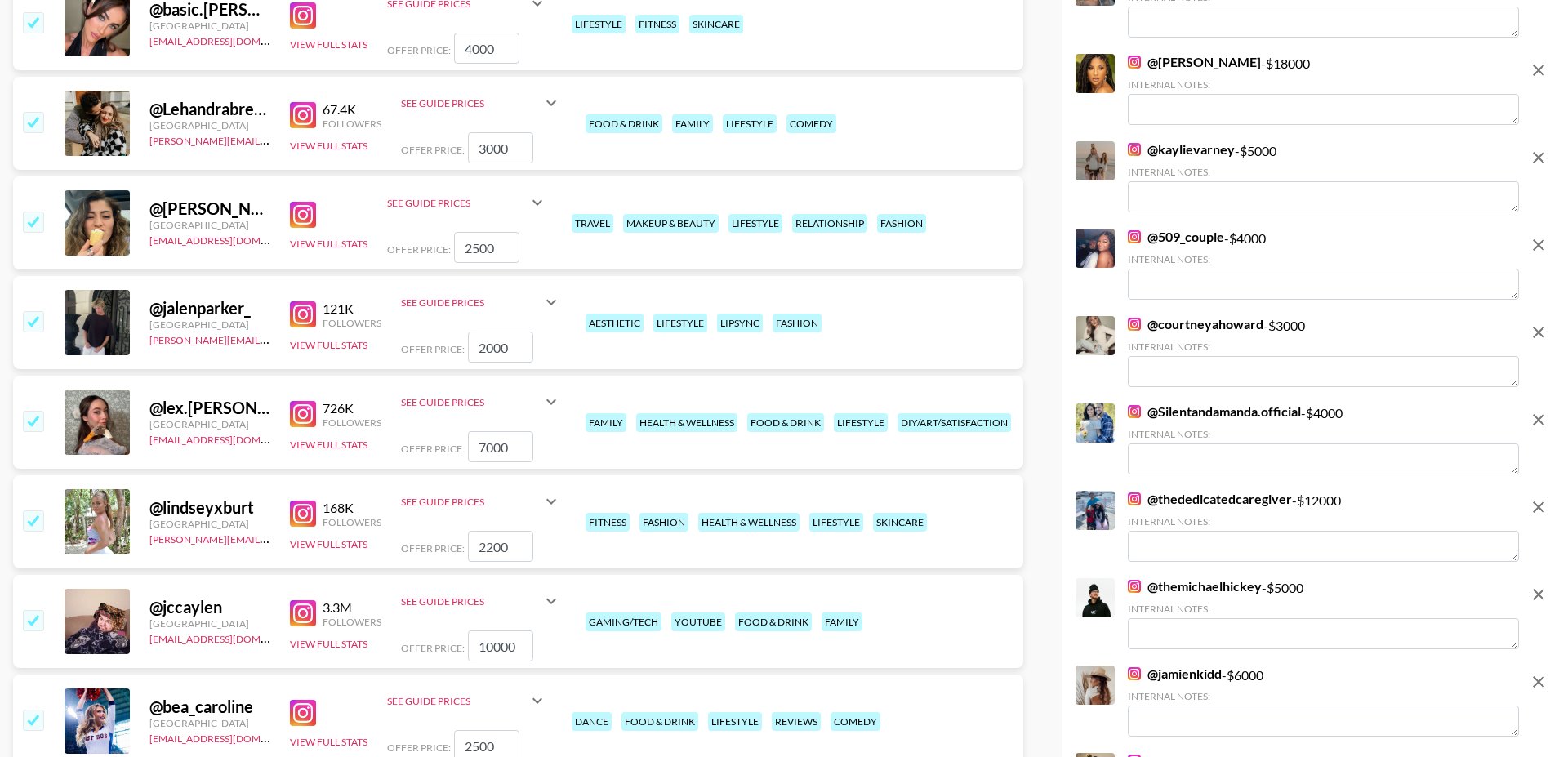
click at [26, 211] on input "checkbox" at bounding box center [33, 221] width 20 height 20
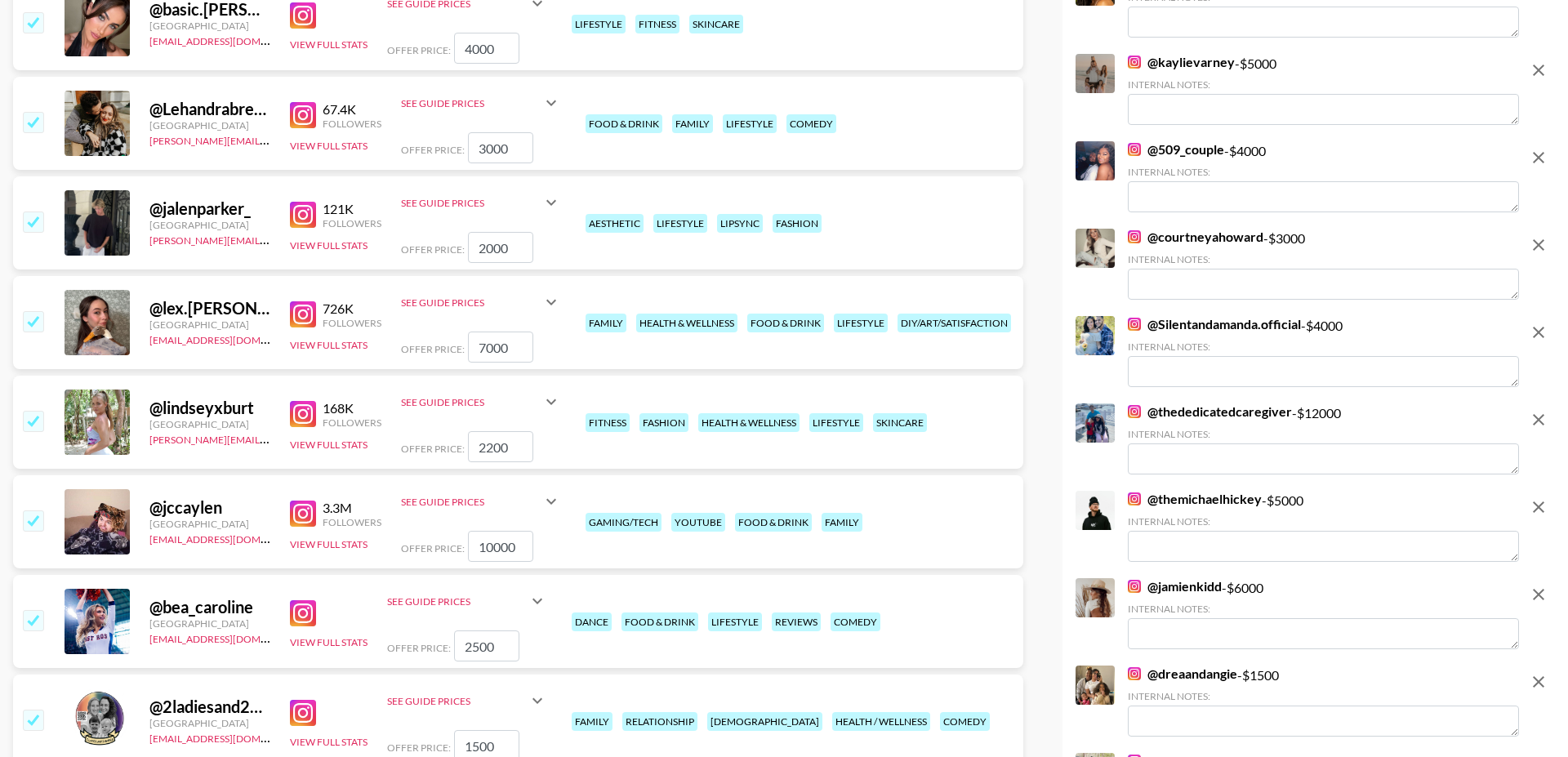
click at [26, 211] on input "checkbox" at bounding box center [33, 221] width 20 height 20
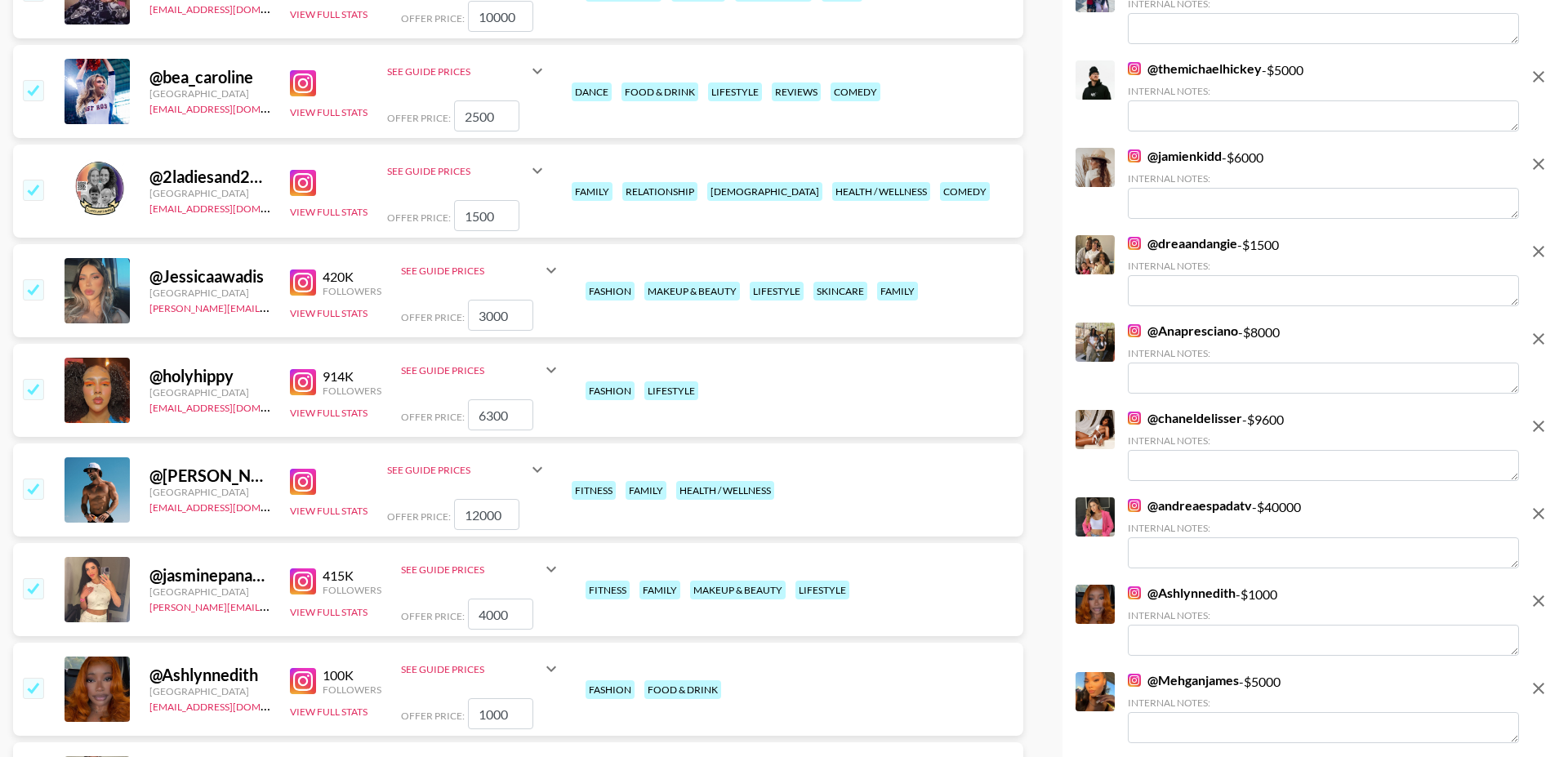
scroll to position [3062, 0]
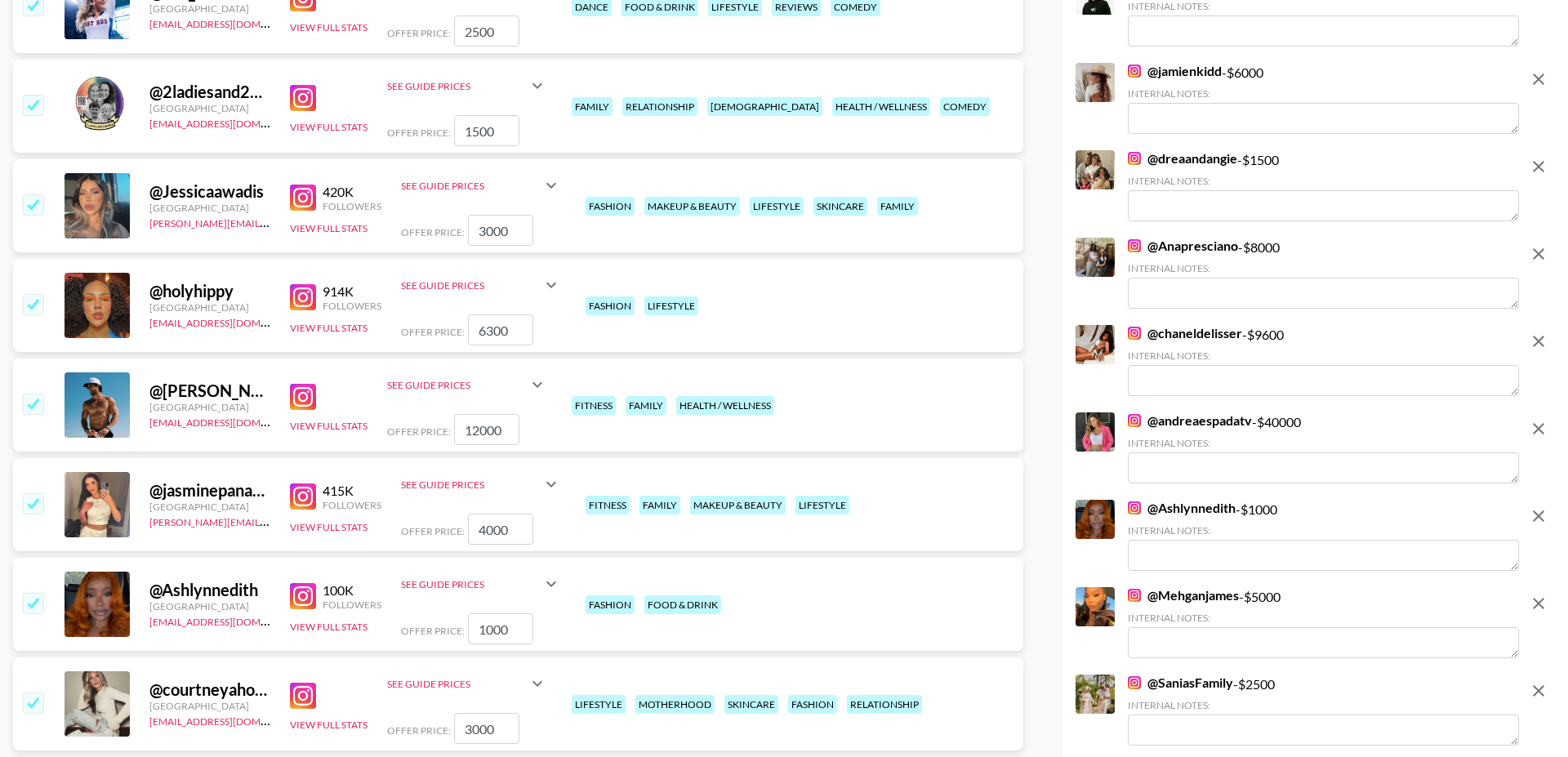
click at [34, 294] on input "checkbox" at bounding box center [33, 304] width 20 height 20
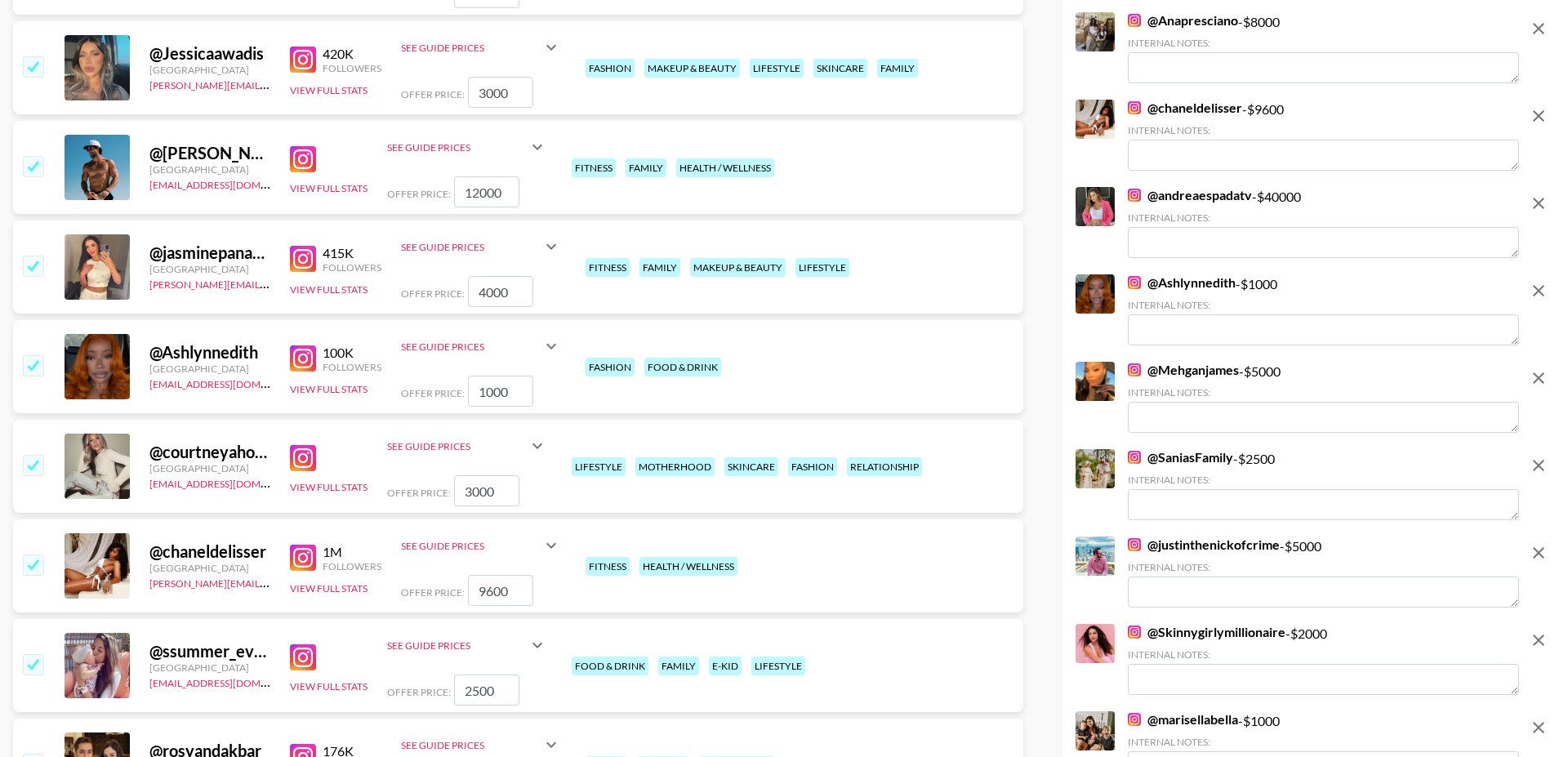
scroll to position [3253, 0]
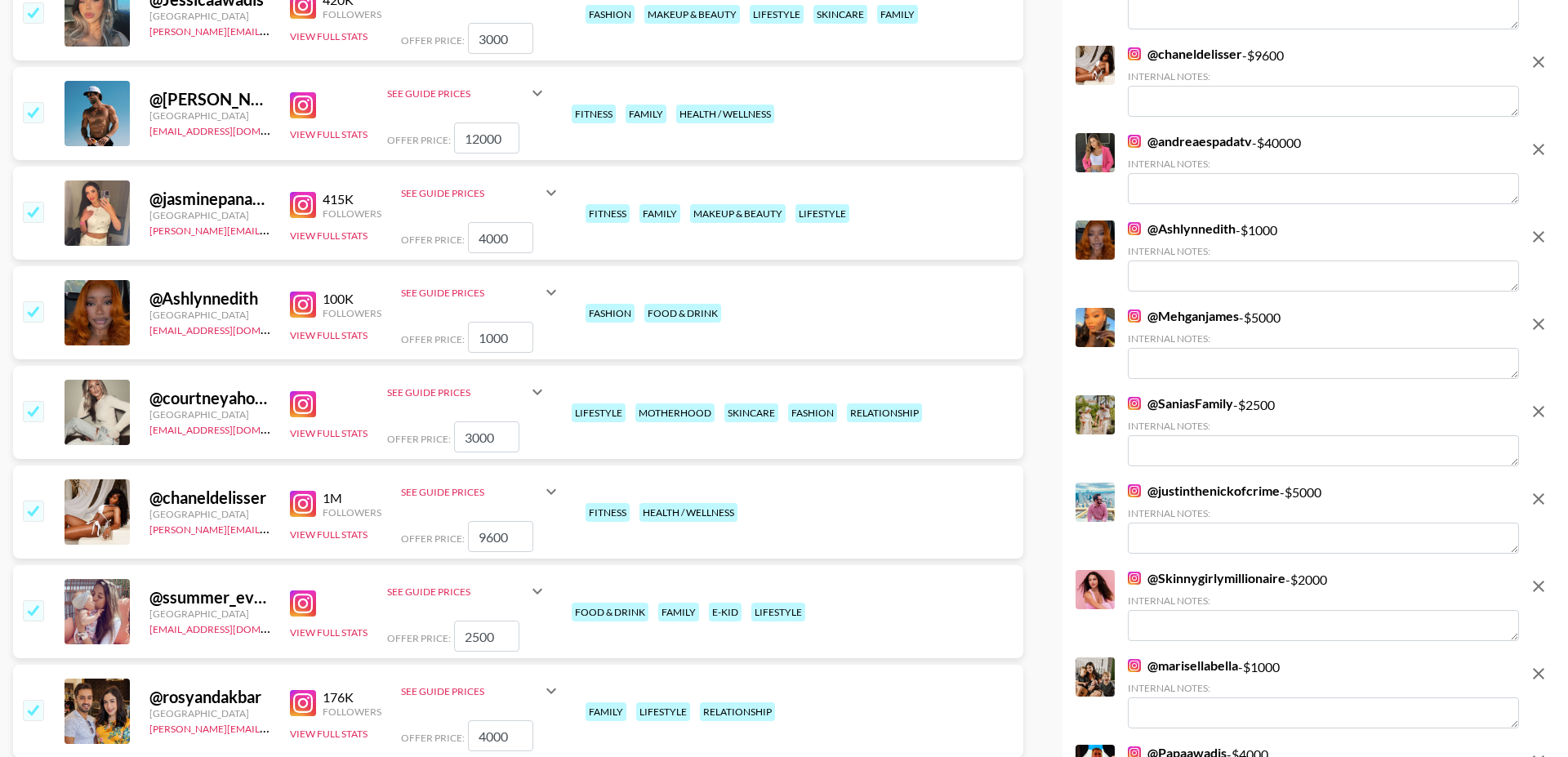
click at [33, 301] on input "checkbox" at bounding box center [33, 311] width 20 height 20
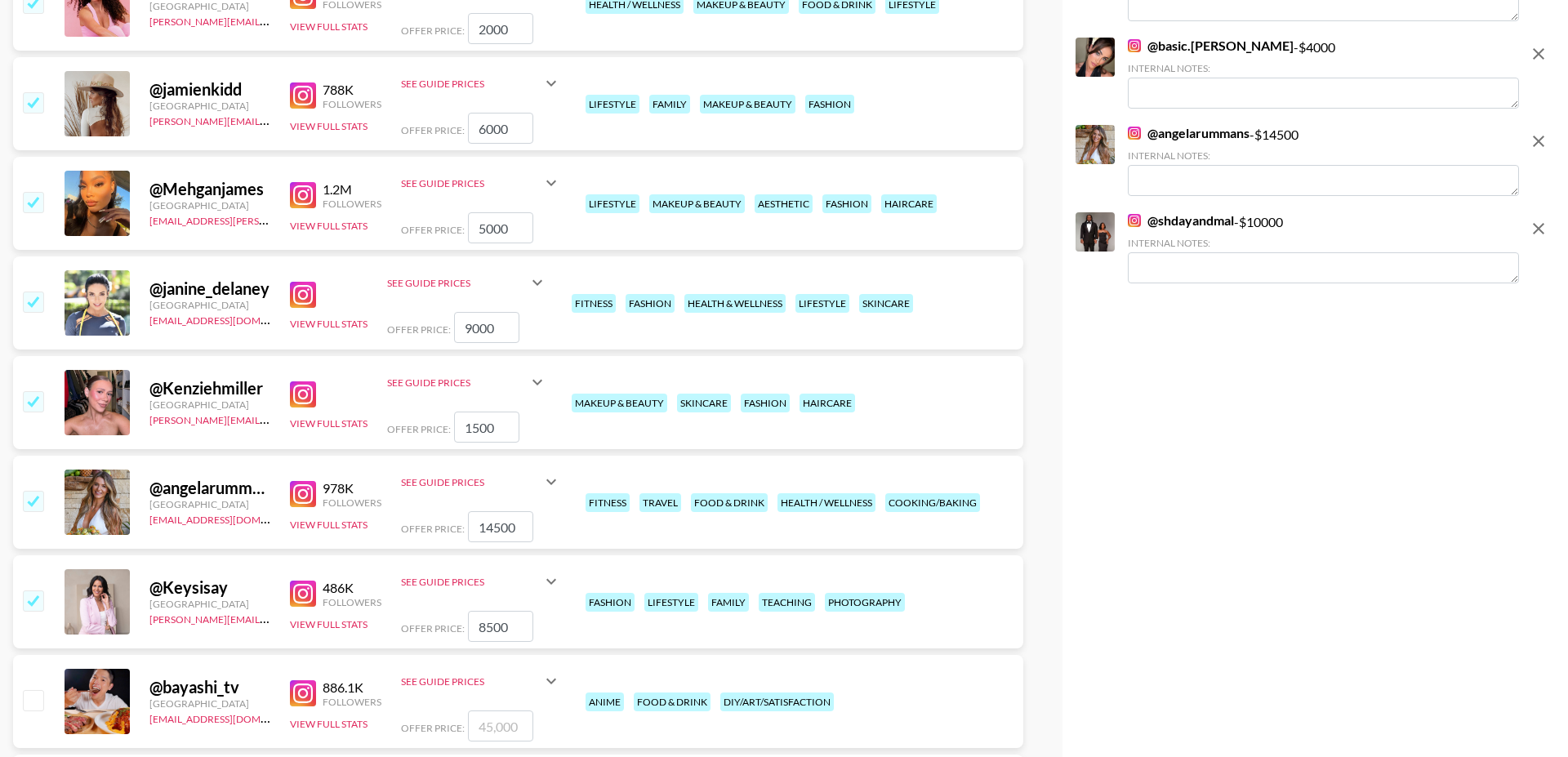
scroll to position [3985, 0]
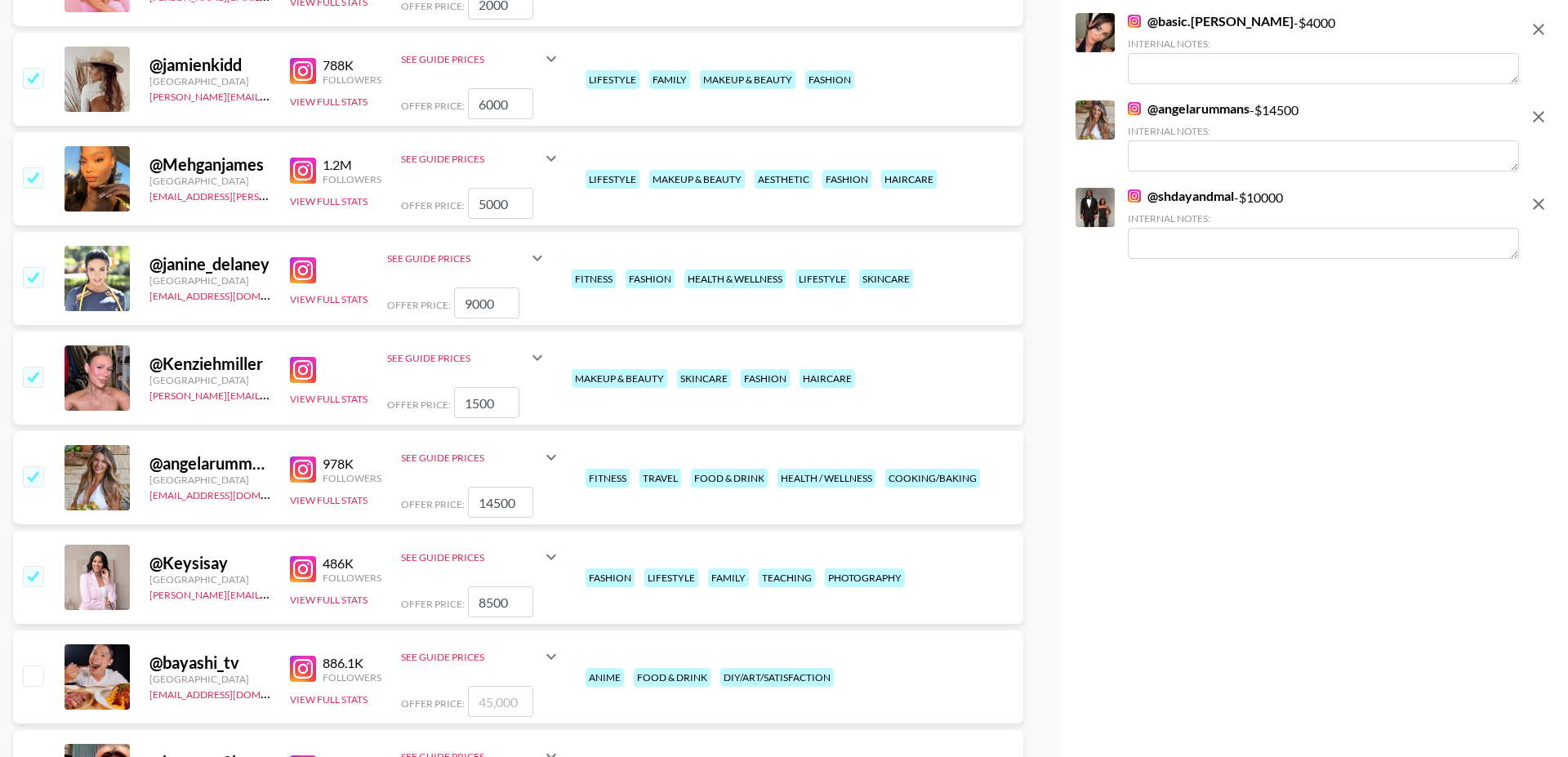
click at [38, 367] on input "checkbox" at bounding box center [33, 377] width 20 height 20
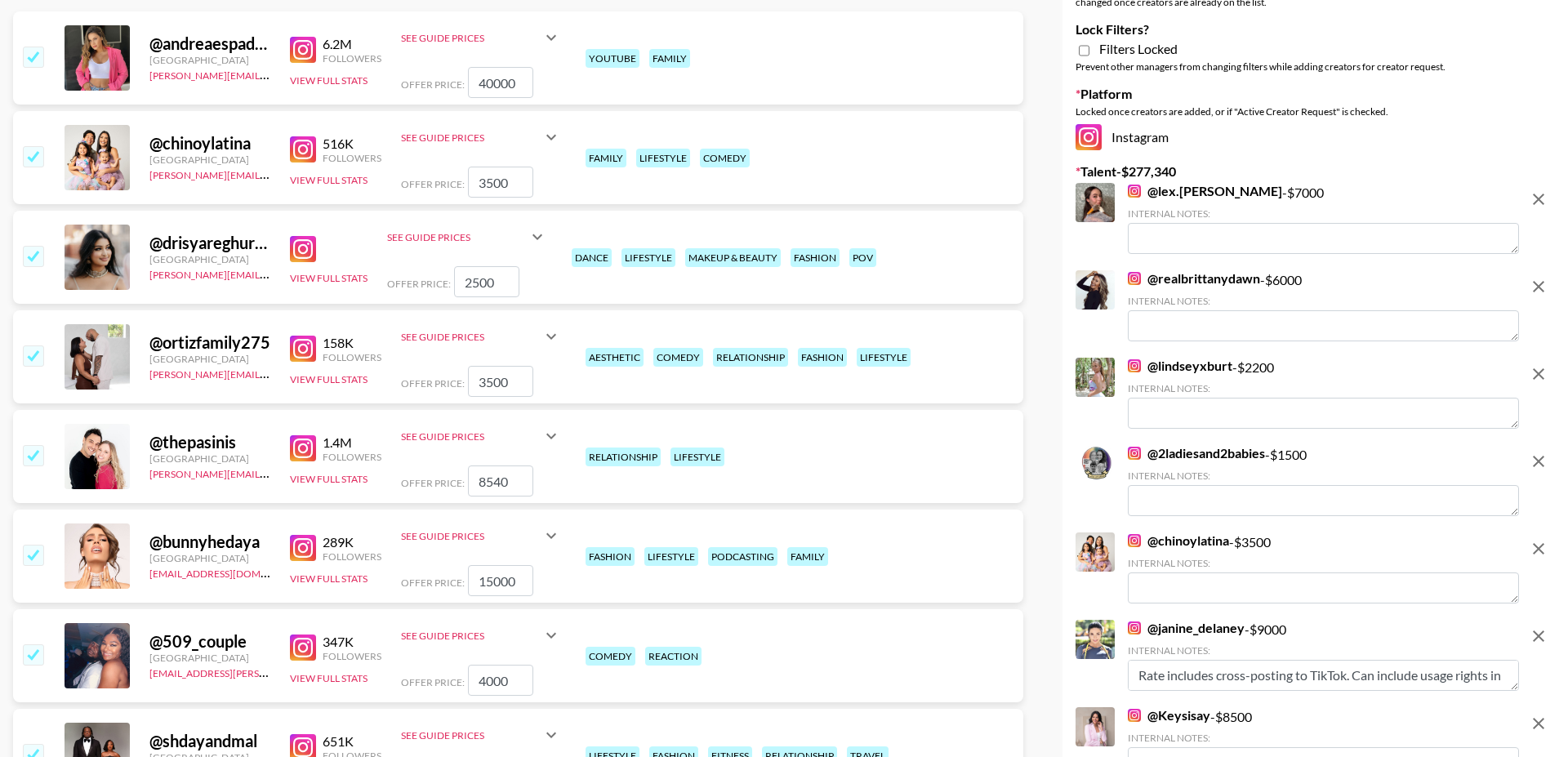
scroll to position [0, 0]
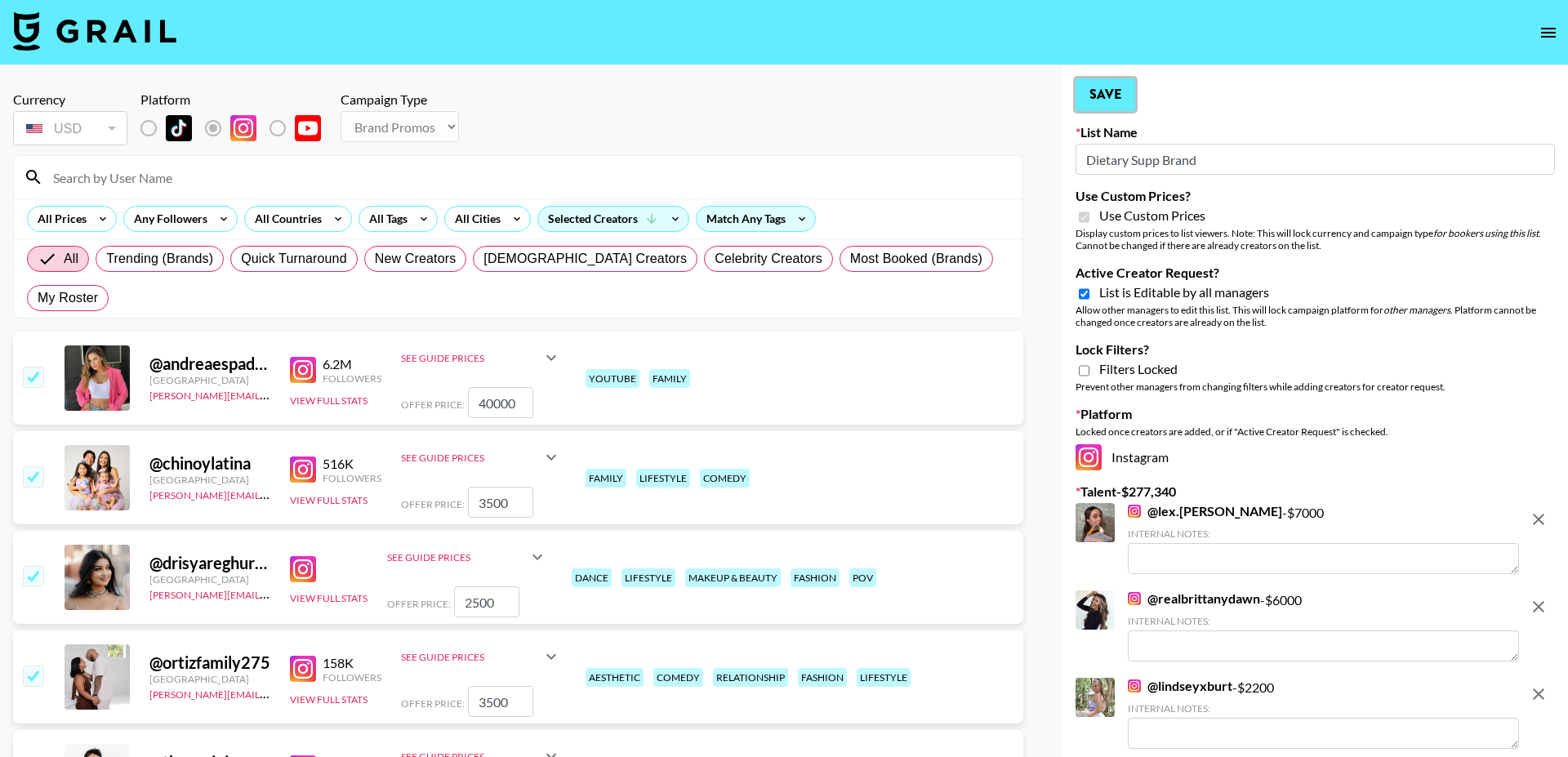
click at [1092, 91] on button "Save" at bounding box center [1105, 95] width 60 height 33
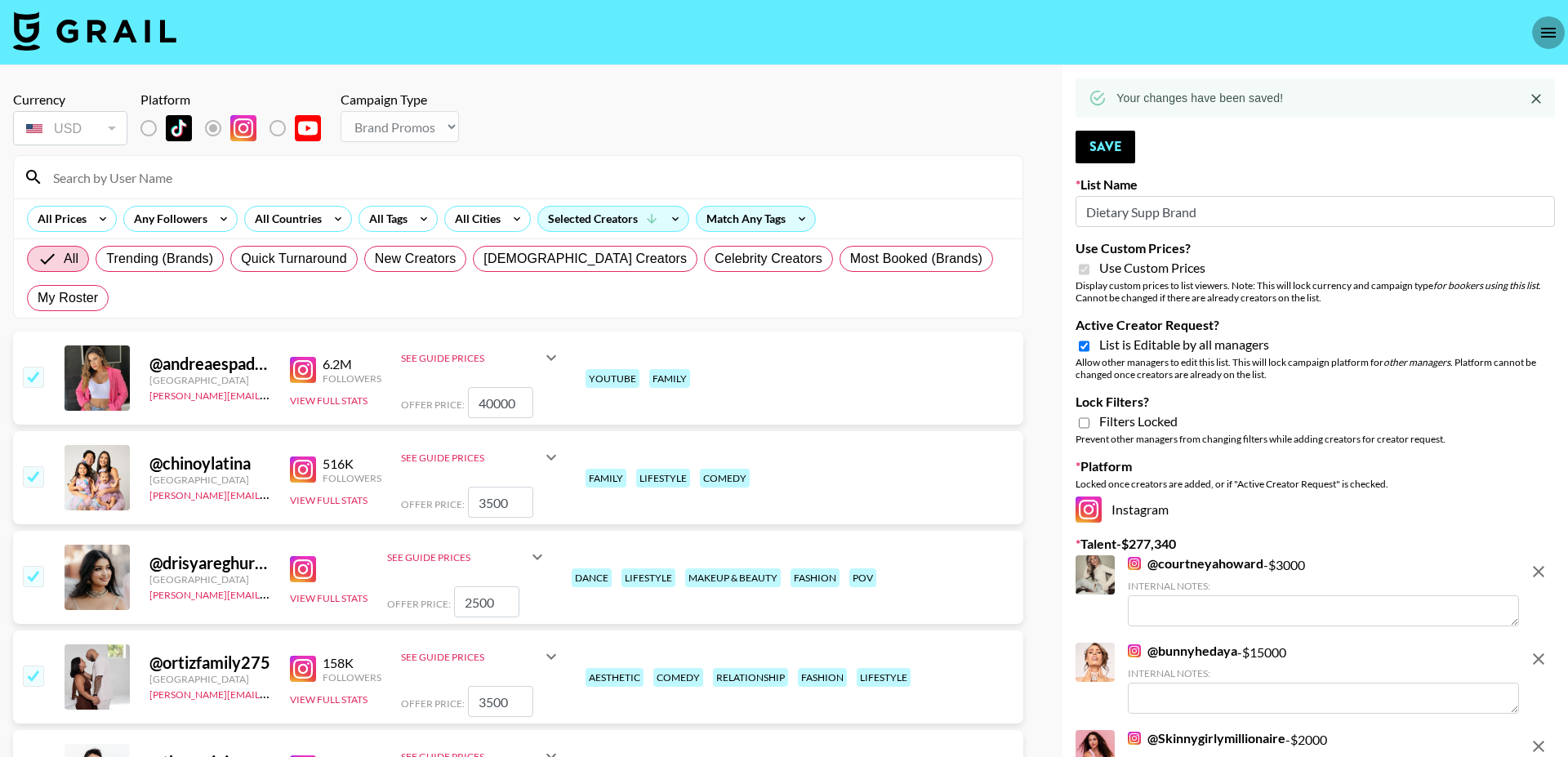
click at [1543, 34] on icon "open drawer" at bounding box center [1548, 33] width 20 height 20
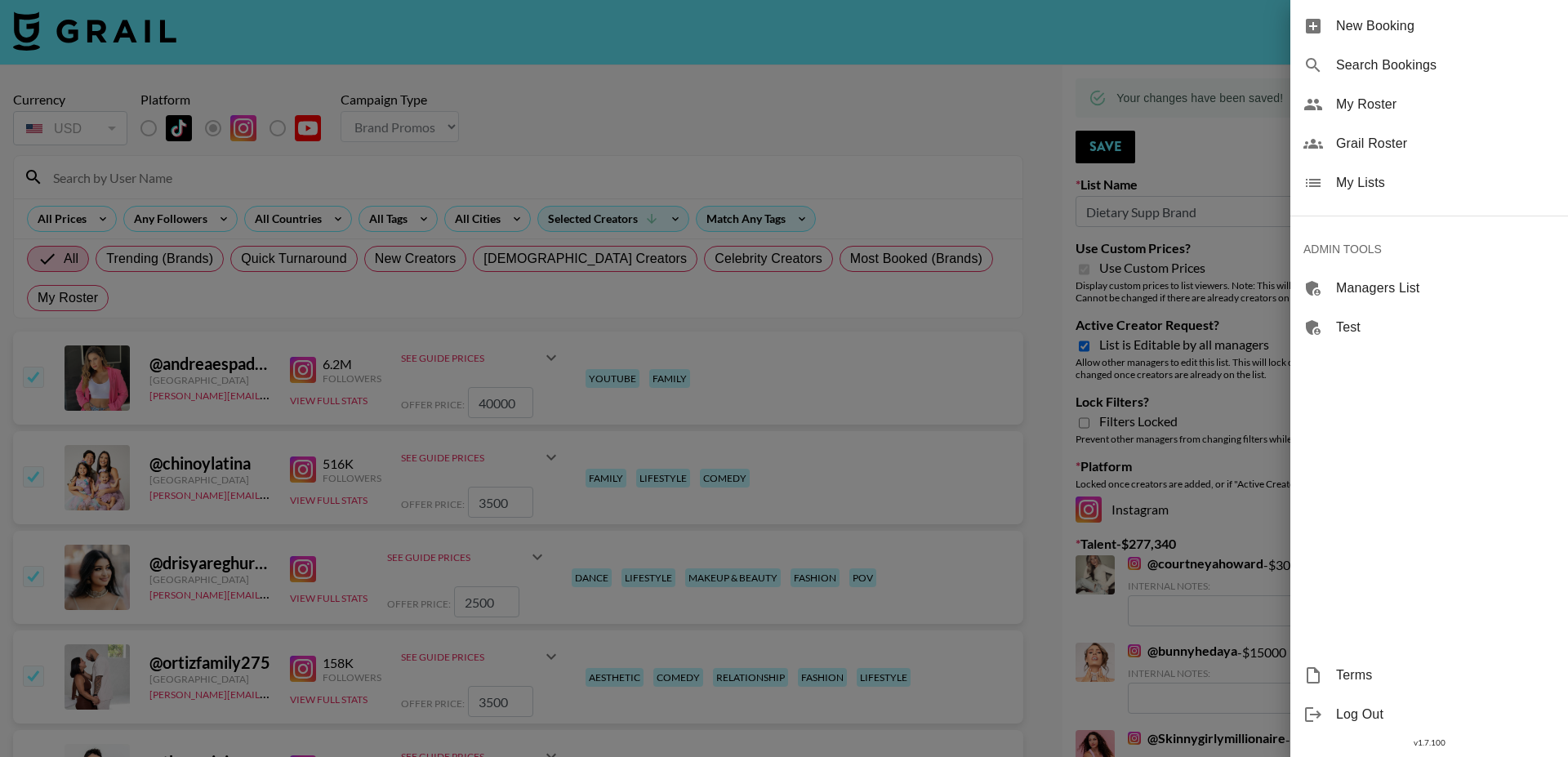
click at [1386, 182] on span "My Lists" at bounding box center [1445, 183] width 219 height 20
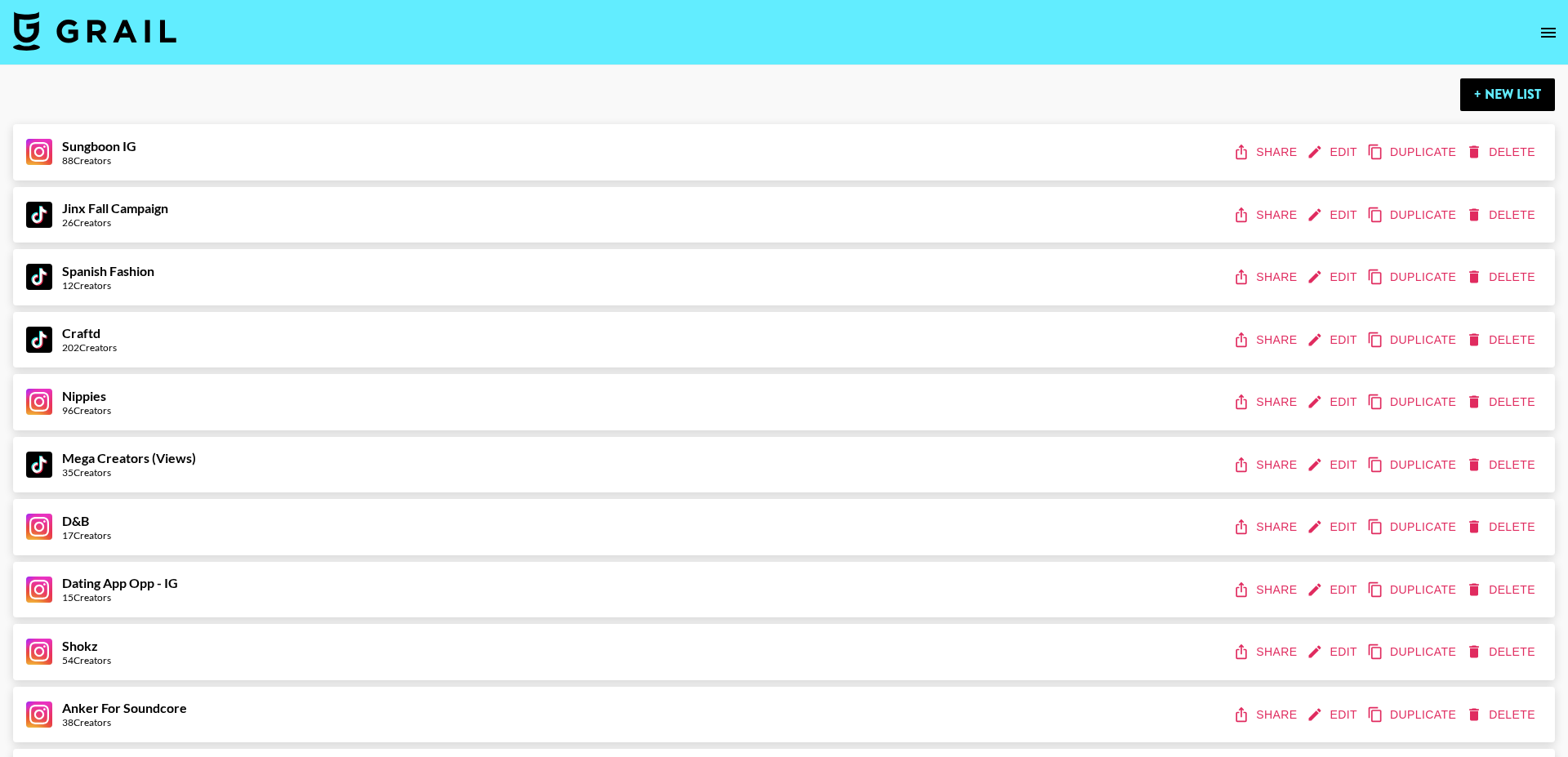
scroll to position [8325, 0]
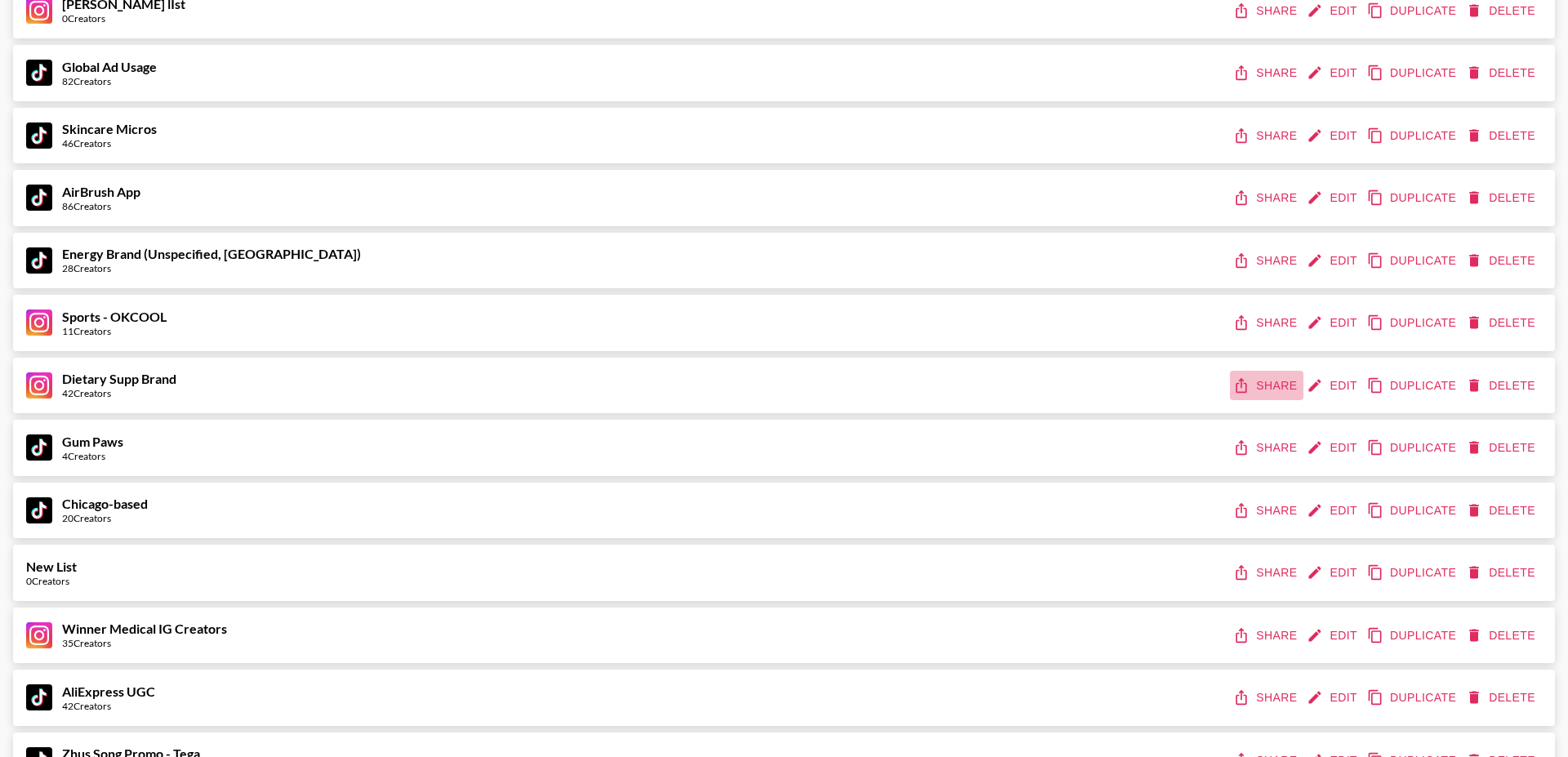
click at [1267, 387] on button "Share" at bounding box center [1267, 386] width 74 height 30
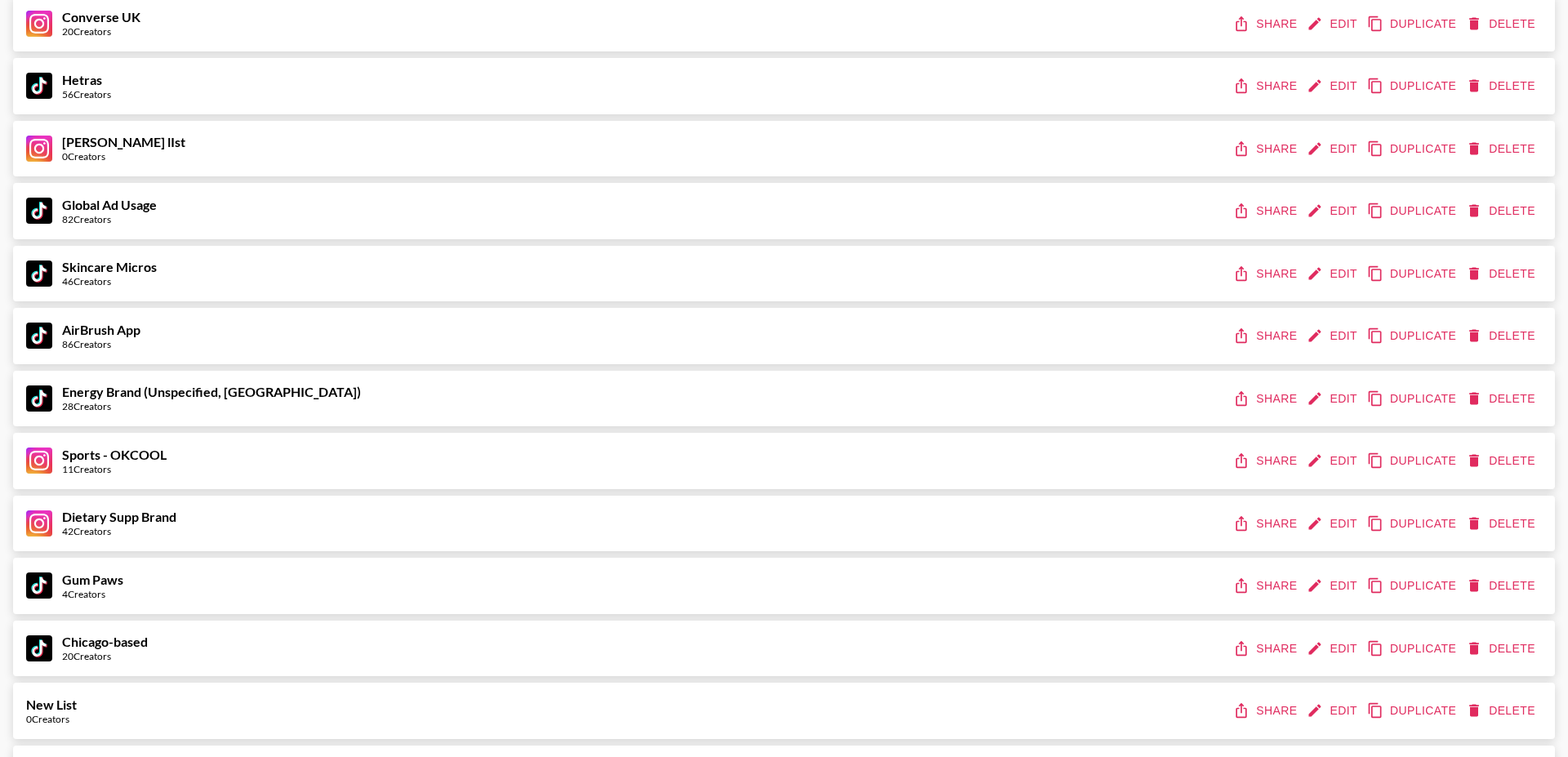
scroll to position [8195, 0]
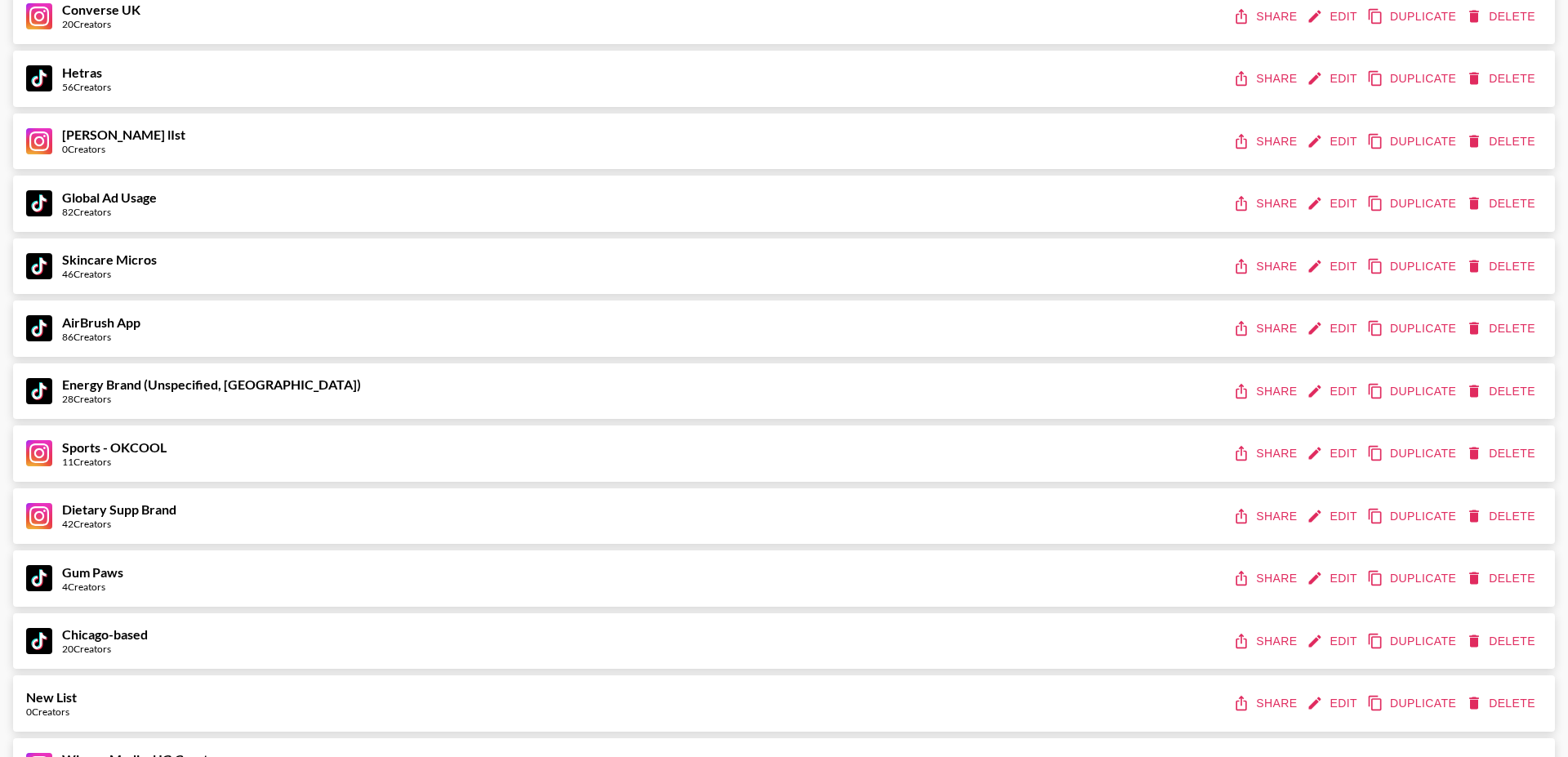
click at [1315, 518] on icon "edit" at bounding box center [1315, 515] width 12 height 12
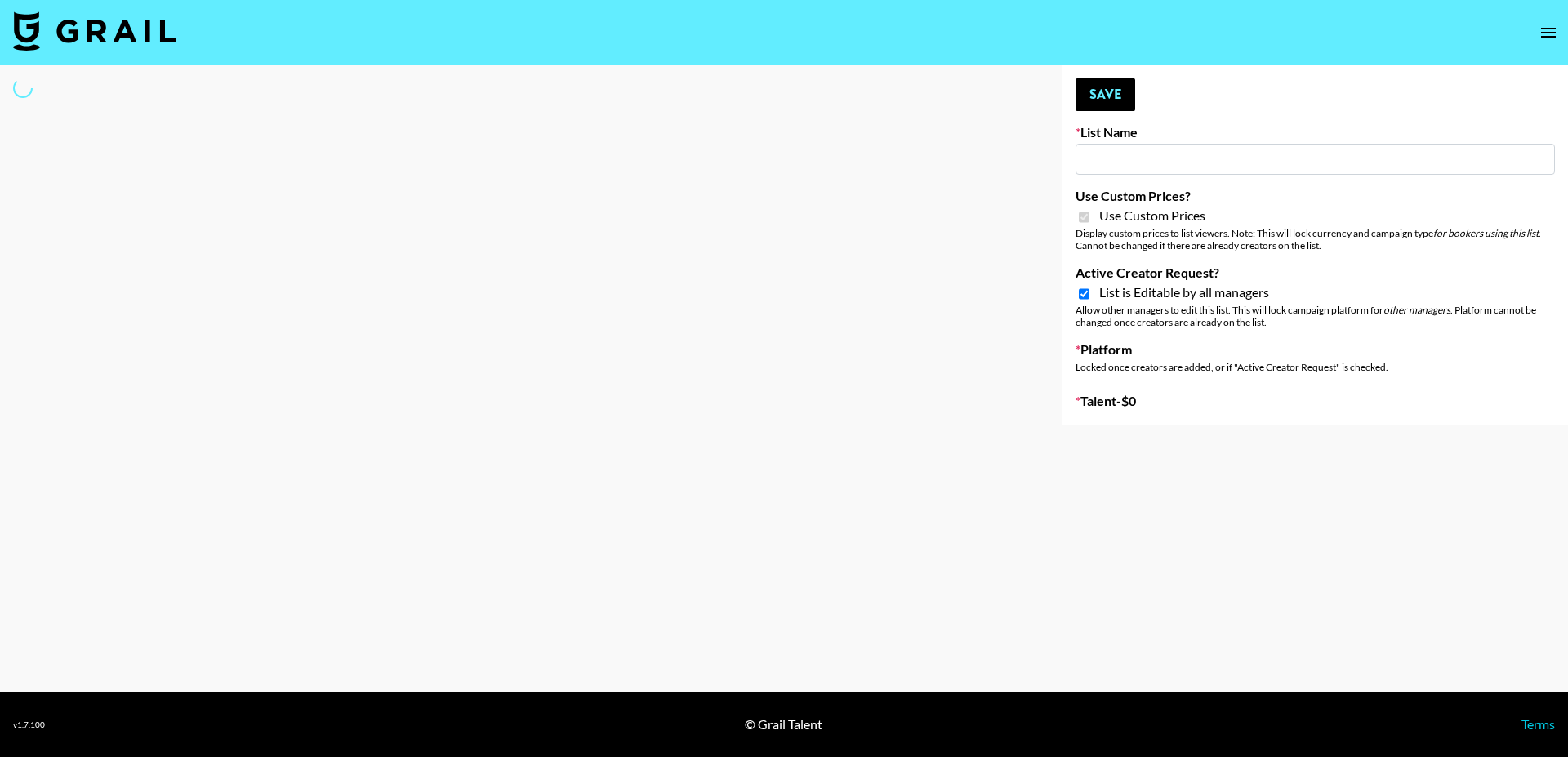
type input "Dietary Supp Brand"
checkbox input "true"
select select "Brand"
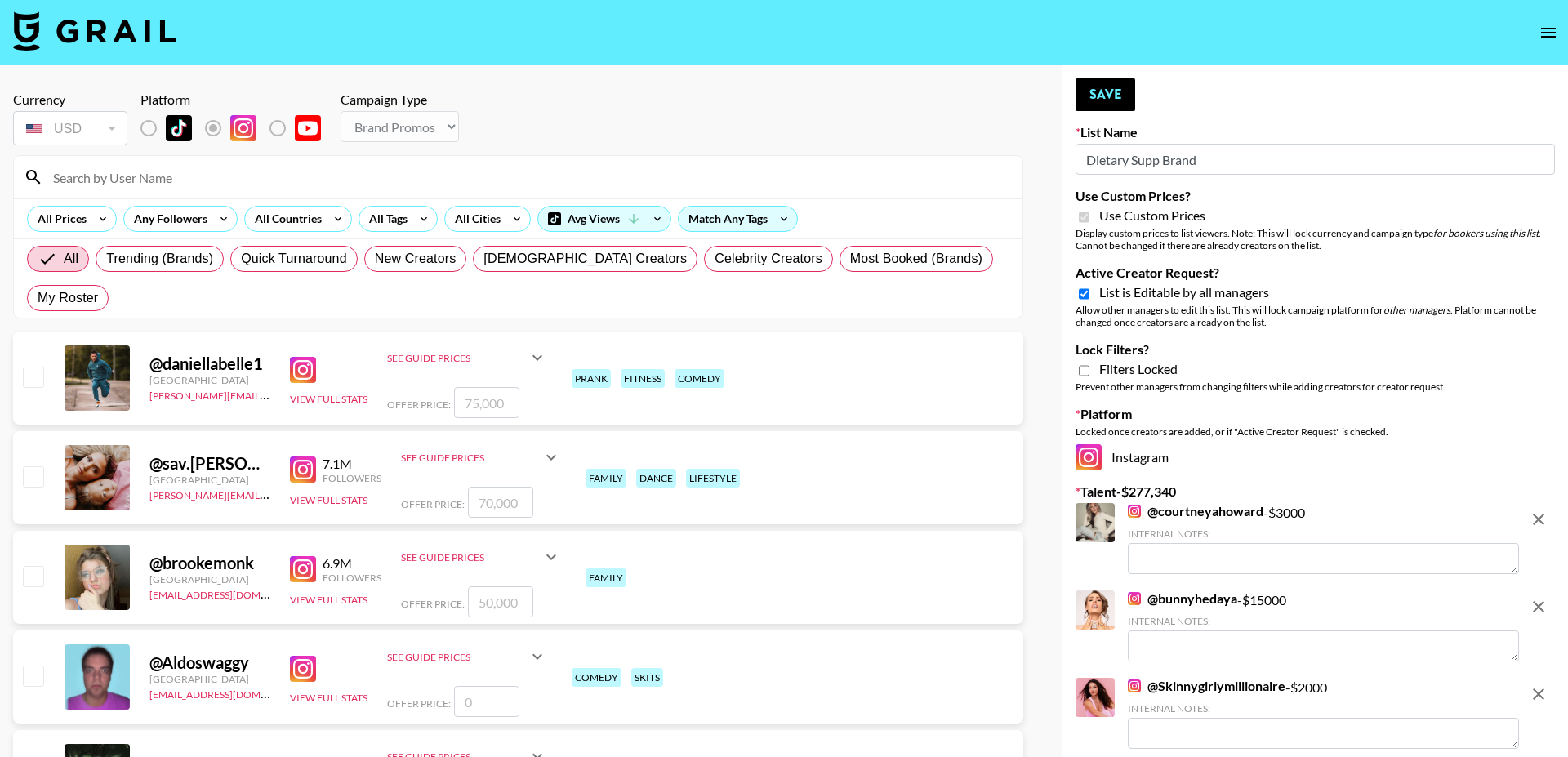
click at [1082, 293] on input "Active Creator Request?" at bounding box center [1084, 294] width 11 height 15
checkbox input "false"
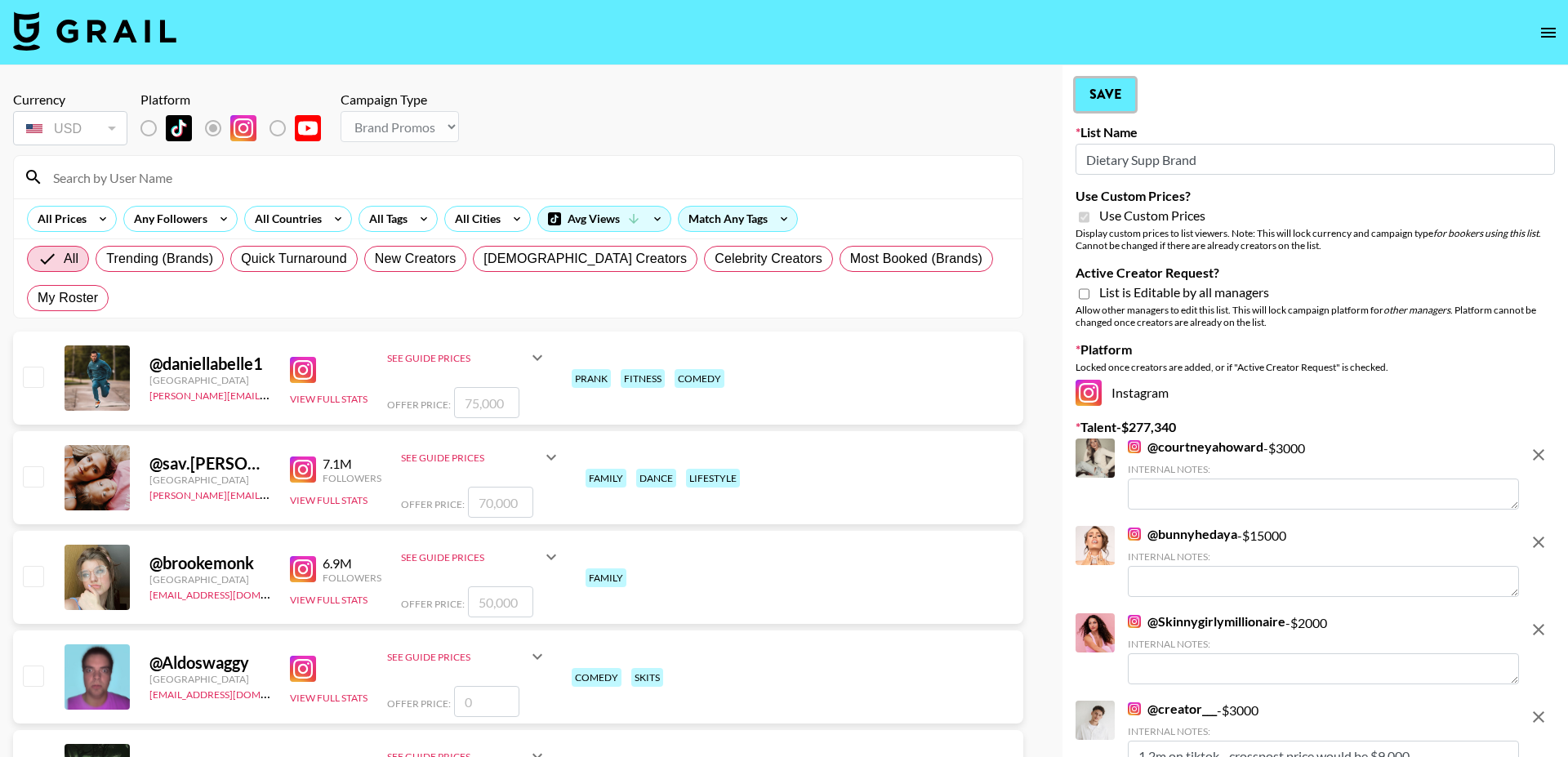
click at [1107, 97] on button "Save" at bounding box center [1105, 95] width 60 height 33
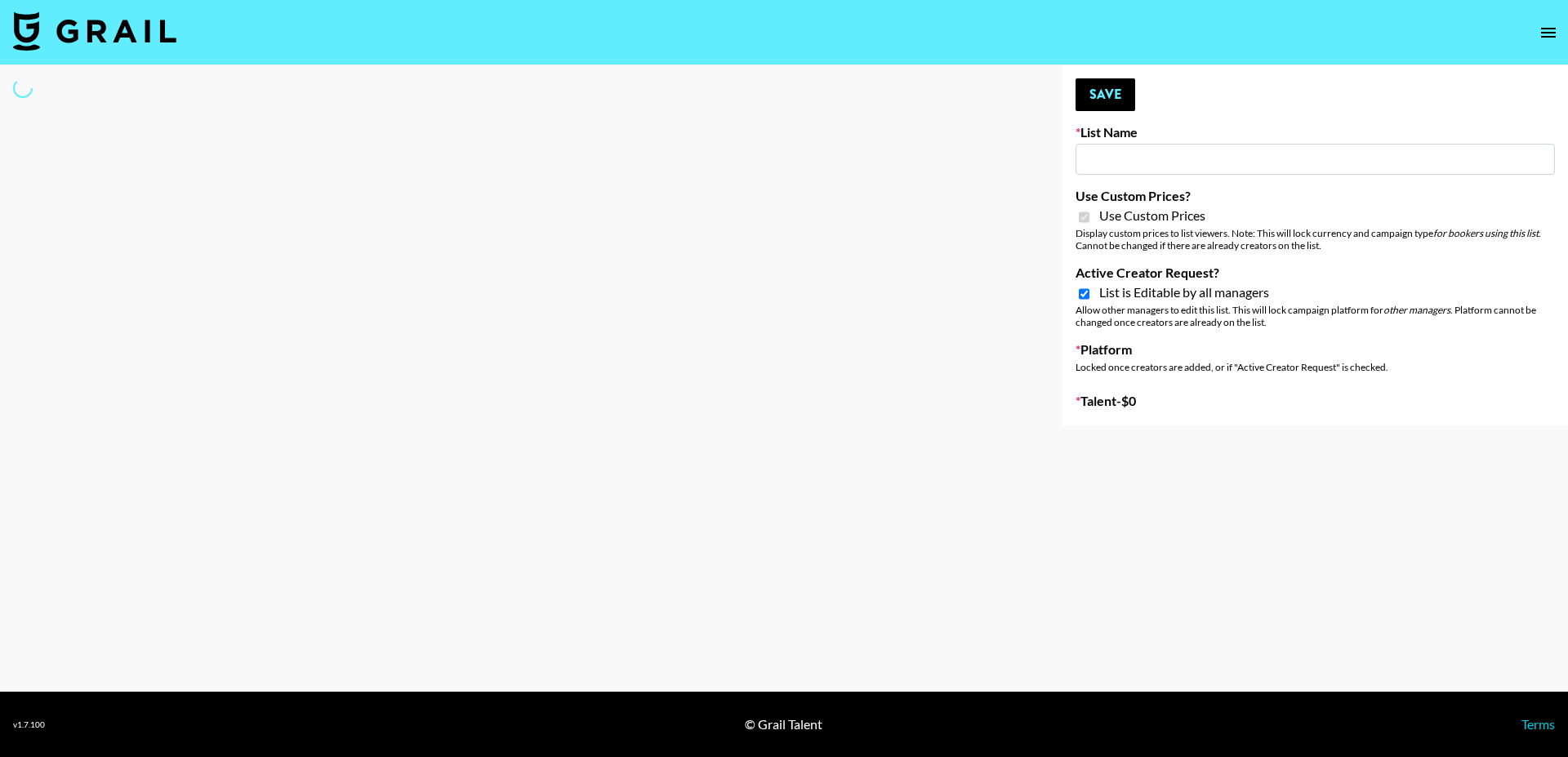
type input "Kids / Toy Accounts"
checkbox input "true"
select select "Brand"
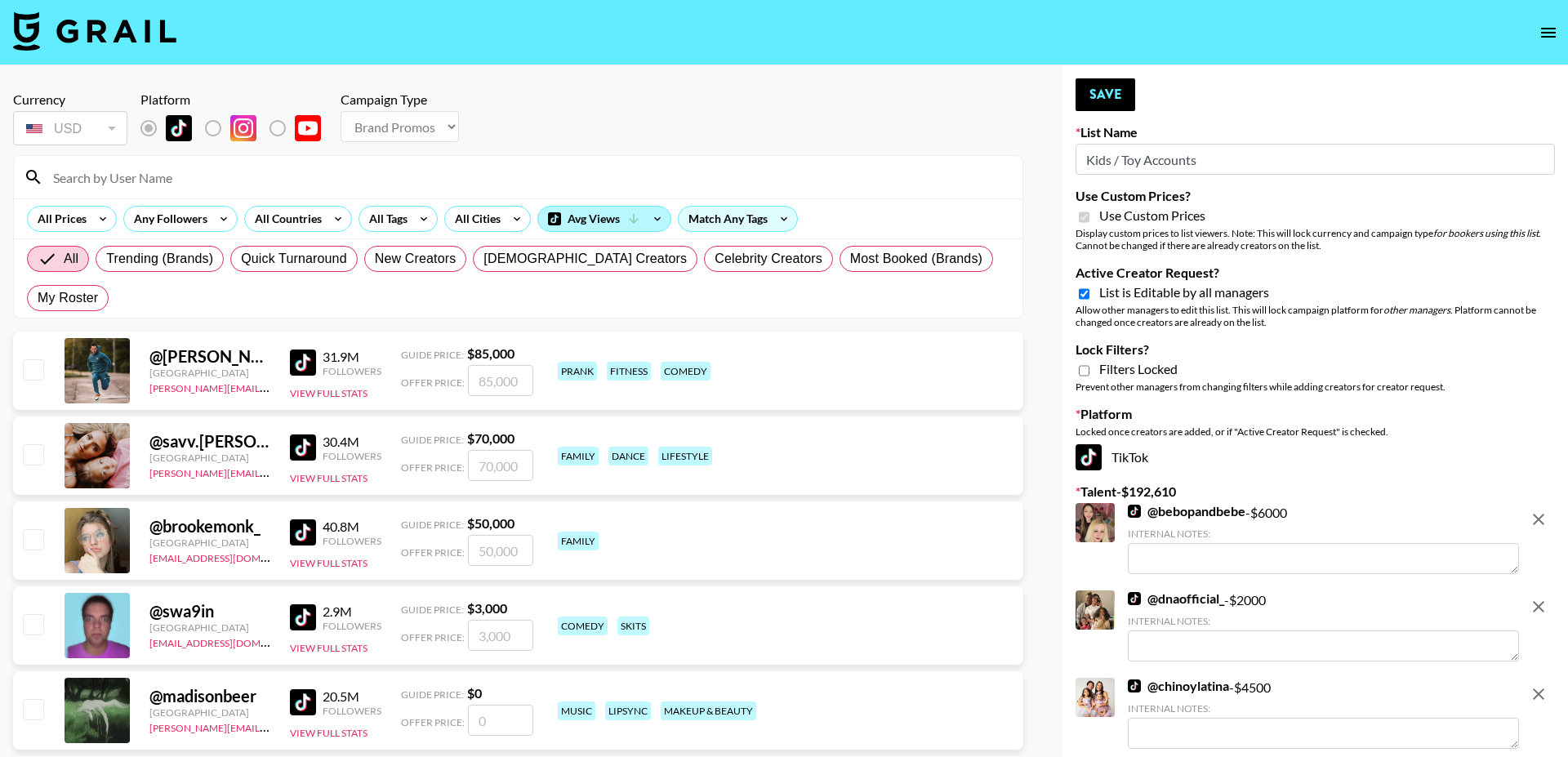
click at [588, 208] on div "Avg Views" at bounding box center [604, 219] width 132 height 25
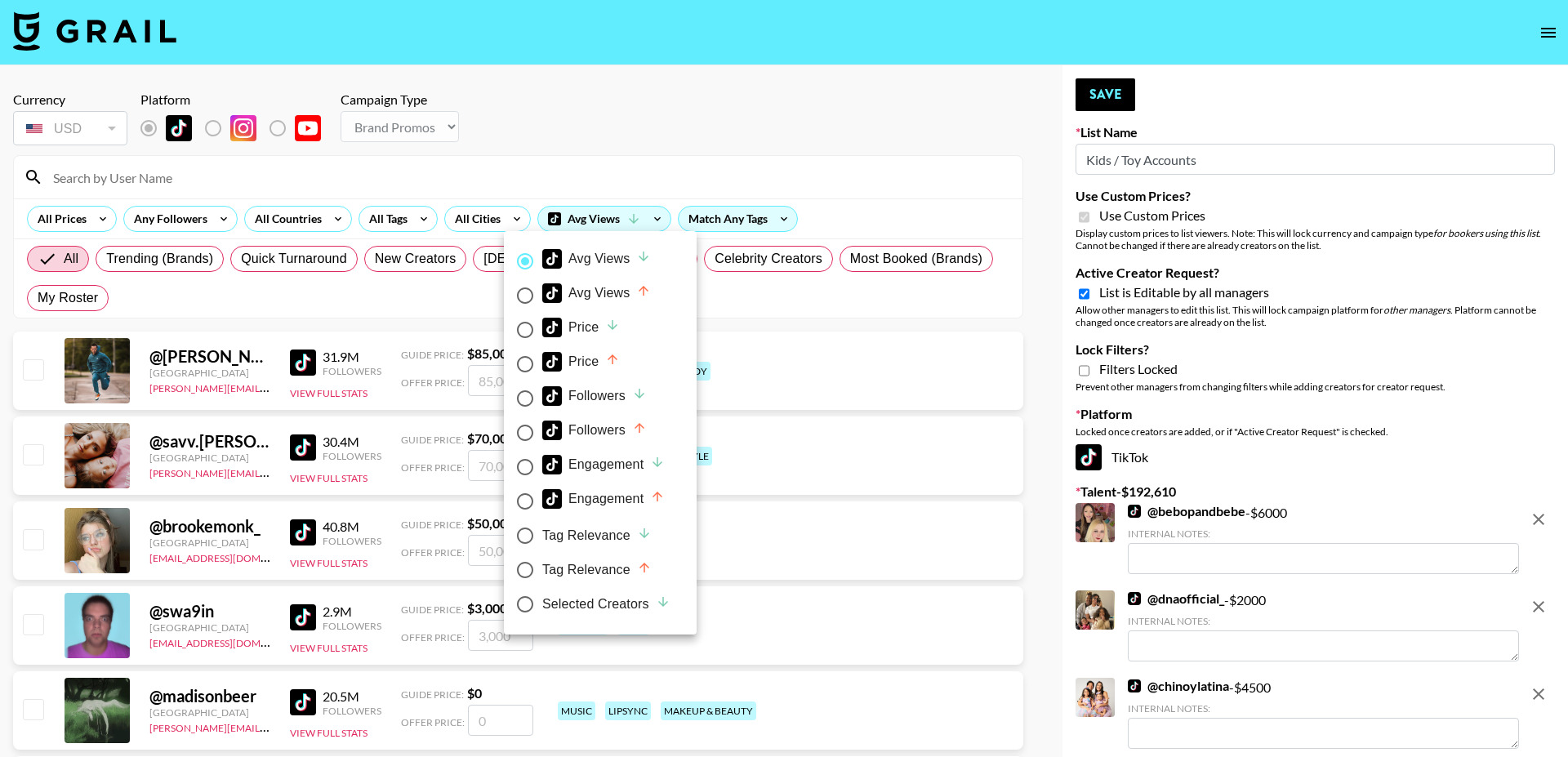
click at [596, 593] on label "Selected Creators" at bounding box center [589, 605] width 162 height 34
click at [542, 593] on input "Selected Creators" at bounding box center [525, 605] width 34 height 34
radio input "true"
radio input "false"
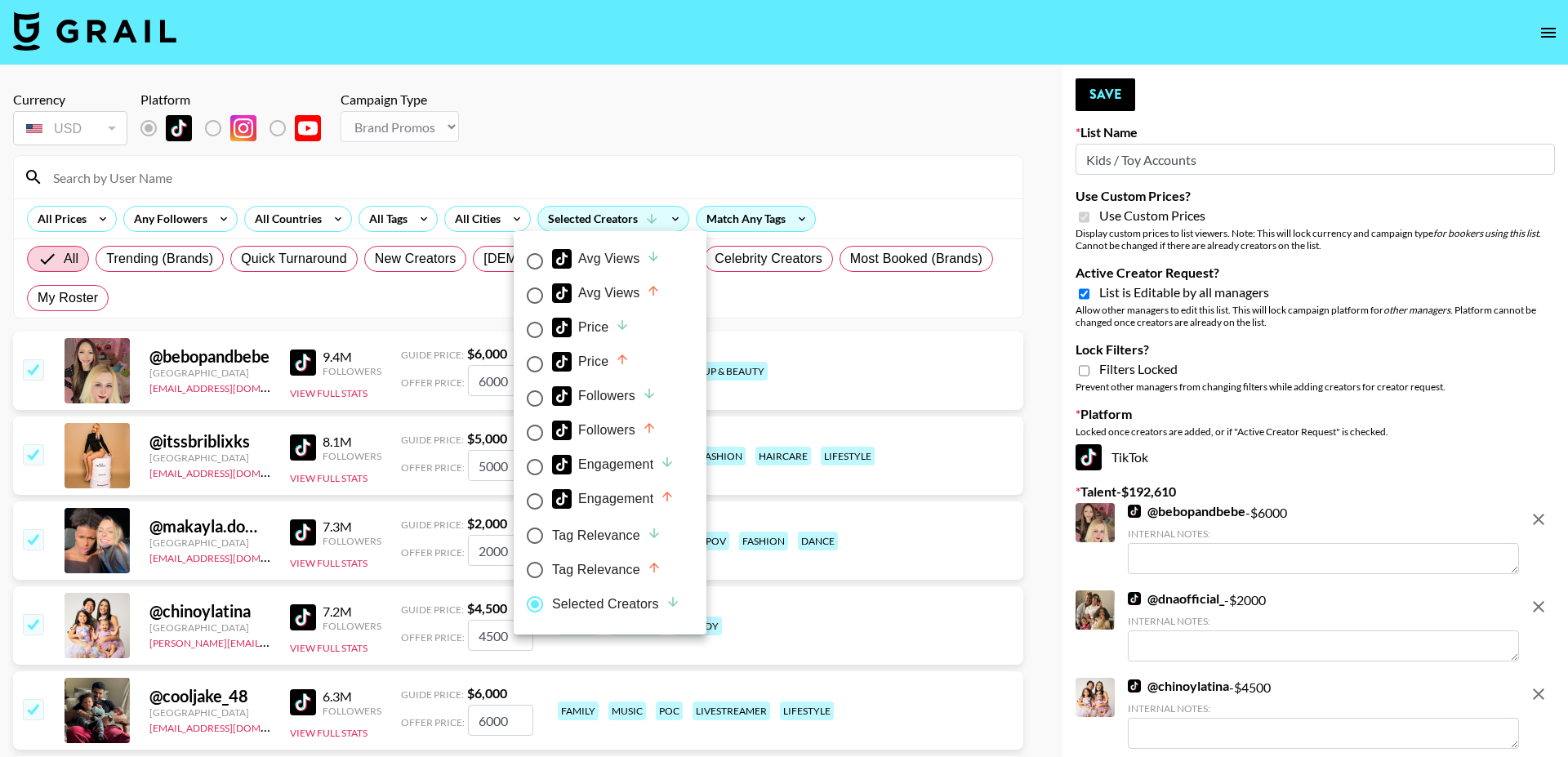
click at [705, 147] on div at bounding box center [784, 378] width 1568 height 757
